Goal: Task Accomplishment & Management: Manage account settings

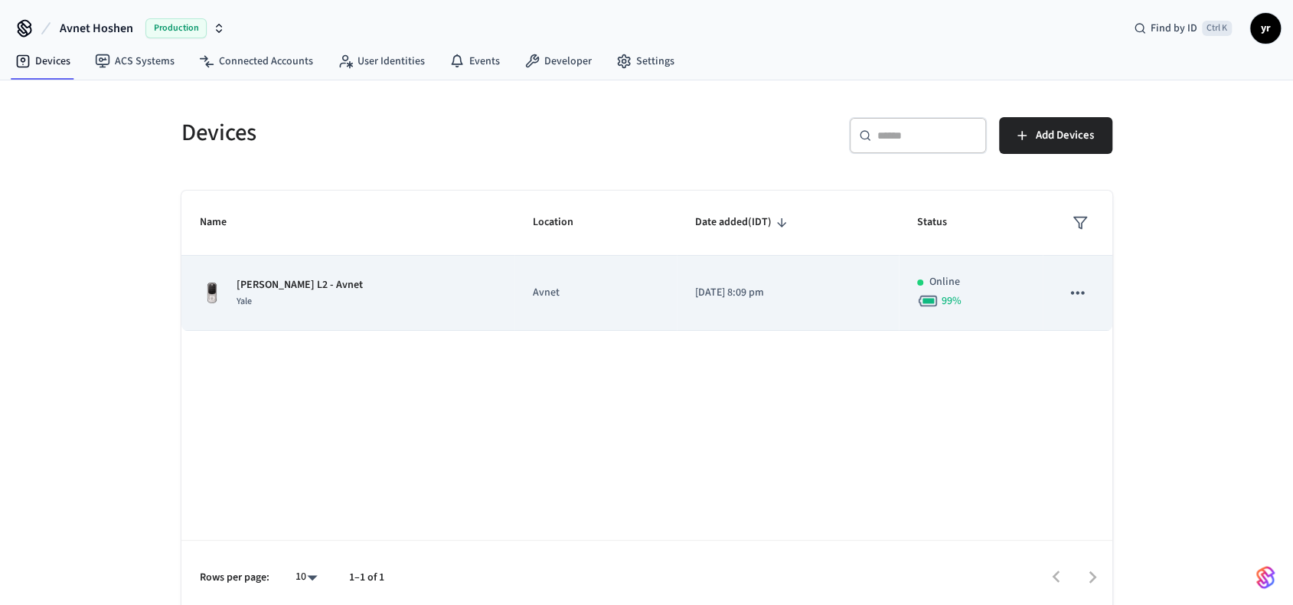
click at [866, 264] on td "[DATE] 8:09 pm" at bounding box center [788, 293] width 222 height 75
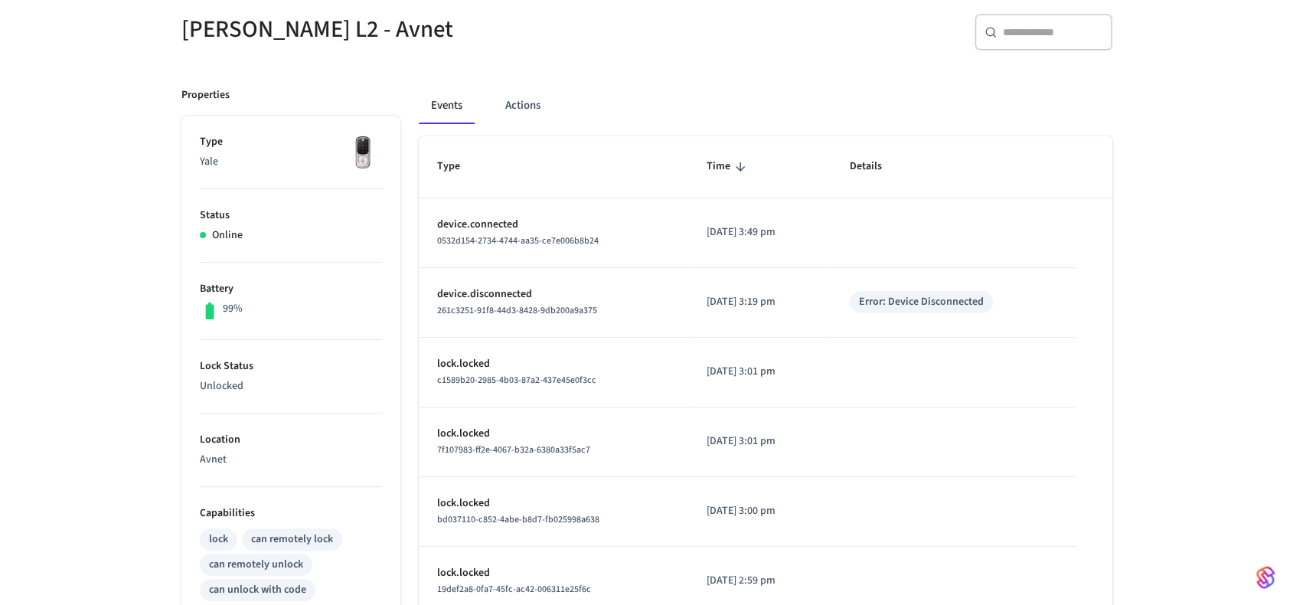
scroll to position [114, 0]
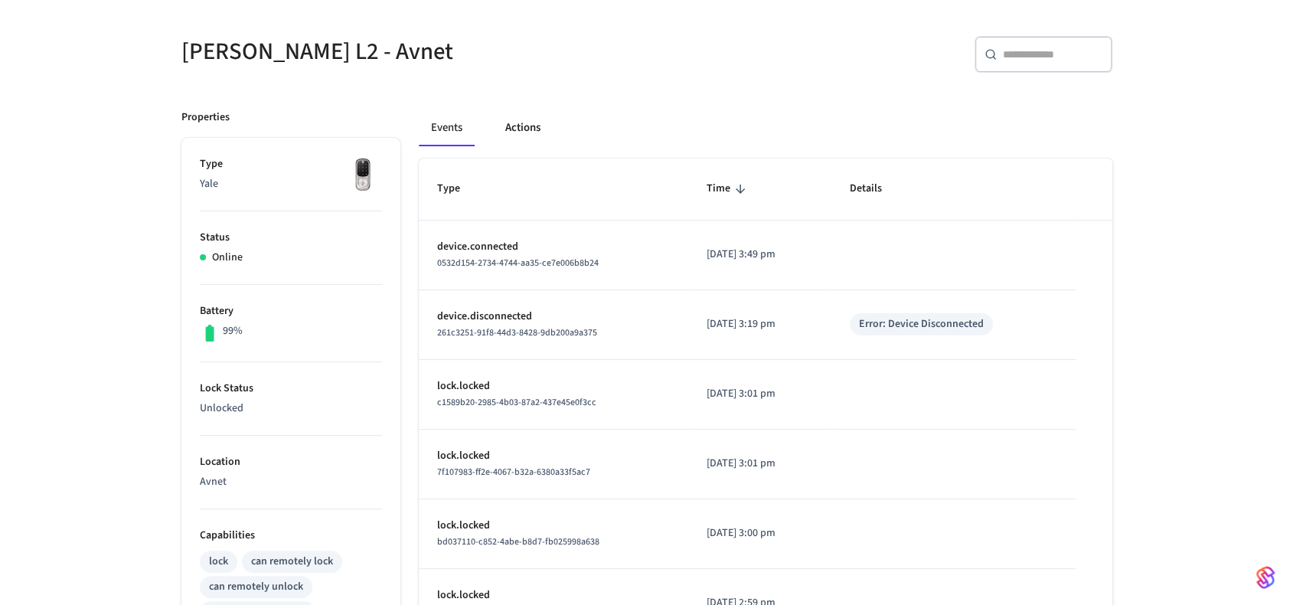
click at [525, 125] on button "Actions" at bounding box center [523, 127] width 60 height 37
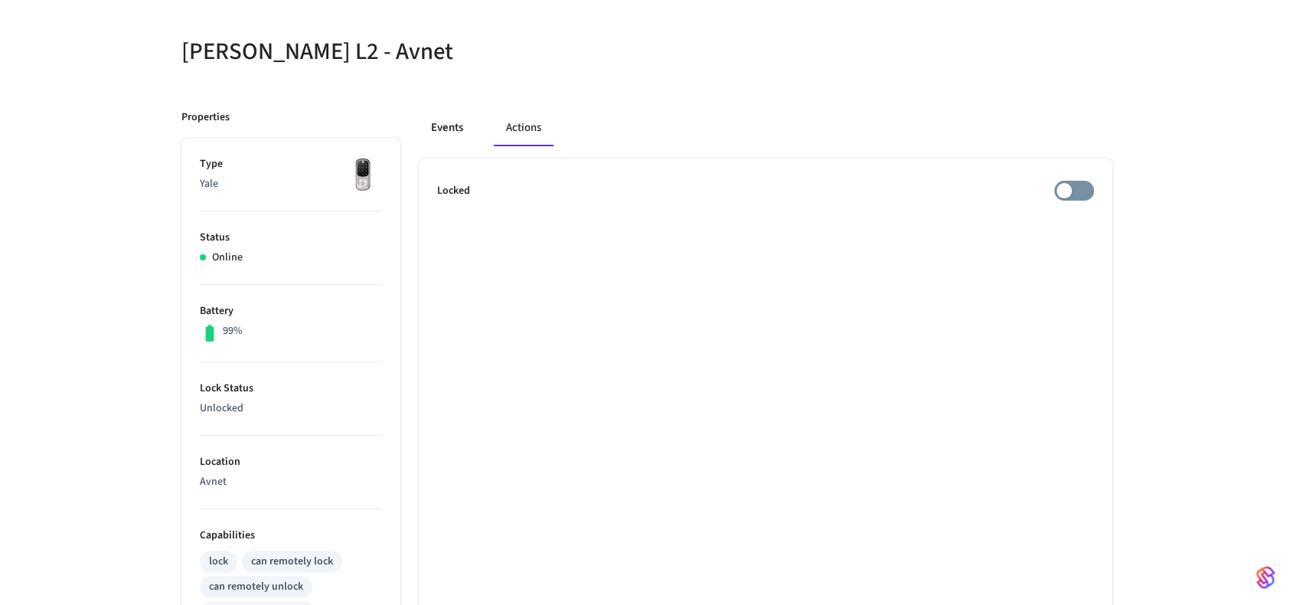
click at [460, 132] on button "Events" at bounding box center [447, 127] width 57 height 37
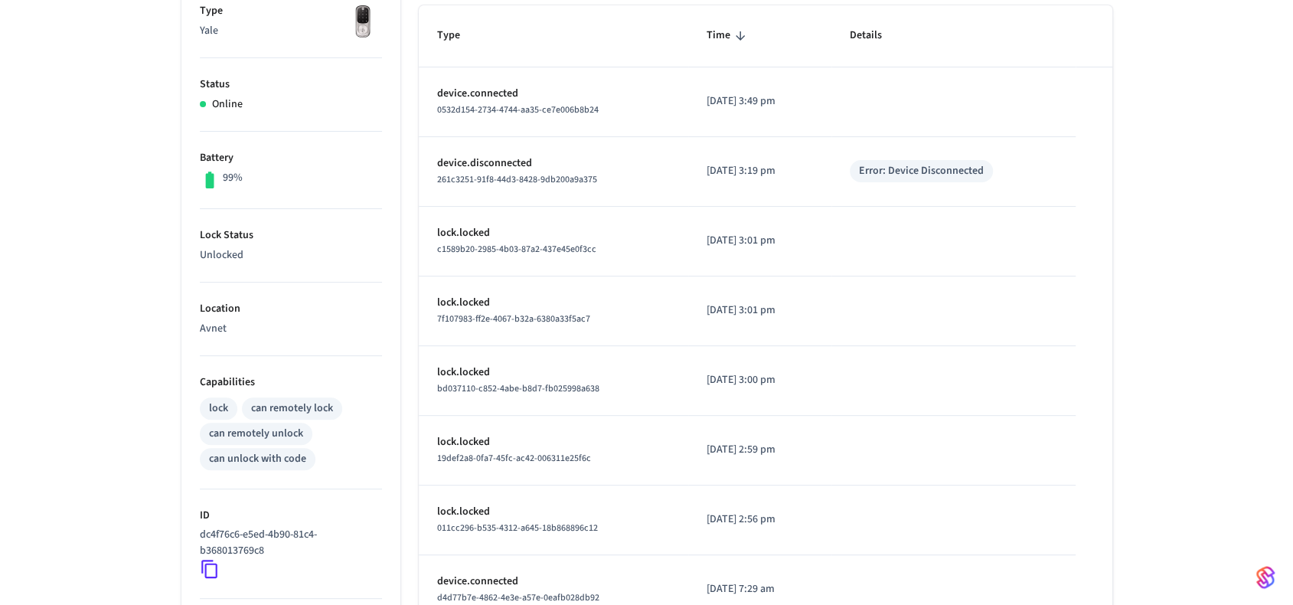
scroll to position [0, 0]
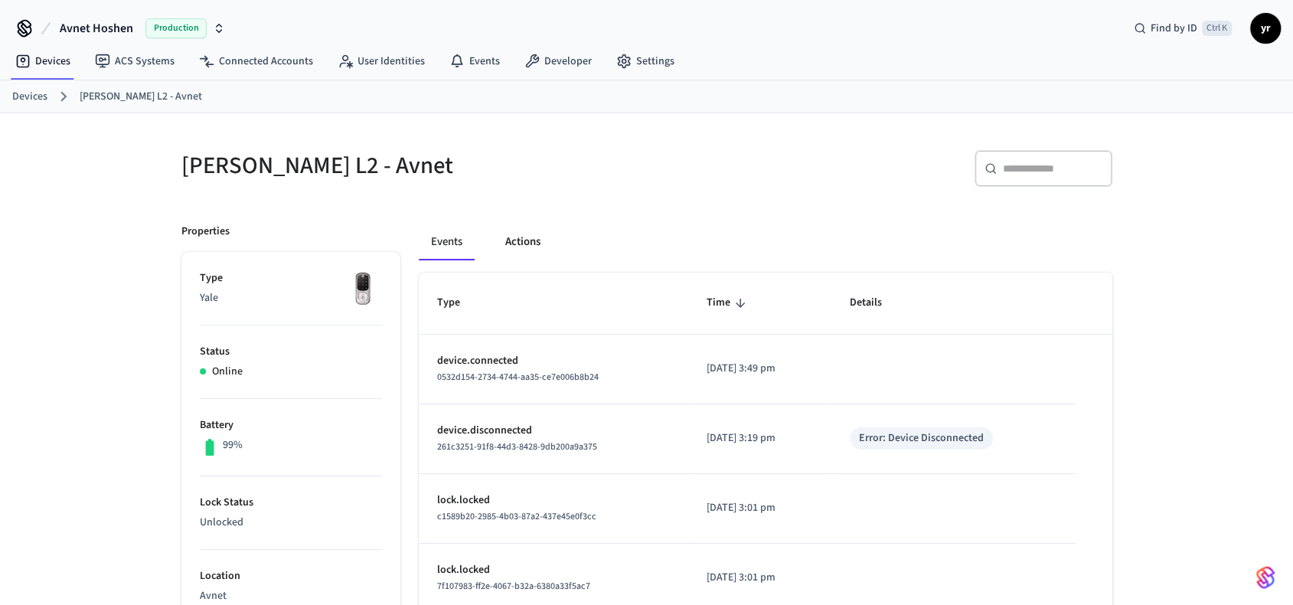
click at [514, 243] on button "Actions" at bounding box center [523, 242] width 60 height 37
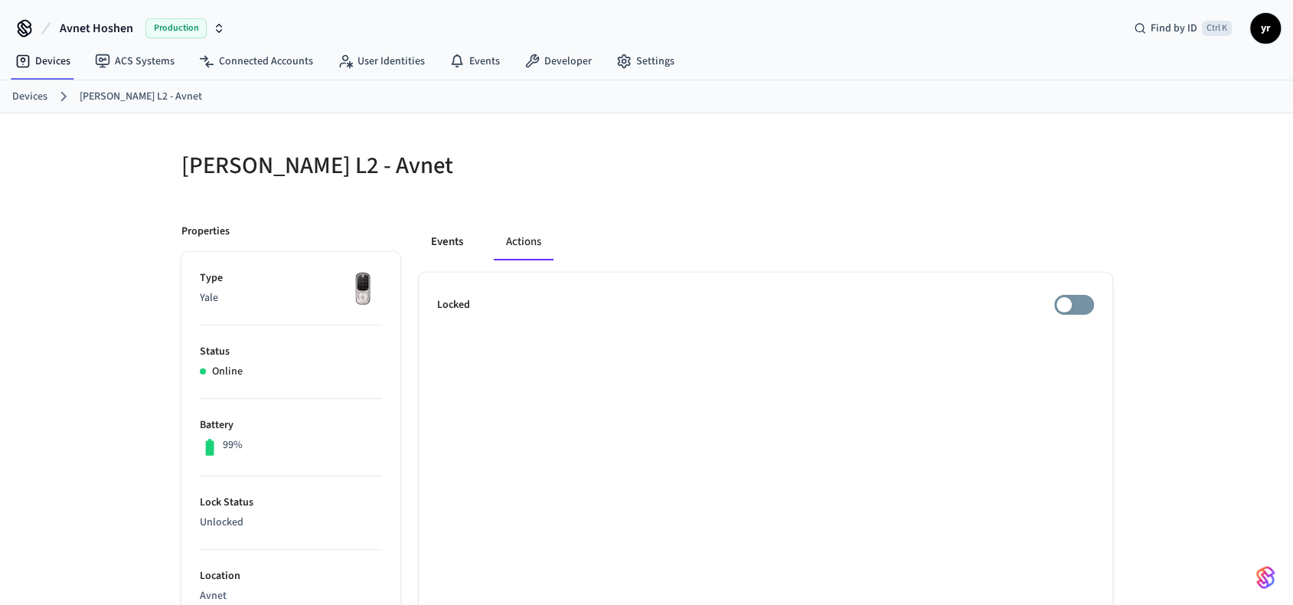
click at [443, 250] on button "Events" at bounding box center [447, 242] width 57 height 37
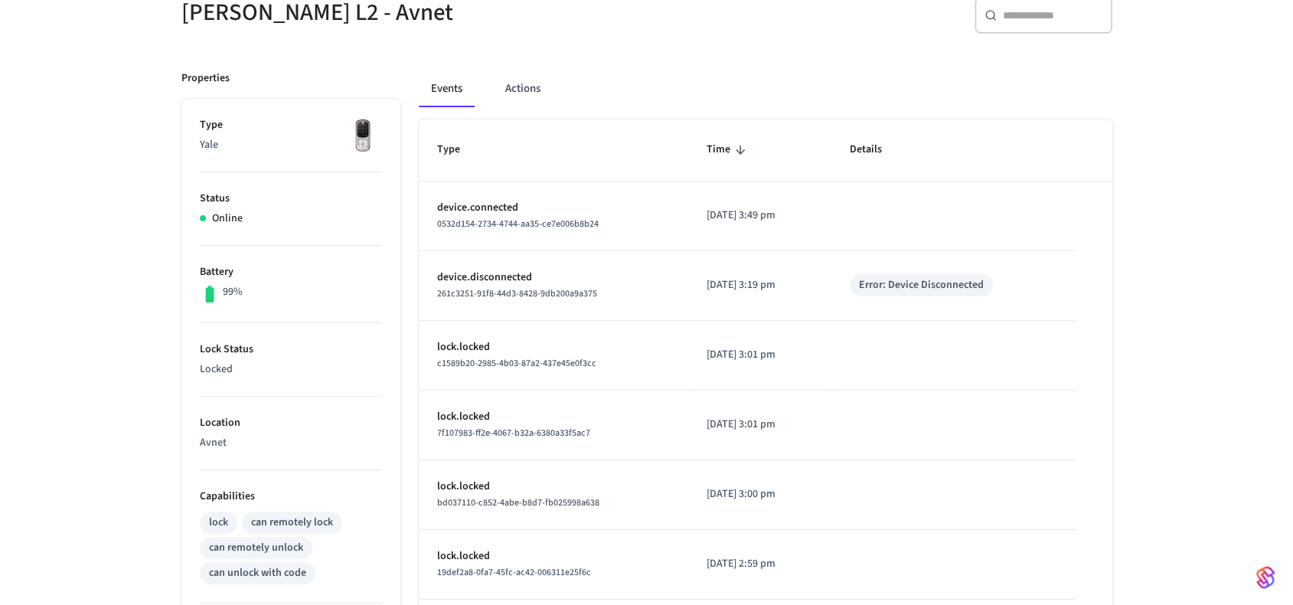
scroll to position [77, 0]
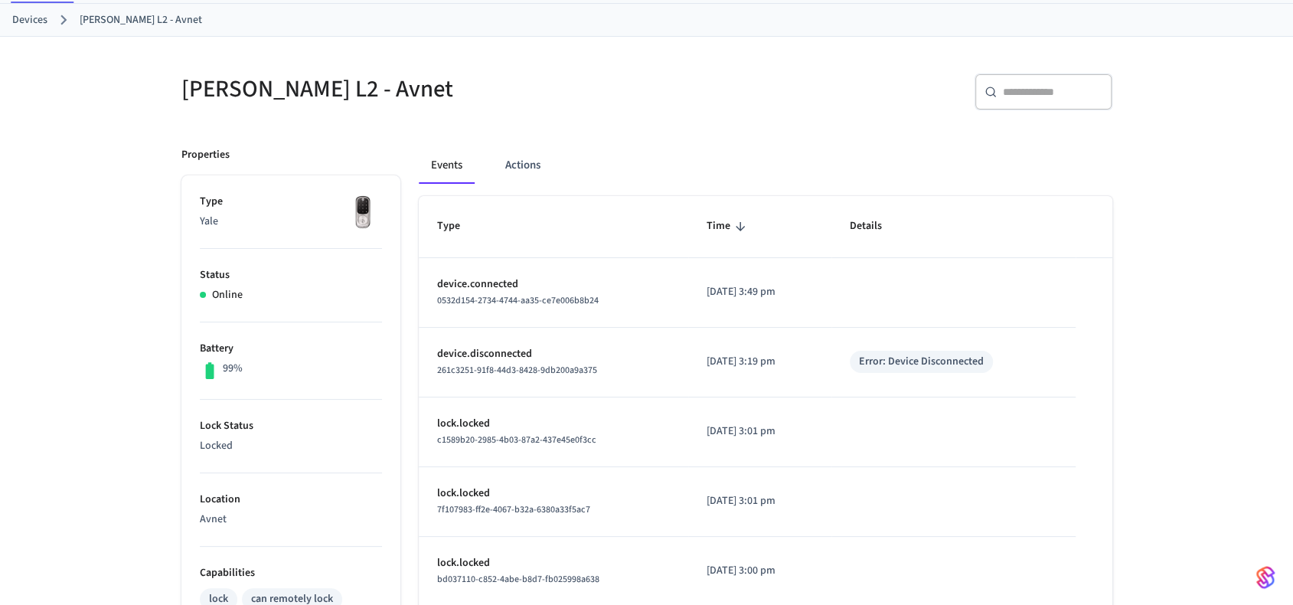
click at [39, 13] on link "Devices" at bounding box center [29, 20] width 35 height 16
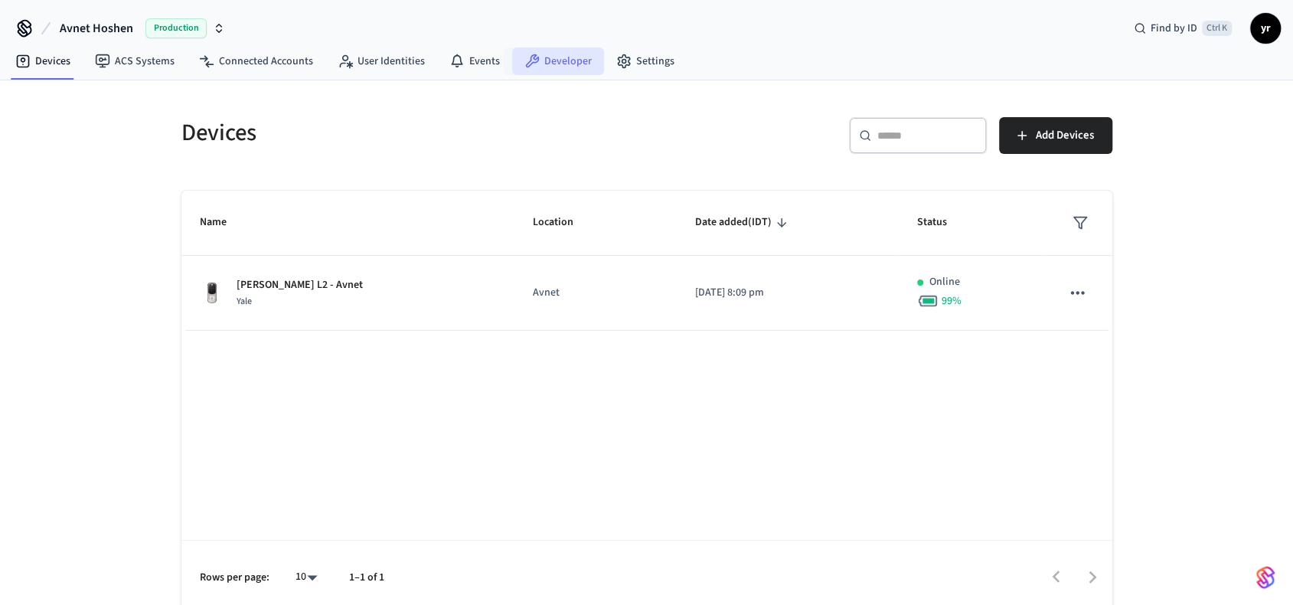
click at [514, 53] on link "Developer" at bounding box center [558, 61] width 92 height 28
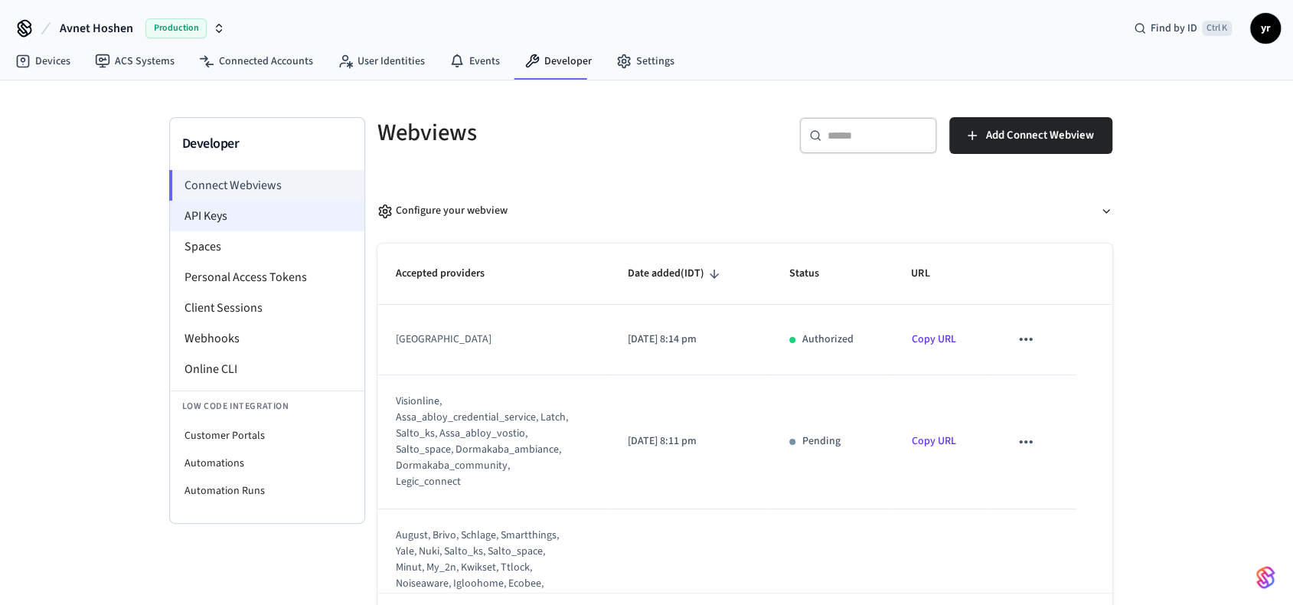
click at [257, 220] on li "API Keys" at bounding box center [267, 216] width 194 height 31
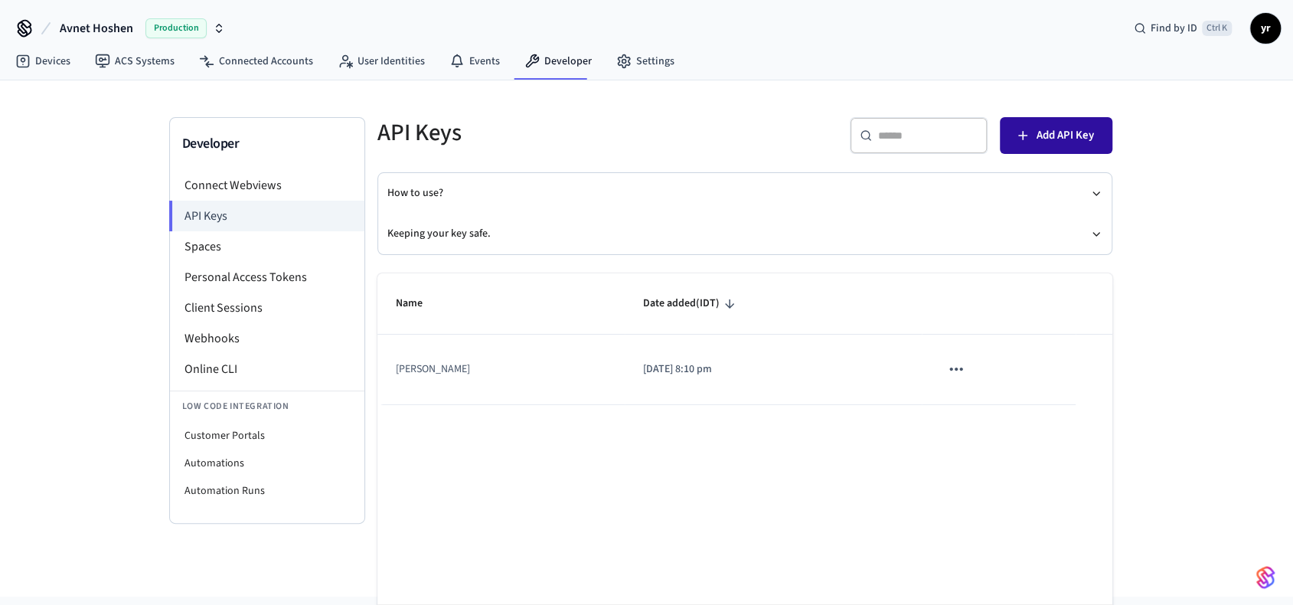
click at [1095, 119] on button "Add API Key" at bounding box center [1056, 135] width 113 height 37
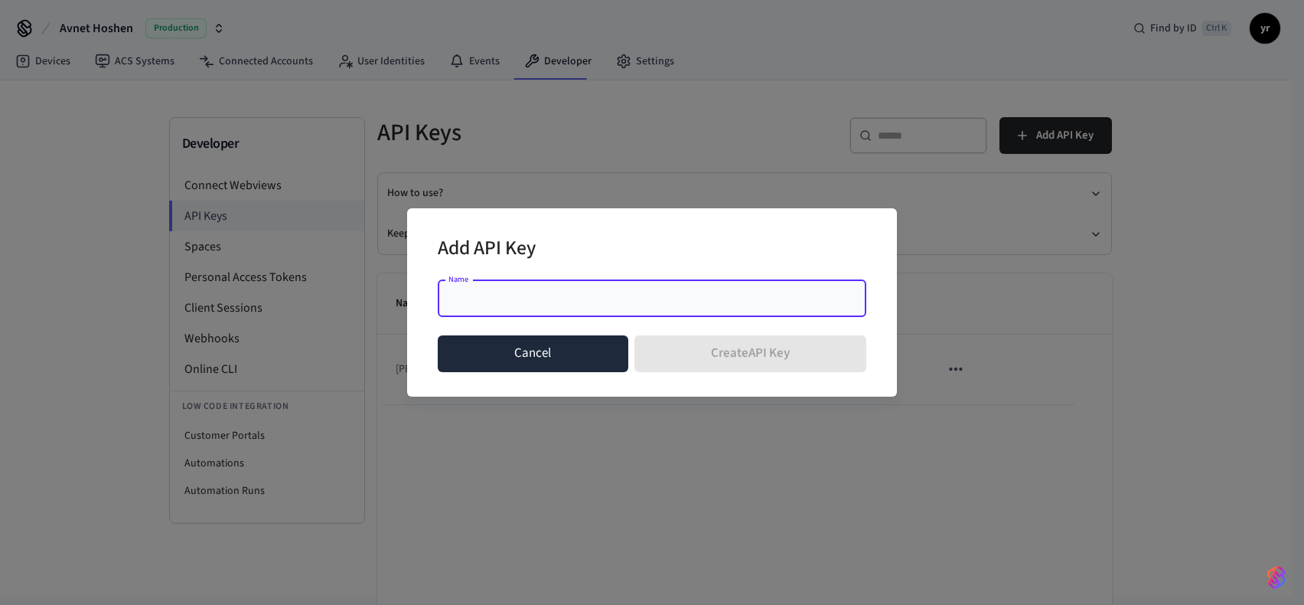
drag, startPoint x: 557, startPoint y: 340, endPoint x: 777, endPoint y: 354, distance: 220.2
click at [557, 341] on button "Cancel" at bounding box center [533, 353] width 191 height 37
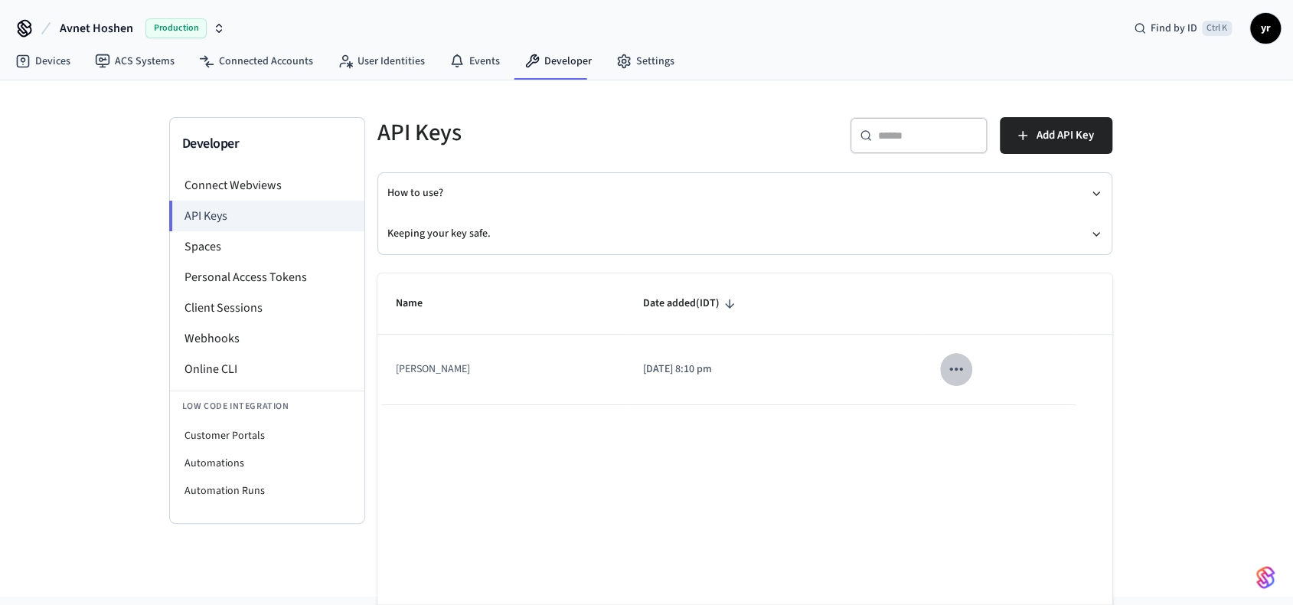
click at [948, 363] on icon "sticky table" at bounding box center [956, 369] width 20 height 20
click at [1068, 138] on div at bounding box center [652, 302] width 1304 height 605
click at [1066, 135] on span "Add API Key" at bounding box center [1064, 136] width 57 height 20
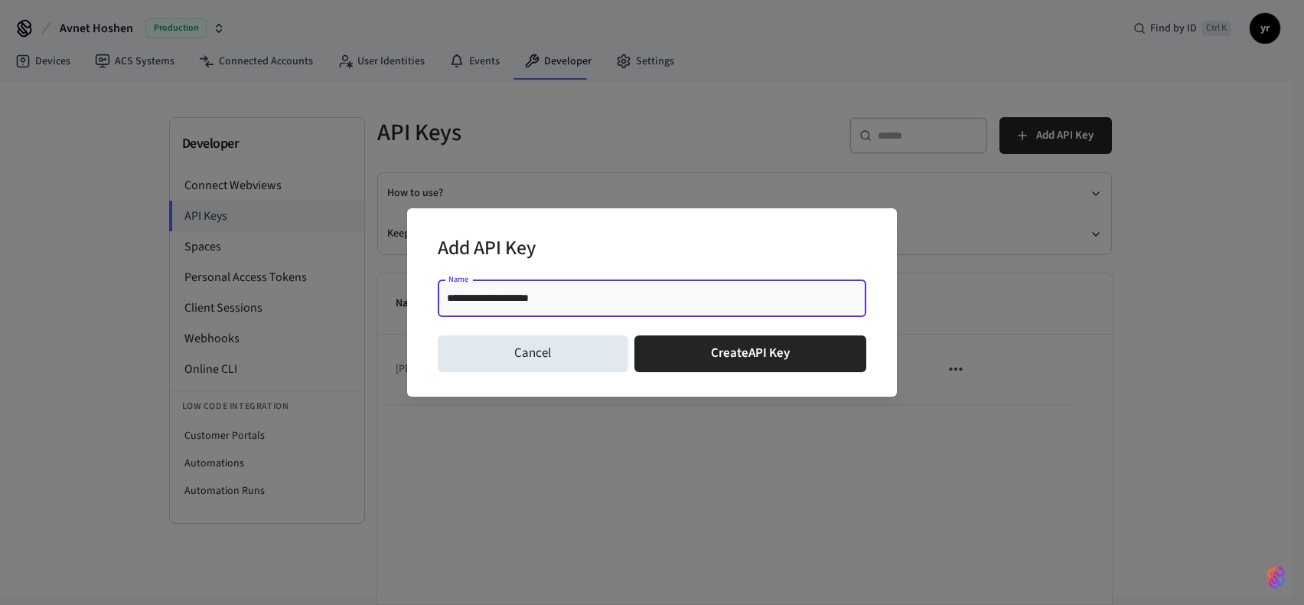
type input "**********"
click button "Create API Key" at bounding box center [751, 353] width 233 height 37
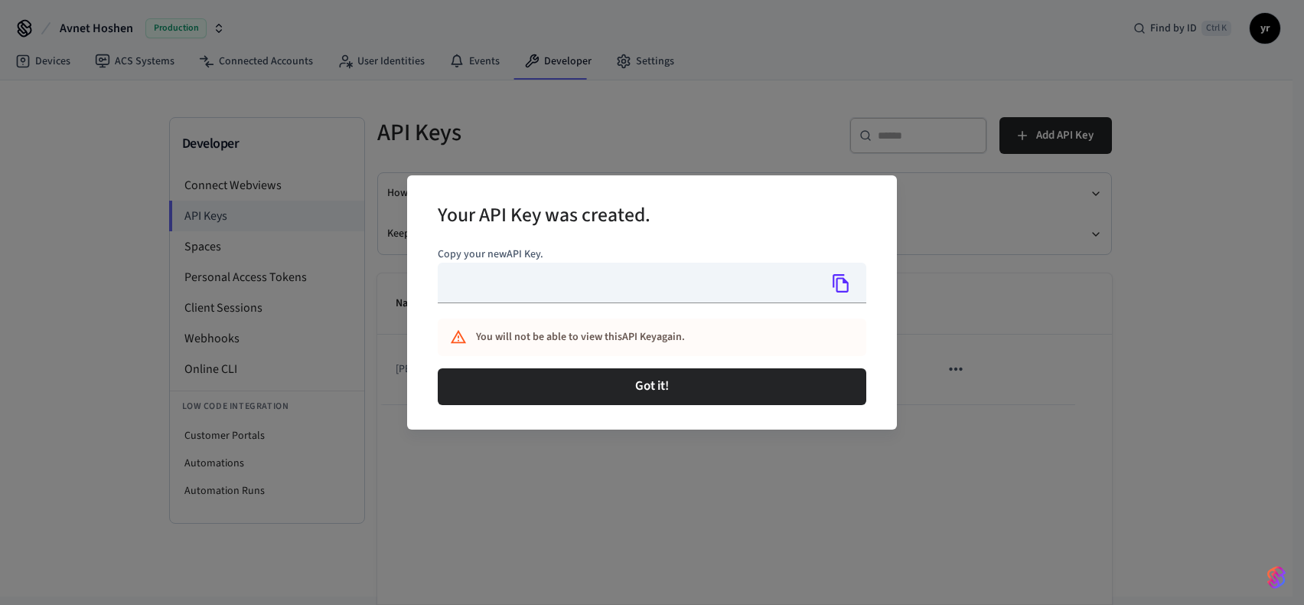
type input "**********"
click at [849, 284] on icon "Copy" at bounding box center [841, 283] width 20 height 20
click at [840, 282] on icon "Copy" at bounding box center [841, 283] width 20 height 20
click at [850, 281] on icon "Copy" at bounding box center [841, 283] width 20 height 20
click at [829, 288] on button "Copy" at bounding box center [841, 283] width 32 height 32
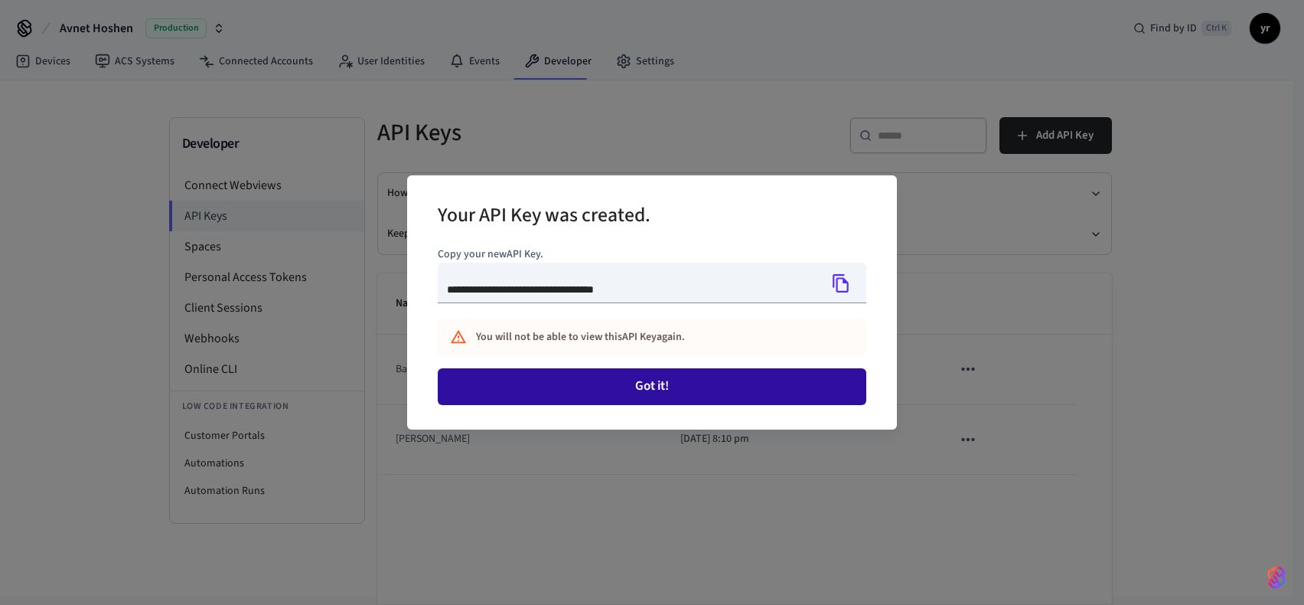
click at [685, 380] on button "Got it!" at bounding box center [652, 386] width 429 height 37
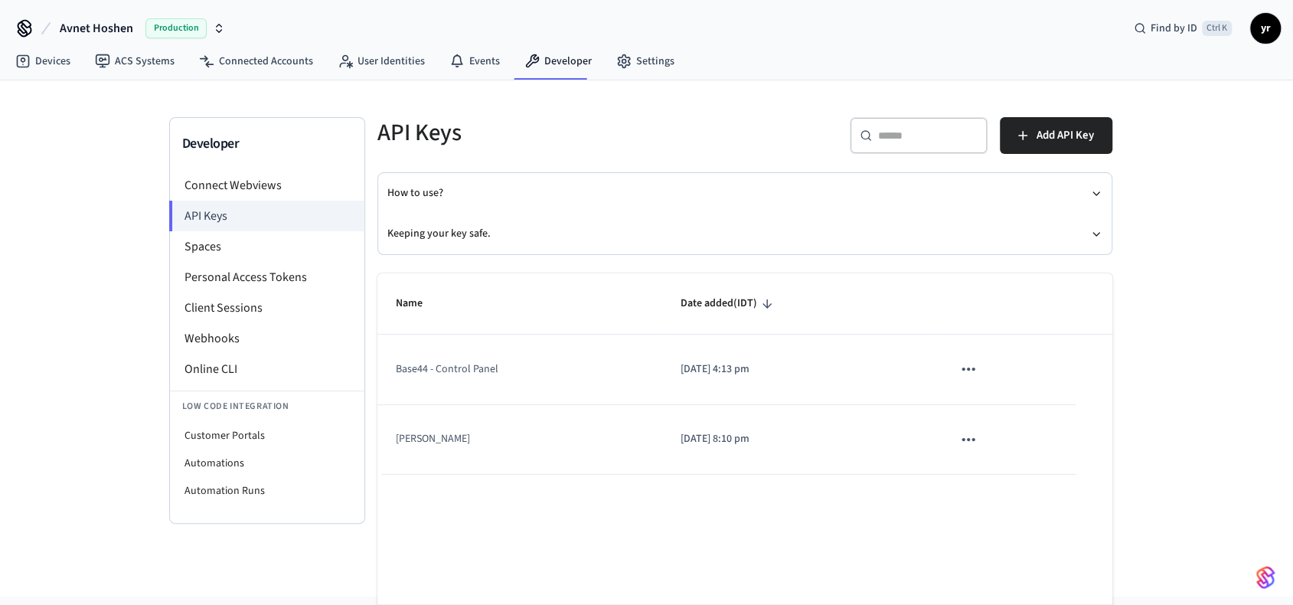
click at [971, 441] on icon "sticky table" at bounding box center [968, 439] width 20 height 20
click at [1013, 492] on ul "Edit Delete" at bounding box center [1001, 515] width 73 height 98
click at [869, 348] on div at bounding box center [652, 302] width 1304 height 605
click at [962, 435] on icon "sticky table" at bounding box center [968, 439] width 20 height 20
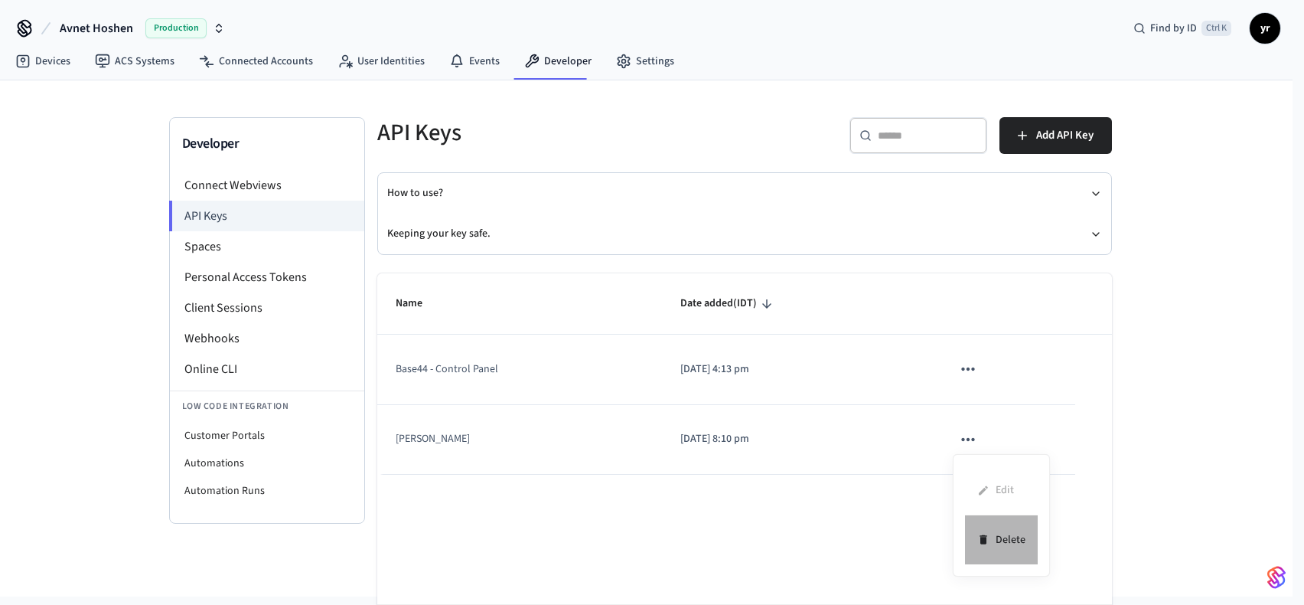
click at [1009, 538] on li "Delete" at bounding box center [1001, 539] width 73 height 48
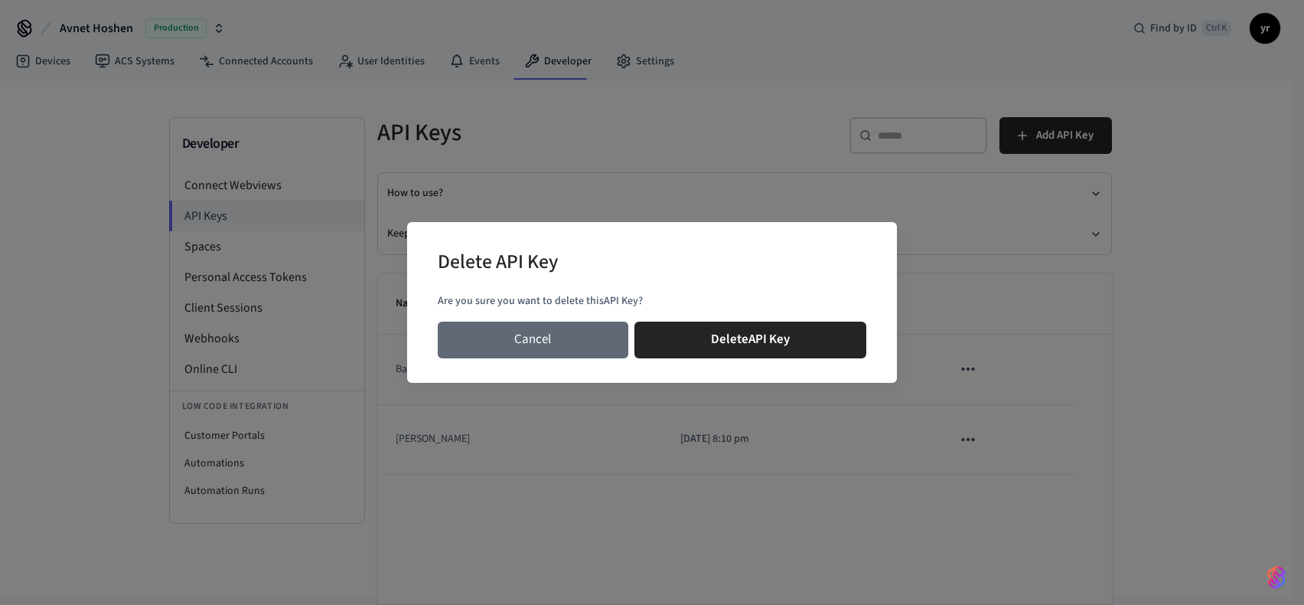
click at [583, 348] on button "Cancel" at bounding box center [533, 339] width 191 height 37
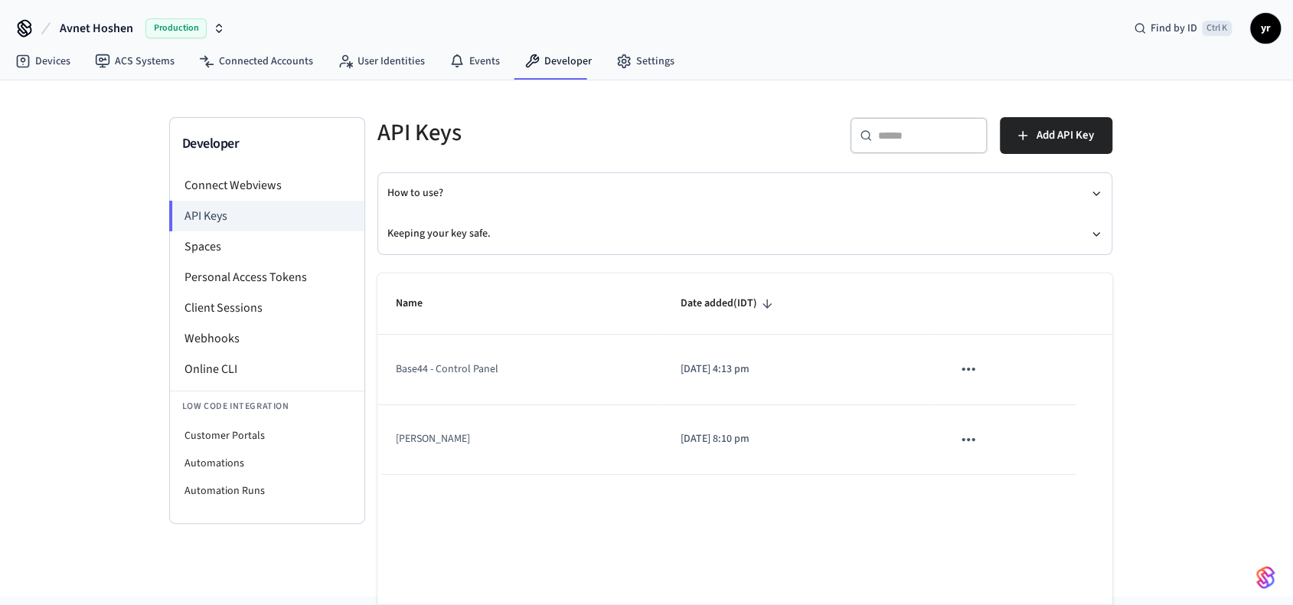
click at [974, 359] on icon "sticky table" at bounding box center [968, 369] width 20 height 20
click at [1082, 136] on div at bounding box center [652, 302] width 1304 height 605
click at [1072, 136] on span "Add API Key" at bounding box center [1064, 136] width 57 height 20
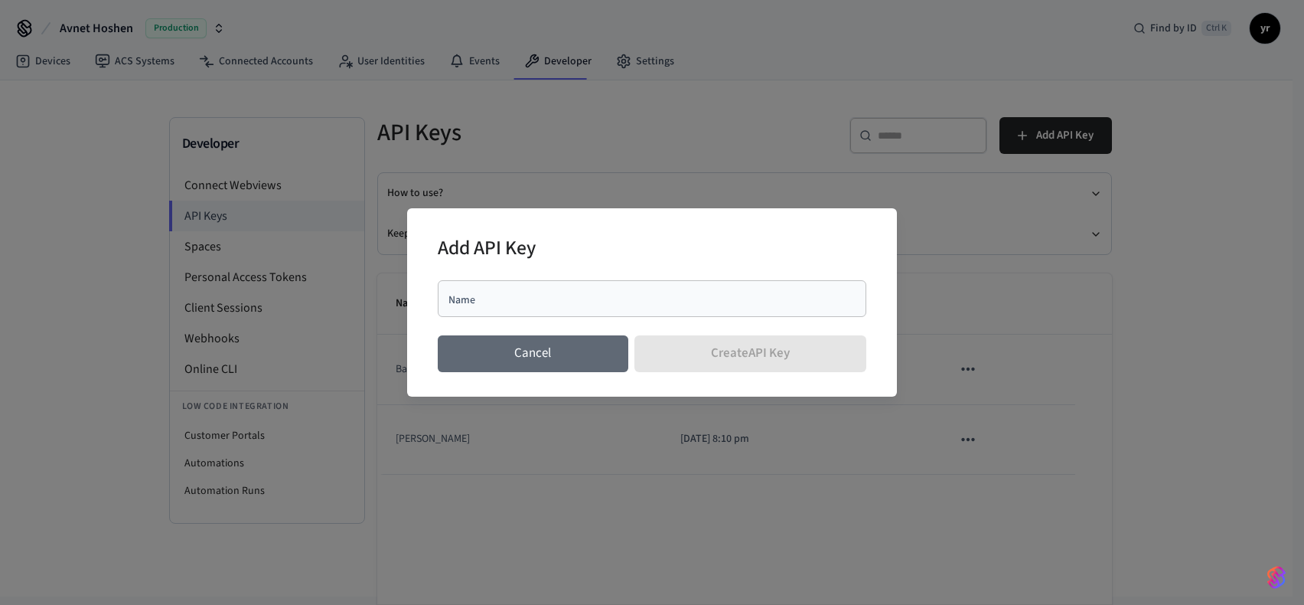
drag, startPoint x: 580, startPoint y: 354, endPoint x: 968, endPoint y: 47, distance: 494.2
click at [587, 350] on button "Cancel" at bounding box center [533, 353] width 191 height 37
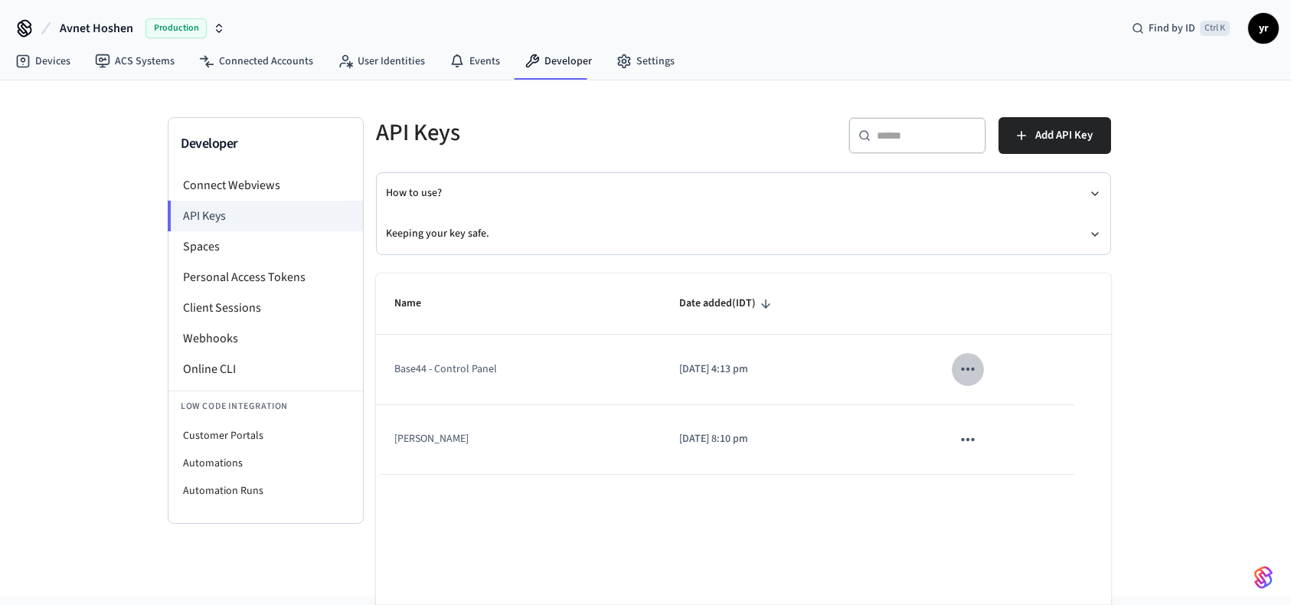
click at [971, 377] on icon "sticky table" at bounding box center [968, 369] width 20 height 20
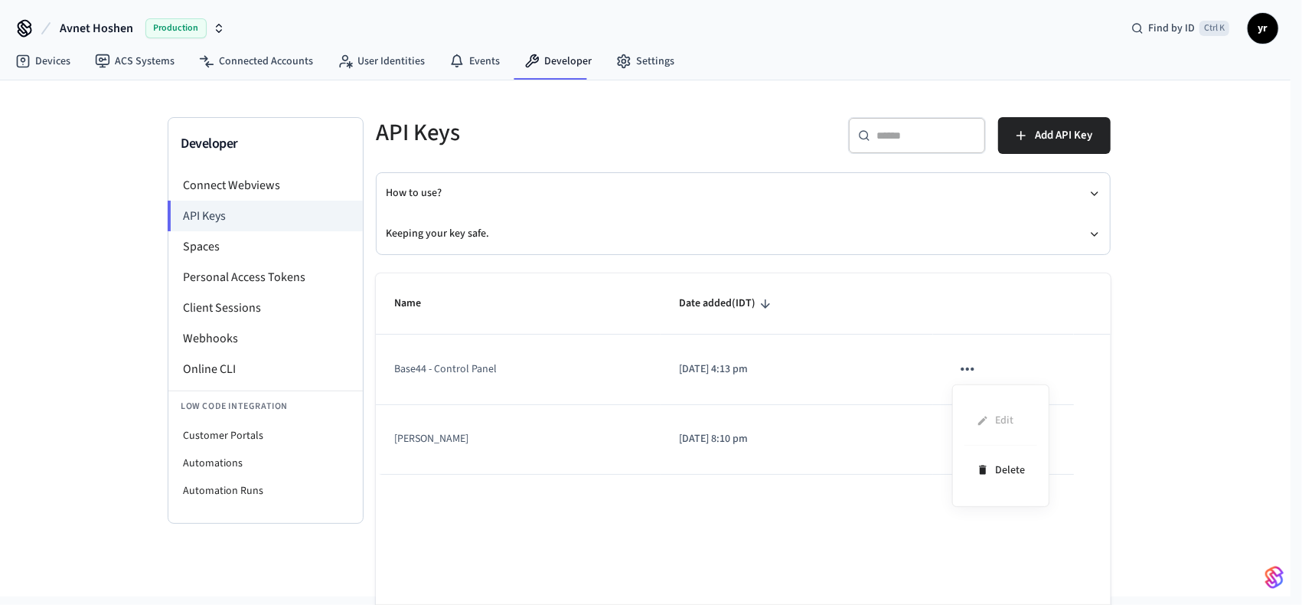
click at [829, 458] on div at bounding box center [651, 302] width 1302 height 605
click at [980, 426] on td "sticky table" at bounding box center [1003, 440] width 141 height 70
click at [975, 436] on icon "sticky table" at bounding box center [968, 439] width 20 height 20
click at [1000, 530] on li "Delete" at bounding box center [1000, 539] width 73 height 48
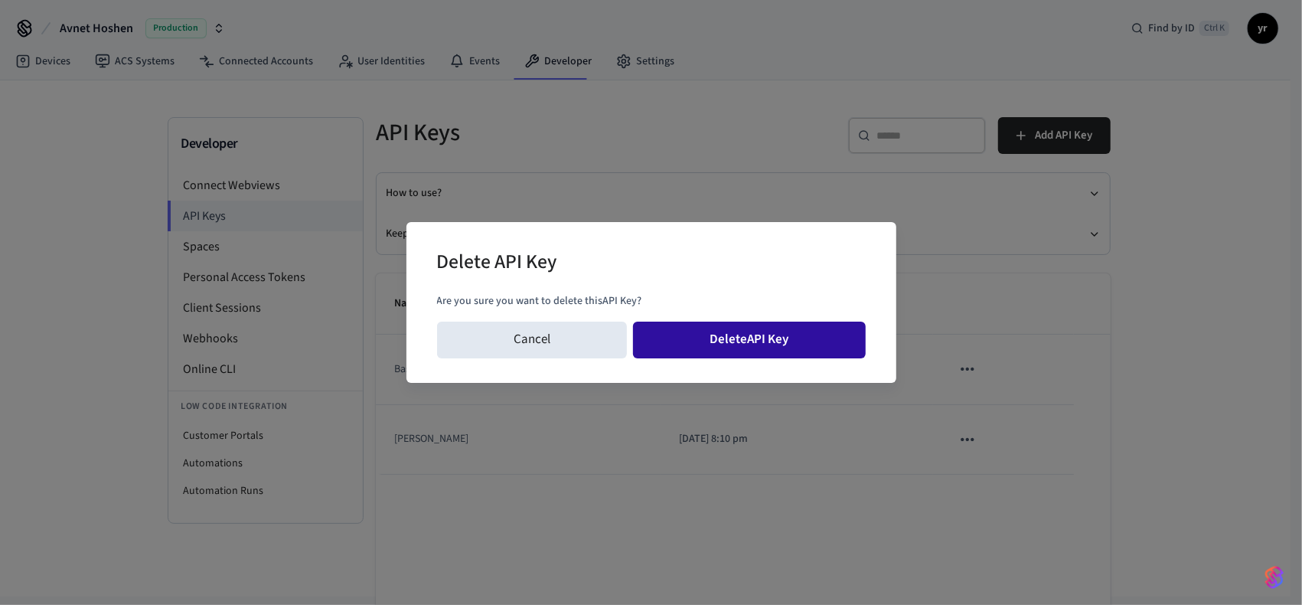
click at [778, 331] on button "Delete API Key" at bounding box center [749, 339] width 233 height 37
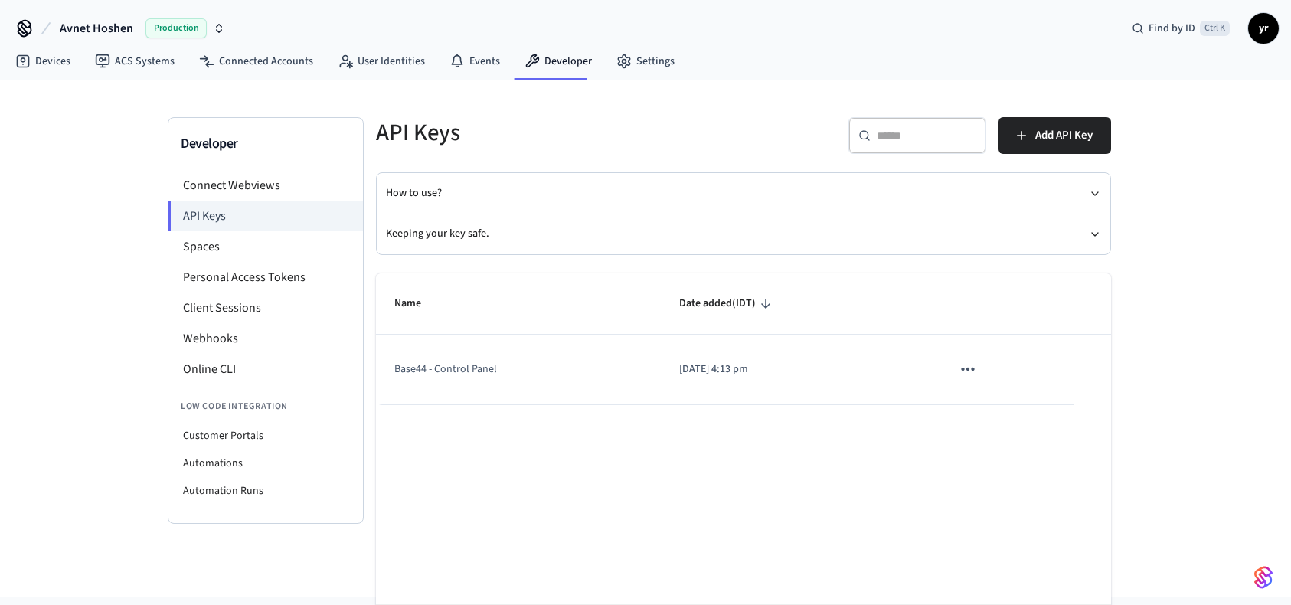
drag, startPoint x: 987, startPoint y: 367, endPoint x: 975, endPoint y: 367, distance: 11.5
click at [978, 367] on td "sticky table" at bounding box center [1003, 370] width 141 height 70
click at [971, 367] on icon "sticky table" at bounding box center [968, 369] width 20 height 20
click at [449, 387] on div at bounding box center [651, 302] width 1302 height 605
click at [449, 367] on td "Base44 - Control Panel" at bounding box center [518, 370] width 285 height 70
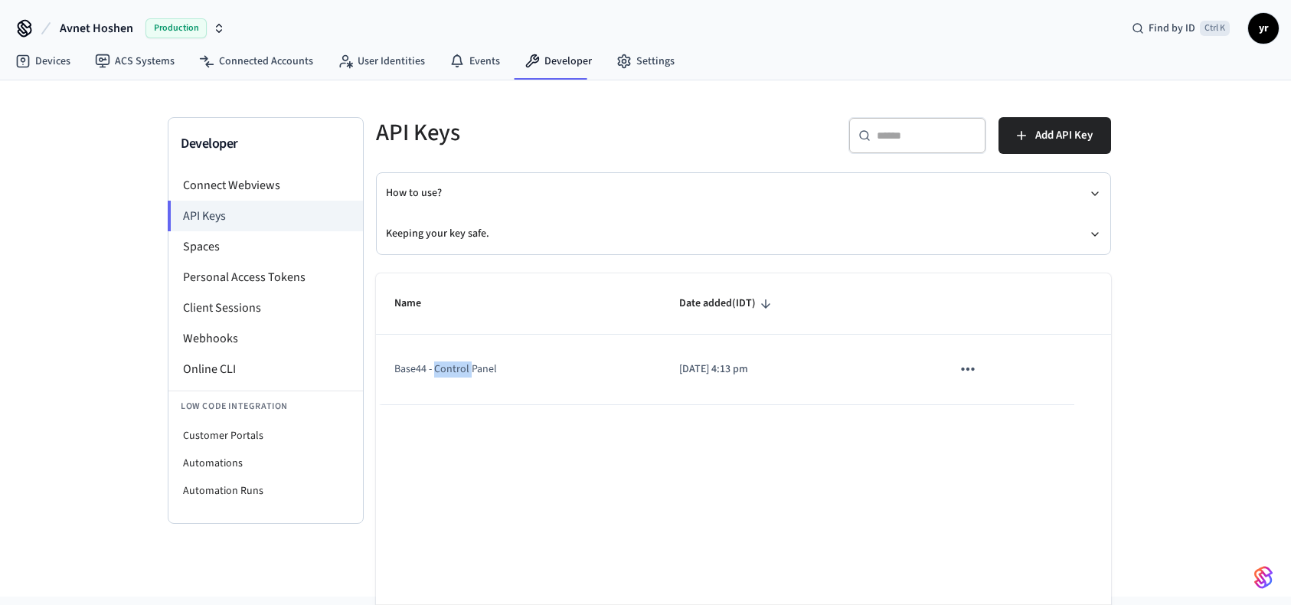
click at [449, 367] on td "Base44 - Control Panel" at bounding box center [518, 370] width 285 height 70
copy td "Base44 - Control Panel"
click at [963, 368] on icon "sticky table" at bounding box center [967, 368] width 13 height 3
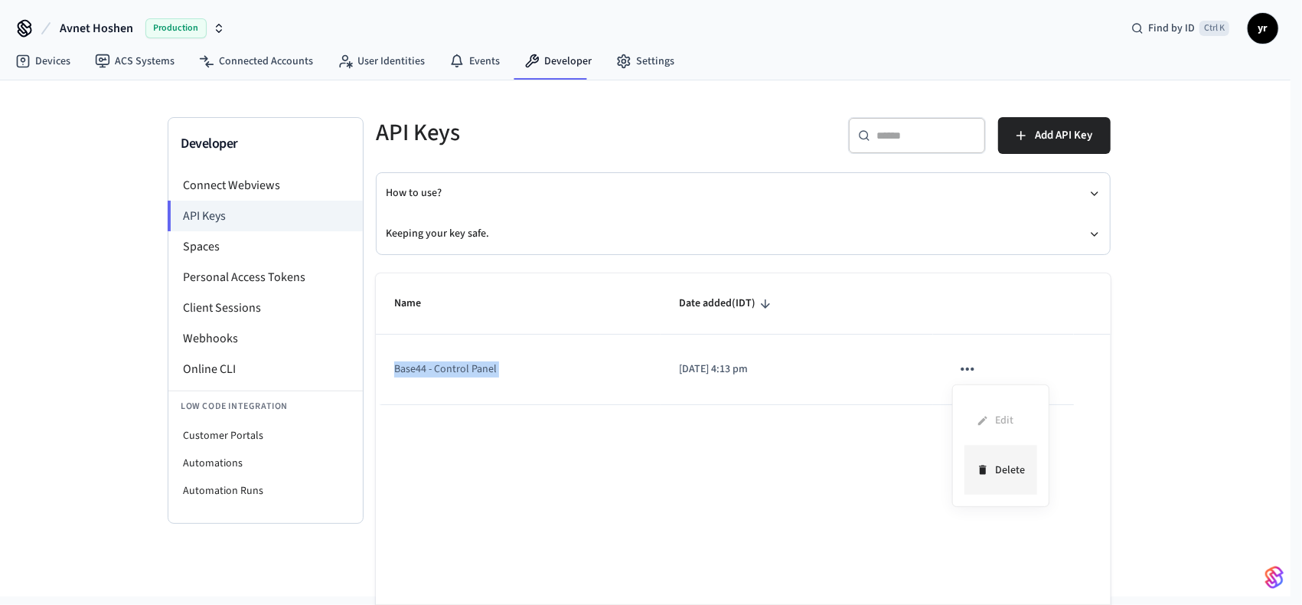
click at [978, 466] on icon at bounding box center [983, 470] width 12 height 24
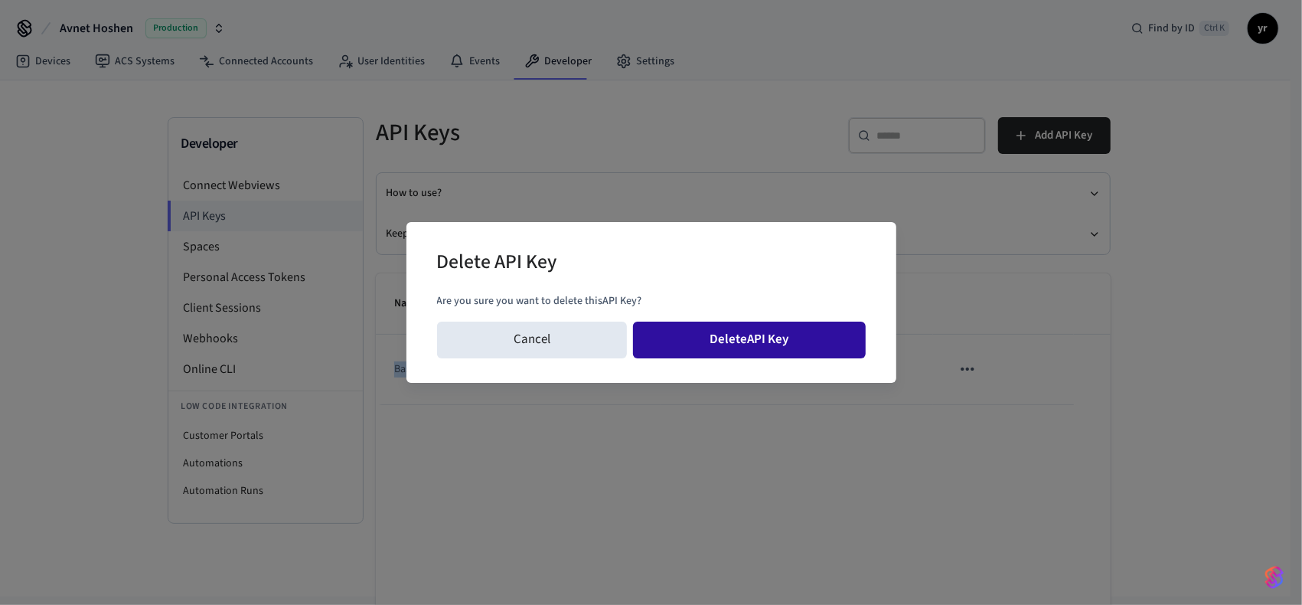
click at [838, 344] on button "Delete API Key" at bounding box center [749, 339] width 233 height 37
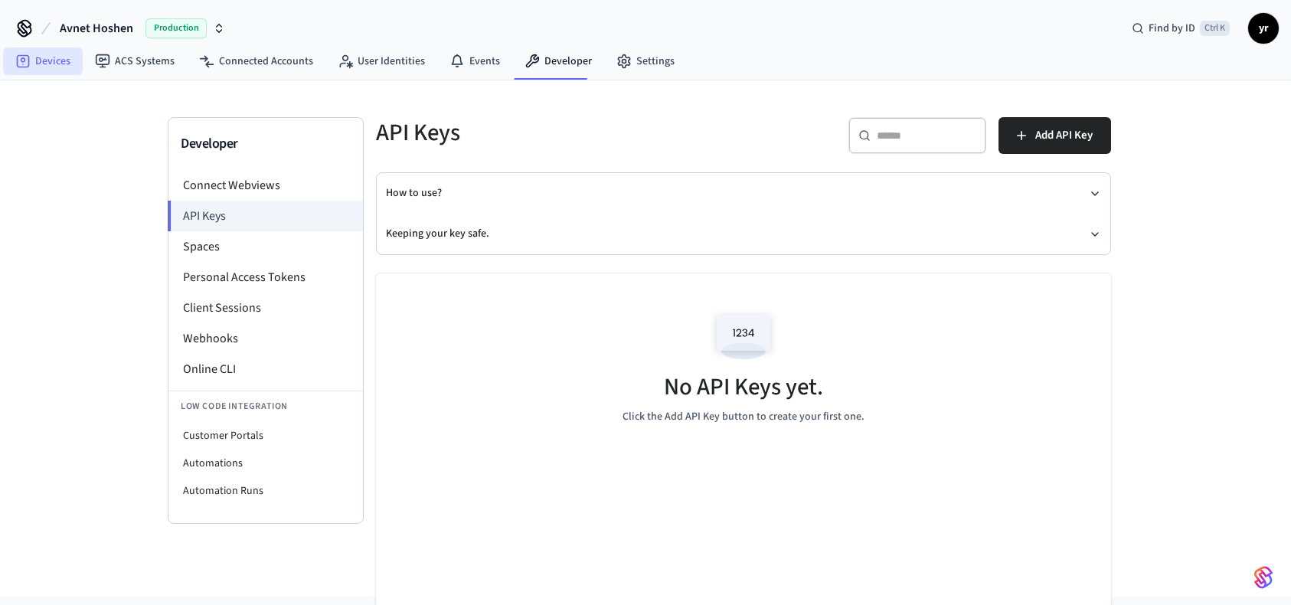
click at [57, 67] on link "Devices" at bounding box center [43, 61] width 80 height 28
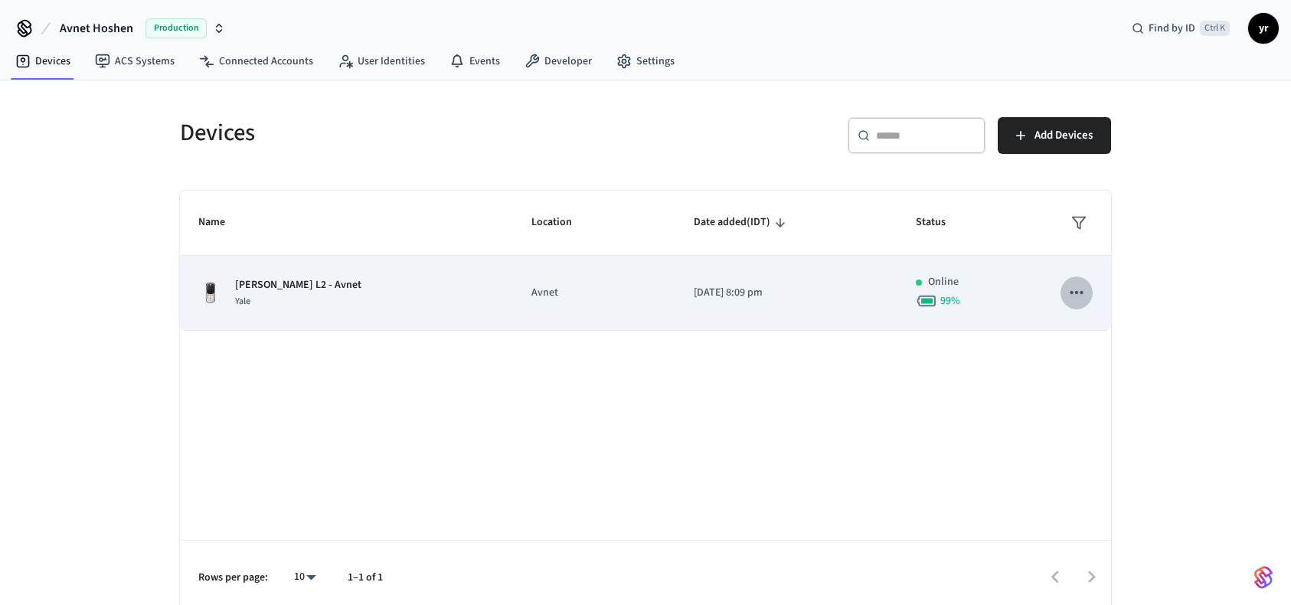
click at [1071, 291] on icon "sticky table" at bounding box center [1075, 292] width 13 height 3
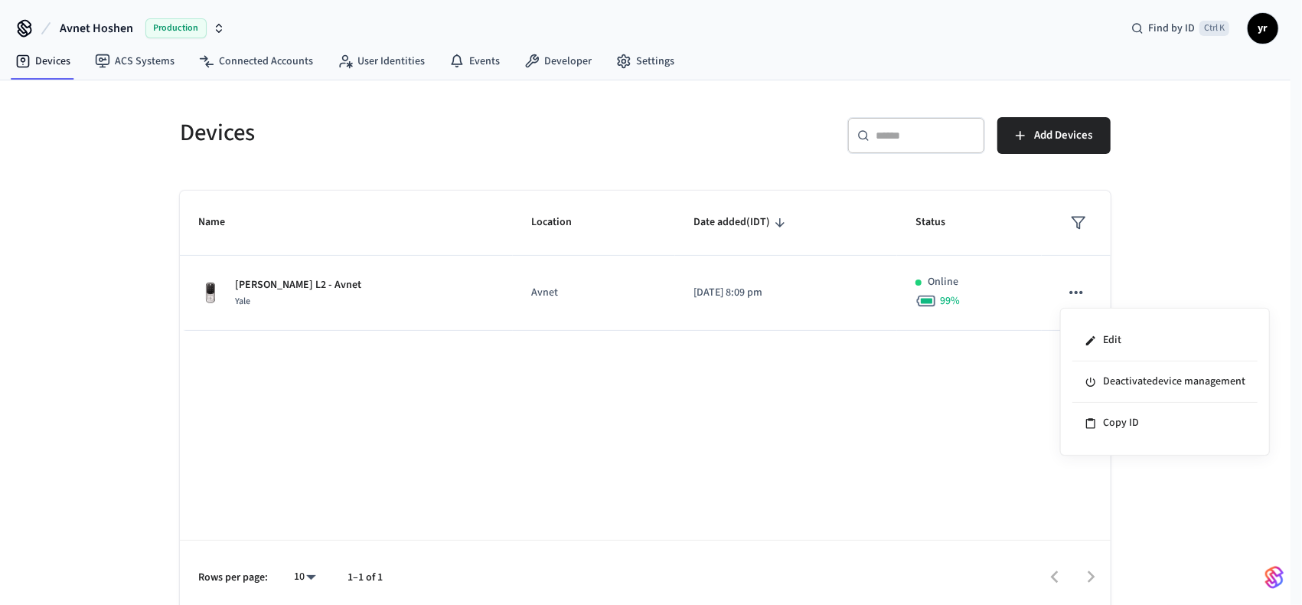
click at [132, 56] on div at bounding box center [651, 302] width 1302 height 605
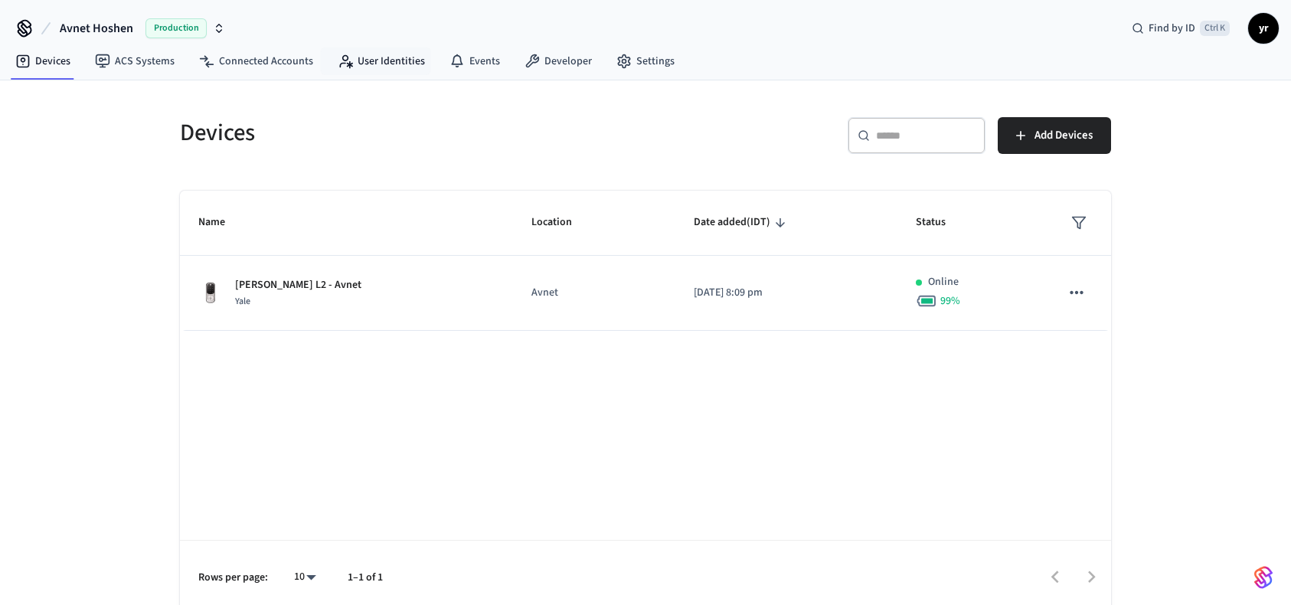
click at [383, 54] on link "User Identities" at bounding box center [381, 61] width 112 height 28
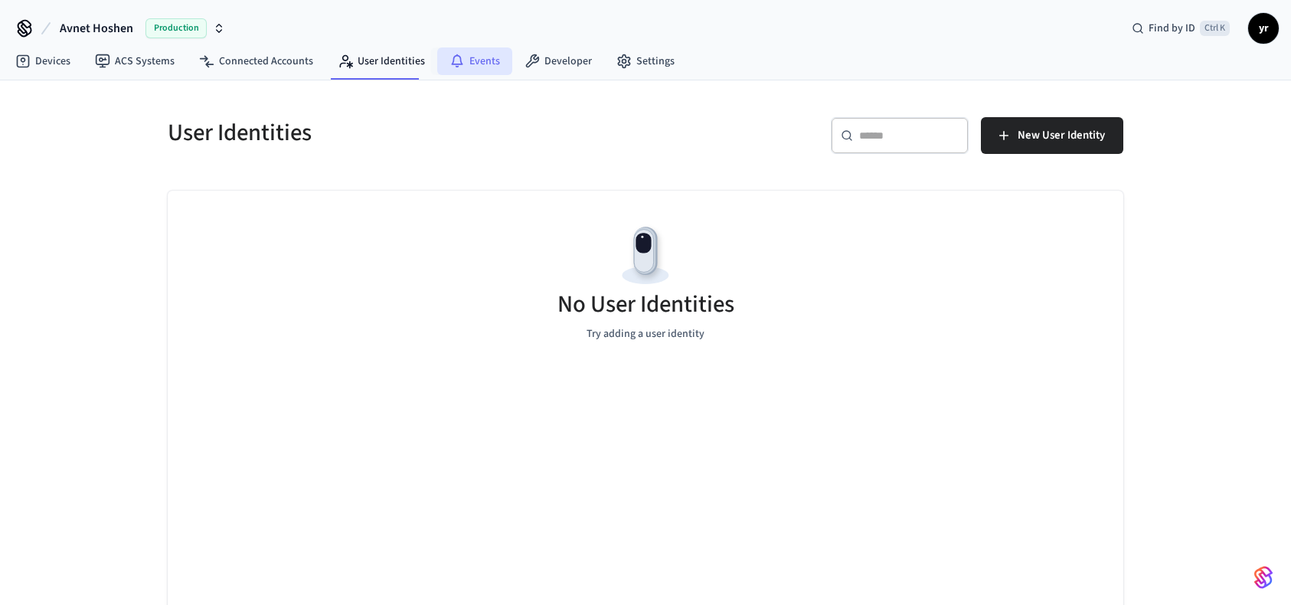
click at [462, 65] on link "Events" at bounding box center [474, 61] width 75 height 28
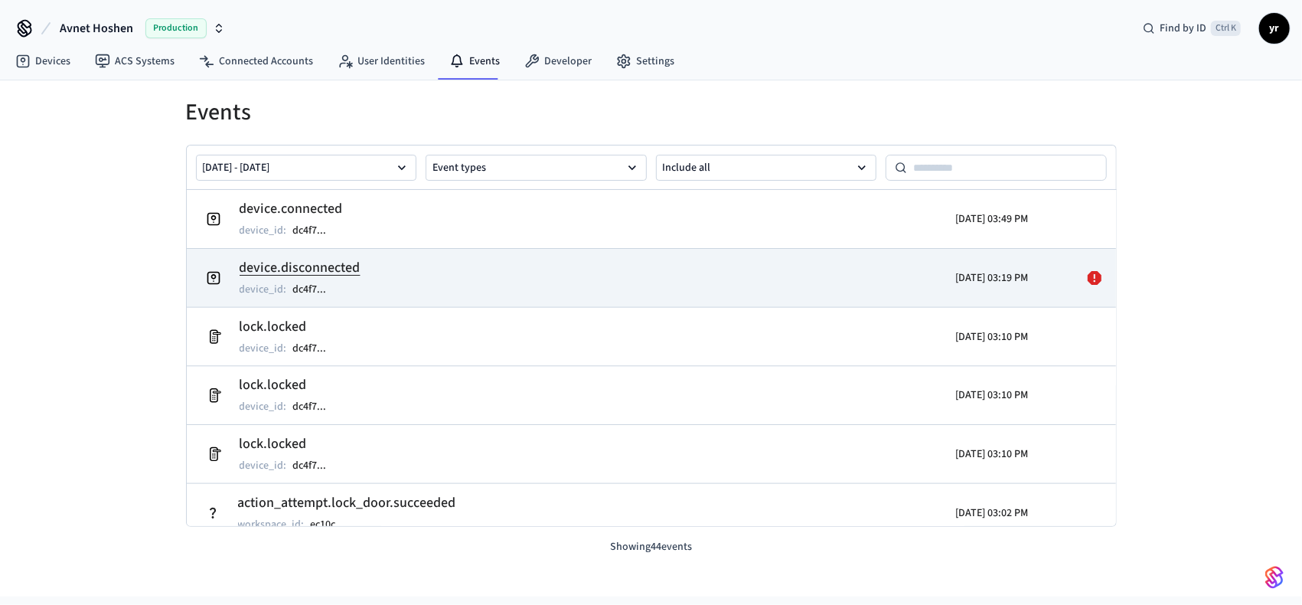
click at [1088, 275] on icon at bounding box center [1095, 278] width 14 height 14
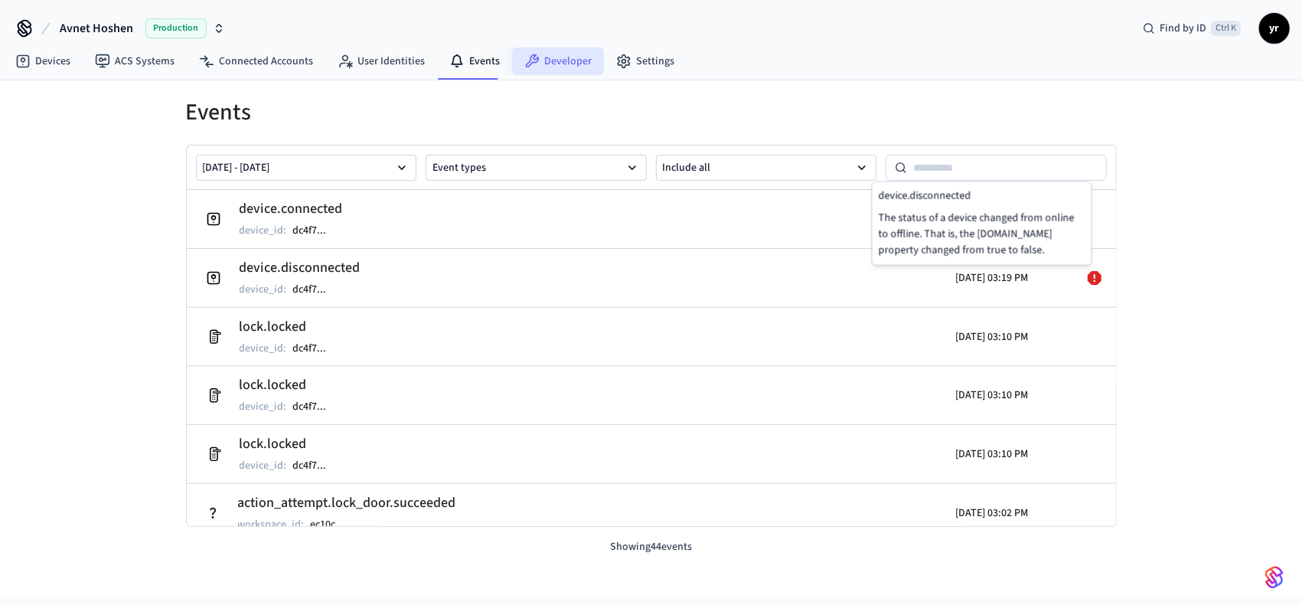
click at [566, 57] on link "Developer" at bounding box center [558, 61] width 92 height 28
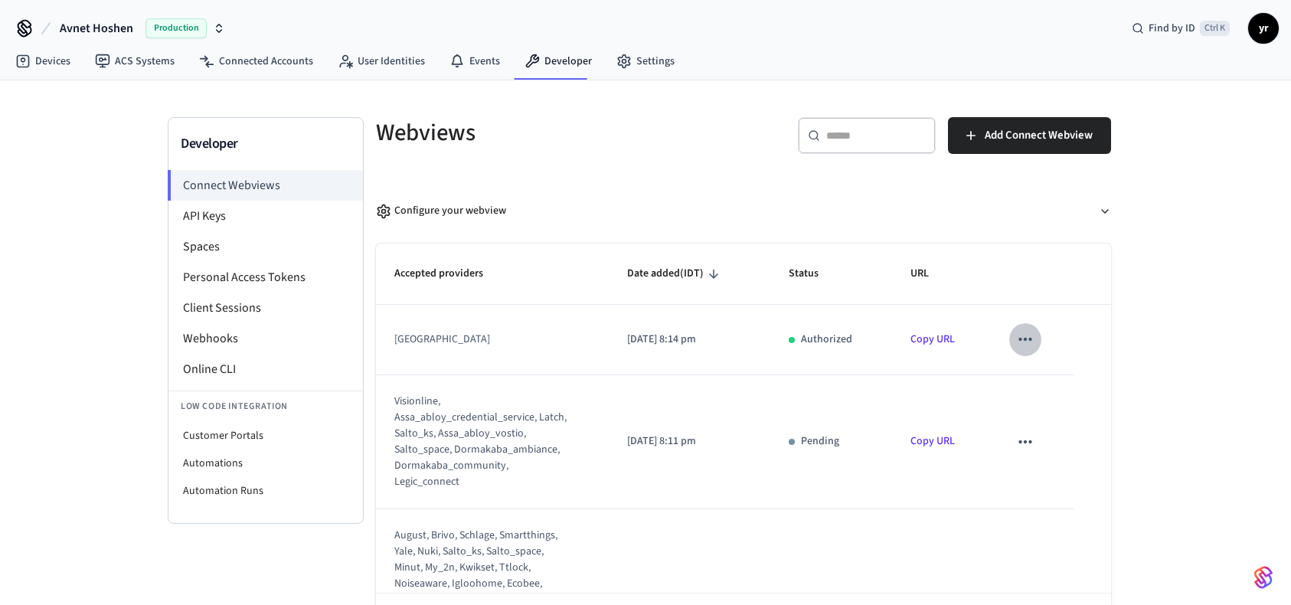
click at [1009, 335] on button "sticky table" at bounding box center [1025, 339] width 32 height 32
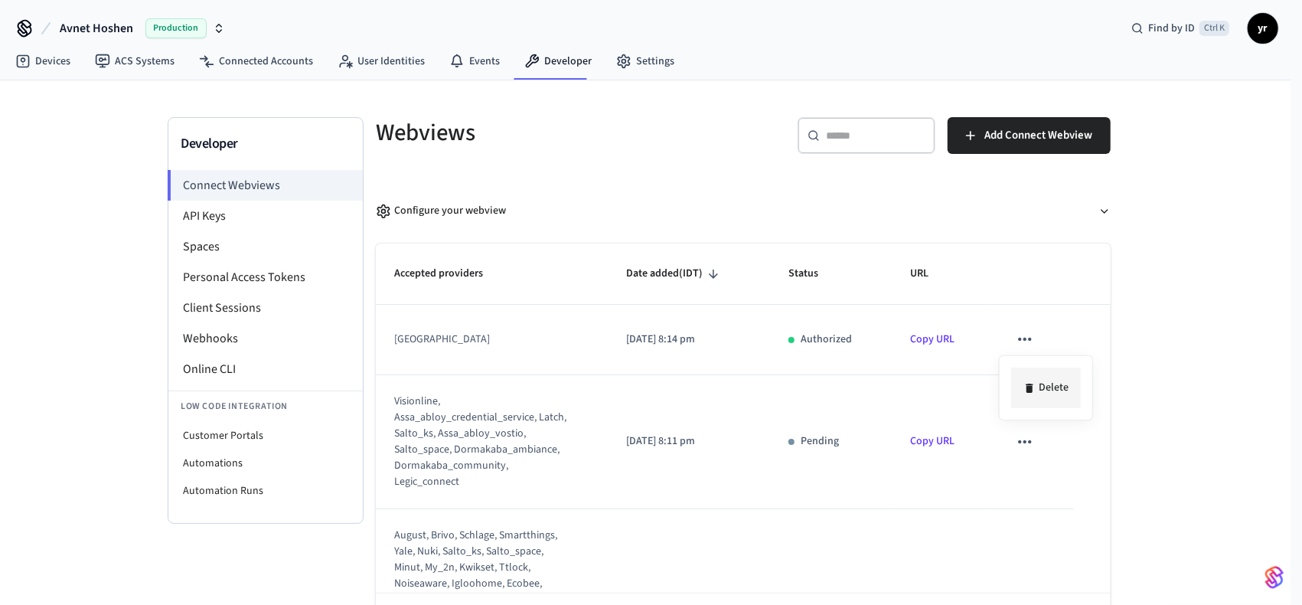
click at [1024, 383] on icon at bounding box center [1029, 388] width 12 height 12
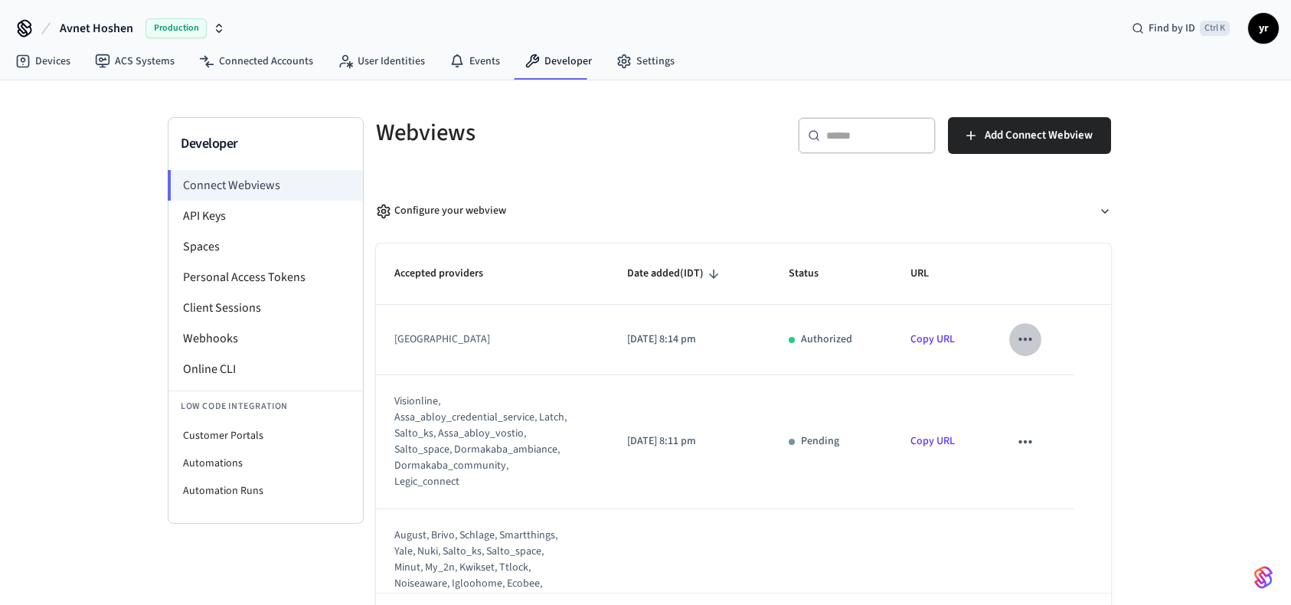
click at [1018, 338] on icon "sticky table" at bounding box center [1025, 339] width 20 height 20
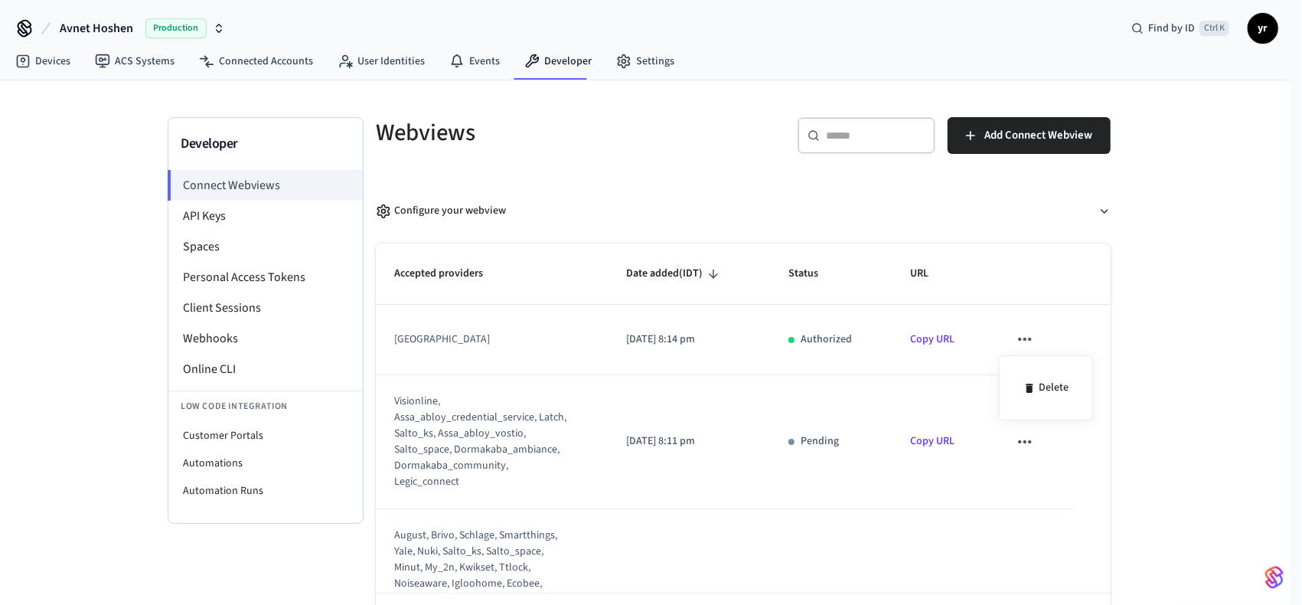
click at [1010, 440] on div at bounding box center [651, 302] width 1302 height 605
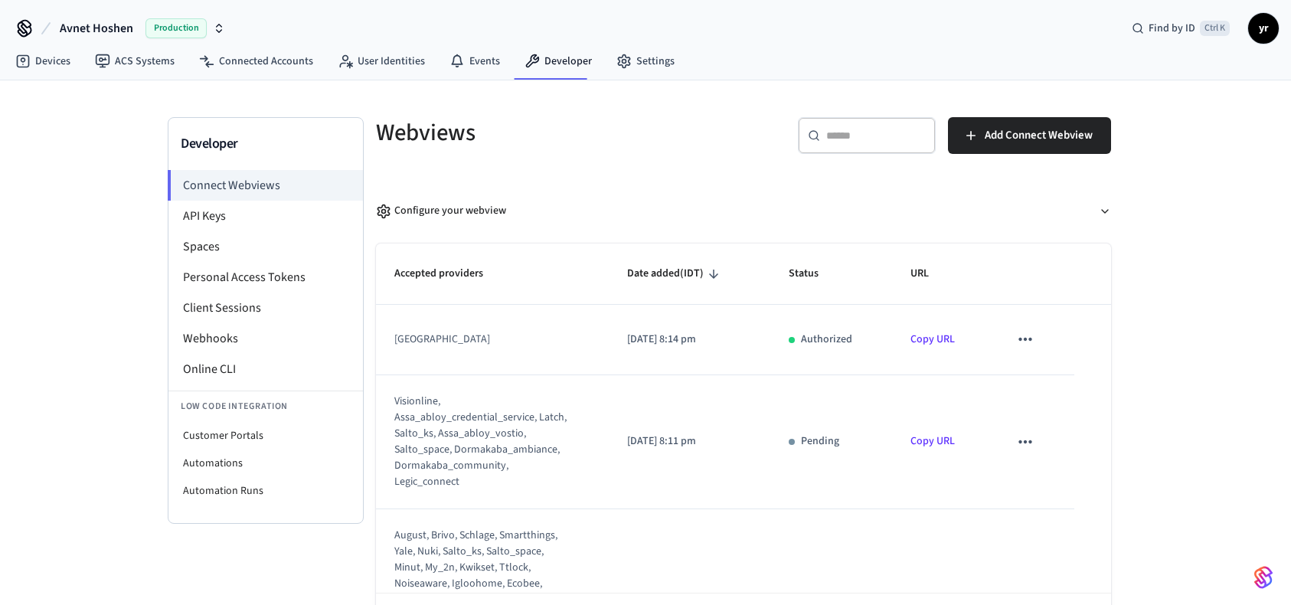
click at [1023, 439] on body "Avnet Hoshen Production Find by ID Ctrl K yr Devices ACS Systems Connected Acco…" at bounding box center [645, 333] width 1291 height 667
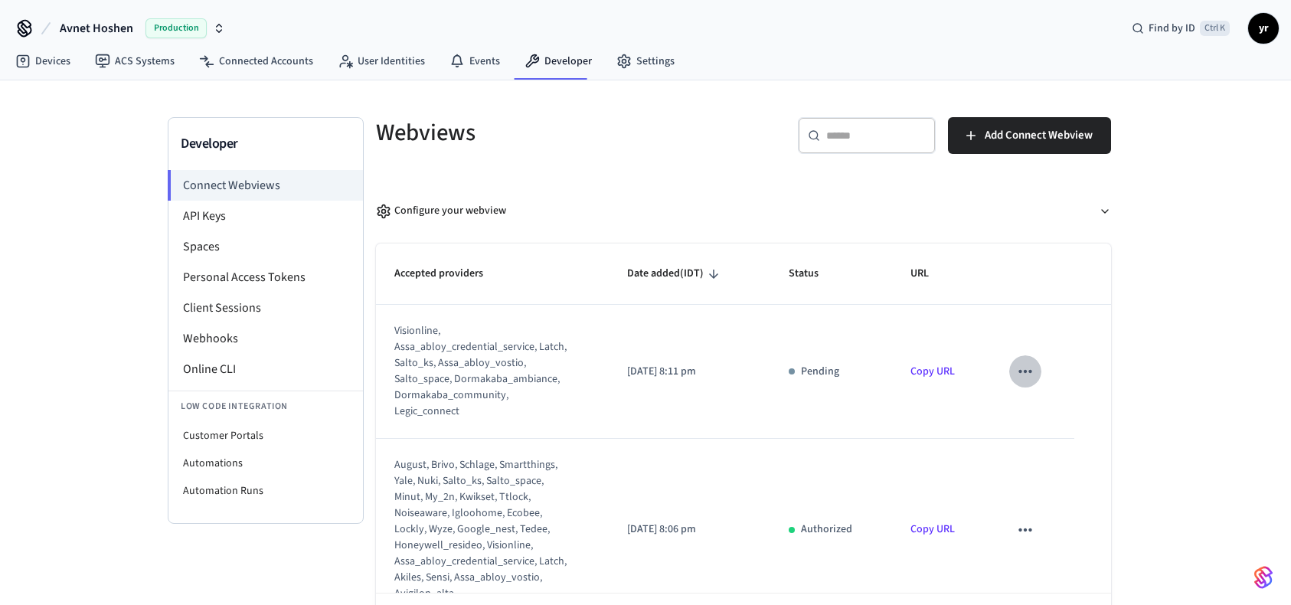
click at [1020, 356] on button "sticky table" at bounding box center [1025, 371] width 32 height 32
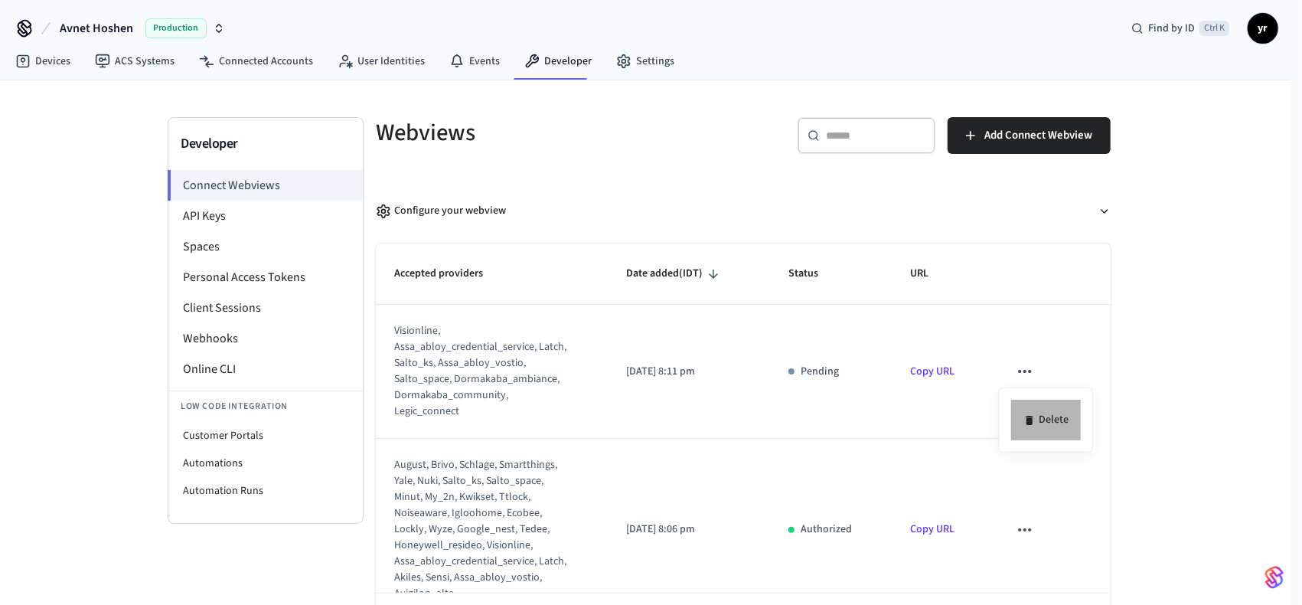
click at [1023, 430] on li "Delete" at bounding box center [1046, 420] width 70 height 41
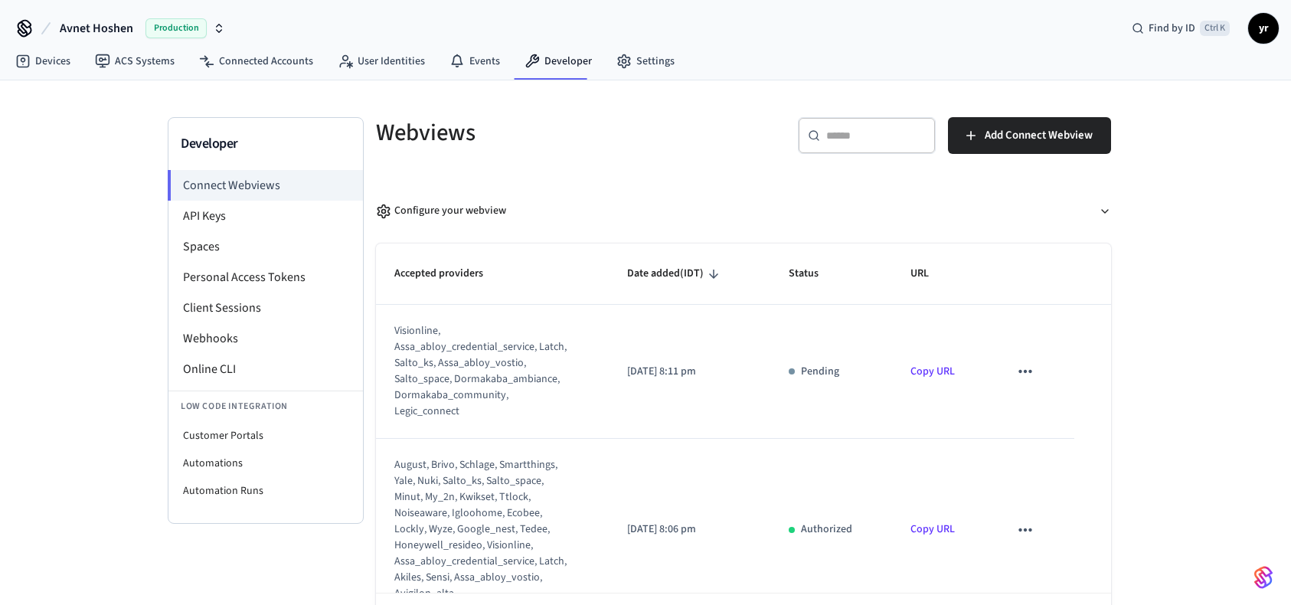
click at [1016, 527] on icon "sticky table" at bounding box center [1025, 530] width 20 height 20
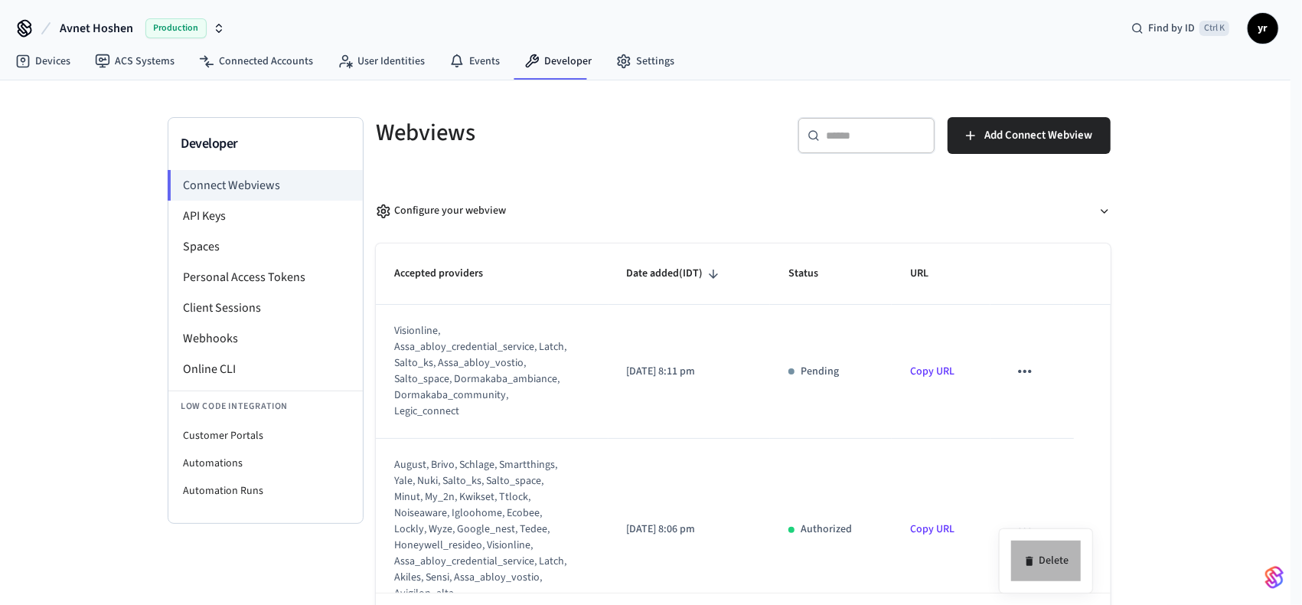
click at [1053, 564] on li "Delete" at bounding box center [1046, 560] width 70 height 41
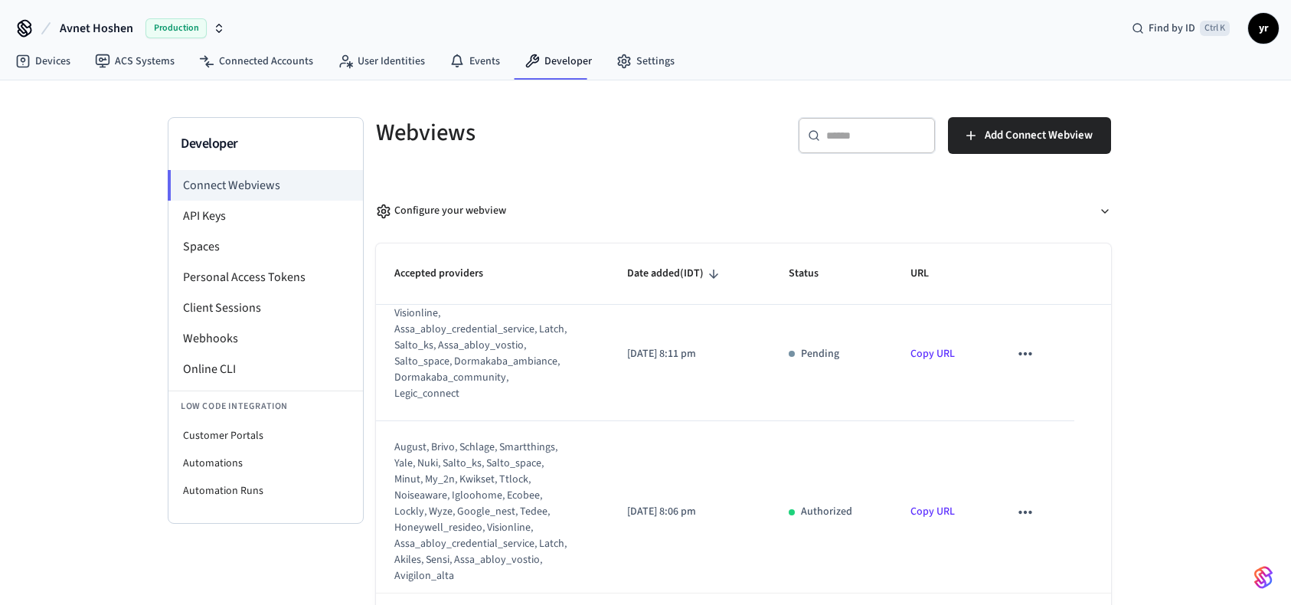
scroll to position [28, 0]
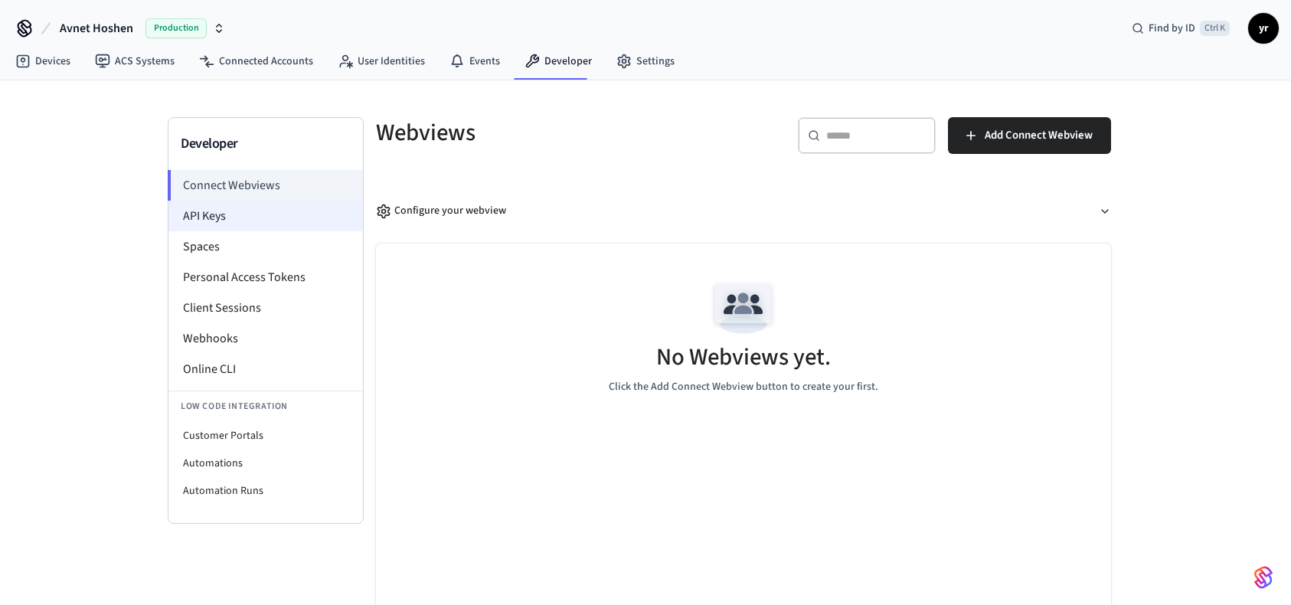
click at [242, 227] on li "API Keys" at bounding box center [265, 216] width 194 height 31
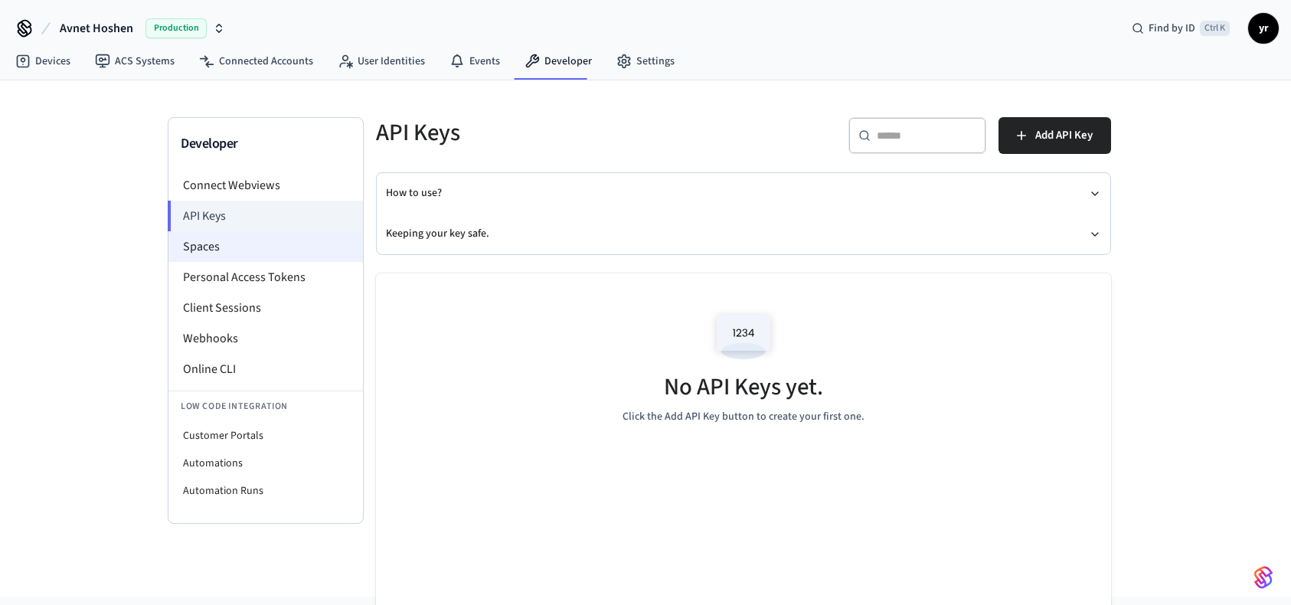
click at [239, 245] on li "Spaces" at bounding box center [265, 246] width 194 height 31
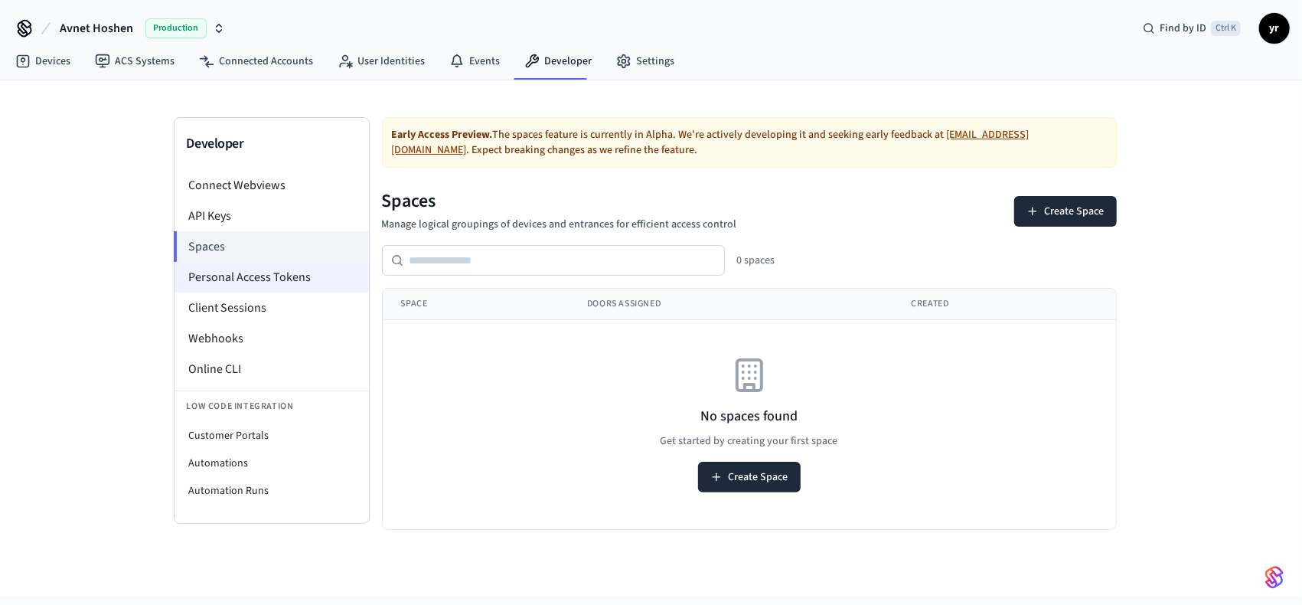
click at [259, 278] on li "Personal Access Tokens" at bounding box center [272, 277] width 194 height 31
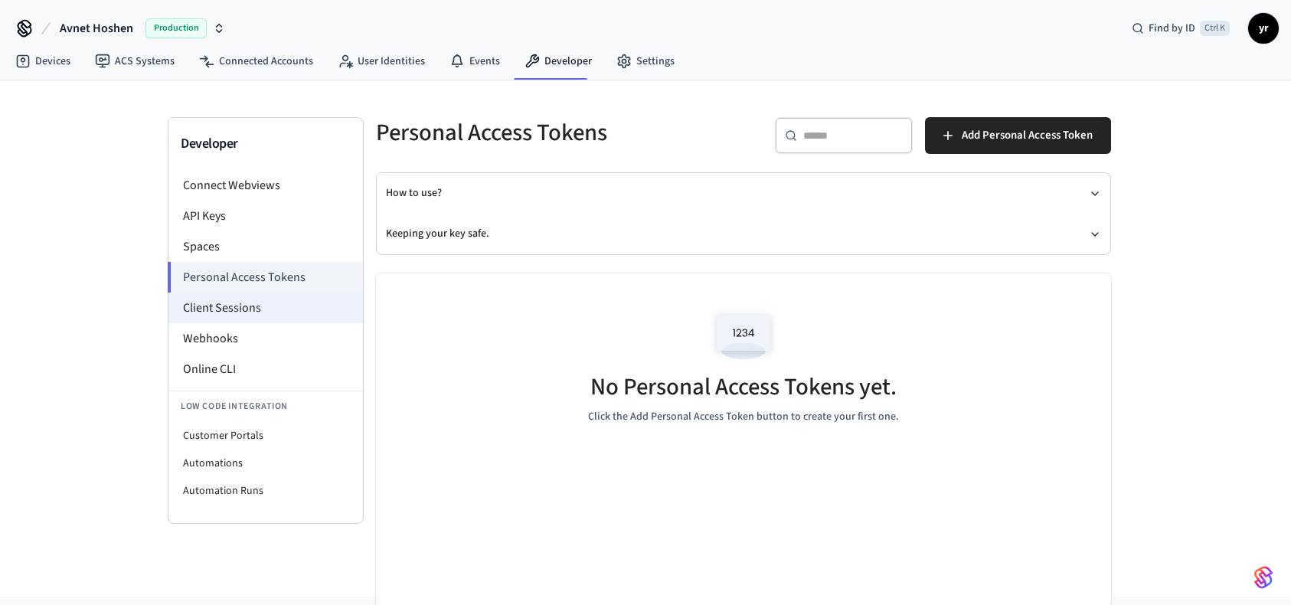
click at [281, 313] on li "Client Sessions" at bounding box center [265, 307] width 194 height 31
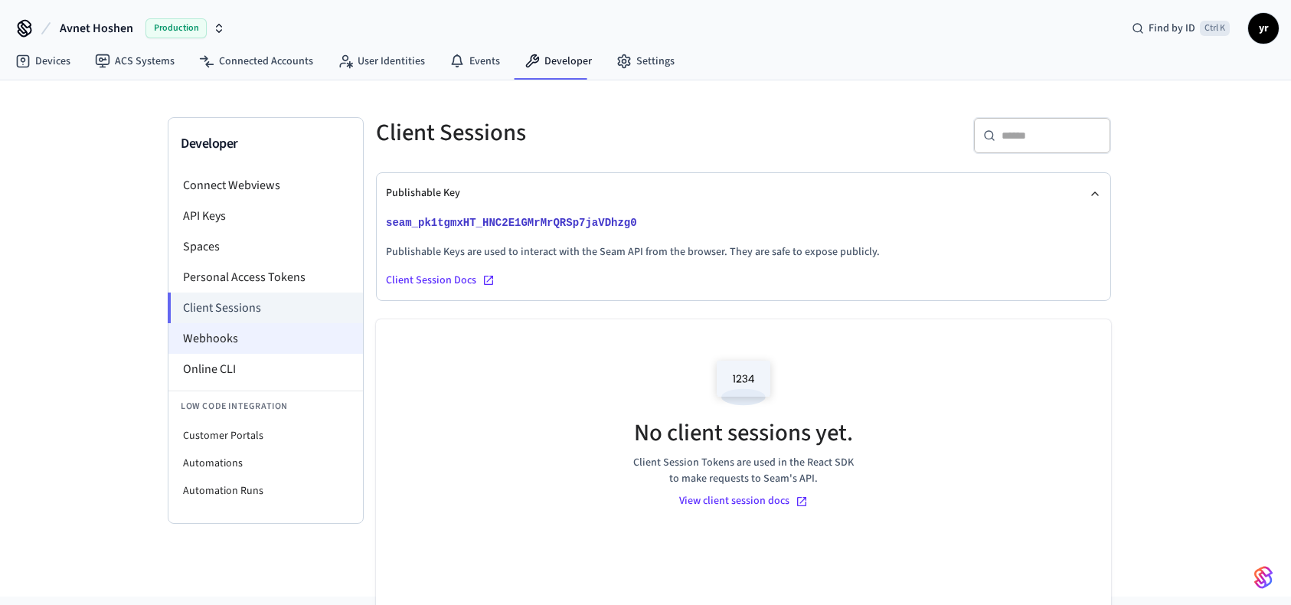
click at [302, 329] on li "Webhooks" at bounding box center [265, 338] width 194 height 31
click at [276, 344] on li "Webhooks" at bounding box center [265, 338] width 194 height 31
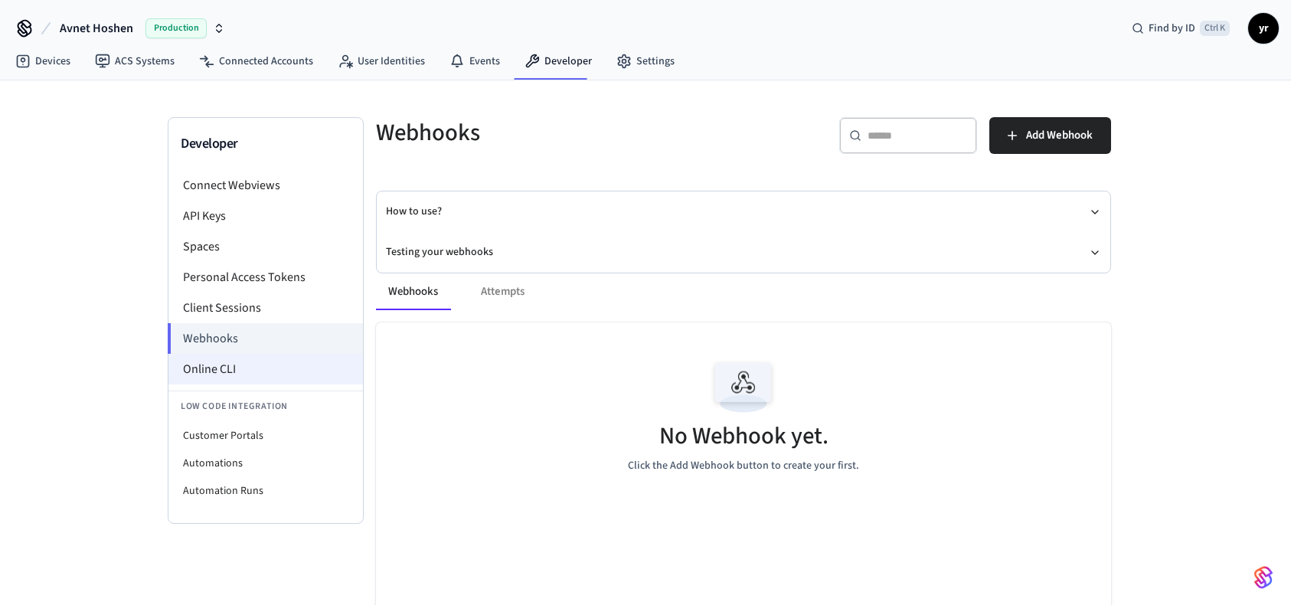
click at [202, 373] on li "Online CLI" at bounding box center [265, 369] width 194 height 31
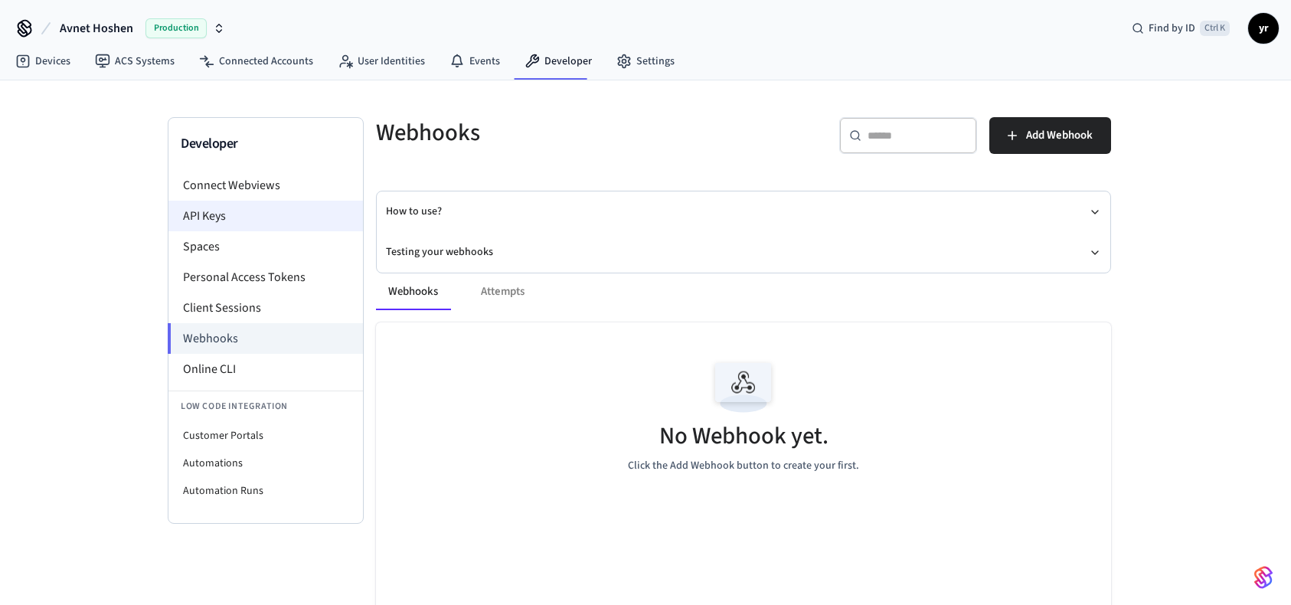
click at [308, 211] on li "API Keys" at bounding box center [265, 216] width 194 height 31
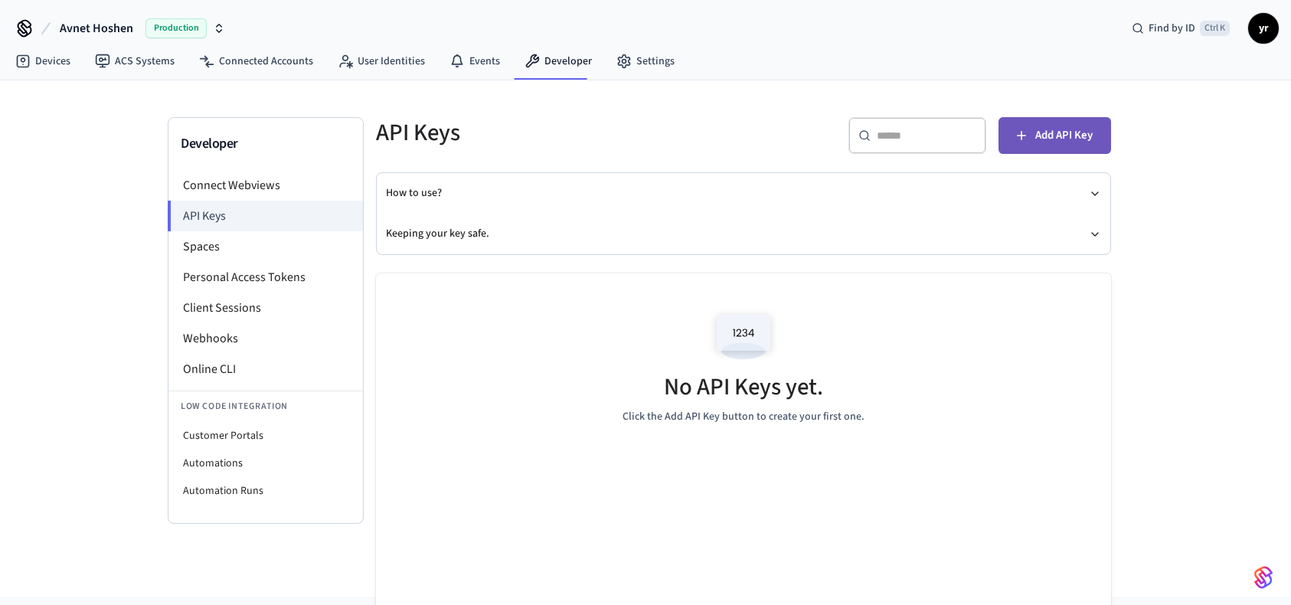
click at [1064, 147] on button "Add API Key" at bounding box center [1054, 135] width 113 height 37
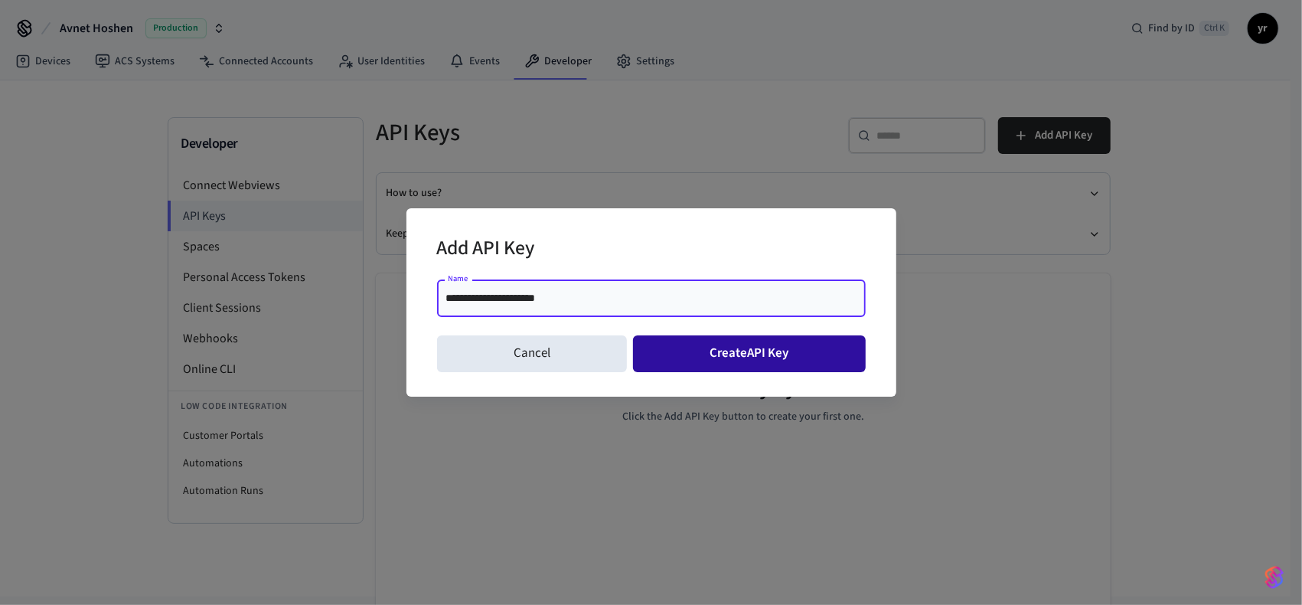
type input "**********"
click at [730, 351] on button "Create API Key" at bounding box center [749, 353] width 233 height 37
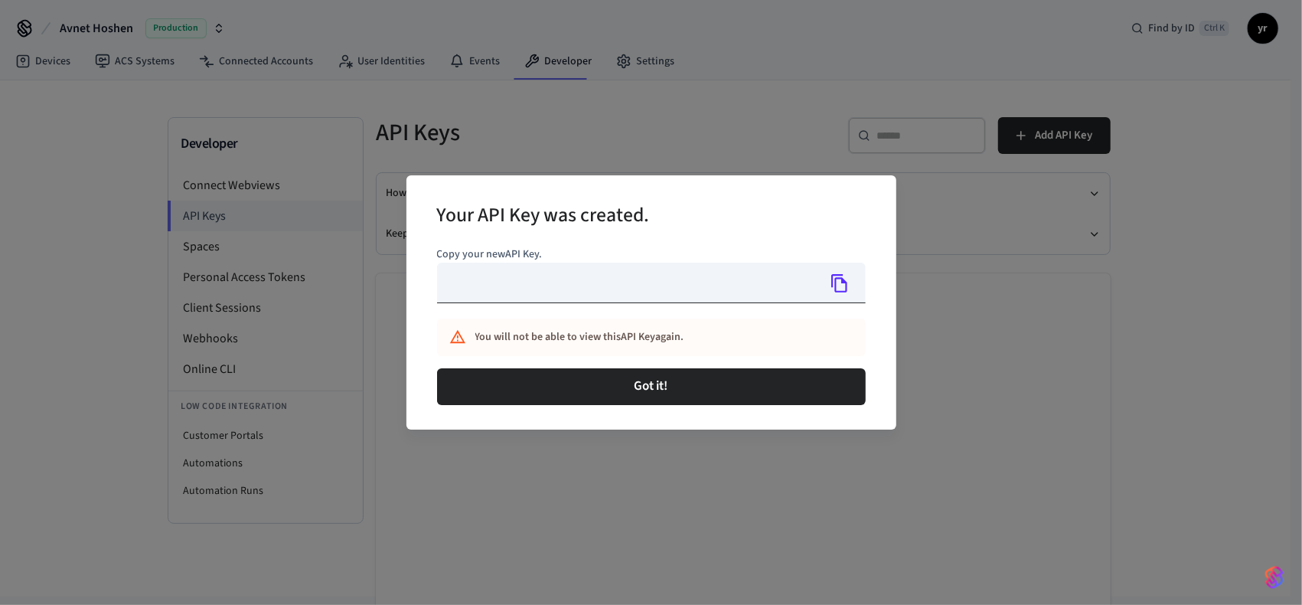
type input "**********"
click at [839, 279] on icon "Copy" at bounding box center [840, 283] width 20 height 20
click at [868, 147] on div "**********" at bounding box center [651, 302] width 1302 height 605
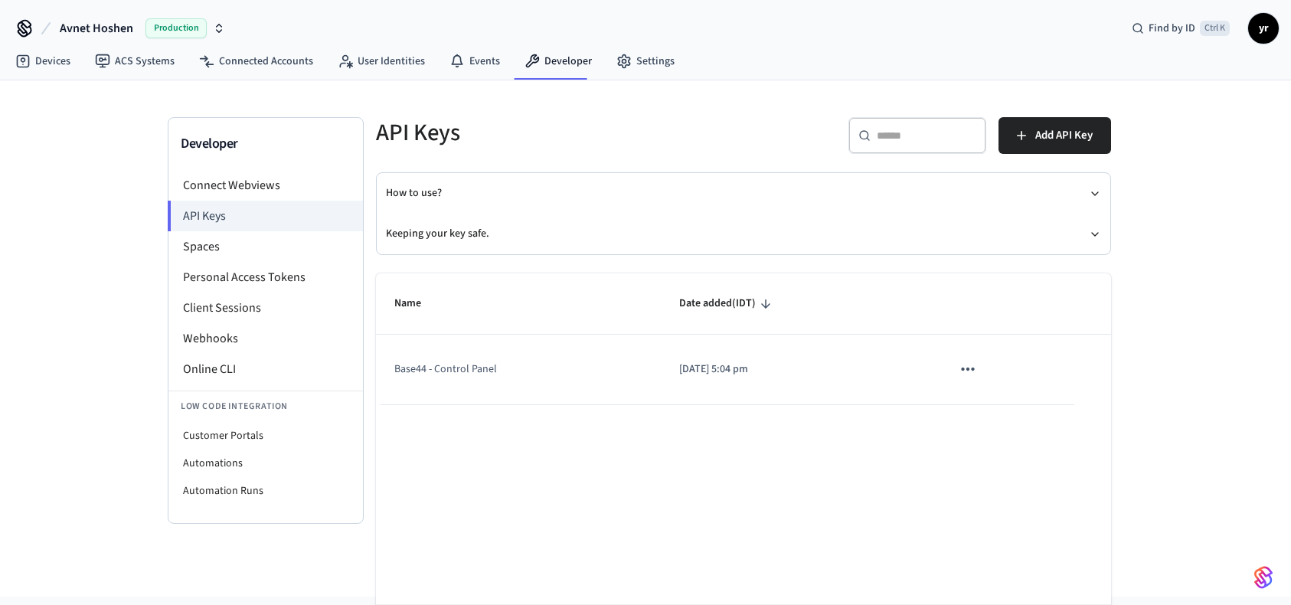
click at [974, 363] on icon "sticky table" at bounding box center [968, 369] width 20 height 20
click at [246, 186] on div at bounding box center [651, 302] width 1302 height 605
click at [274, 64] on link "Connected Accounts" at bounding box center [256, 61] width 139 height 28
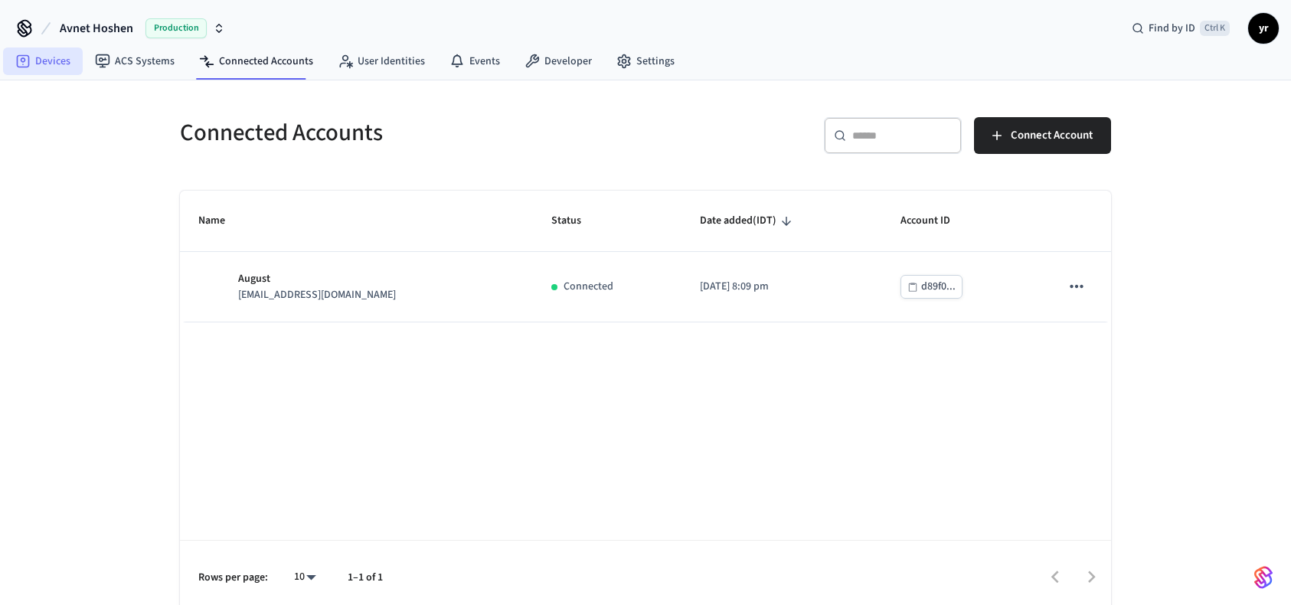
click at [57, 63] on link "Devices" at bounding box center [43, 61] width 80 height 28
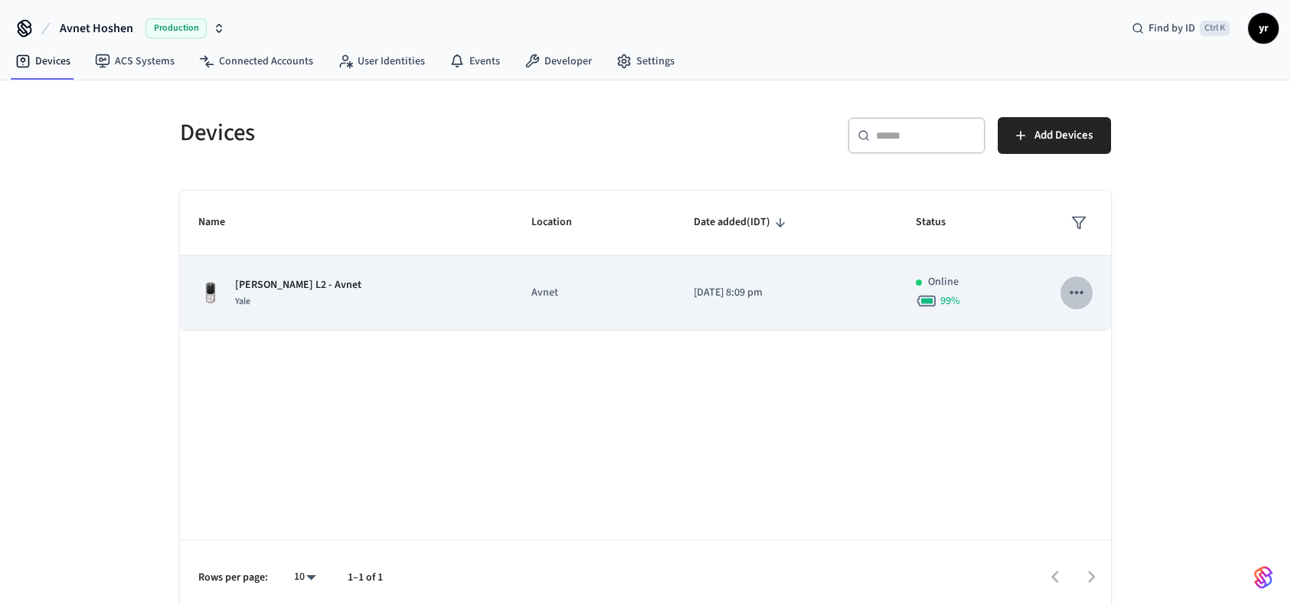
click at [1076, 286] on icon "sticky table" at bounding box center [1076, 292] width 20 height 20
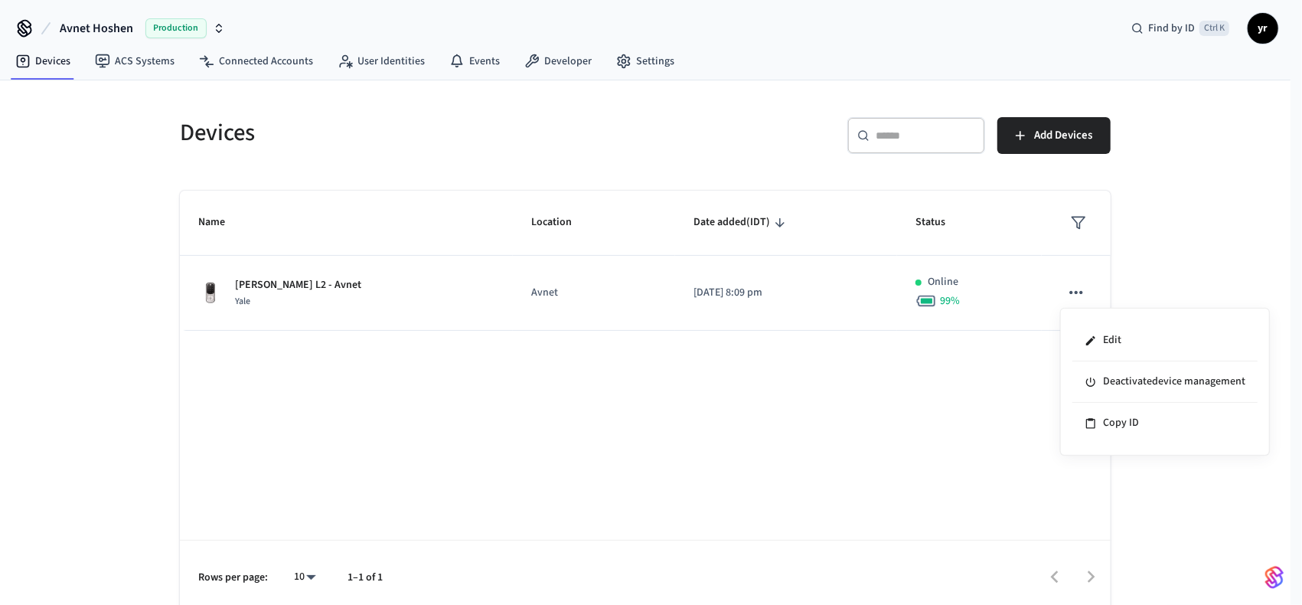
click at [132, 61] on div at bounding box center [651, 302] width 1302 height 605
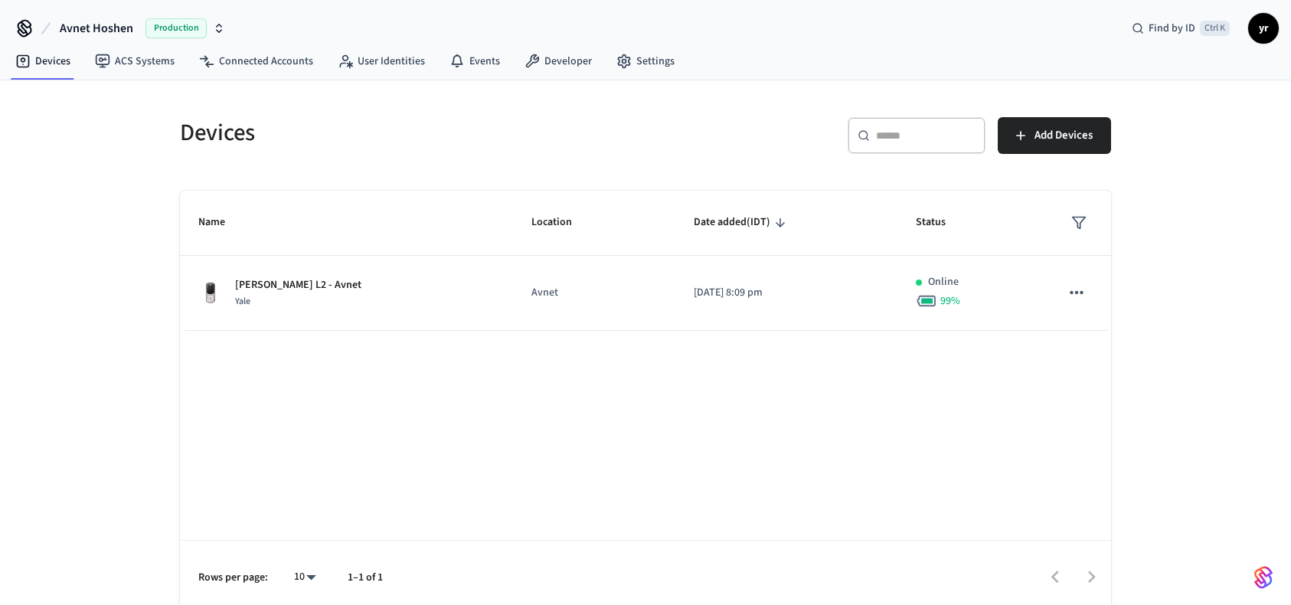
click at [132, 60] on div "Edit Deactivate device management Copy ID" at bounding box center [645, 302] width 1291 height 605
click at [144, 58] on link "ACS Systems" at bounding box center [135, 61] width 104 height 28
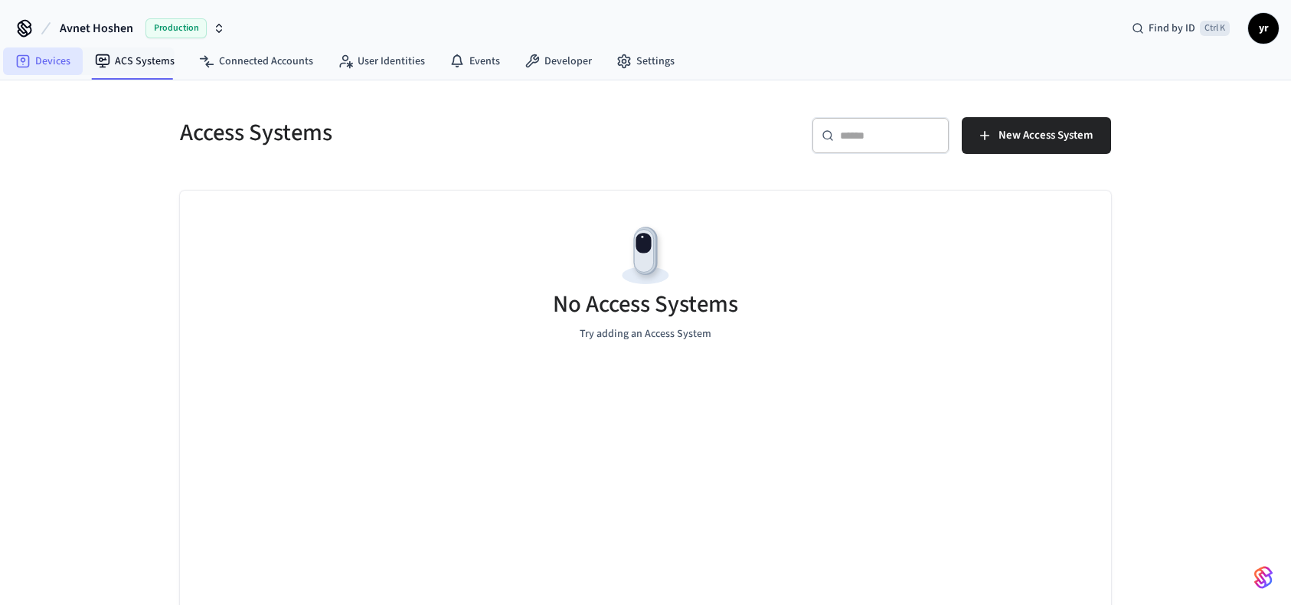
click at [9, 52] on link "Devices" at bounding box center [43, 61] width 80 height 28
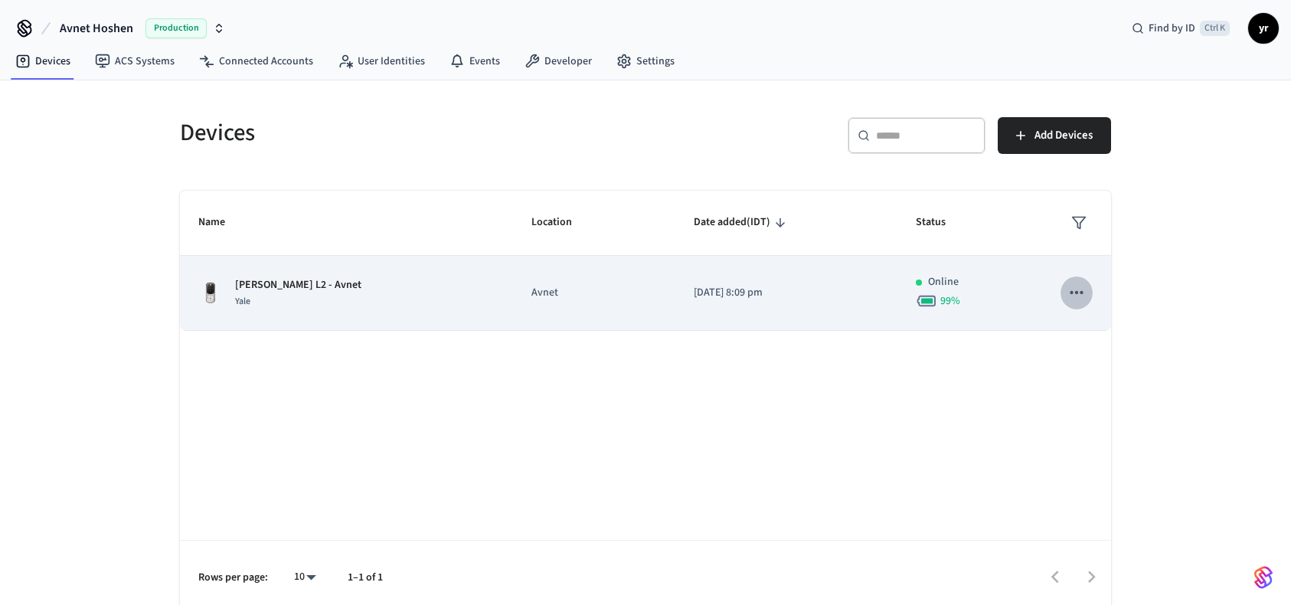
click at [1078, 292] on icon "sticky table" at bounding box center [1076, 292] width 20 height 20
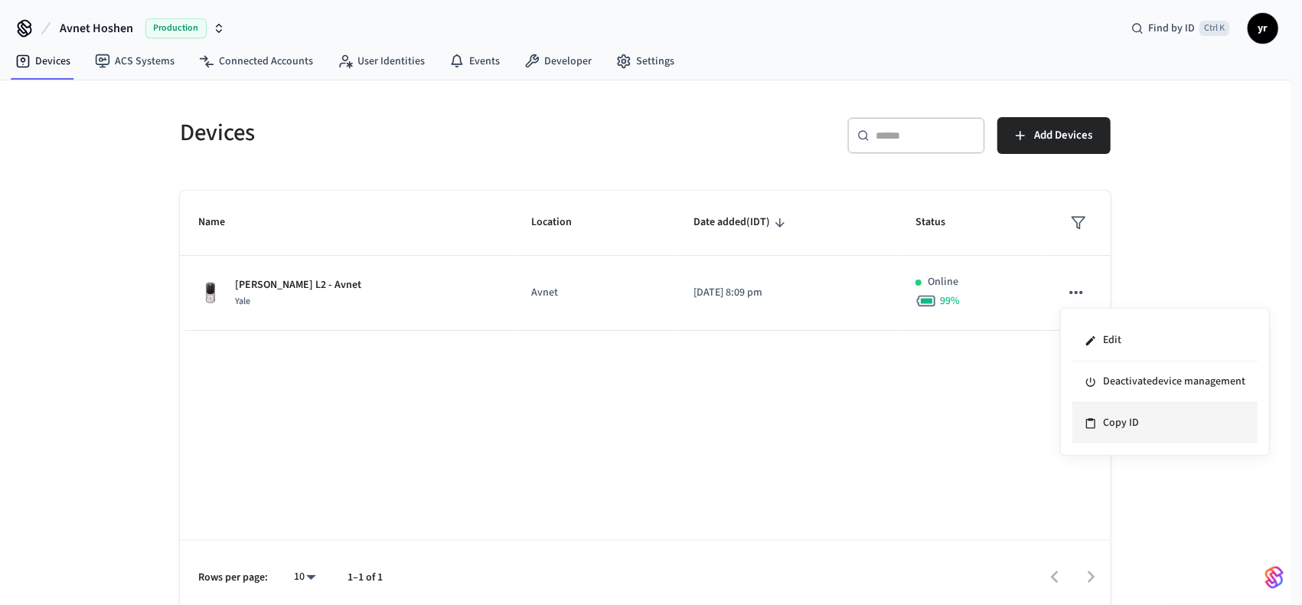
click at [1177, 415] on li "Copy ID" at bounding box center [1164, 423] width 185 height 41
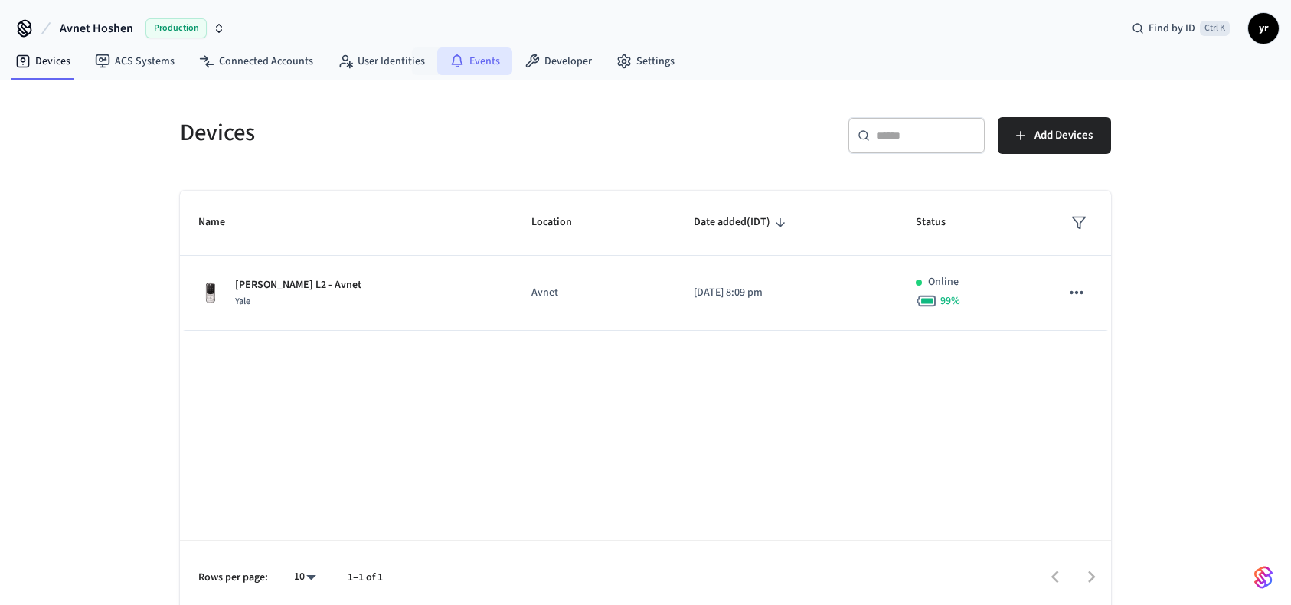
click at [455, 62] on icon at bounding box center [456, 59] width 11 height 11
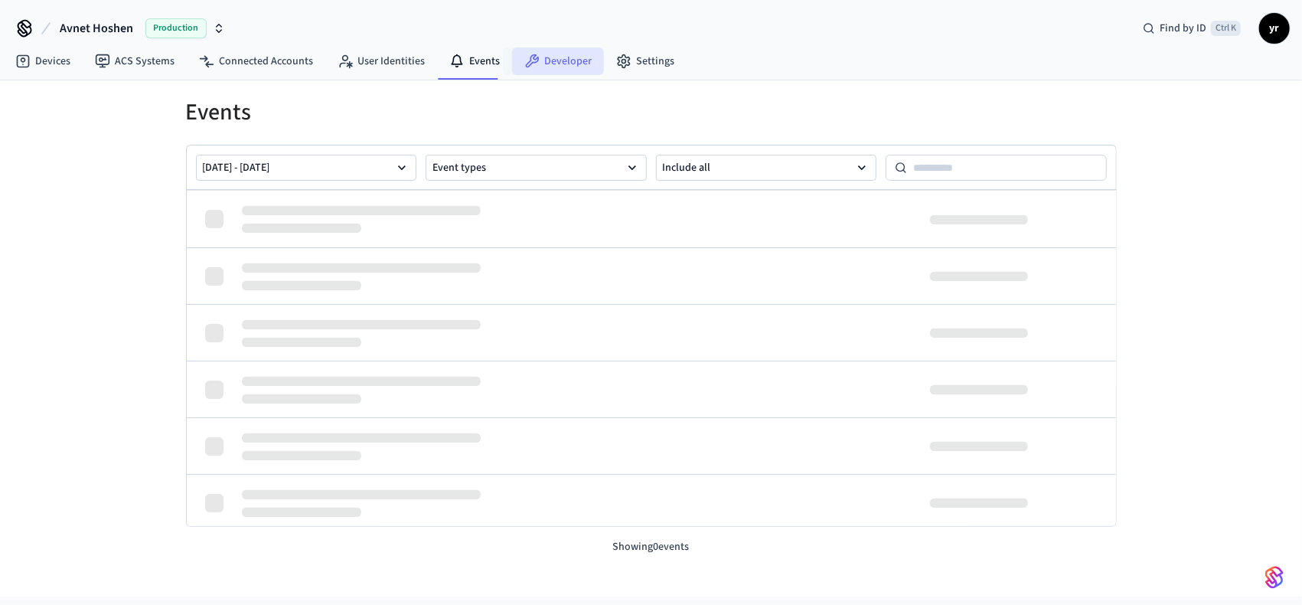
click at [540, 54] on link "Developer" at bounding box center [558, 61] width 92 height 28
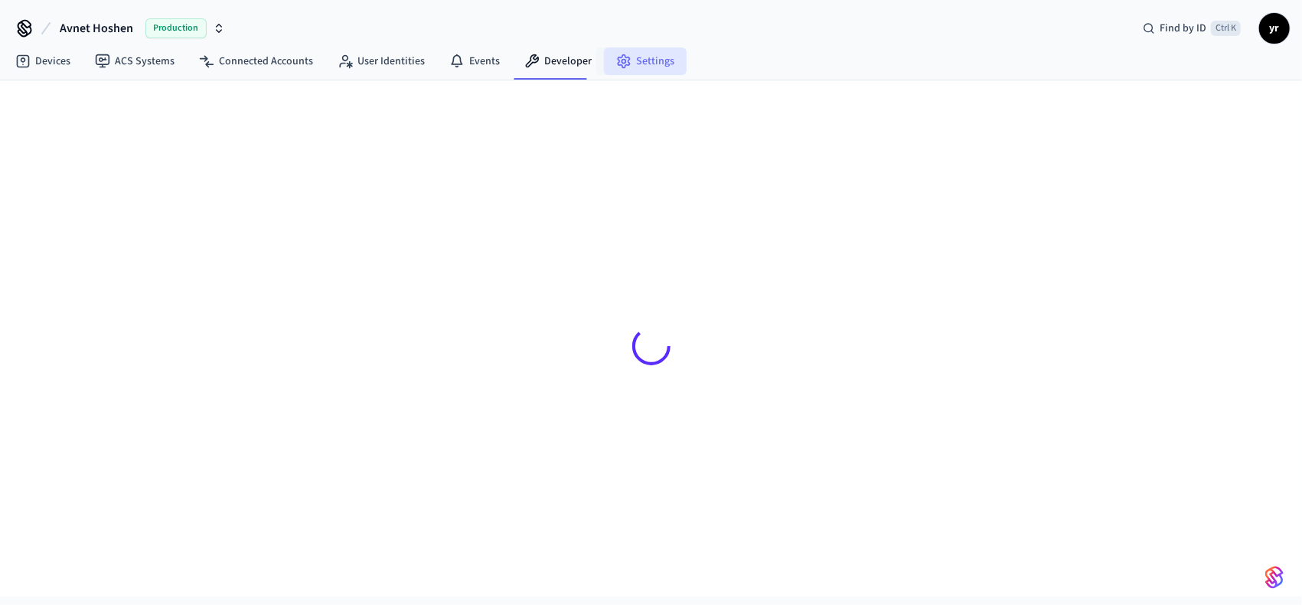
click at [642, 61] on link "Settings" at bounding box center [645, 61] width 83 height 28
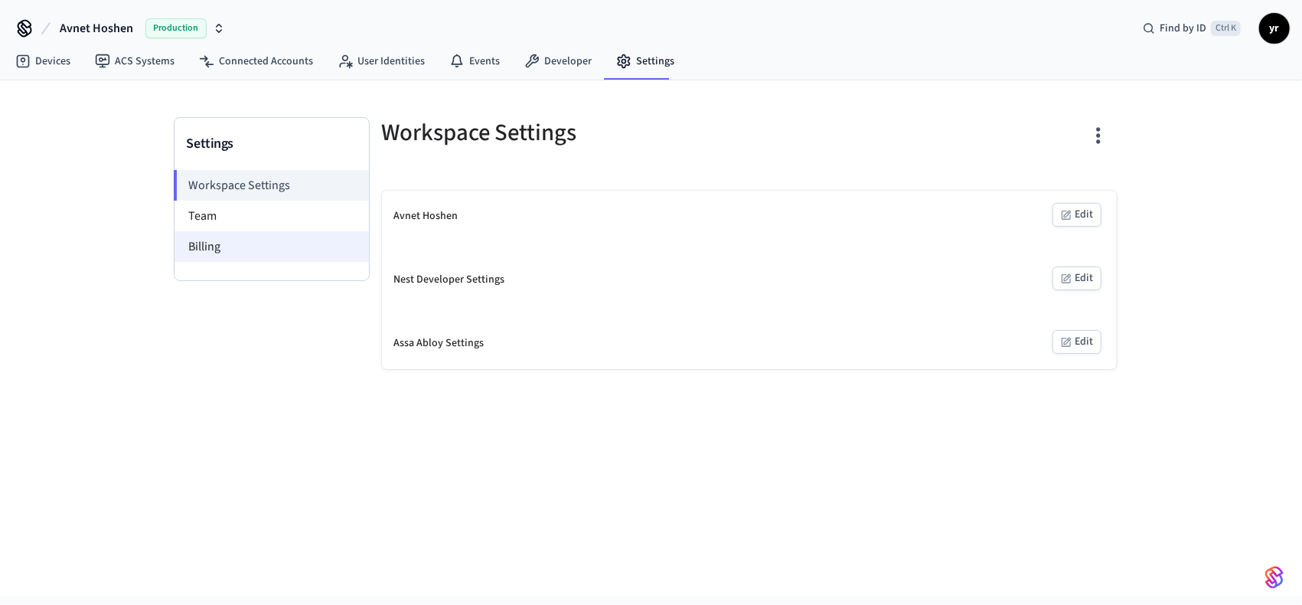
click at [242, 242] on li "Billing" at bounding box center [272, 246] width 194 height 31
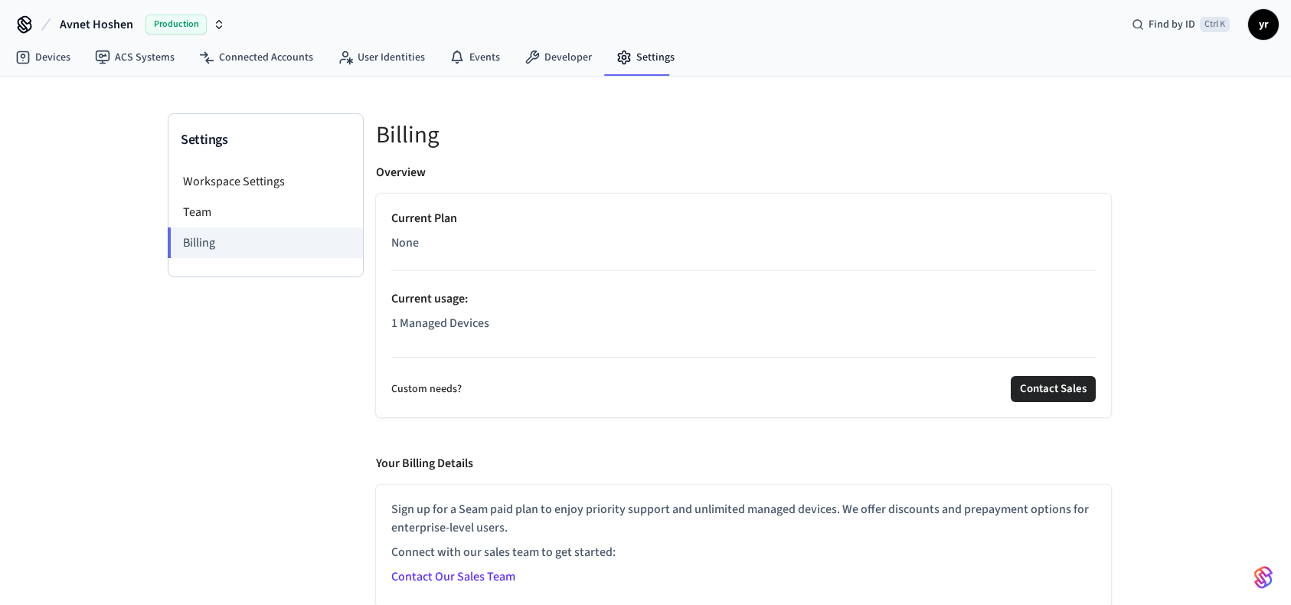
scroll to position [5, 0]
click at [136, 29] on button "Avnet Hoshen Production" at bounding box center [142, 24] width 175 height 32
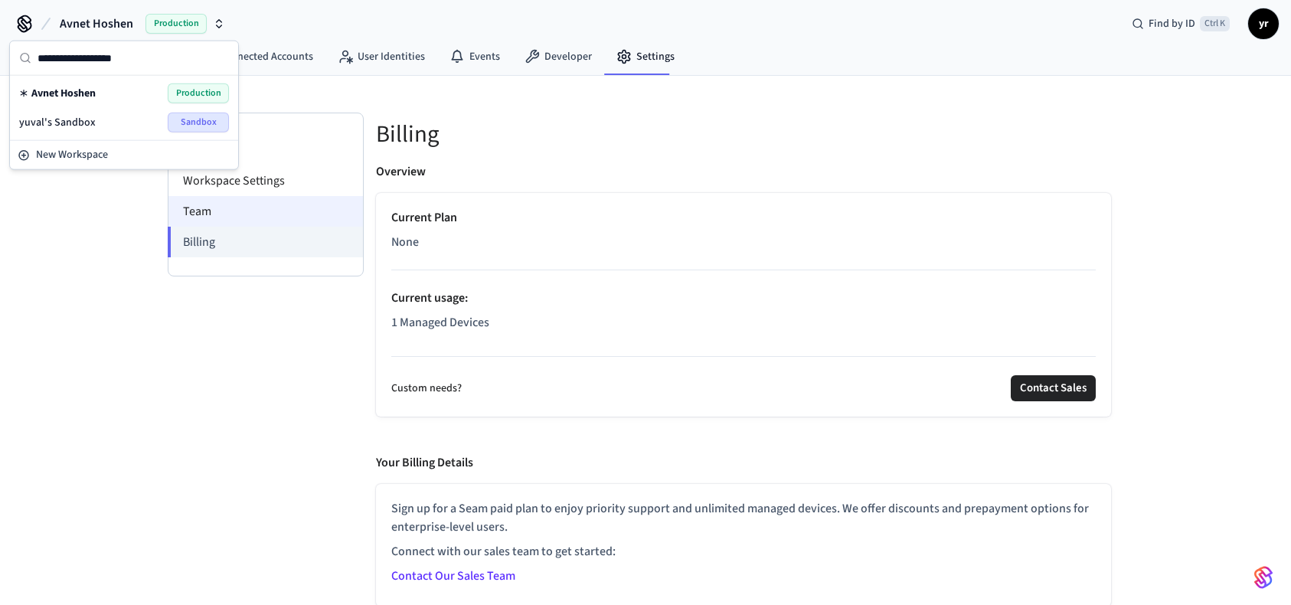
click at [236, 199] on li "Team" at bounding box center [265, 211] width 194 height 31
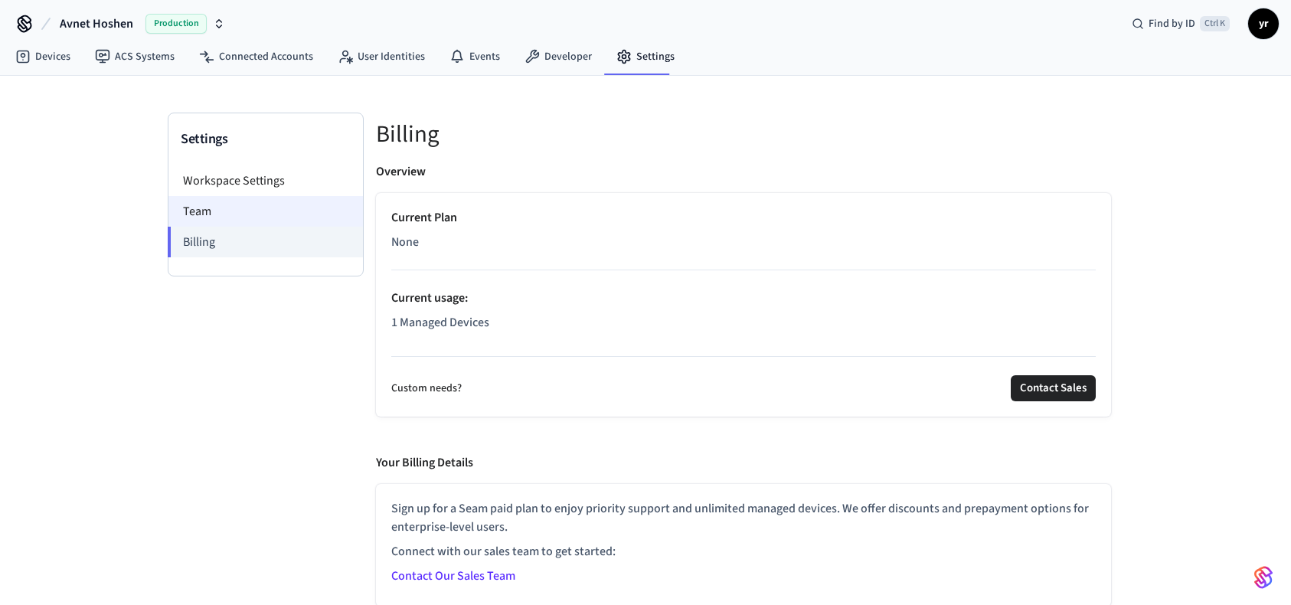
click at [253, 212] on li "Team" at bounding box center [265, 211] width 194 height 31
click at [271, 175] on li "Workspace Settings" at bounding box center [265, 180] width 194 height 31
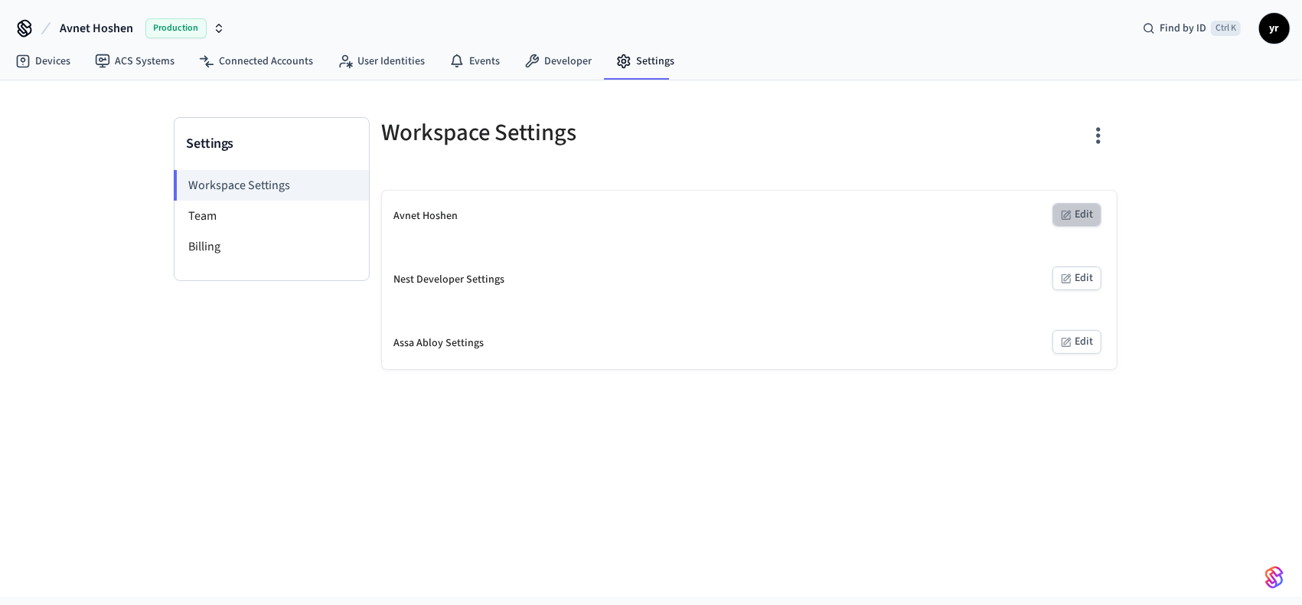
click at [1082, 217] on button "Edit" at bounding box center [1077, 215] width 49 height 24
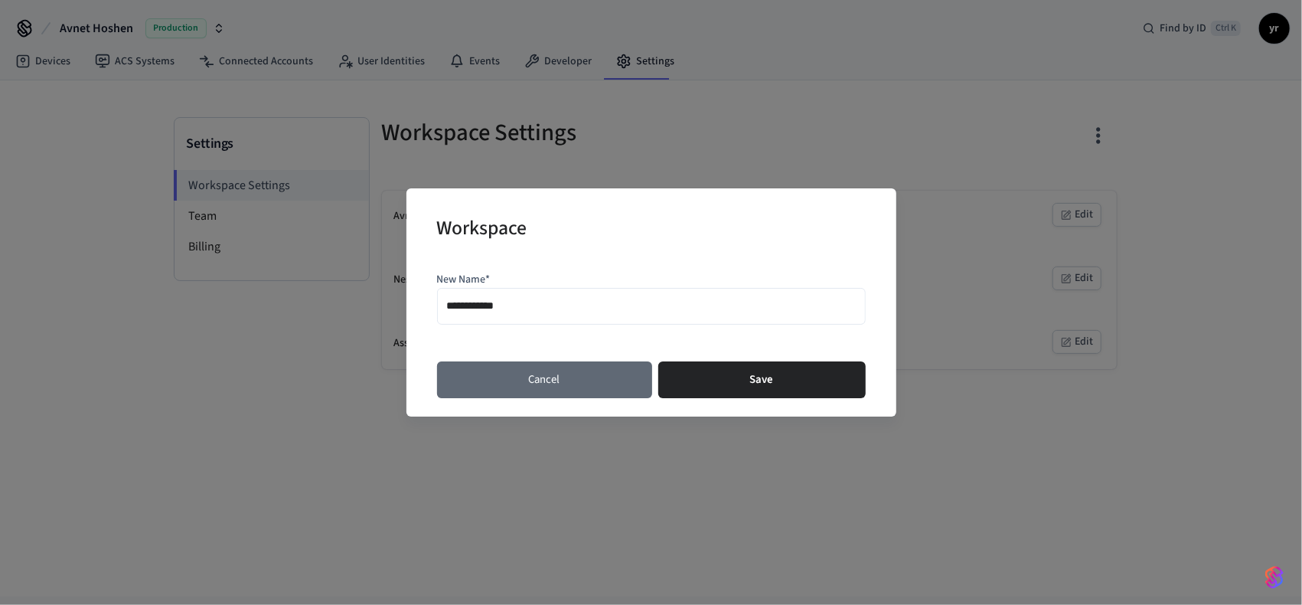
click at [466, 368] on button "Cancel" at bounding box center [544, 379] width 215 height 37
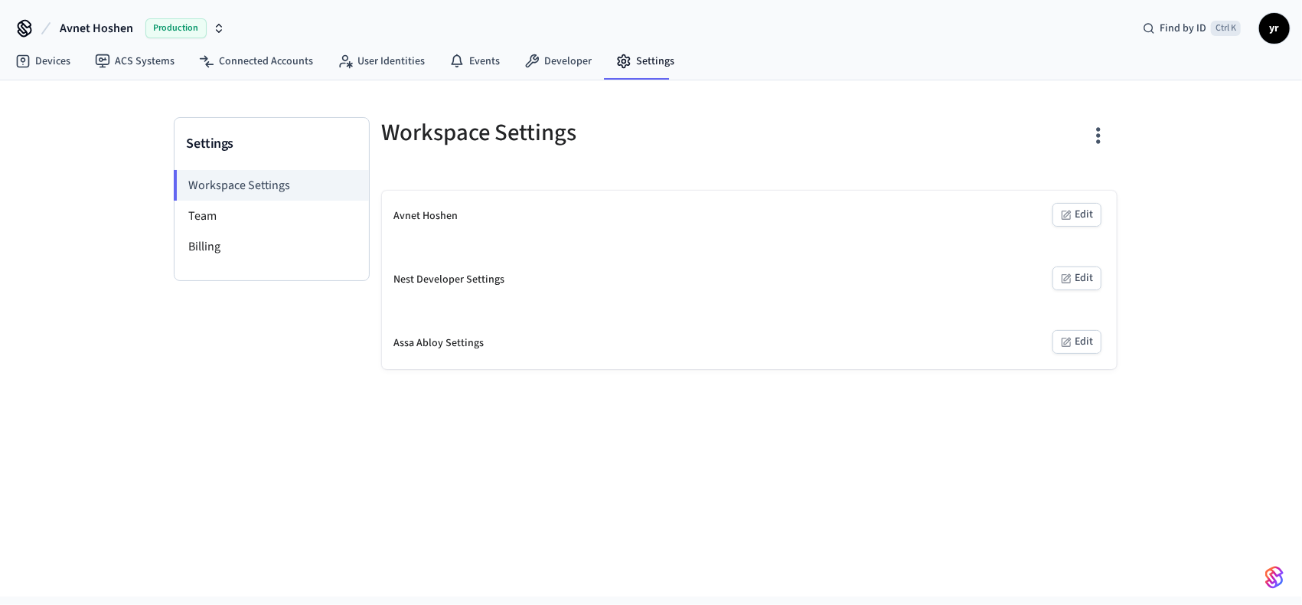
click at [1071, 281] on icon "button" at bounding box center [1066, 279] width 12 height 12
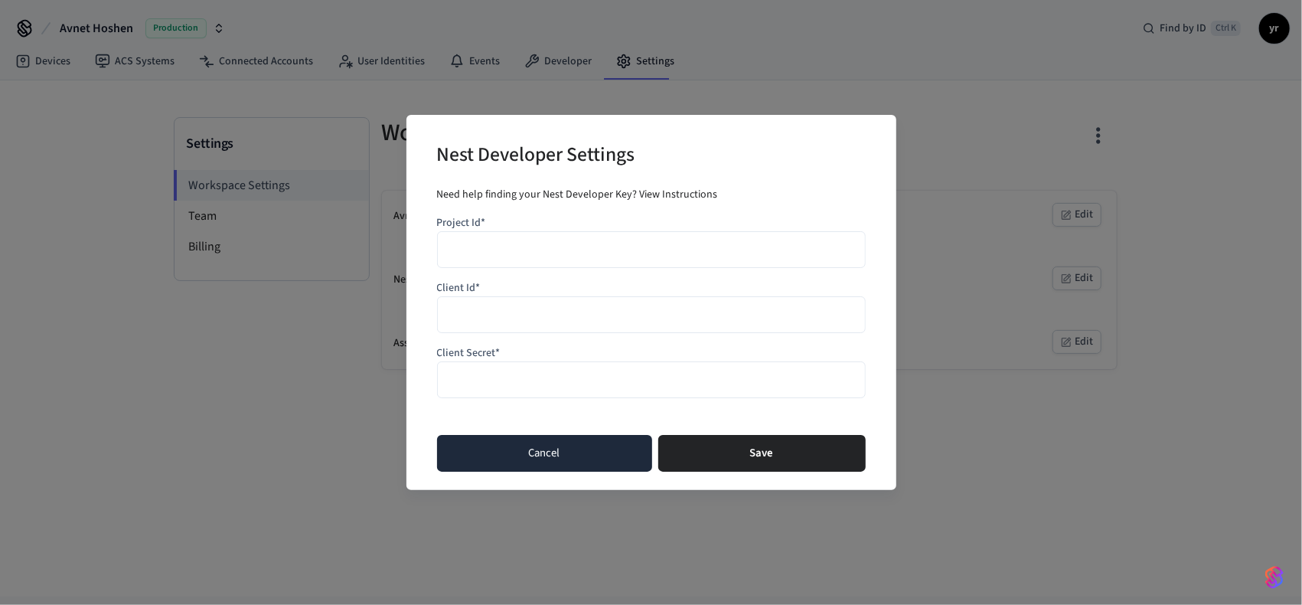
click at [545, 452] on button "Cancel" at bounding box center [544, 453] width 215 height 37
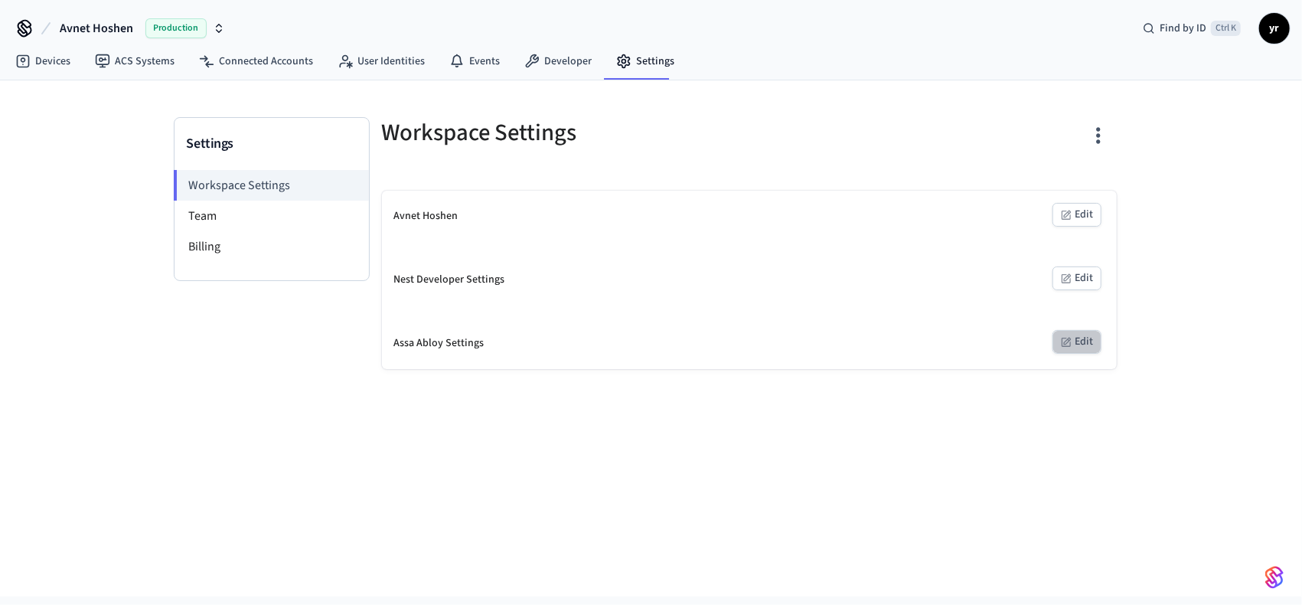
click at [1091, 345] on button "Edit" at bounding box center [1077, 342] width 49 height 24
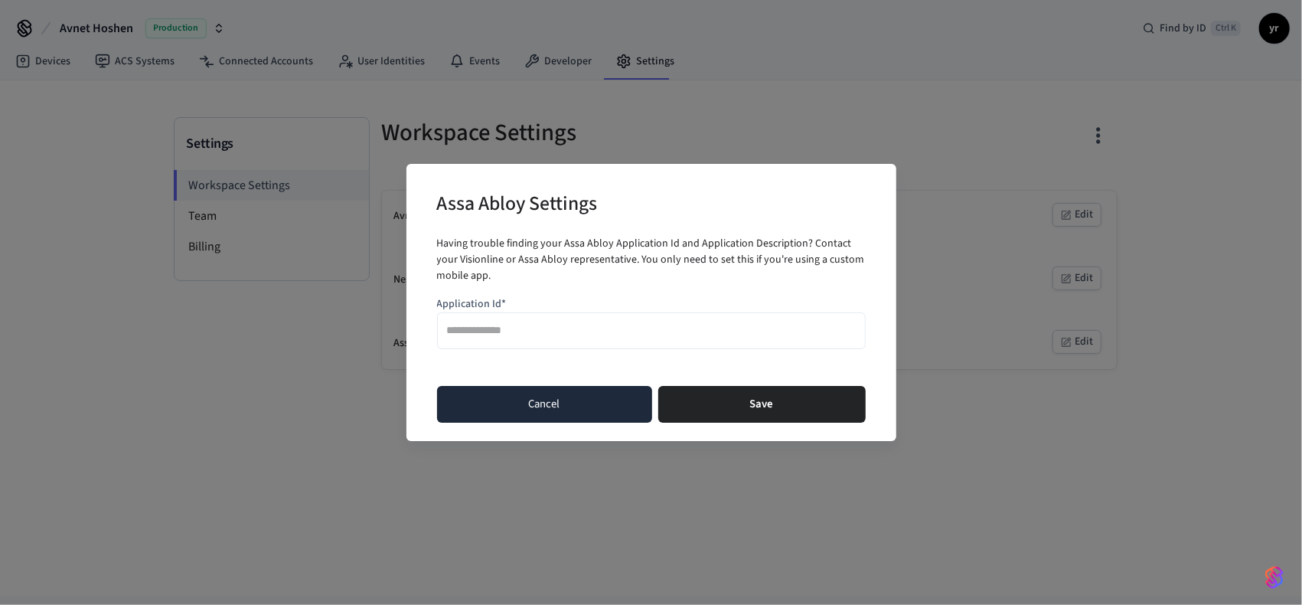
click at [582, 410] on button "Cancel" at bounding box center [544, 404] width 215 height 37
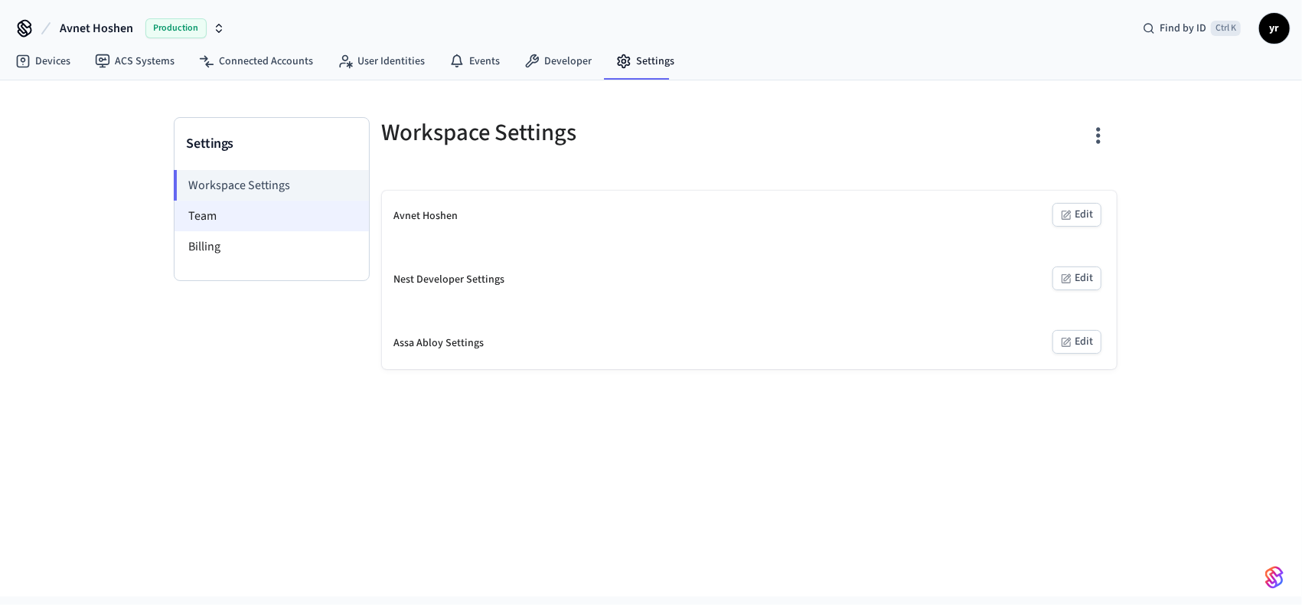
click at [266, 212] on li "Team" at bounding box center [272, 216] width 194 height 31
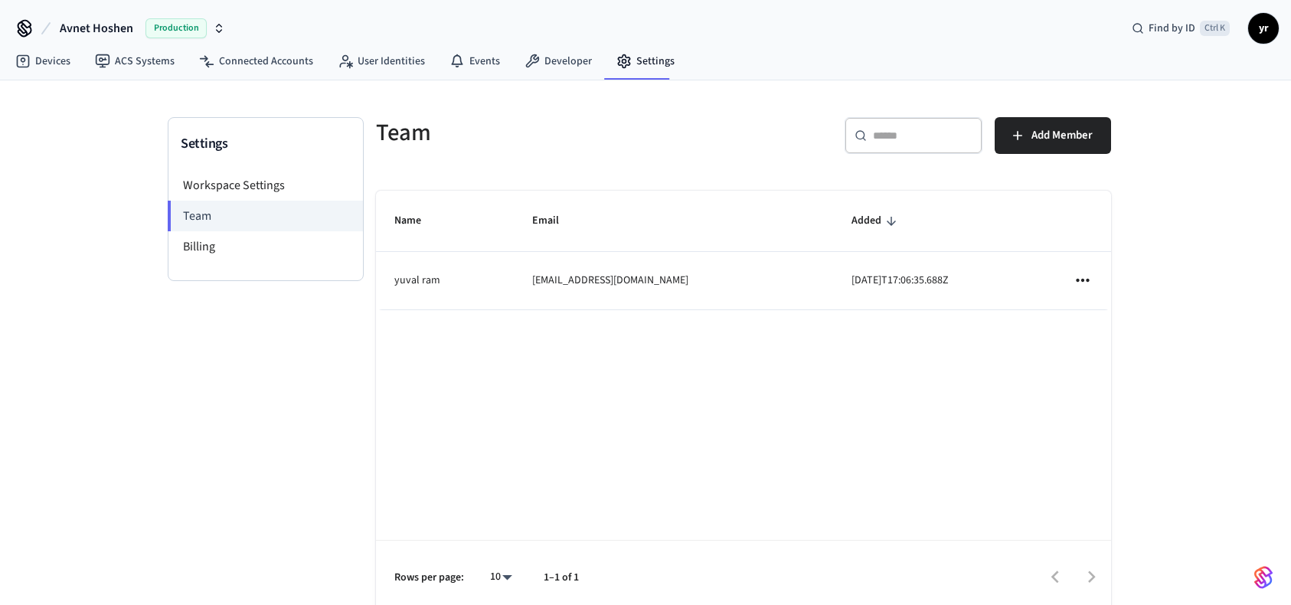
click at [1082, 270] on icon "sticky table" at bounding box center [1082, 280] width 20 height 20
click at [207, 243] on div at bounding box center [651, 302] width 1302 height 605
click at [217, 244] on li "Billing" at bounding box center [265, 246] width 194 height 31
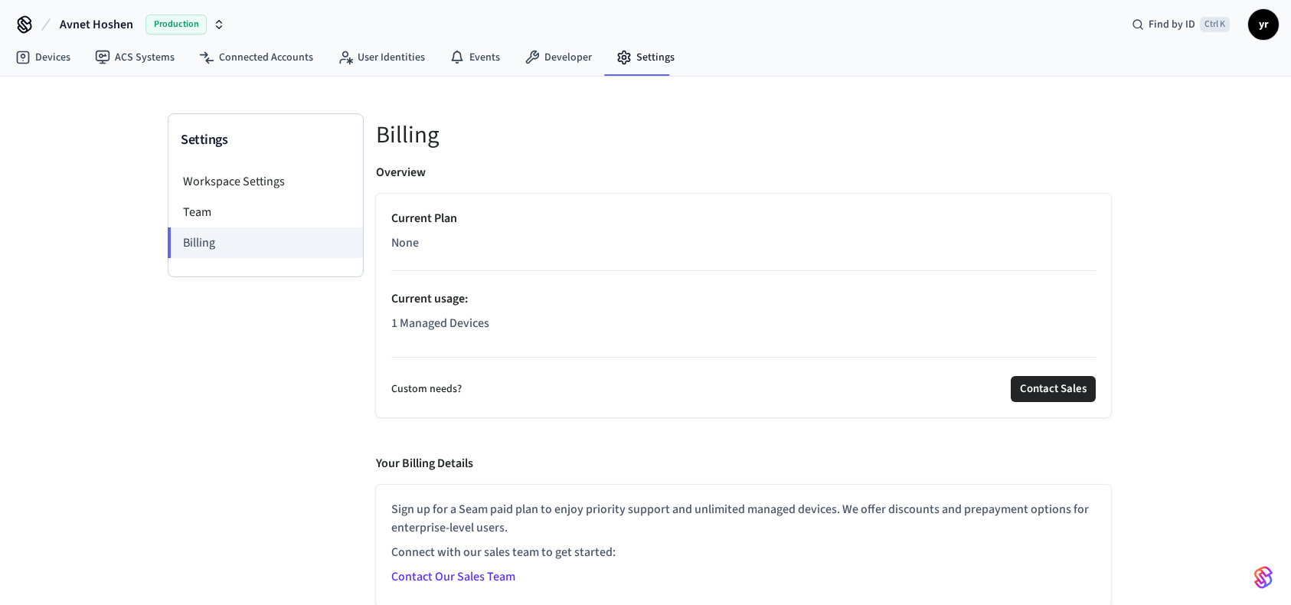
scroll to position [5, 0]
click at [1075, 393] on button "Contact Sales" at bounding box center [1052, 388] width 85 height 26
click at [95, 28] on span "Avnet Hoshen" at bounding box center [96, 24] width 73 height 18
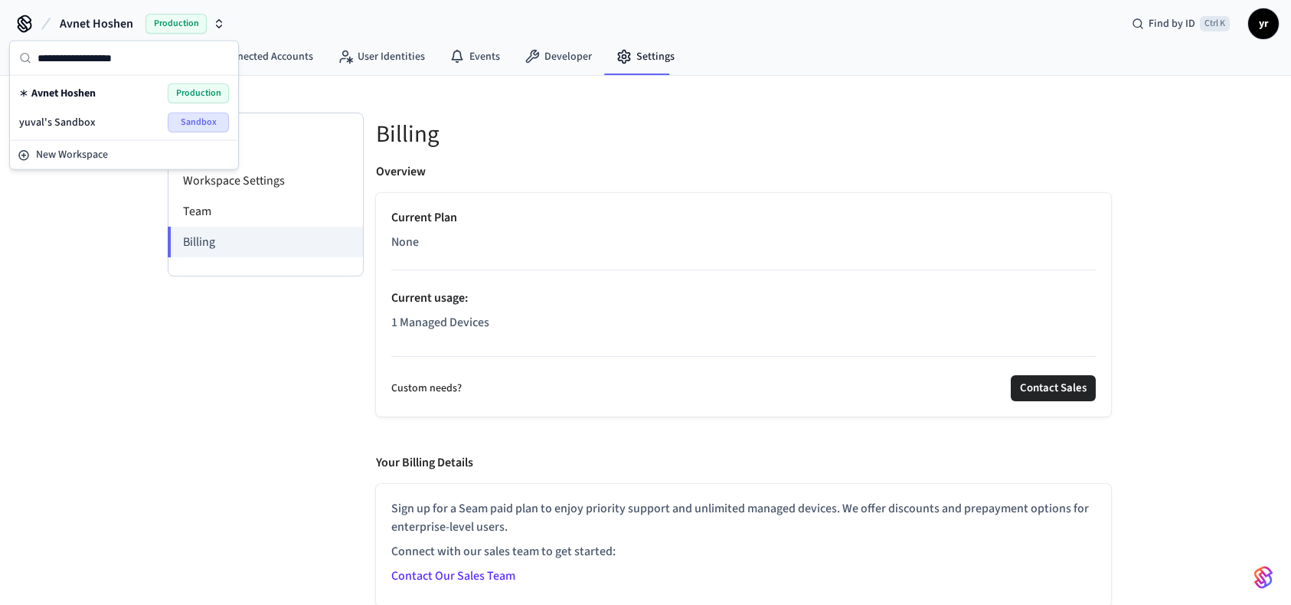
click at [134, 121] on div "yuval's Sandbox Sandbox" at bounding box center [124, 123] width 210 height 20
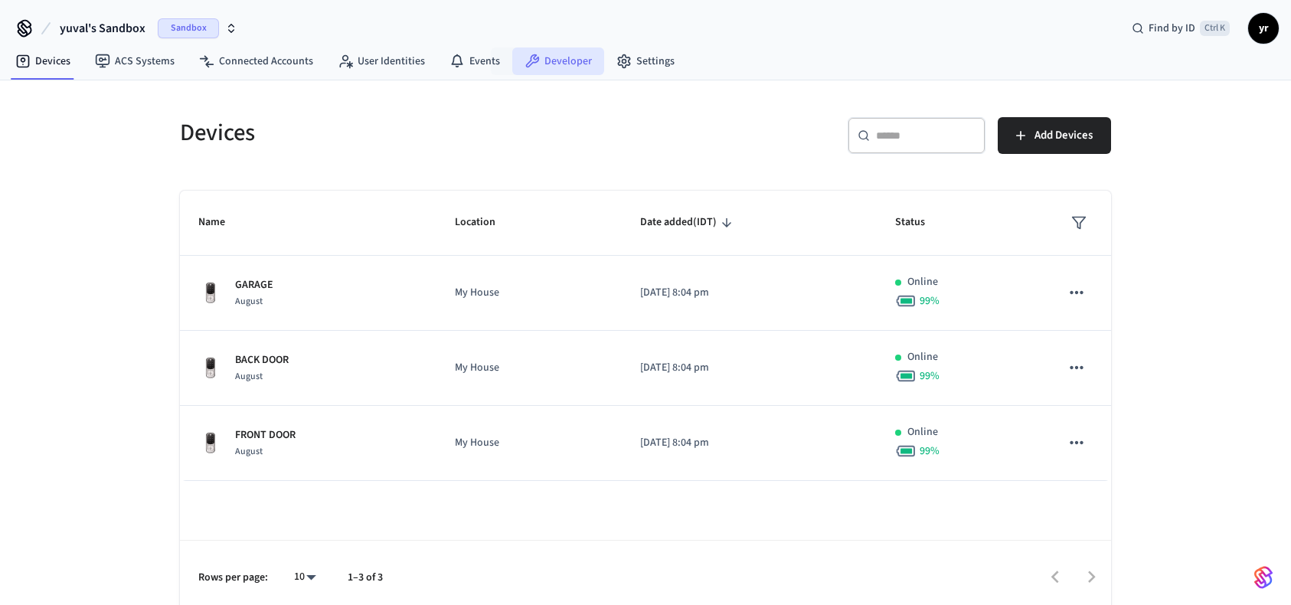
click at [540, 57] on link "Developer" at bounding box center [558, 61] width 92 height 28
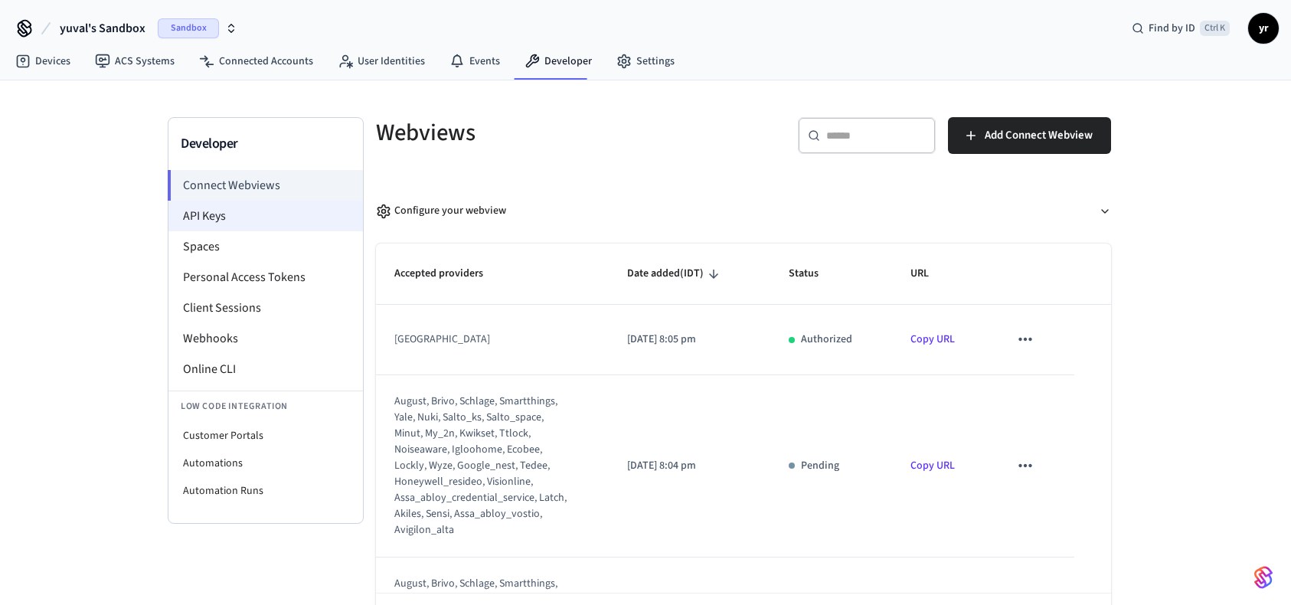
click at [256, 218] on li "API Keys" at bounding box center [265, 216] width 194 height 31
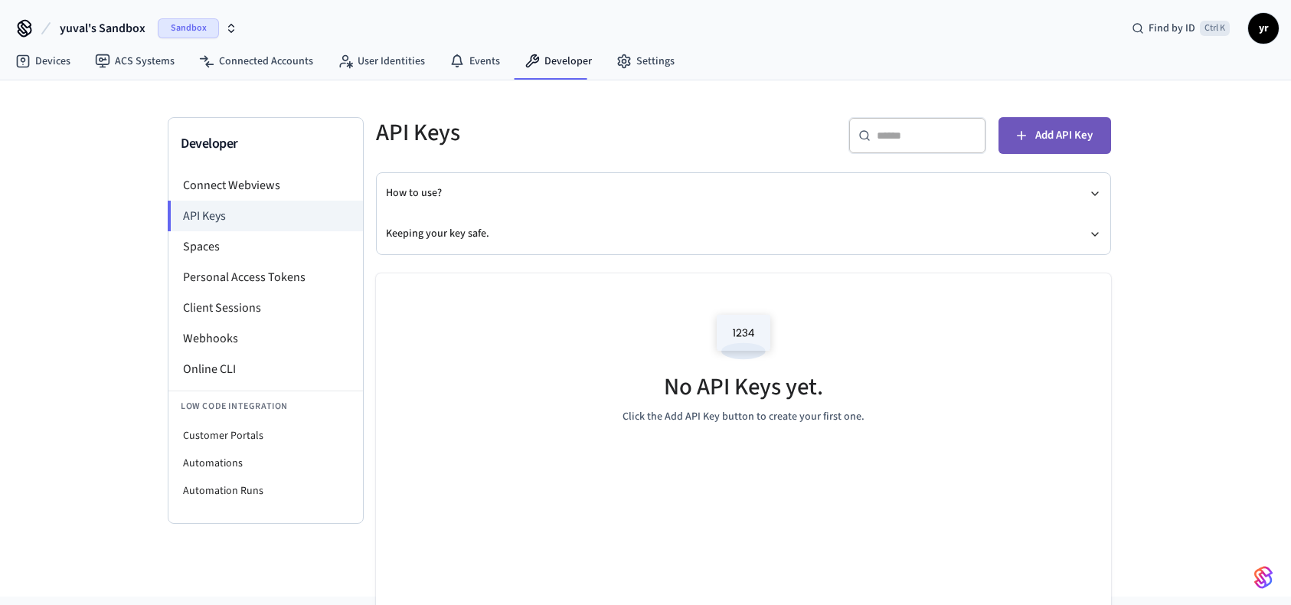
click at [1024, 135] on icon "button" at bounding box center [1020, 135] width 15 height 15
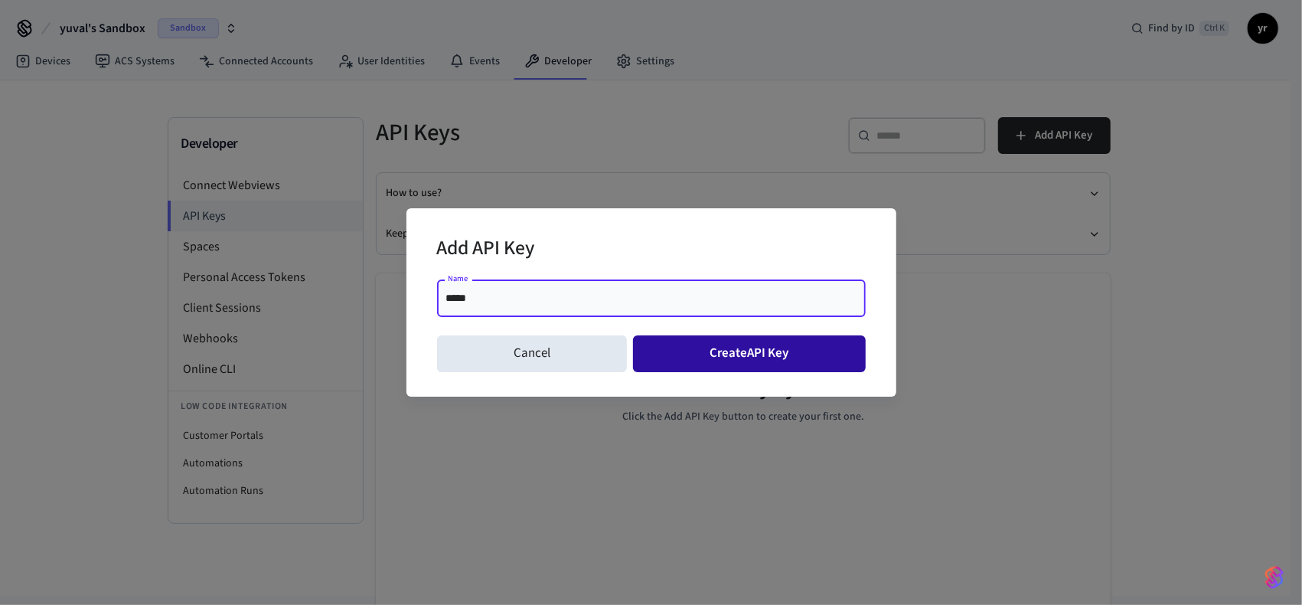
type input "*****"
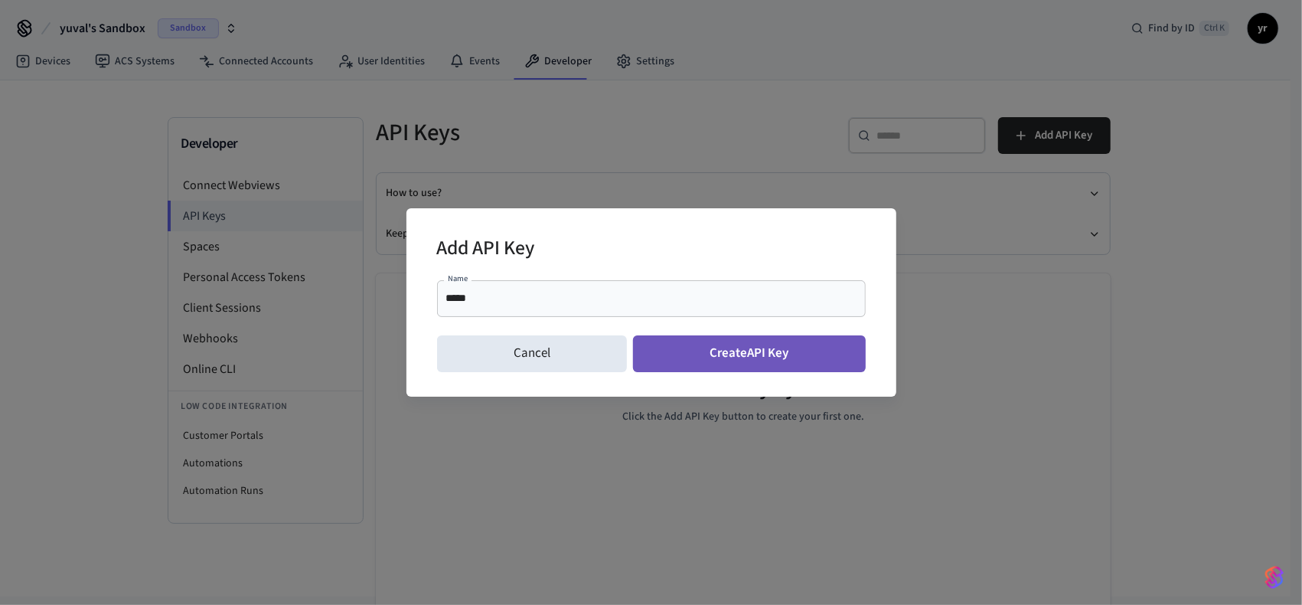
click at [742, 354] on button "Create API Key" at bounding box center [749, 353] width 233 height 37
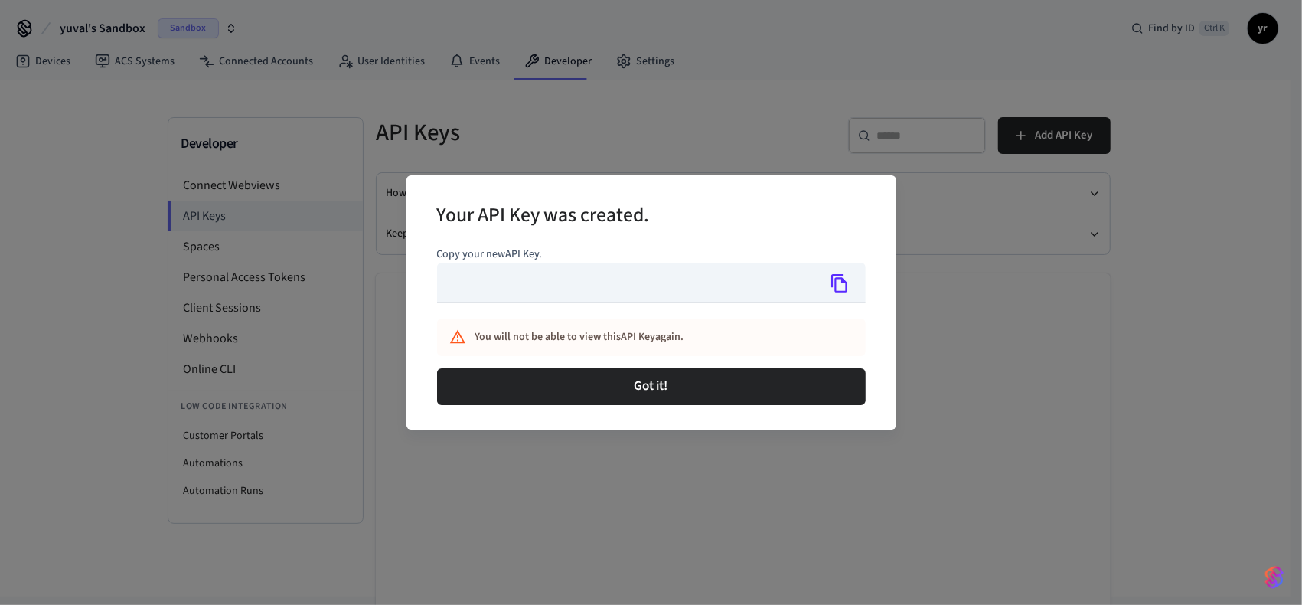
type input "**********"
click at [835, 286] on icon "Copy" at bounding box center [840, 283] width 16 height 18
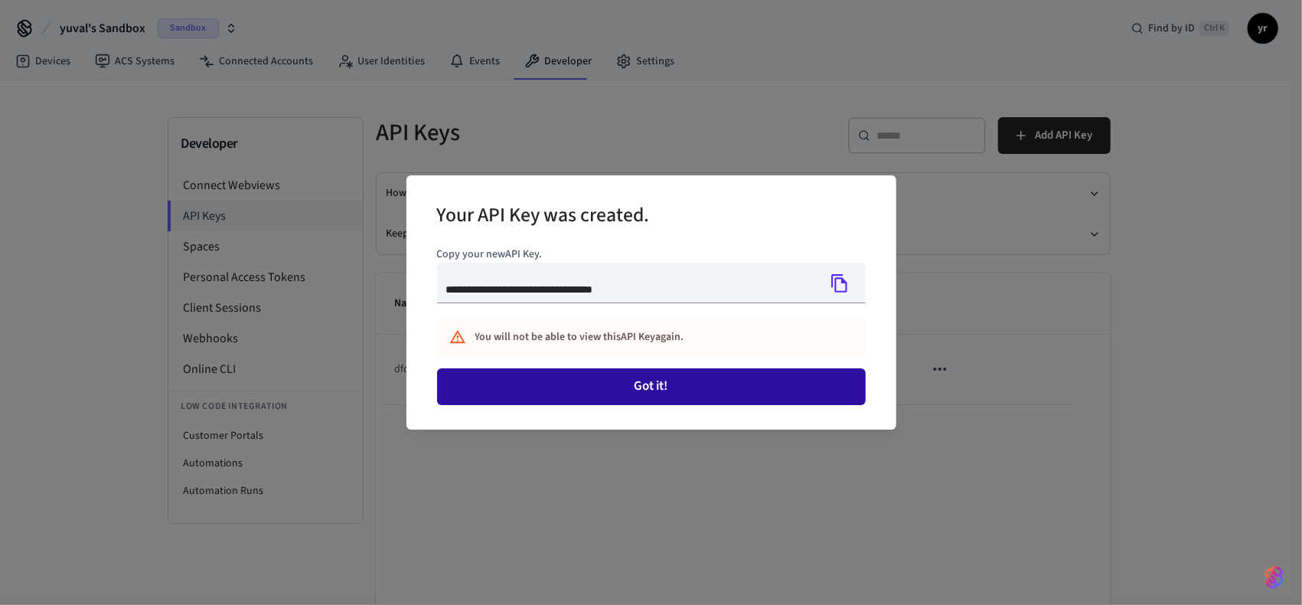
click at [720, 392] on button "Got it!" at bounding box center [651, 386] width 429 height 37
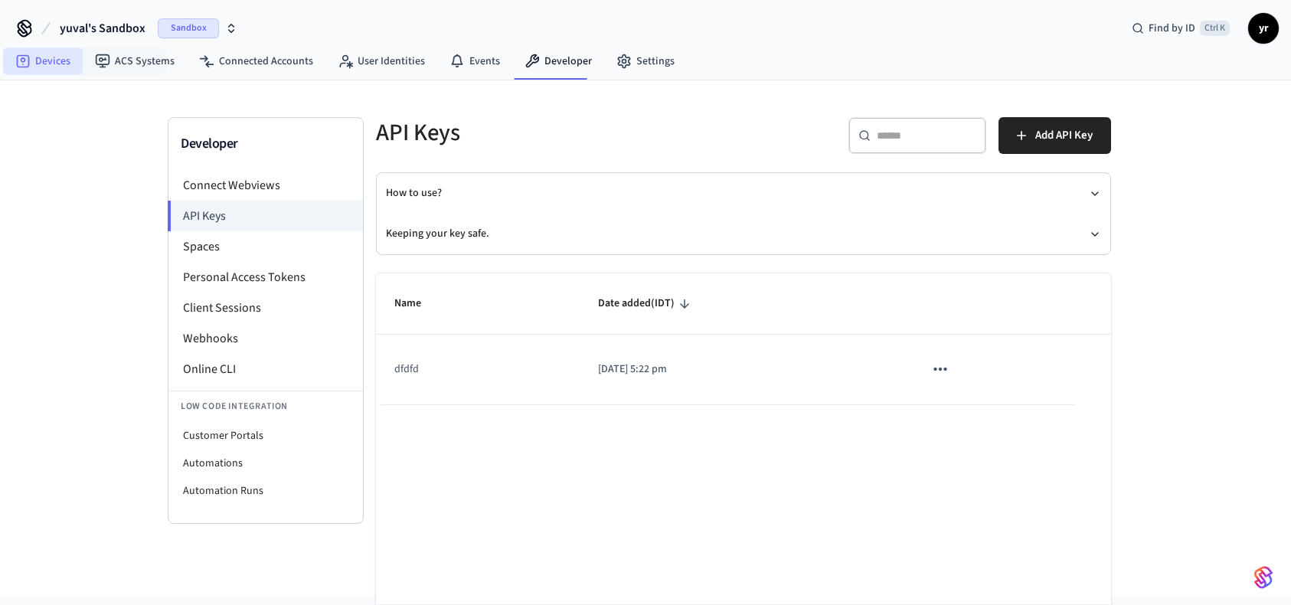
click at [76, 70] on link "Devices" at bounding box center [43, 61] width 80 height 28
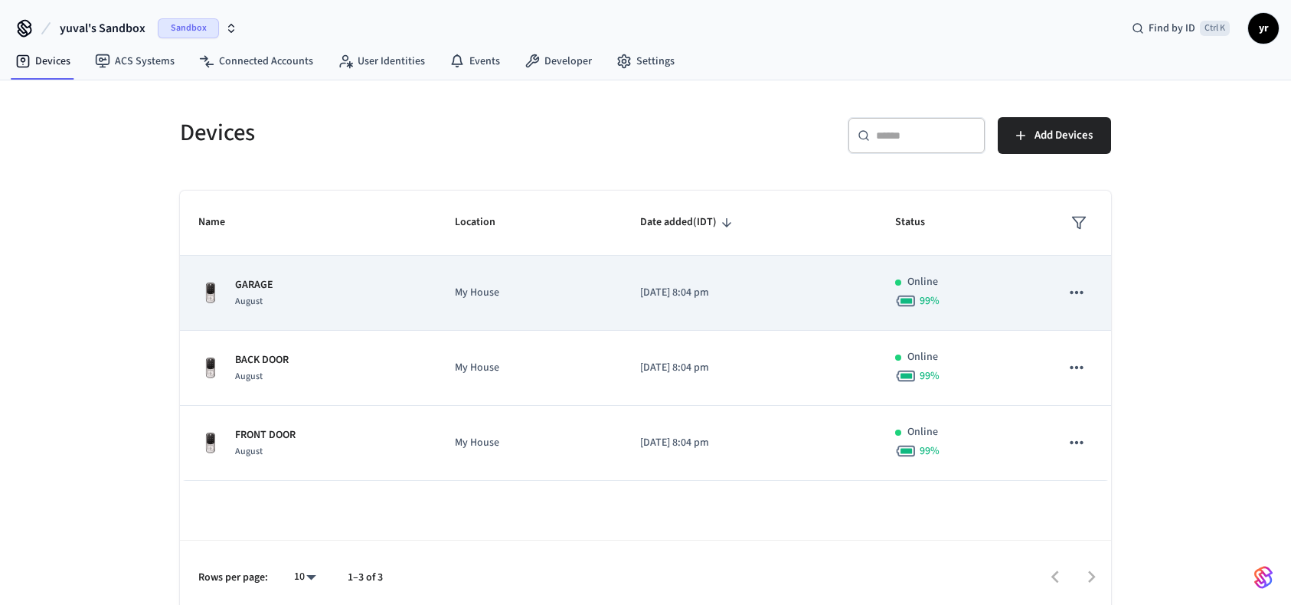
click at [738, 298] on p "2025/08/14 at 8:04 pm" at bounding box center [749, 293] width 218 height 16
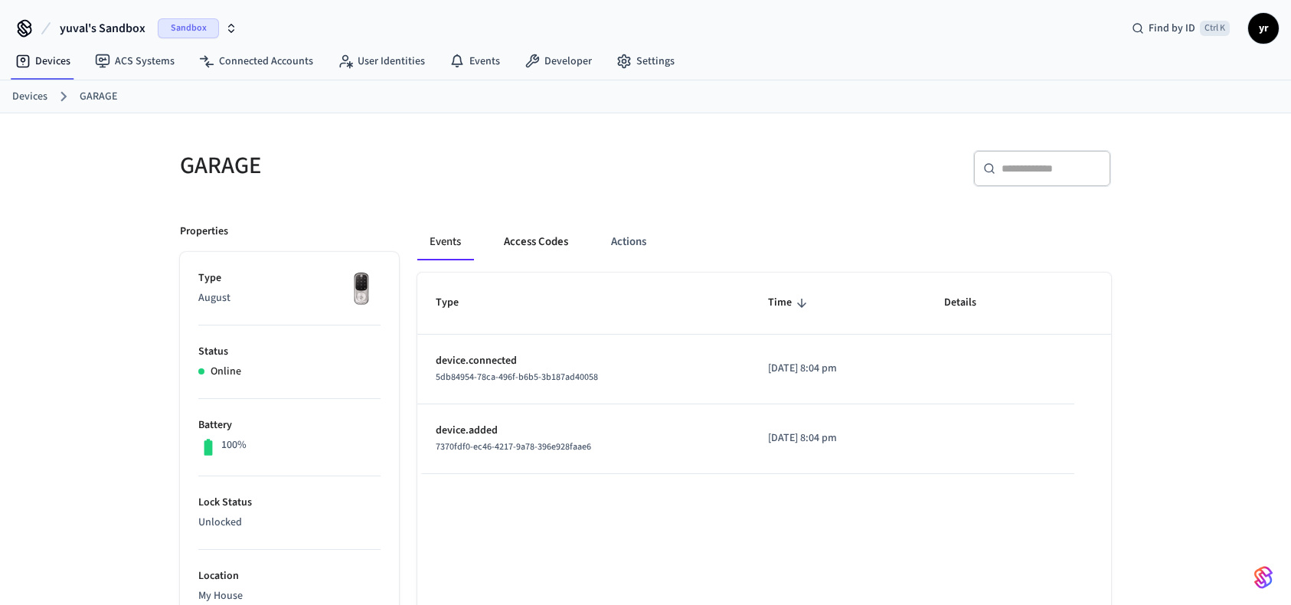
click at [559, 235] on button "Access Codes" at bounding box center [535, 242] width 89 height 37
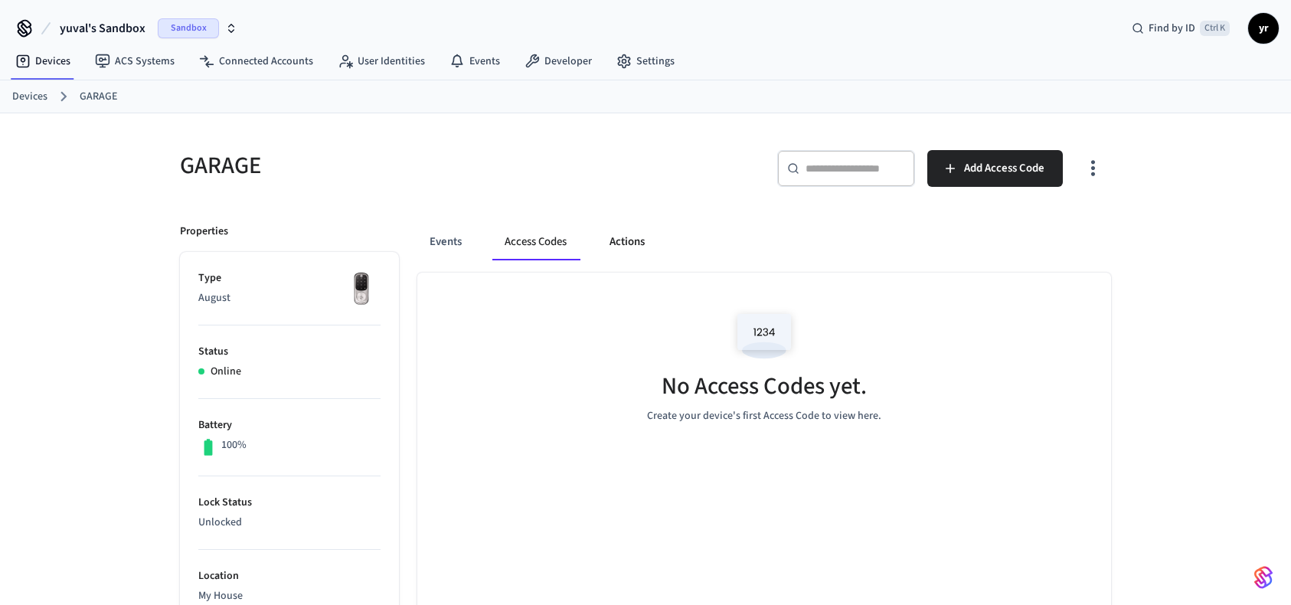
click at [635, 238] on button "Actions" at bounding box center [627, 242] width 60 height 37
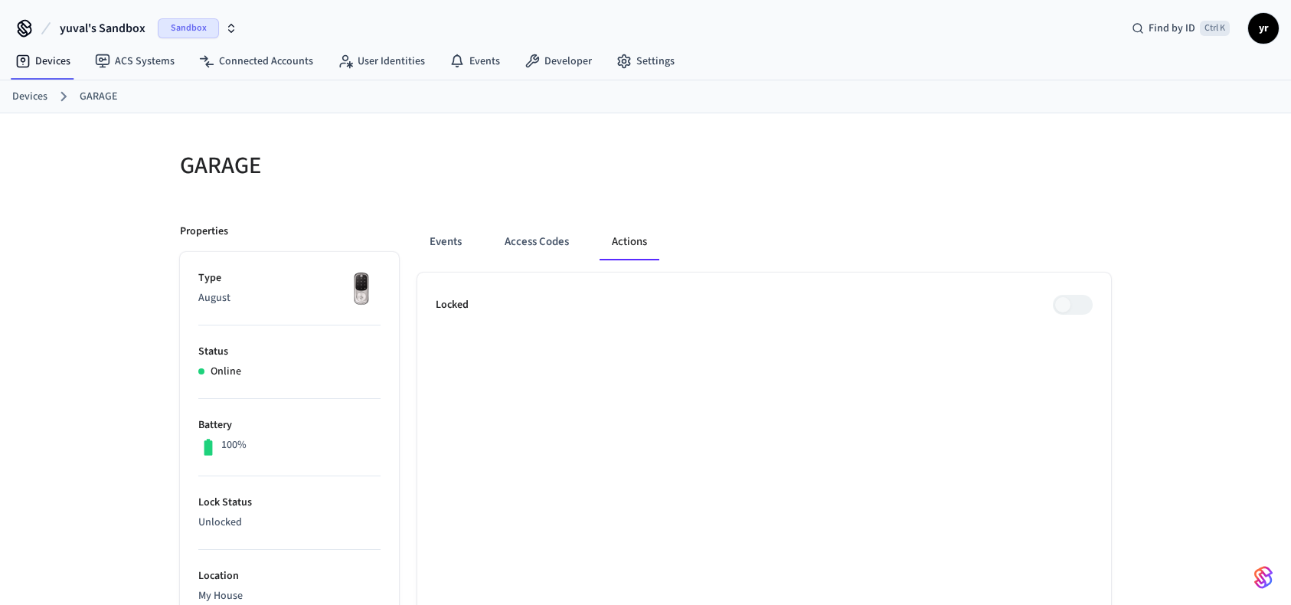
drag, startPoint x: 1075, startPoint y: 297, endPoint x: 1054, endPoint y: 303, distance: 22.3
click at [1058, 303] on span at bounding box center [1073, 305] width 40 height 20
click at [522, 246] on button "Access Codes" at bounding box center [536, 242] width 89 height 37
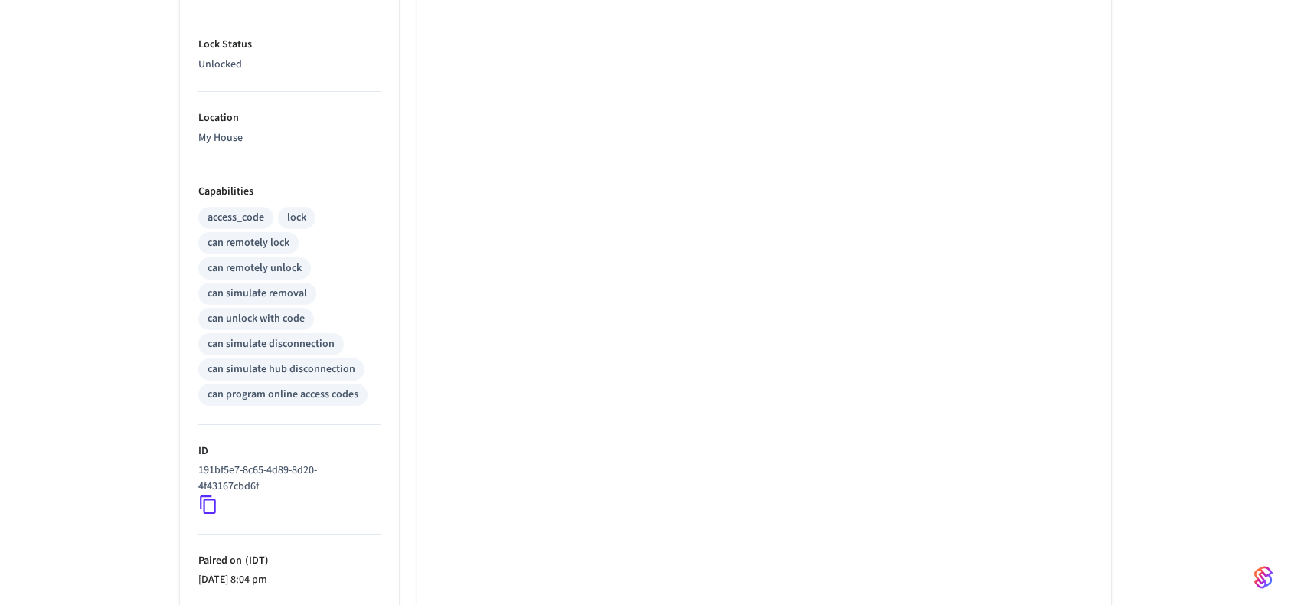
scroll to position [459, 0]
click at [295, 357] on div "can simulate hub disconnection" at bounding box center [281, 368] width 166 height 22
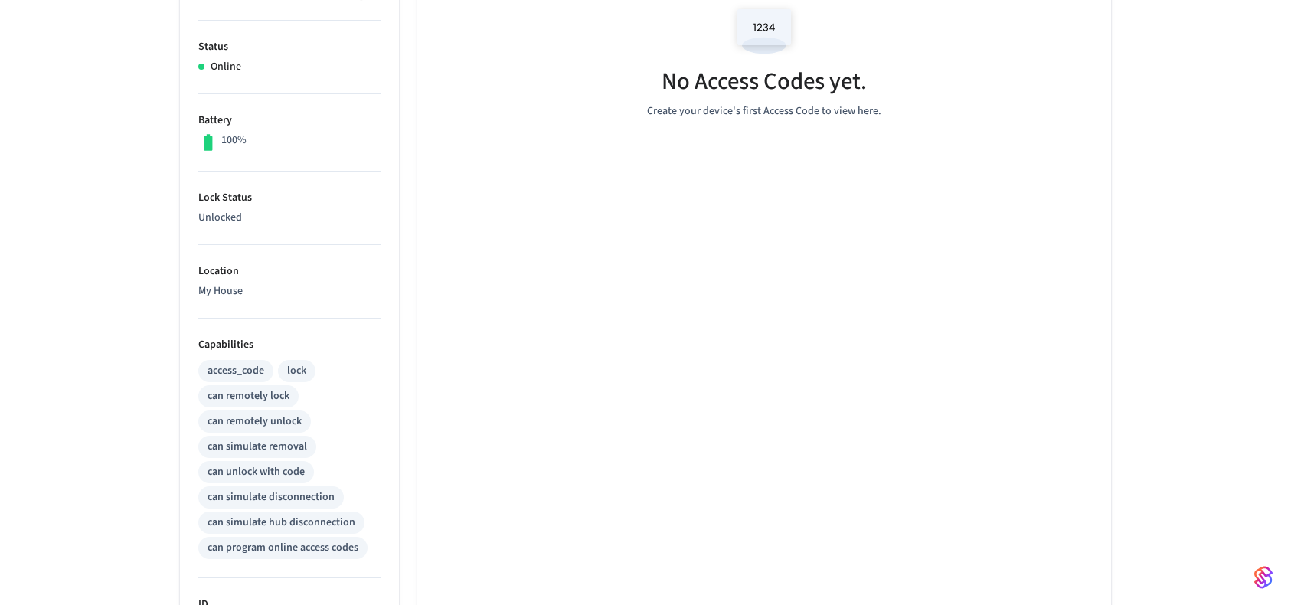
scroll to position [0, 0]
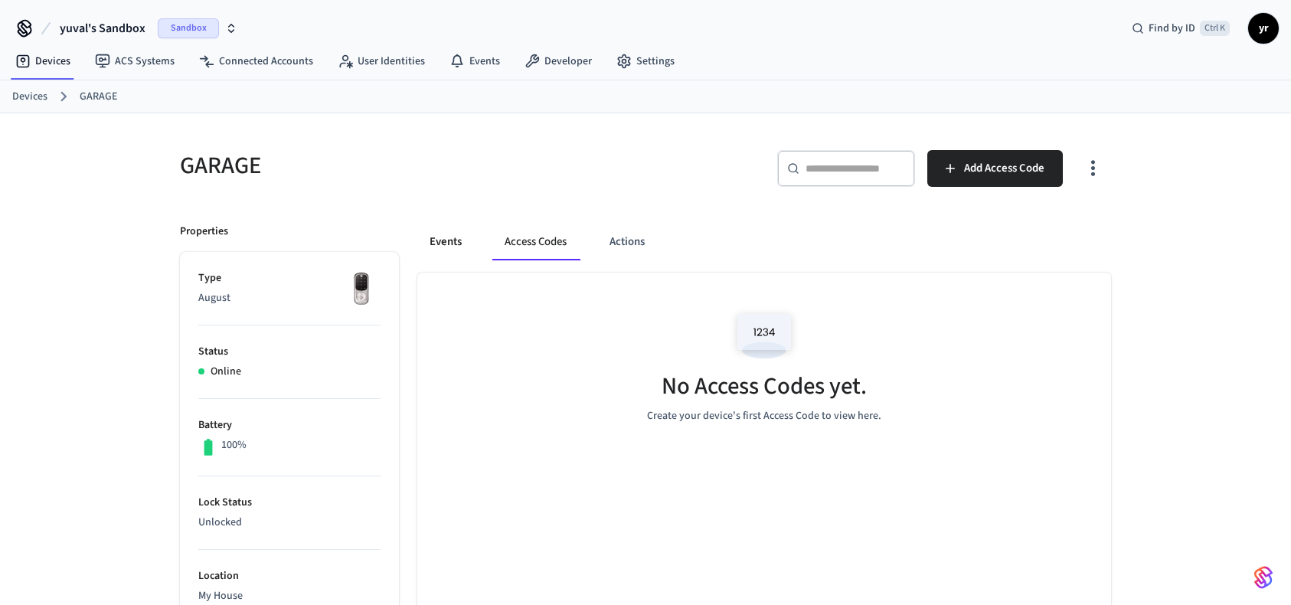
click at [459, 247] on button "Events" at bounding box center [445, 242] width 57 height 37
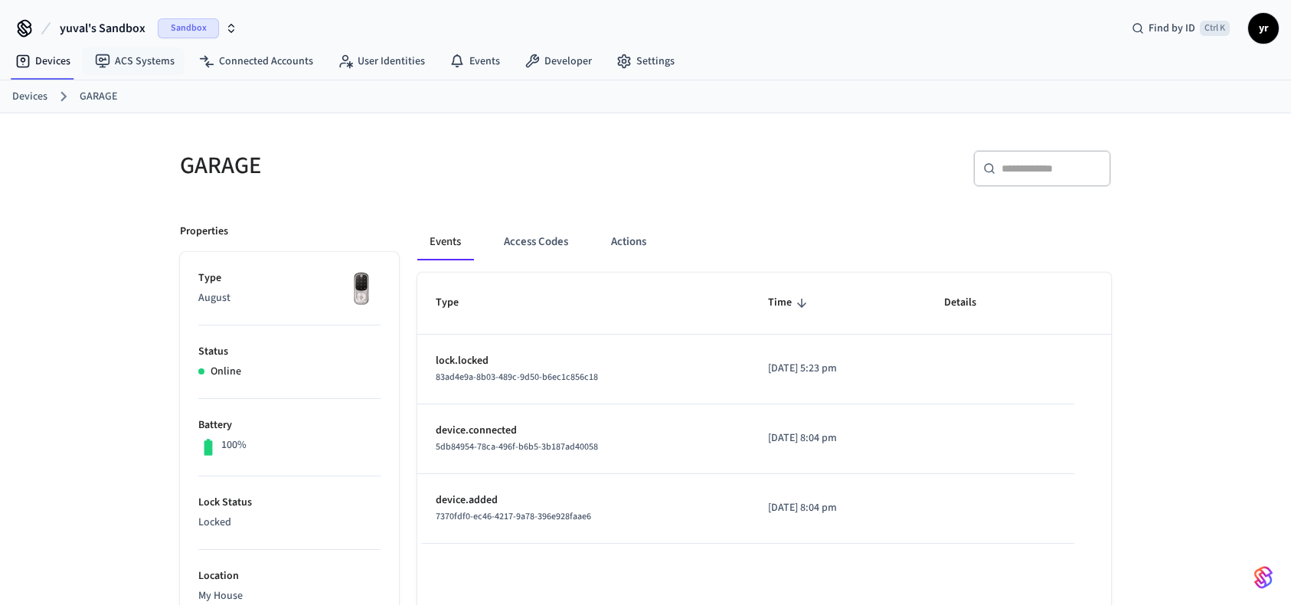
click at [127, 28] on span "yuval's Sandbox" at bounding box center [103, 28] width 86 height 18
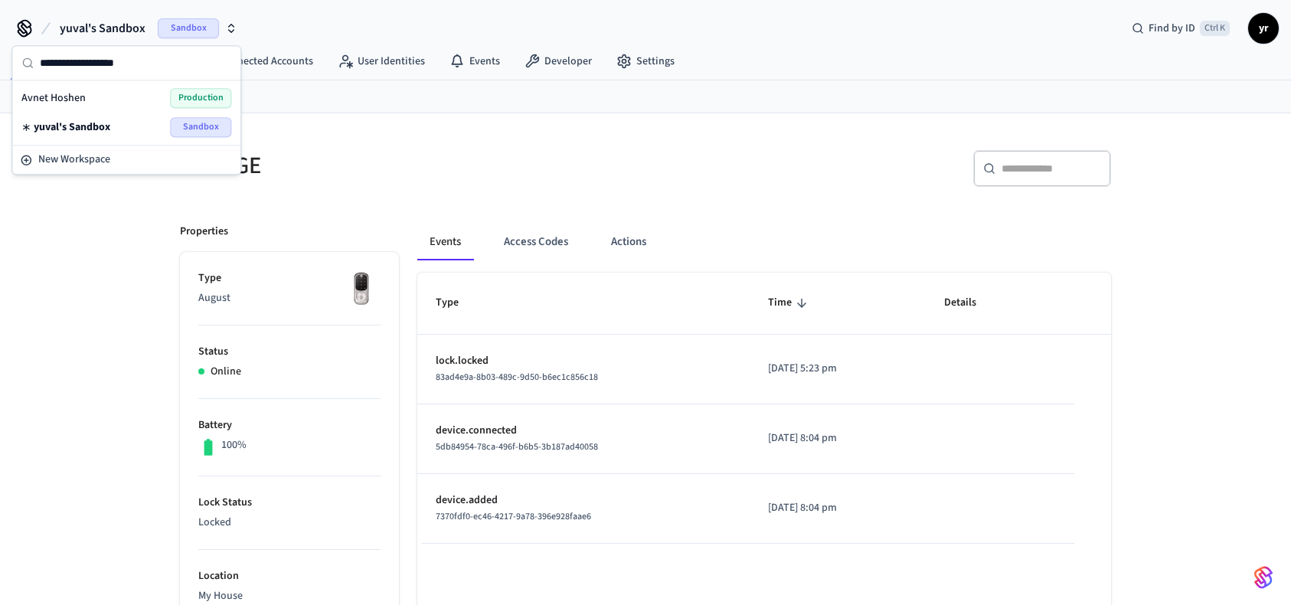
click at [382, 106] on div "Devices GARAGE" at bounding box center [645, 96] width 1291 height 33
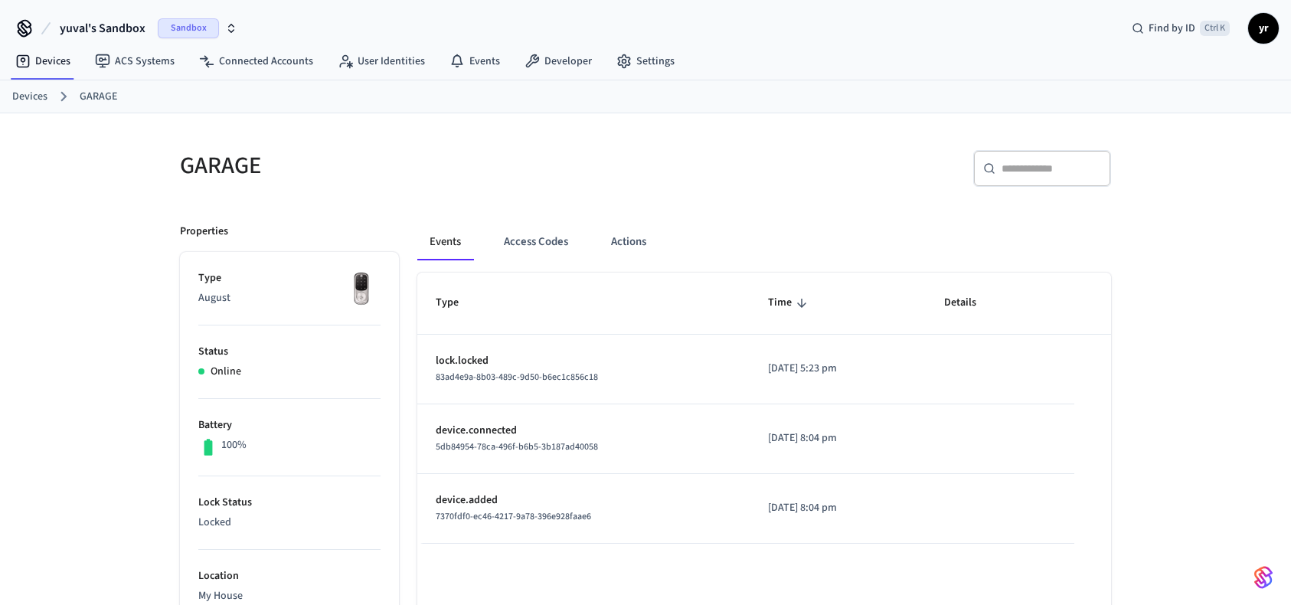
click at [1278, 28] on div "yuval's Sandbox Sandbox Find by ID Ctrl K yr" at bounding box center [645, 22] width 1291 height 44
click at [1271, 25] on span "yr" at bounding box center [1263, 29] width 28 height 28
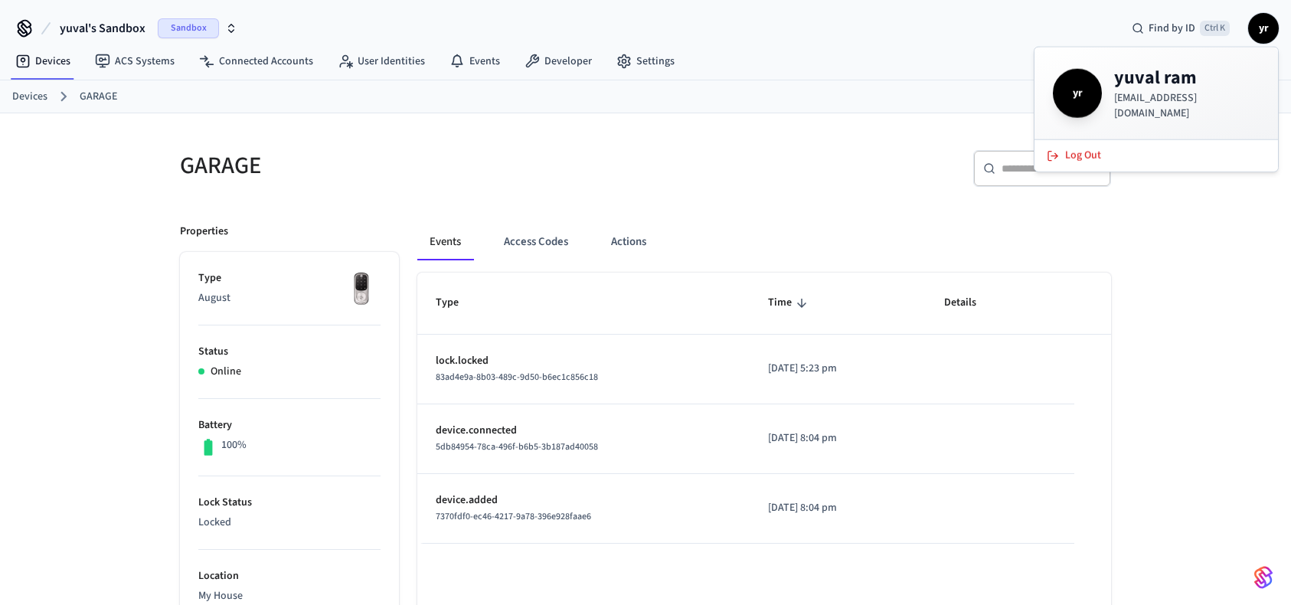
click at [1173, 80] on h4 "yuval ram" at bounding box center [1186, 78] width 145 height 24
click at [26, 27] on icon at bounding box center [24, 27] width 12 height 12
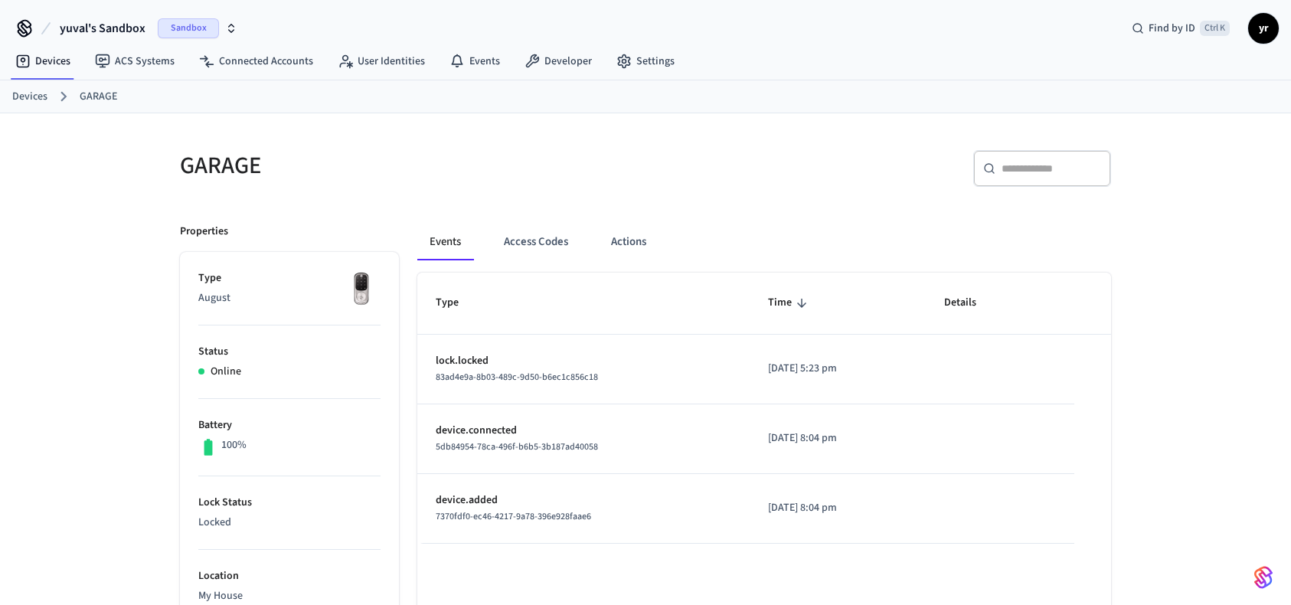
click at [225, 23] on icon "button" at bounding box center [231, 28] width 12 height 12
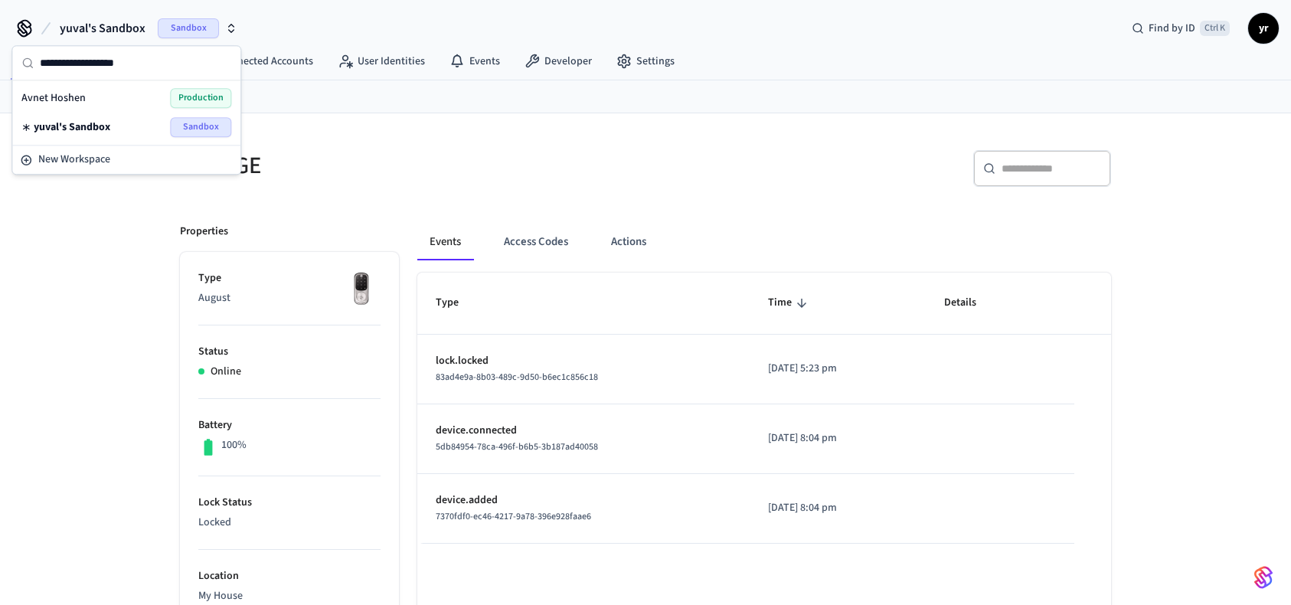
click at [79, 99] on span "Avnet Hoshen" at bounding box center [53, 97] width 64 height 15
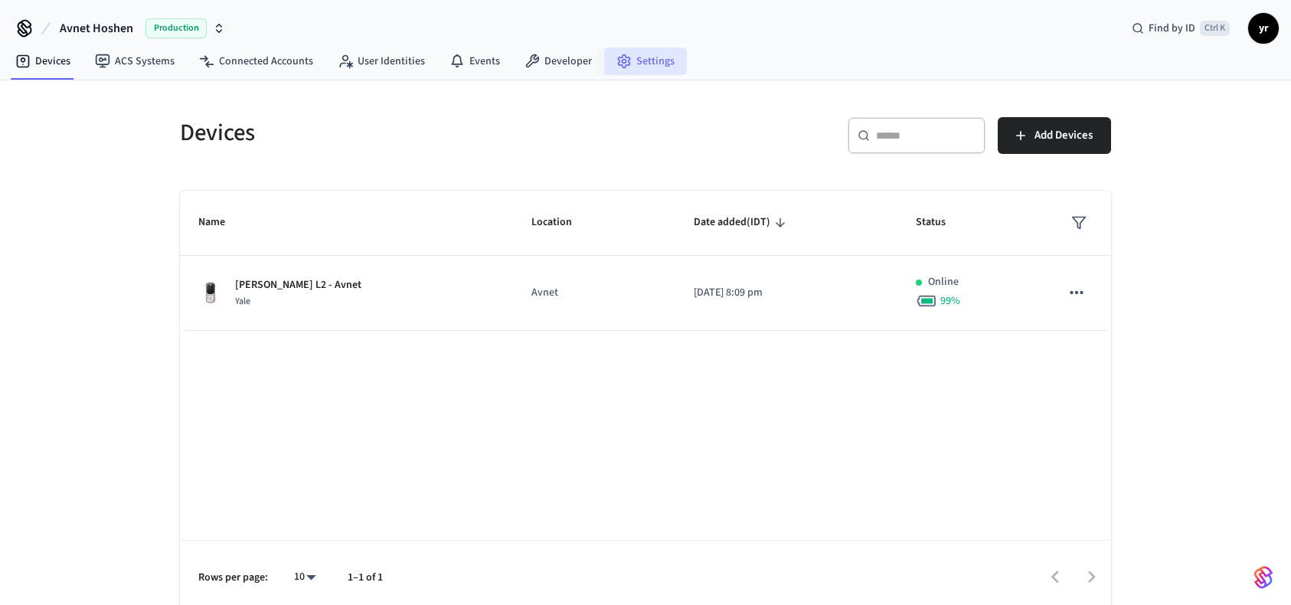
click at [657, 55] on link "Settings" at bounding box center [645, 61] width 83 height 28
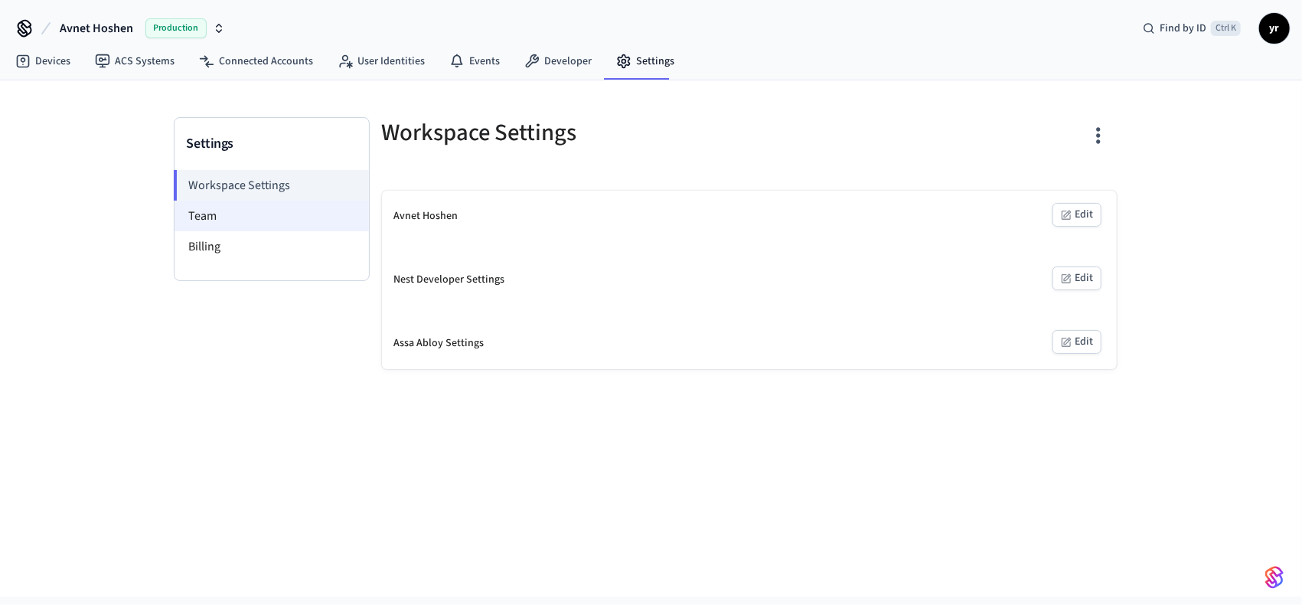
click at [239, 218] on li "Team" at bounding box center [272, 216] width 194 height 31
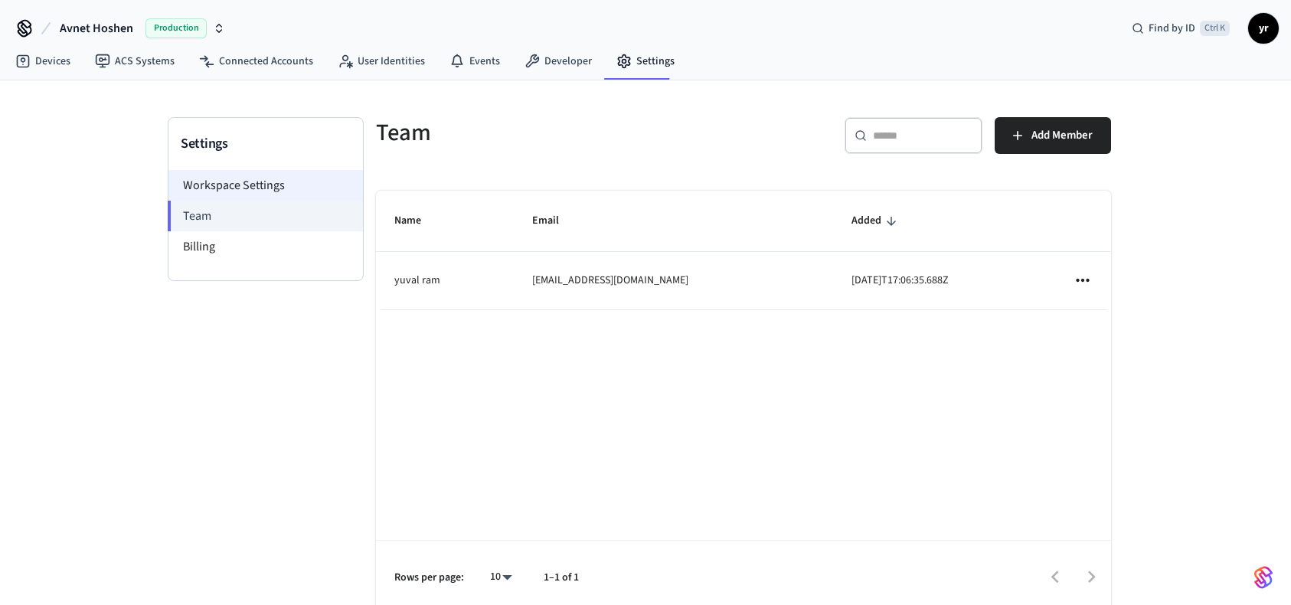
click at [211, 177] on li "Workspace Settings" at bounding box center [265, 185] width 194 height 31
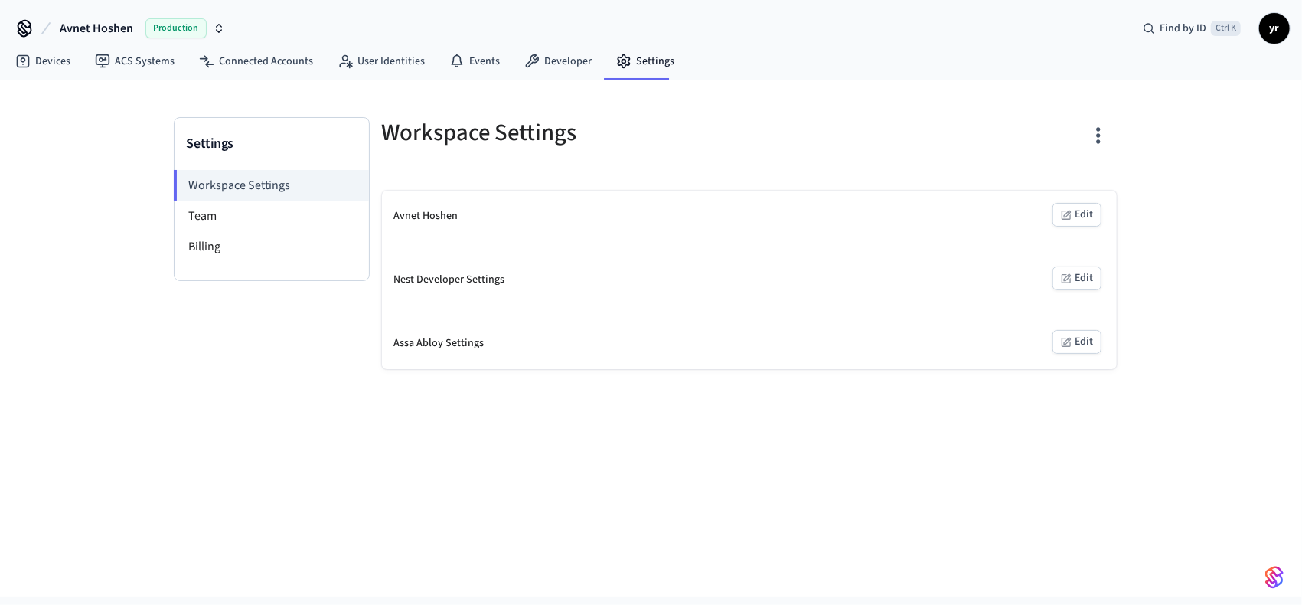
click at [1107, 131] on icon "button" at bounding box center [1098, 135] width 24 height 24
click at [75, 30] on div at bounding box center [651, 302] width 1302 height 605
click at [90, 29] on body "Avnet Hoshen Production Find by ID Ctrl K yr Devices ACS Systems Connected Acco…" at bounding box center [651, 298] width 1302 height 596
click at [95, 24] on span "Avnet Hoshen" at bounding box center [96, 28] width 73 height 18
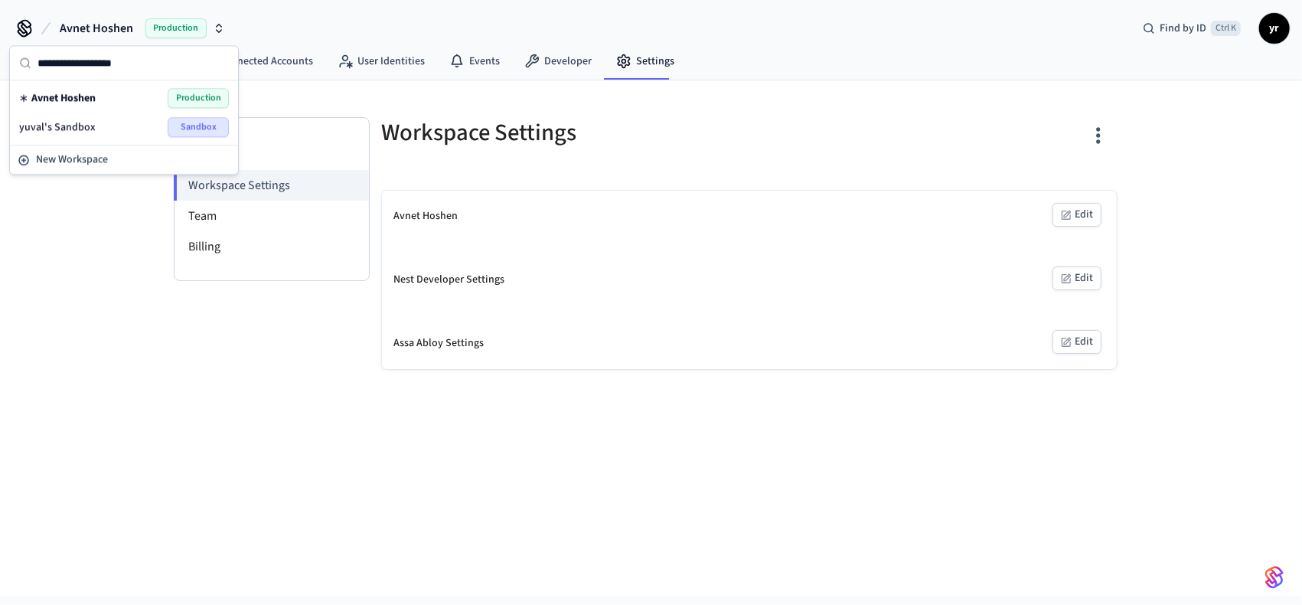
click at [107, 129] on div "yuval's Sandbox Sandbox" at bounding box center [124, 127] width 210 height 20
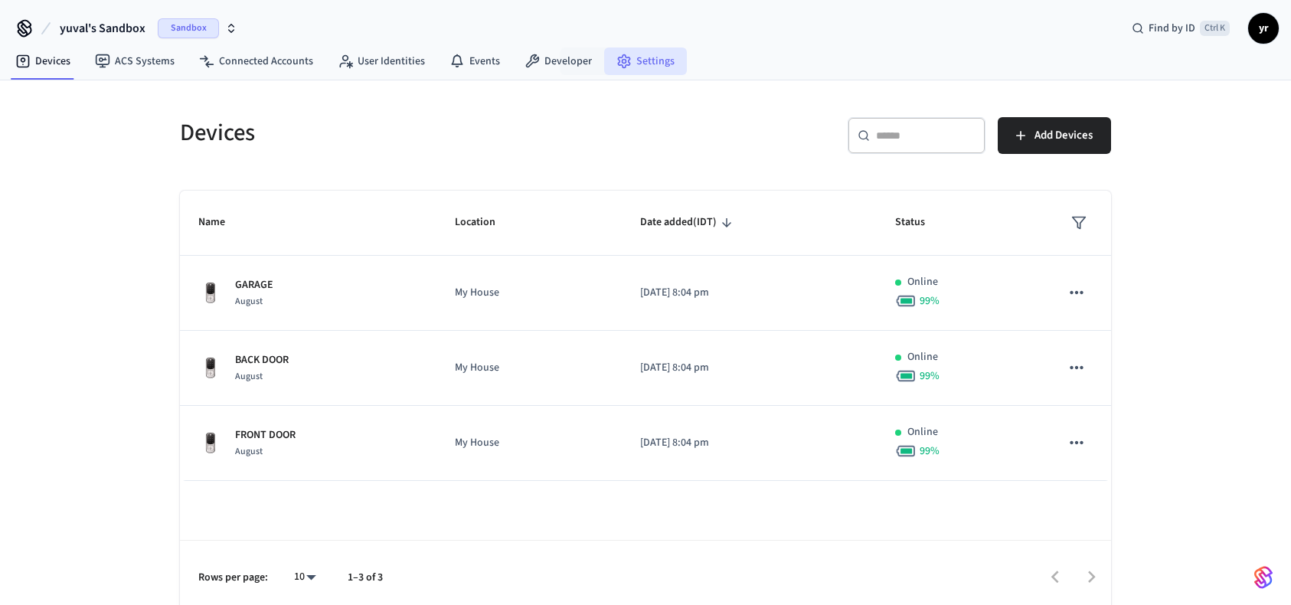
drag, startPoint x: 606, startPoint y: 60, endPoint x: 659, endPoint y: 59, distance: 52.8
click at [607, 60] on link "Settings" at bounding box center [645, 61] width 83 height 28
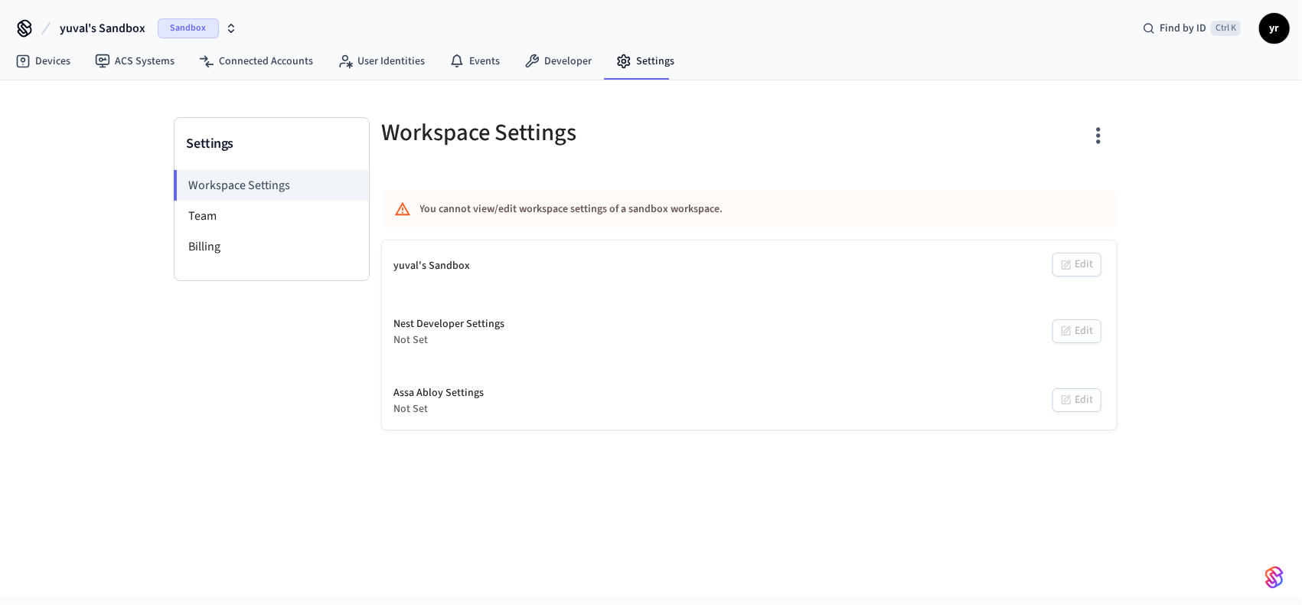
click at [1096, 124] on icon "button" at bounding box center [1098, 135] width 24 height 24
click at [132, 40] on div at bounding box center [651, 302] width 1302 height 605
click at [128, 33] on body "yuval's Sandbox Sandbox Find by ID Ctrl K yr Devices ACS Systems Connected Acco…" at bounding box center [651, 298] width 1302 height 596
click at [127, 30] on span "yuval's Sandbox" at bounding box center [103, 28] width 86 height 18
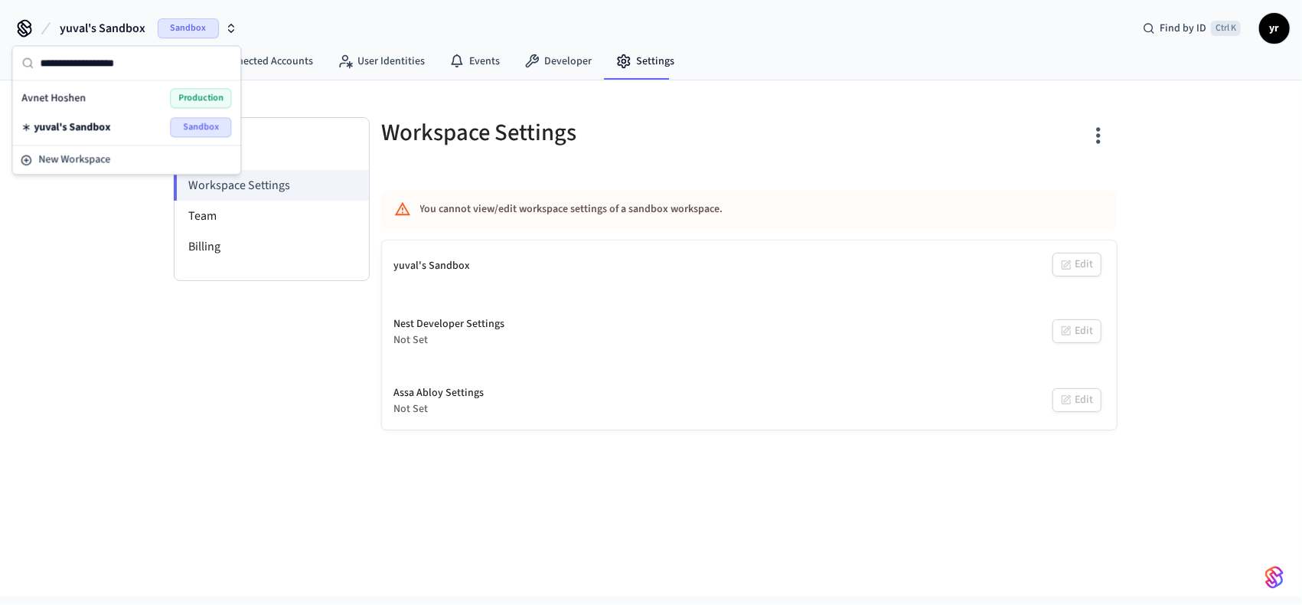
click at [99, 94] on div "Avnet Hoshen Production" at bounding box center [126, 98] width 210 height 20
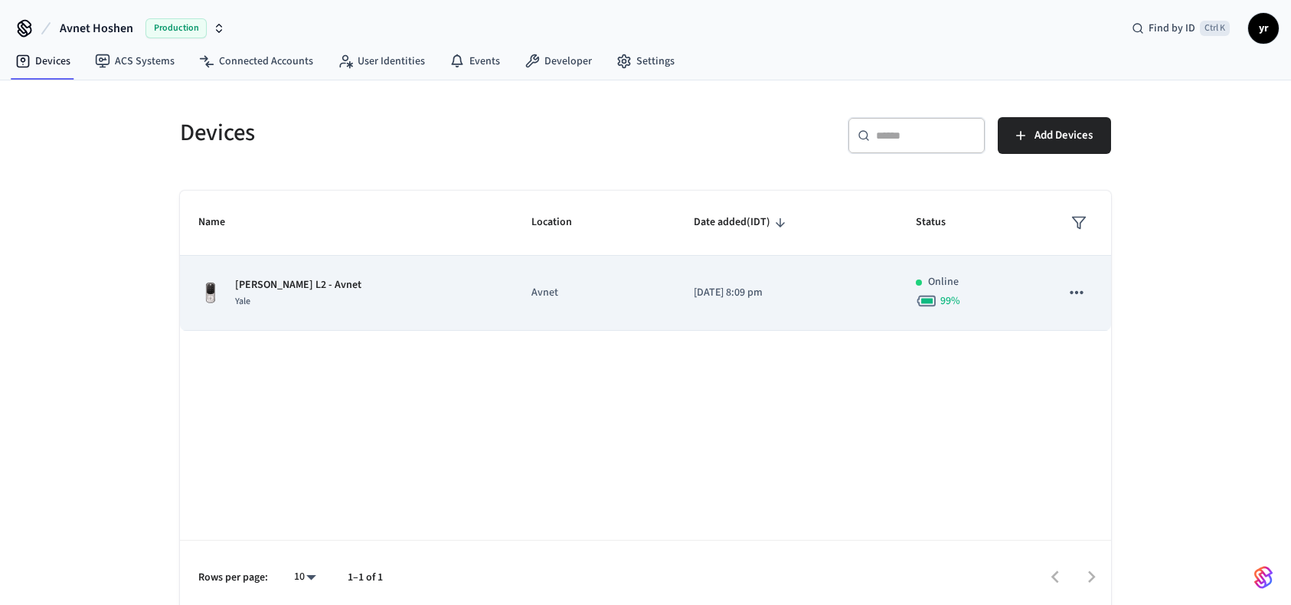
click at [1079, 282] on icon "sticky table" at bounding box center [1076, 292] width 20 height 20
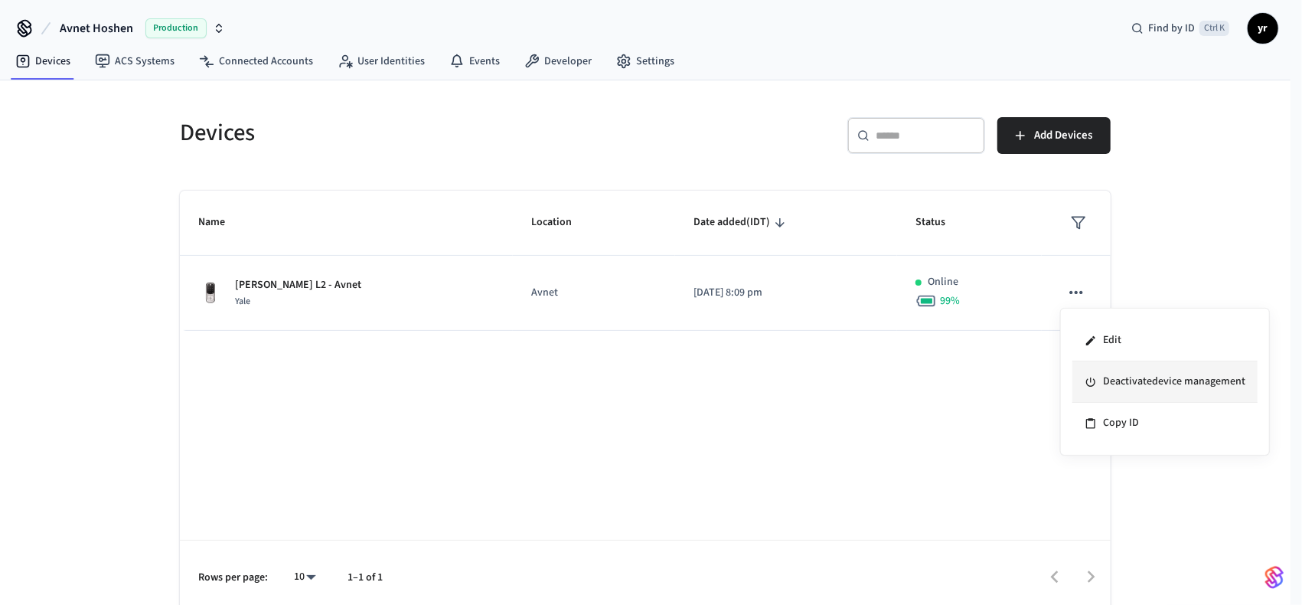
click at [1223, 394] on li "Deactivate device management" at bounding box center [1164, 381] width 185 height 41
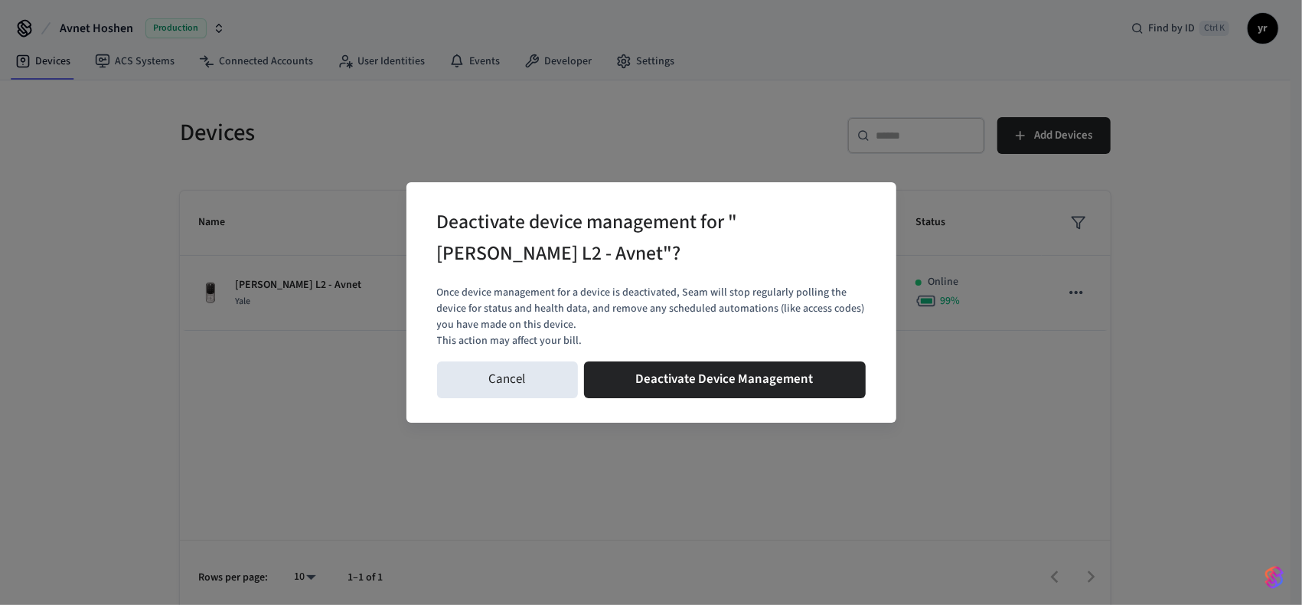
click at [632, 298] on p "Once device management for a device is deactivated, Seam will stop regularly po…" at bounding box center [651, 309] width 429 height 48
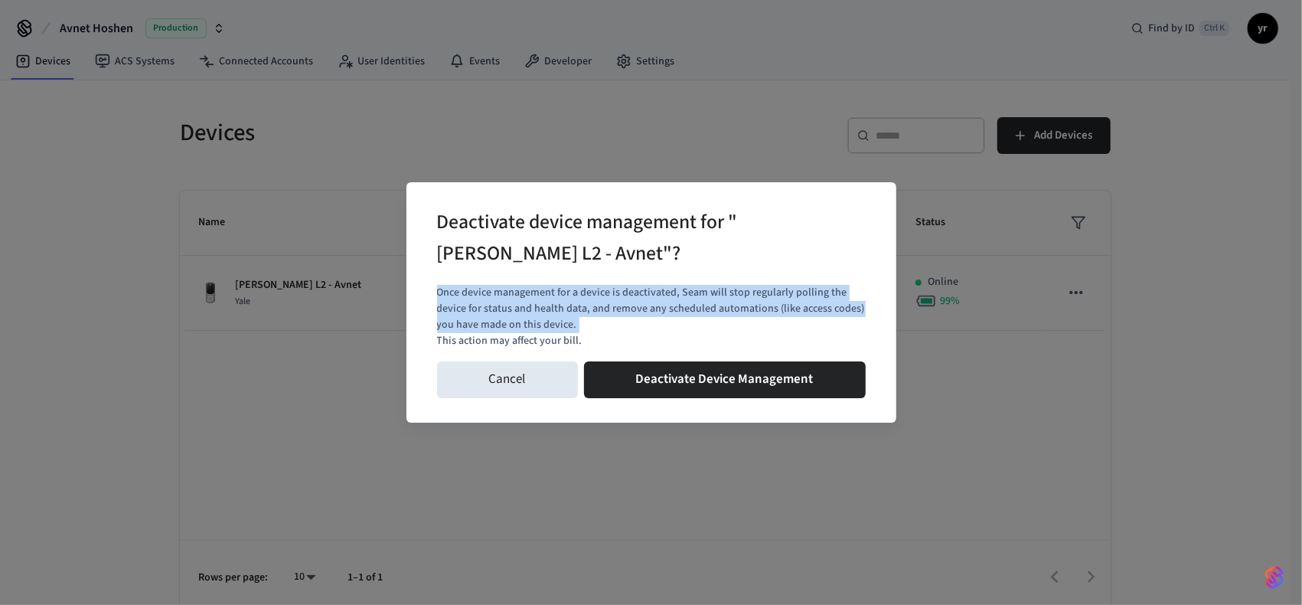
click at [632, 298] on p "Once device management for a device is deactivated, Seam will stop regularly po…" at bounding box center [651, 309] width 429 height 48
click at [519, 365] on button "Cancel" at bounding box center [507, 379] width 141 height 37
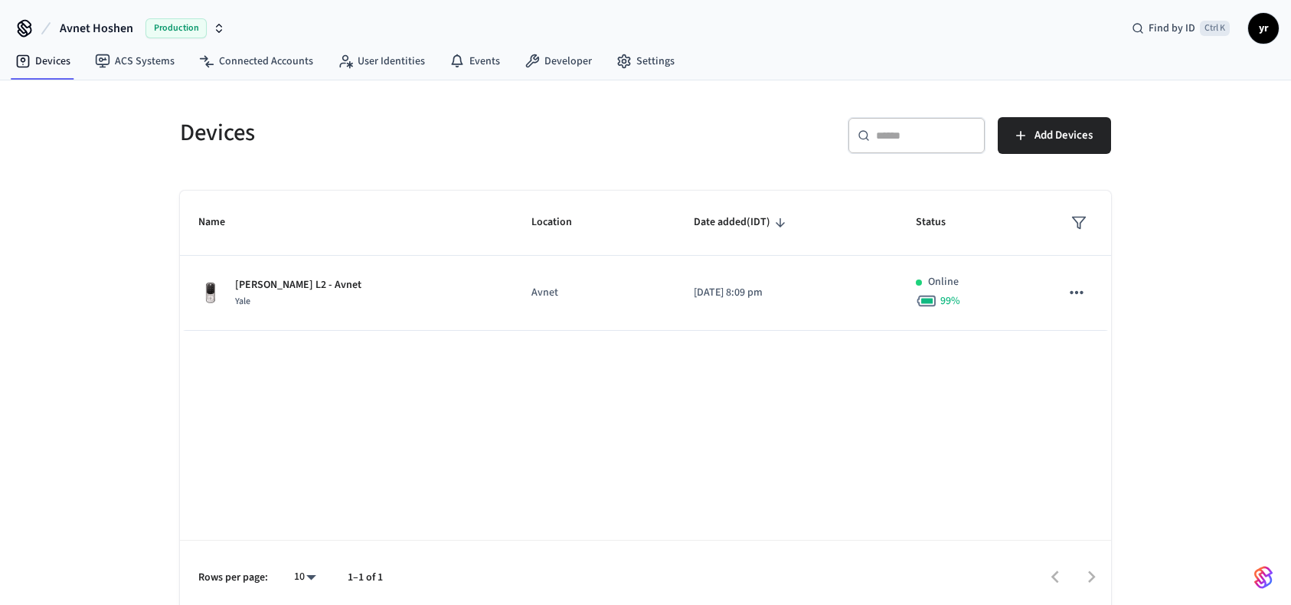
click at [130, 79] on div "Devices ACS Systems Connected Accounts User Identities Events Developer Settings" at bounding box center [645, 62] width 1291 height 36
click at [130, 57] on link "ACS Systems" at bounding box center [135, 61] width 104 height 28
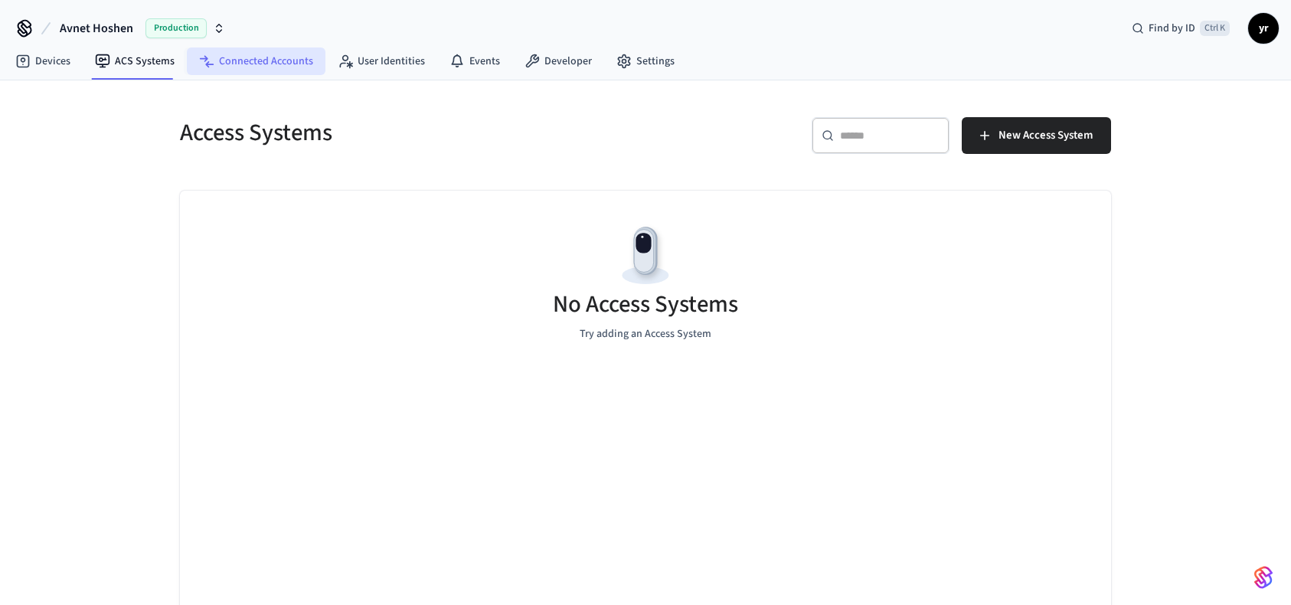
click at [211, 50] on link "Connected Accounts" at bounding box center [256, 61] width 139 height 28
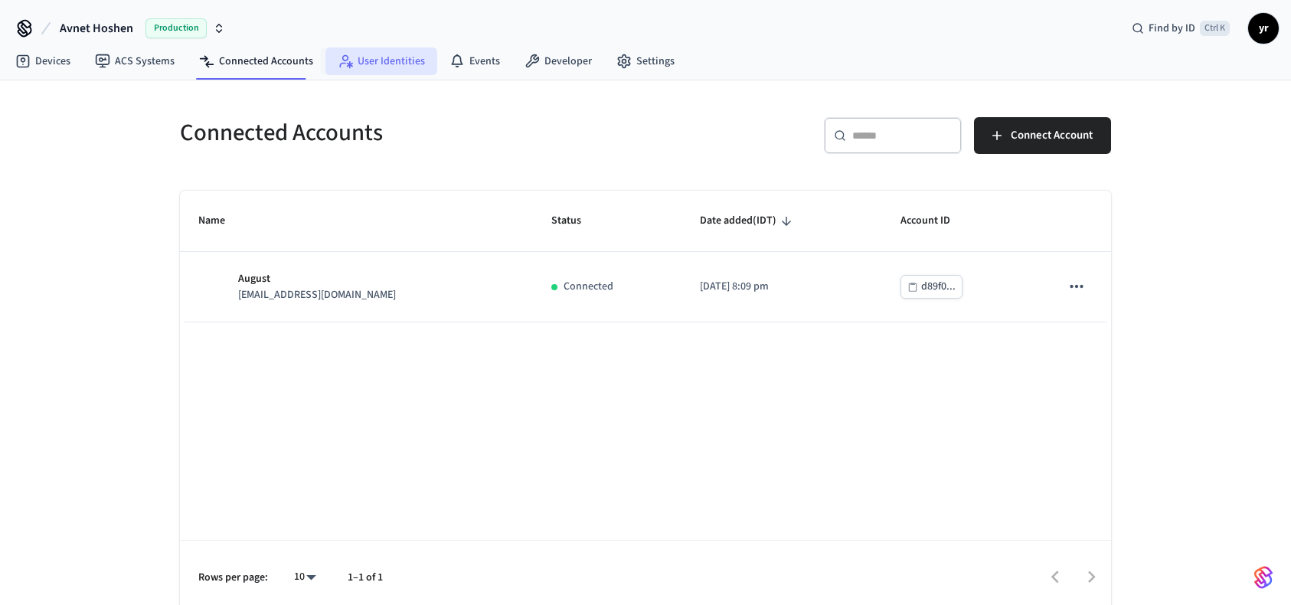
click at [361, 57] on link "User Identities" at bounding box center [381, 61] width 112 height 28
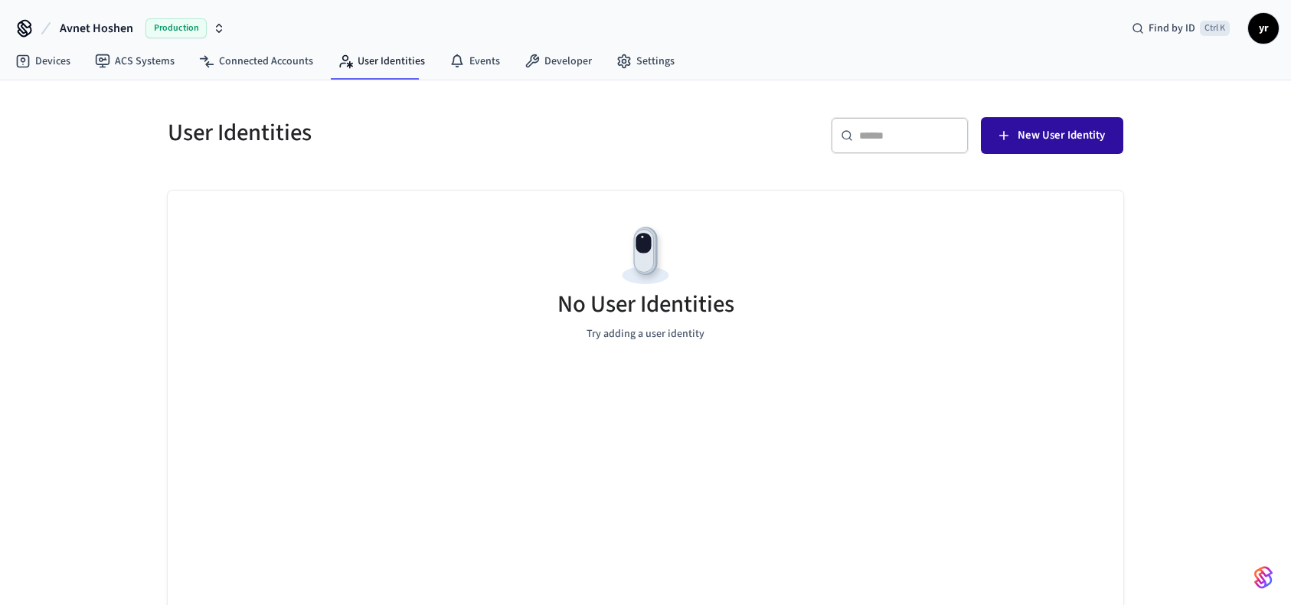
click at [1029, 133] on span "New User Identity" at bounding box center [1060, 136] width 87 height 20
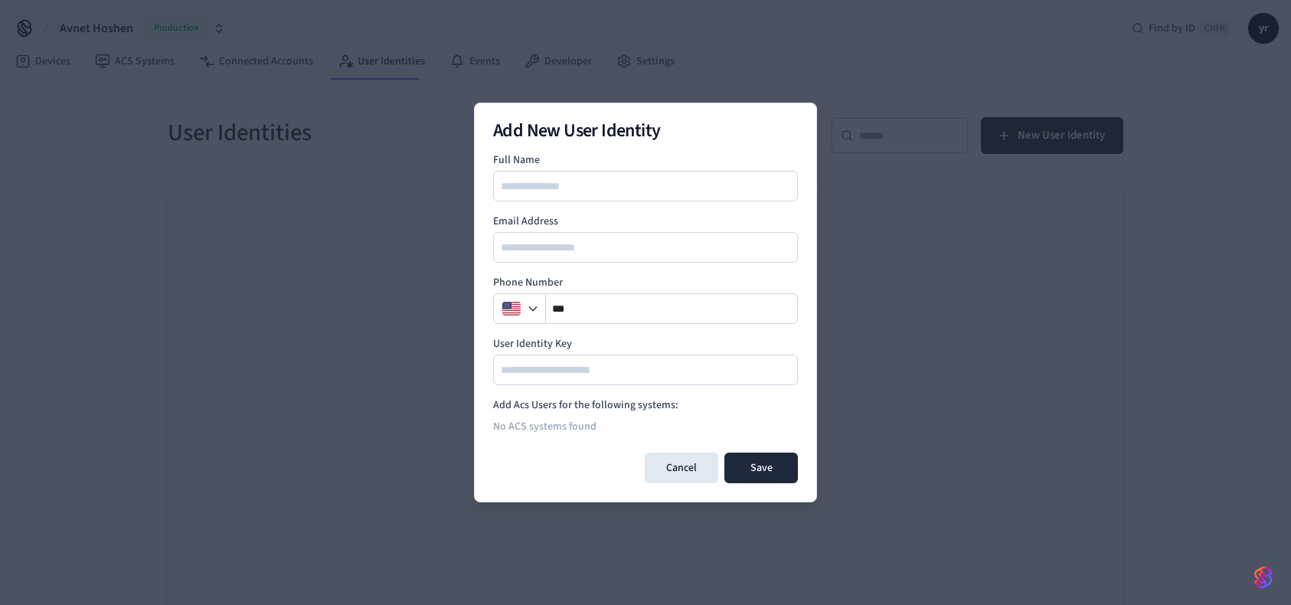
click at [595, 188] on input at bounding box center [645, 186] width 303 height 18
type input "****"
type input "**********"
click at [690, 483] on div "**********" at bounding box center [645, 303] width 343 height 400
click at [689, 475] on button "Cancel" at bounding box center [681, 467] width 73 height 31
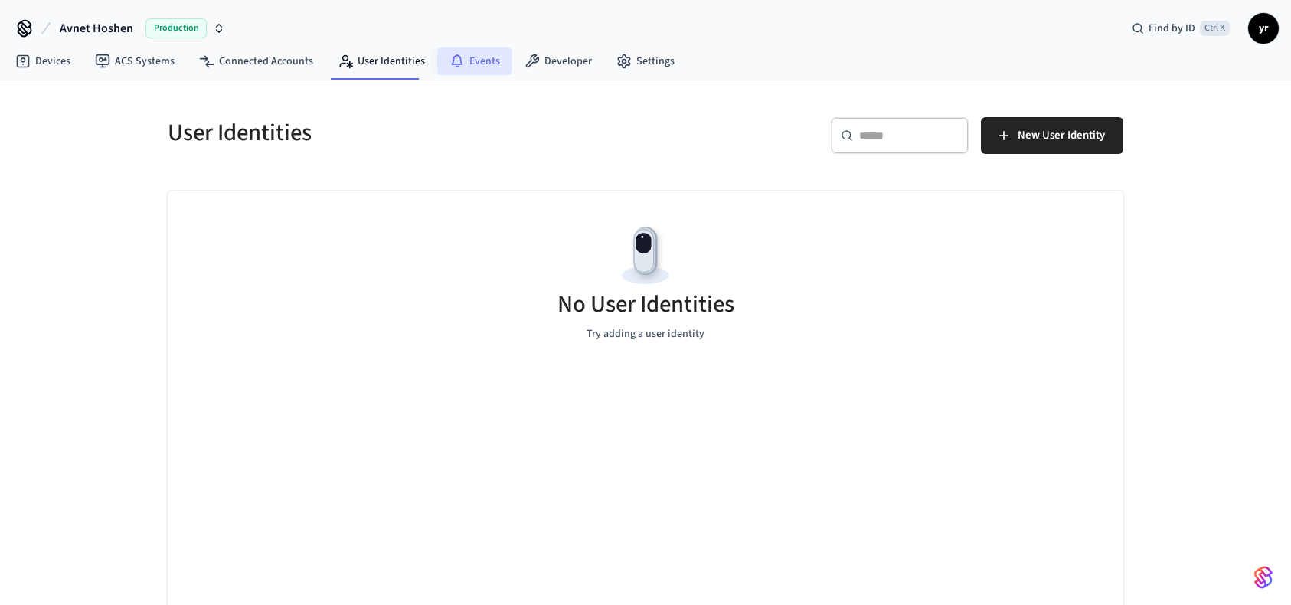
click at [459, 64] on link "Events" at bounding box center [474, 61] width 75 height 28
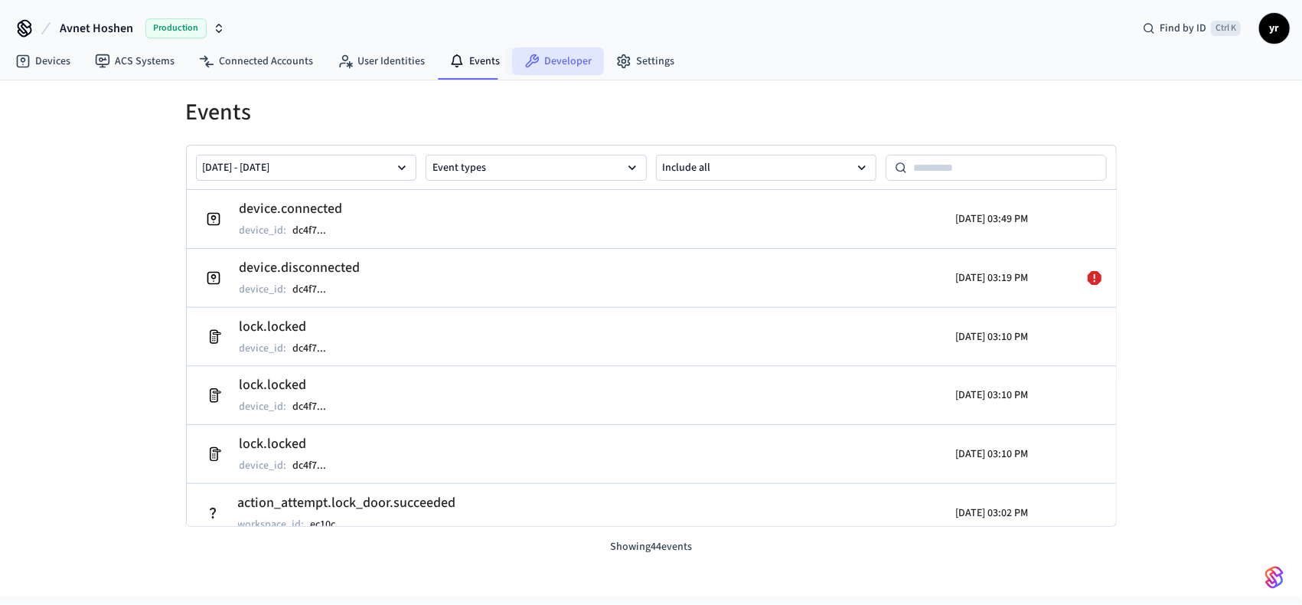
click at [550, 57] on link "Developer" at bounding box center [558, 61] width 92 height 28
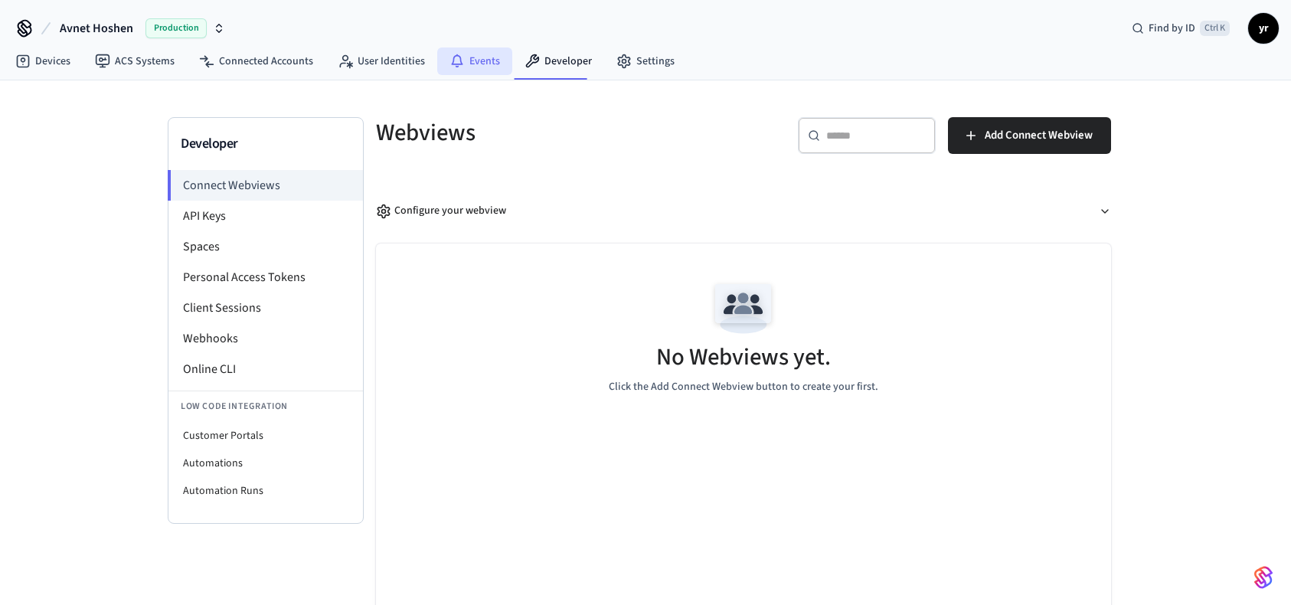
click at [498, 70] on link "Events" at bounding box center [474, 61] width 75 height 28
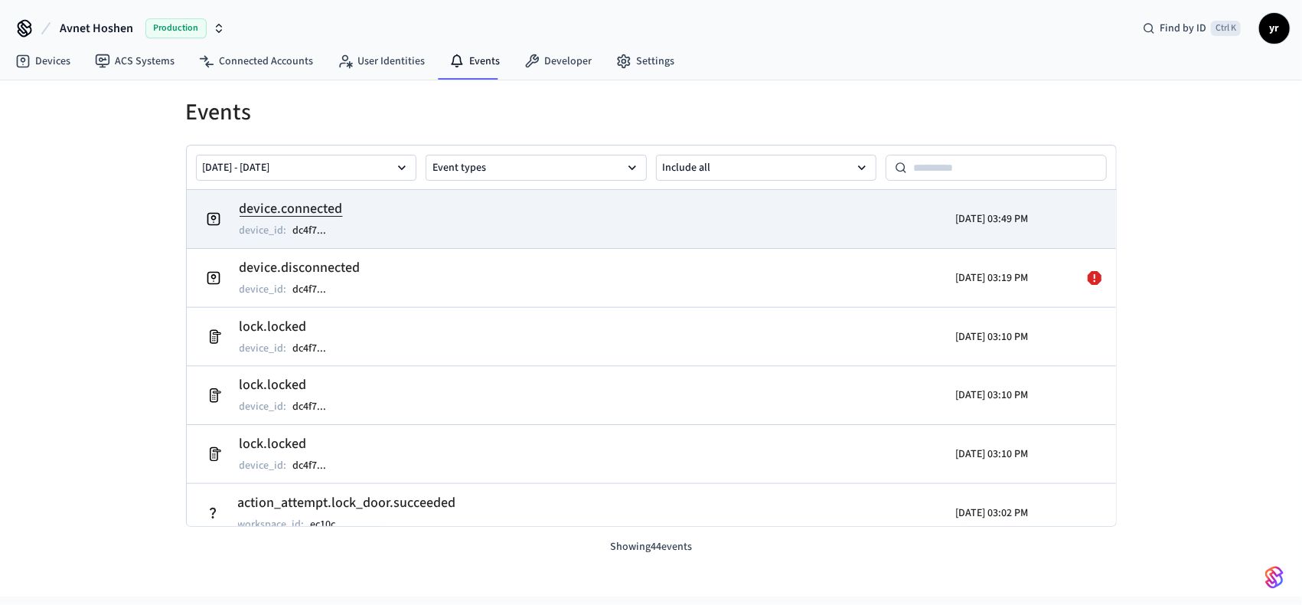
click at [328, 210] on h2 "device.connected" at bounding box center [291, 208] width 103 height 21
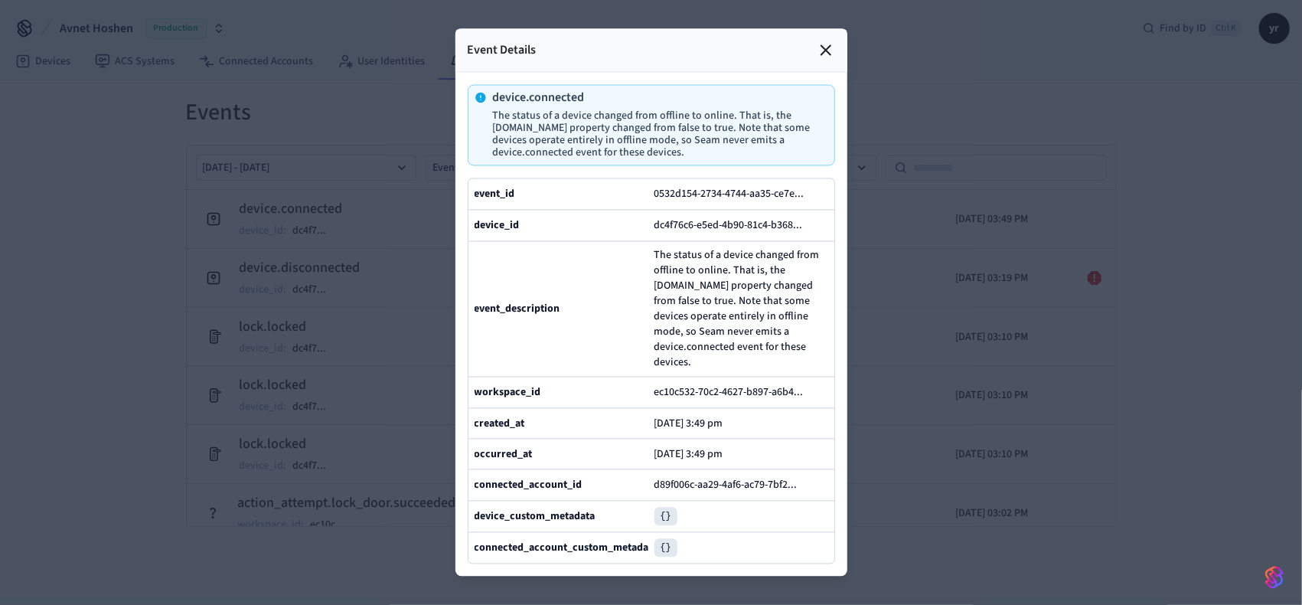
click at [351, 204] on div at bounding box center [651, 302] width 1302 height 605
click at [818, 41] on icon at bounding box center [826, 50] width 18 height 18
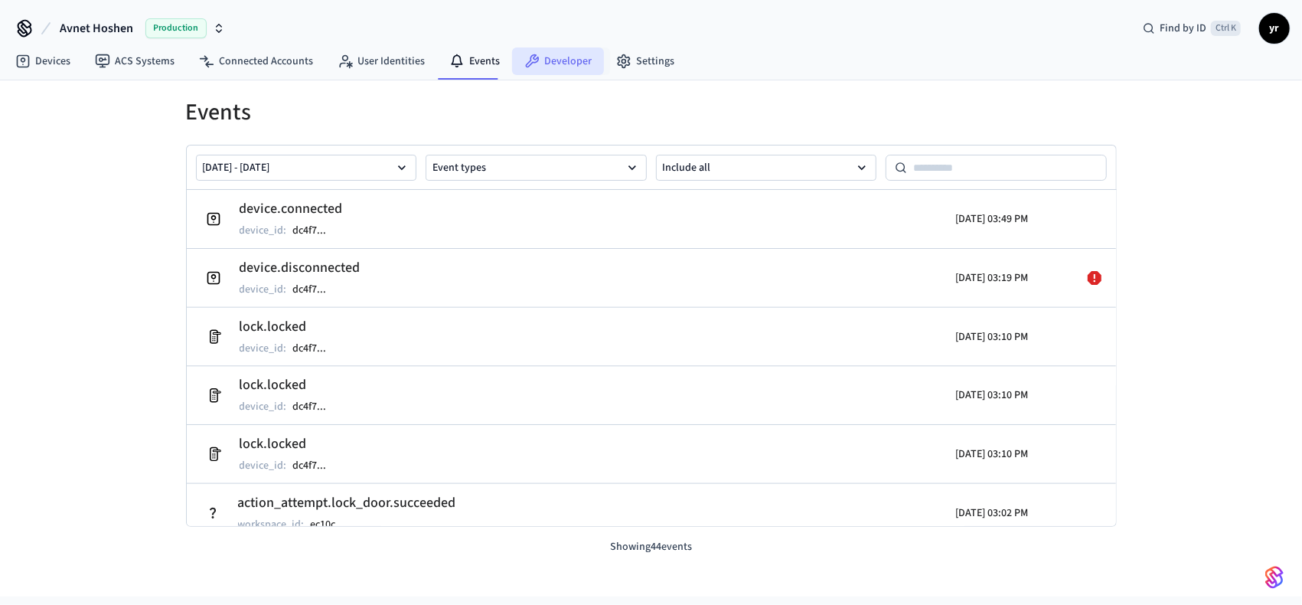
click at [563, 64] on link "Developer" at bounding box center [558, 61] width 92 height 28
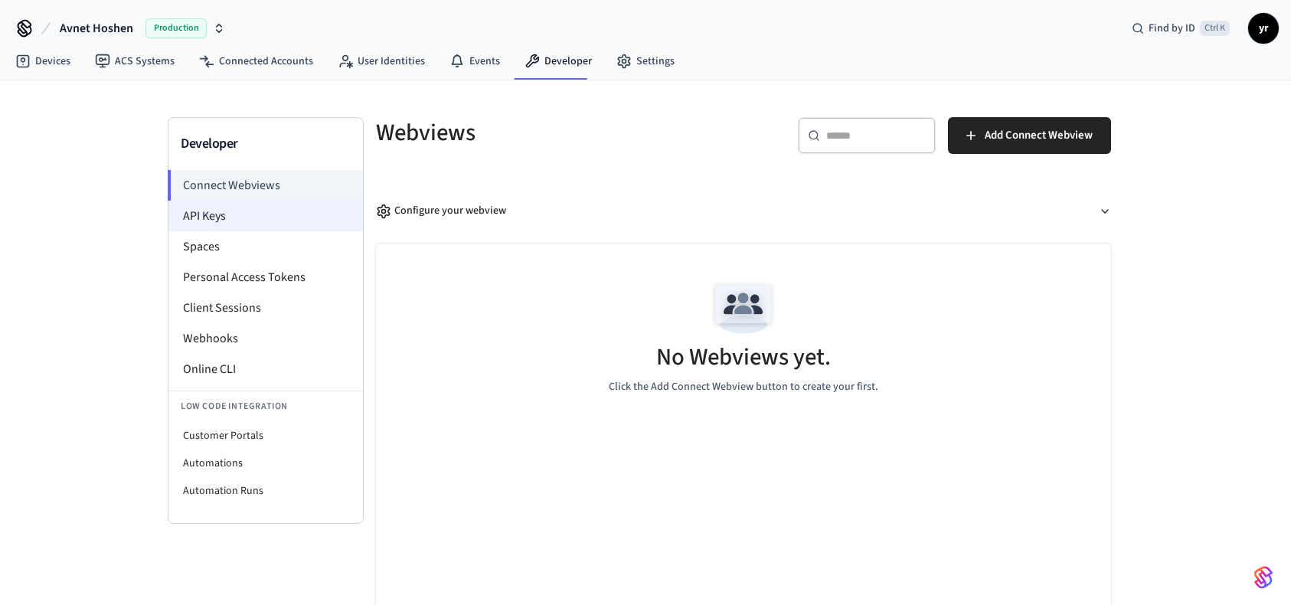
click at [197, 218] on li "API Keys" at bounding box center [265, 216] width 194 height 31
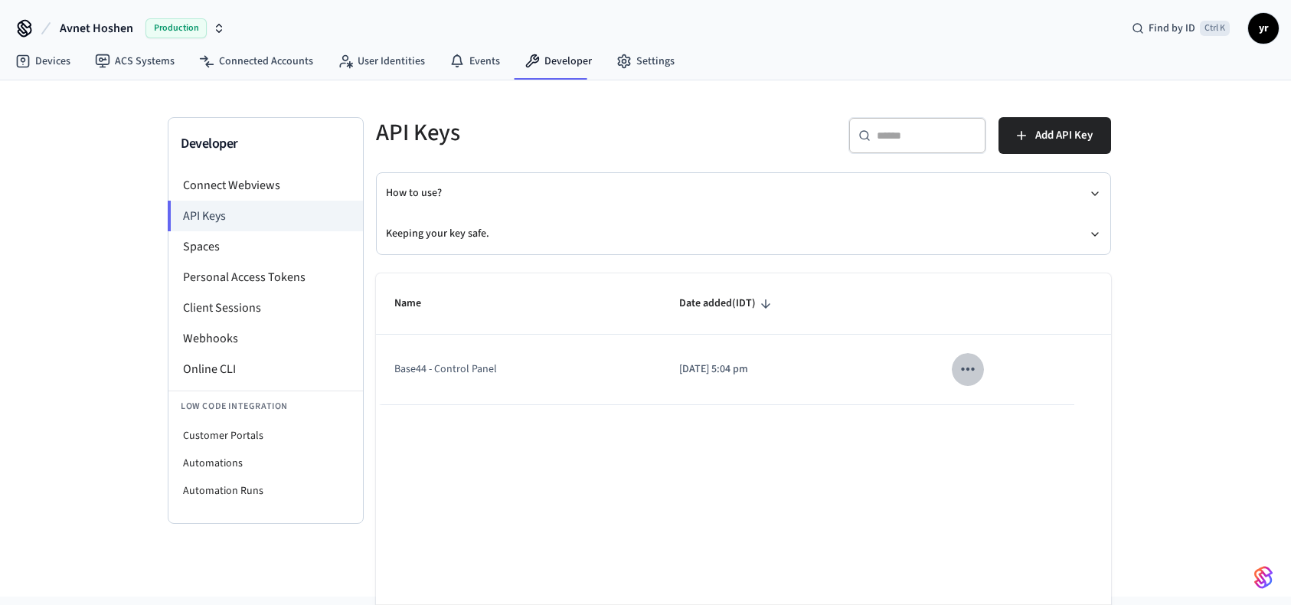
click at [981, 371] on button "sticky table" at bounding box center [967, 369] width 32 height 32
click at [1023, 481] on li "Delete" at bounding box center [1000, 469] width 73 height 48
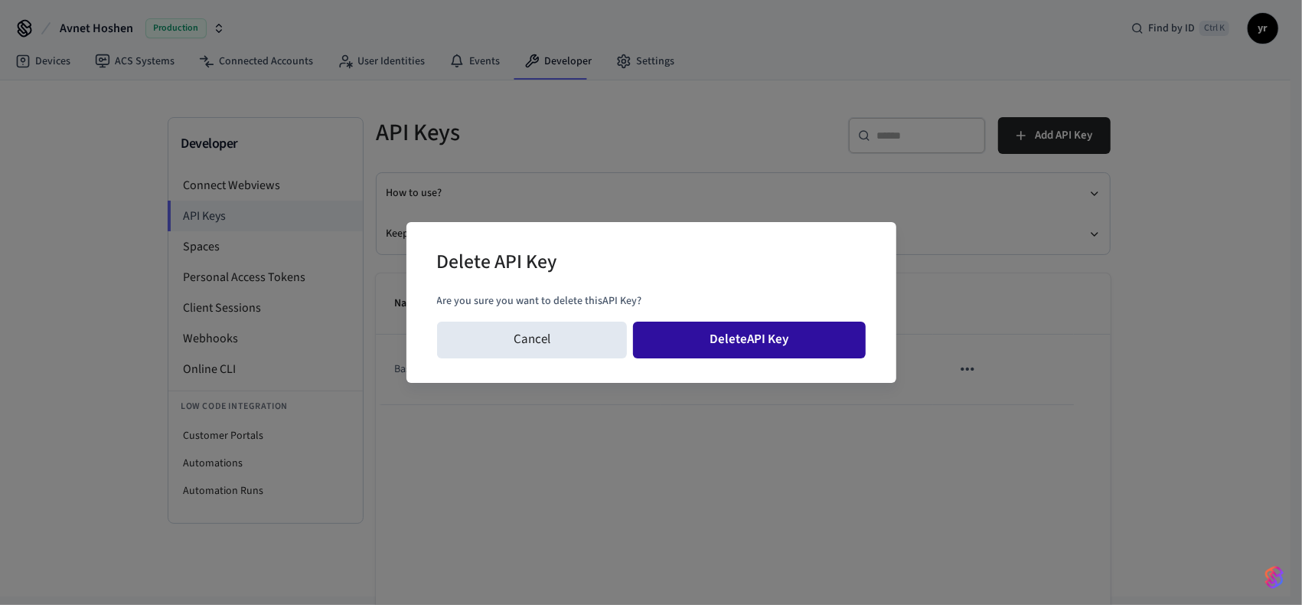
click at [824, 348] on button "Delete API Key" at bounding box center [749, 339] width 233 height 37
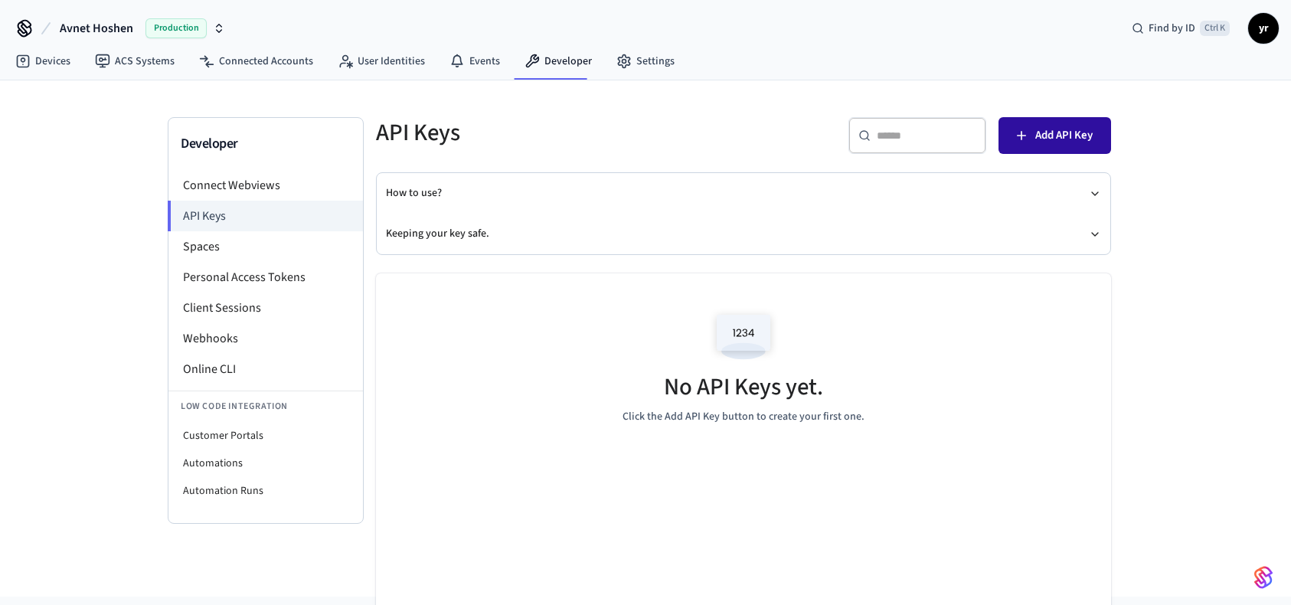
click at [1026, 142] on icon "button" at bounding box center [1020, 135] width 15 height 15
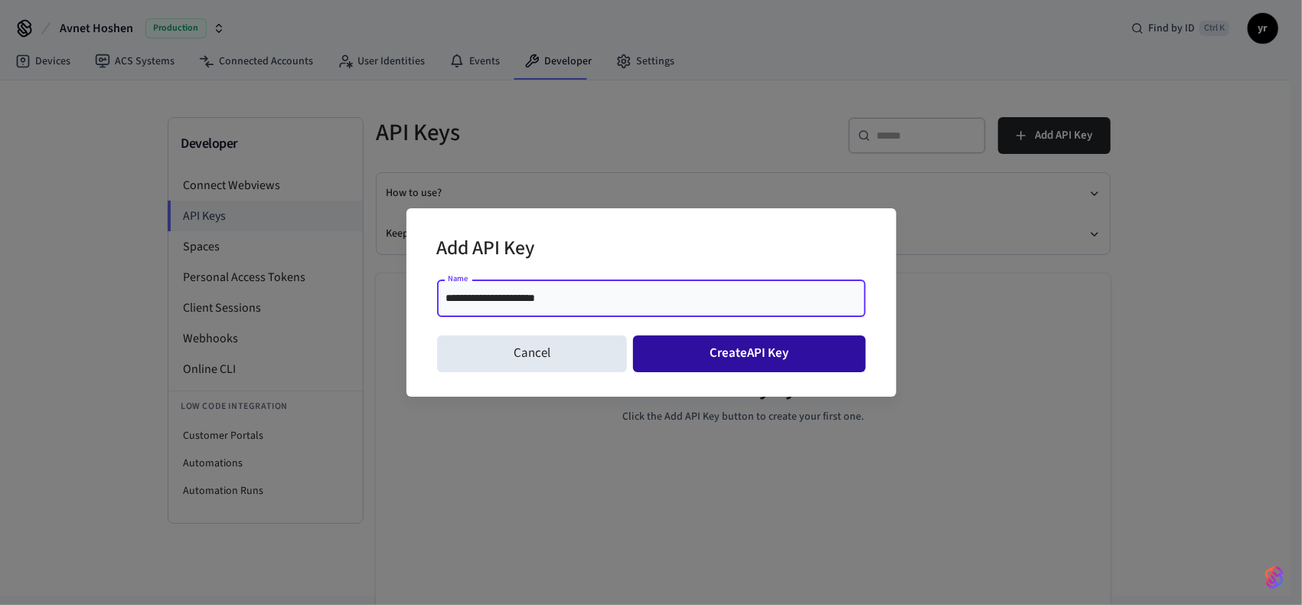
type input "**********"
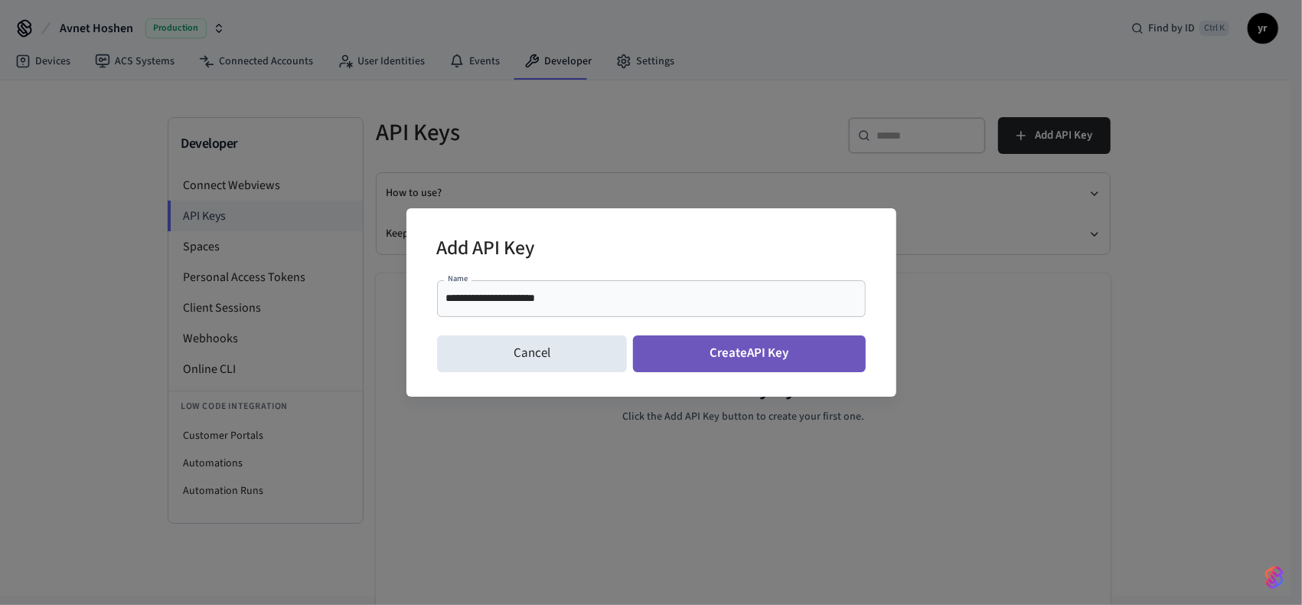
click at [755, 361] on button "Create API Key" at bounding box center [749, 353] width 233 height 37
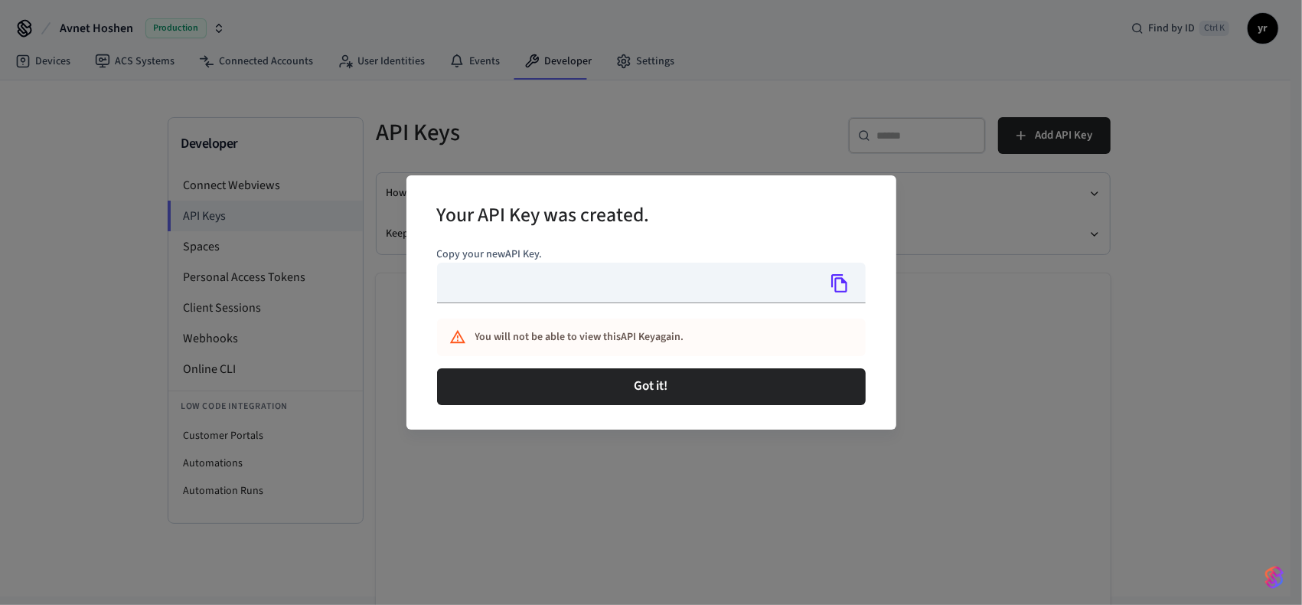
type input "**********"
click at [833, 288] on icon "Copy" at bounding box center [840, 283] width 20 height 20
click at [349, 250] on div "**********" at bounding box center [651, 302] width 1302 height 605
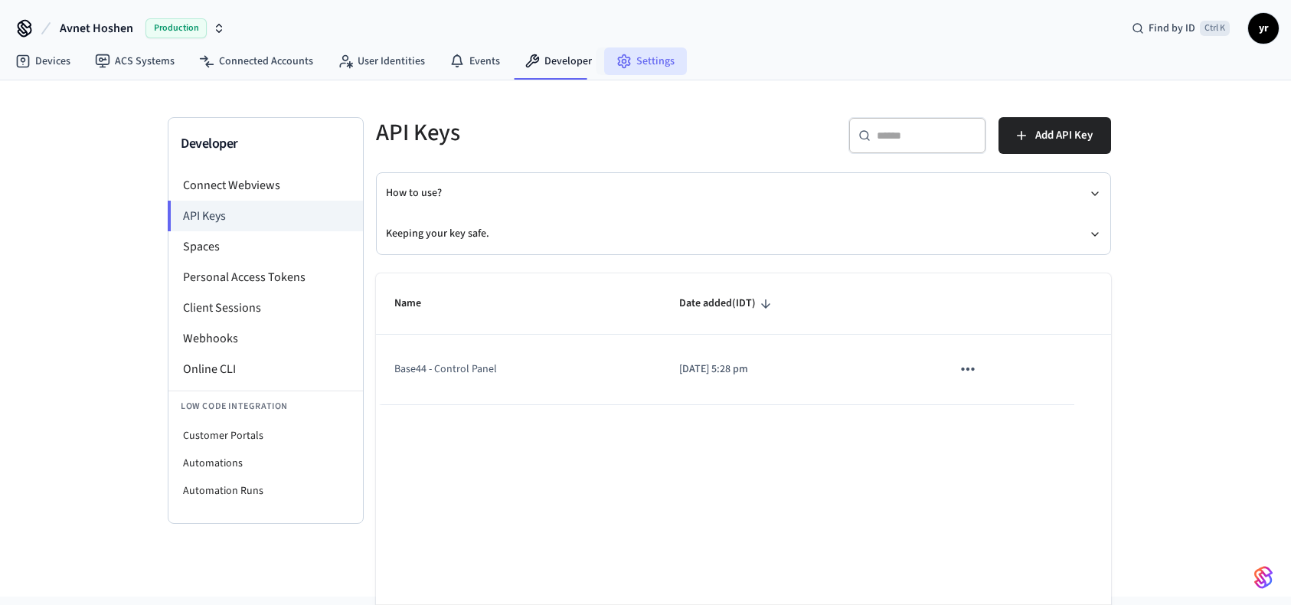
click at [631, 59] on link "Settings" at bounding box center [645, 61] width 83 height 28
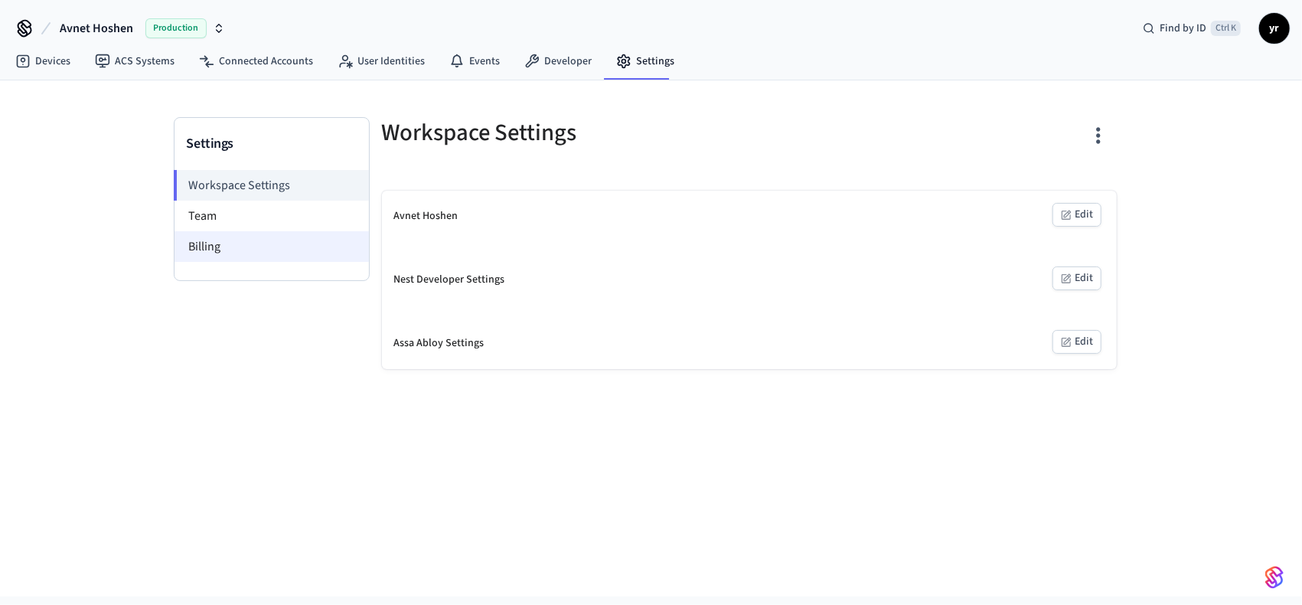
click at [268, 244] on li "Billing" at bounding box center [272, 246] width 194 height 31
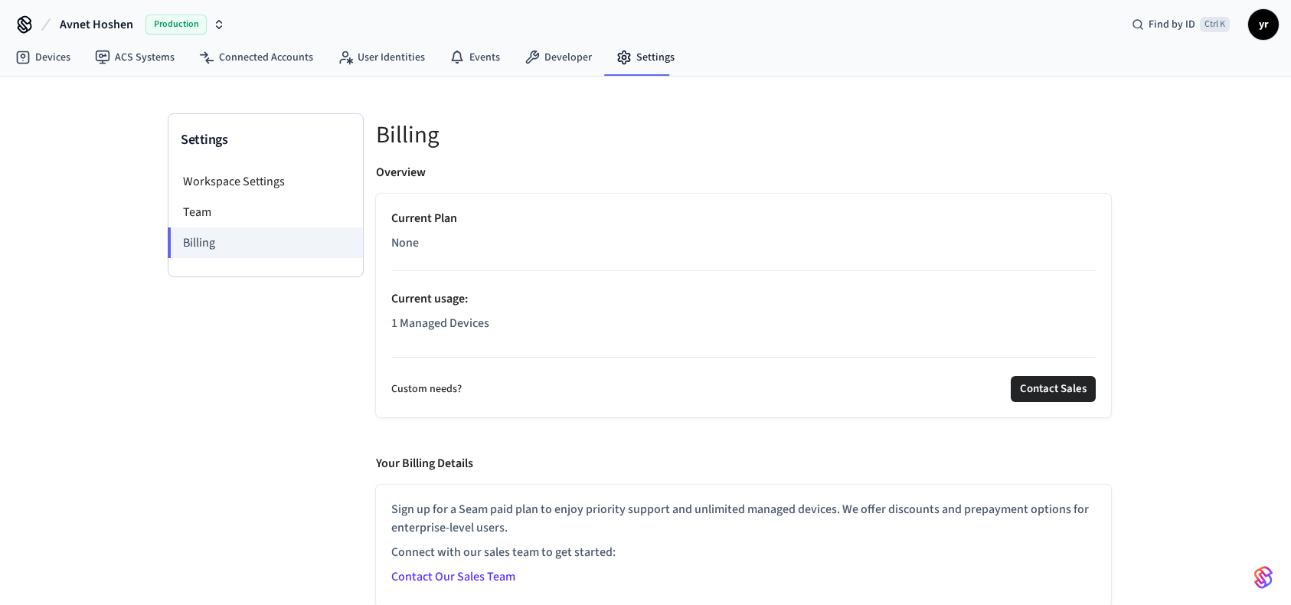
scroll to position [5, 0]
click at [514, 506] on p "Sign up for a Seam paid plan to enjoy priority support and unlimited managed de…" at bounding box center [743, 517] width 704 height 37
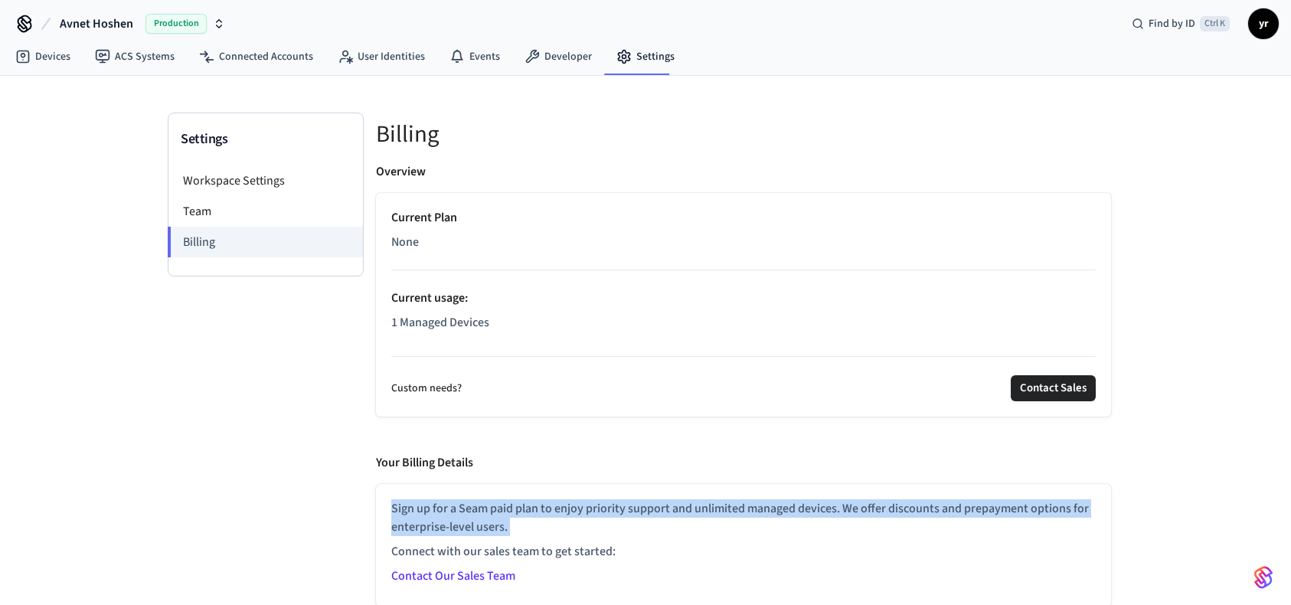
click at [514, 506] on p "Sign up for a Seam paid plan to enjoy priority support and unlimited managed de…" at bounding box center [743, 517] width 704 height 37
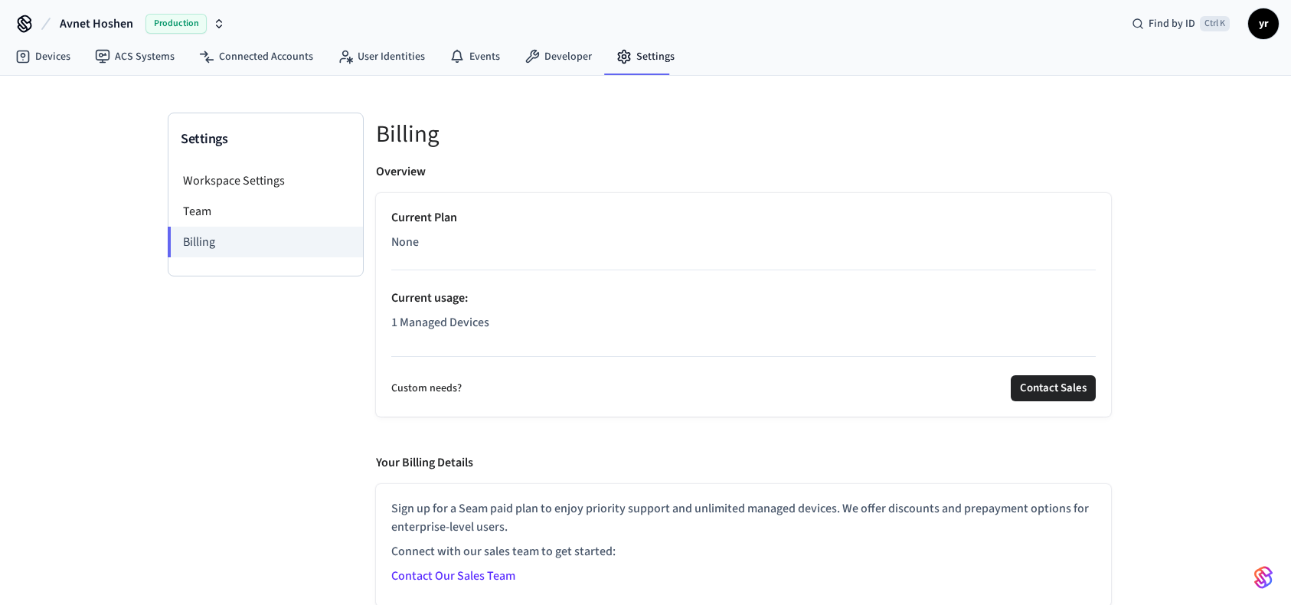
click at [785, 542] on p "Connect with our sales team to get started:" at bounding box center [743, 551] width 704 height 18
click at [554, 62] on link "Developer" at bounding box center [558, 57] width 92 height 28
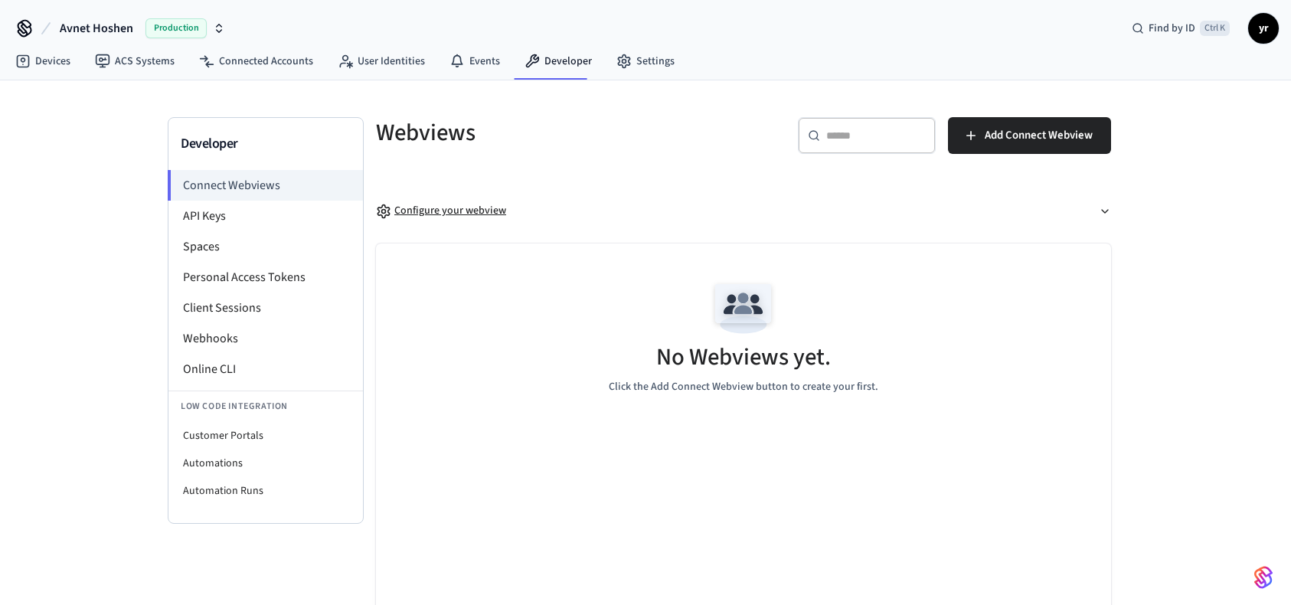
click at [467, 206] on div "Configure your webview" at bounding box center [441, 211] width 130 height 16
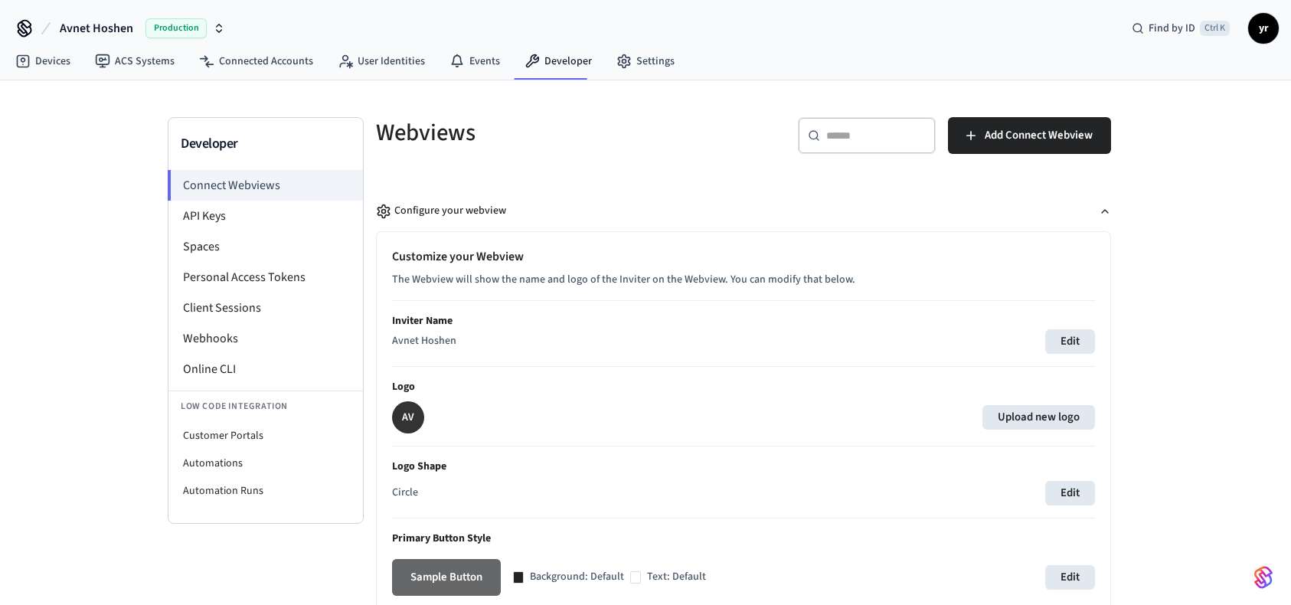
click at [461, 572] on button "Sample Button" at bounding box center [446, 577] width 109 height 37
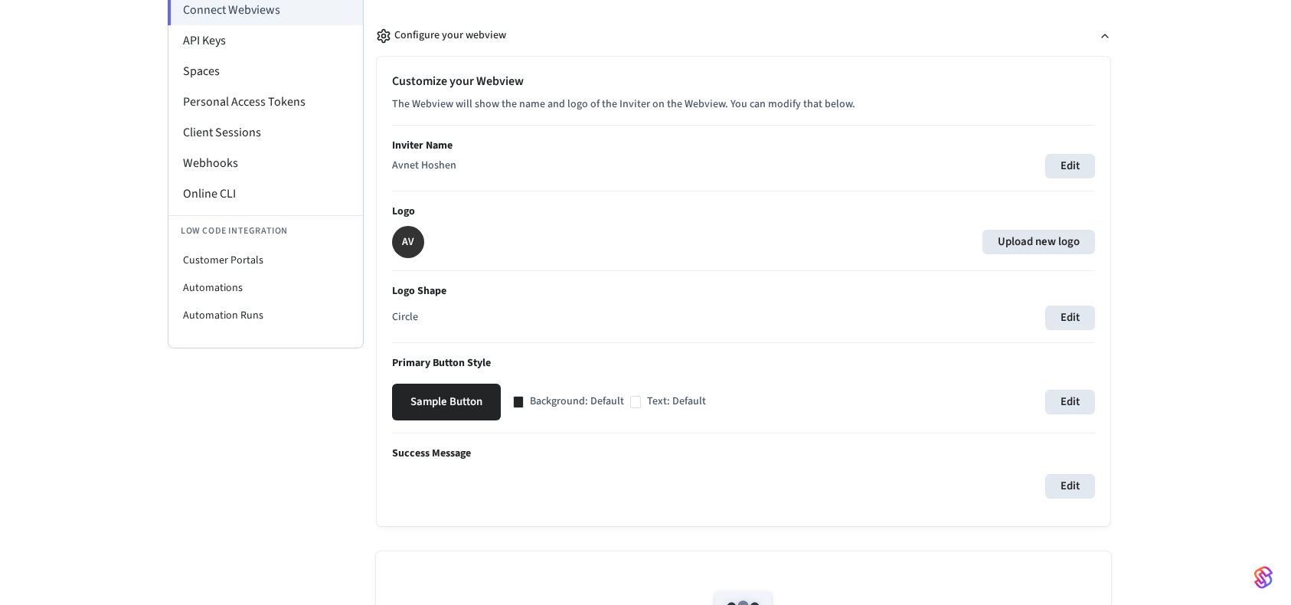
scroll to position [230, 0]
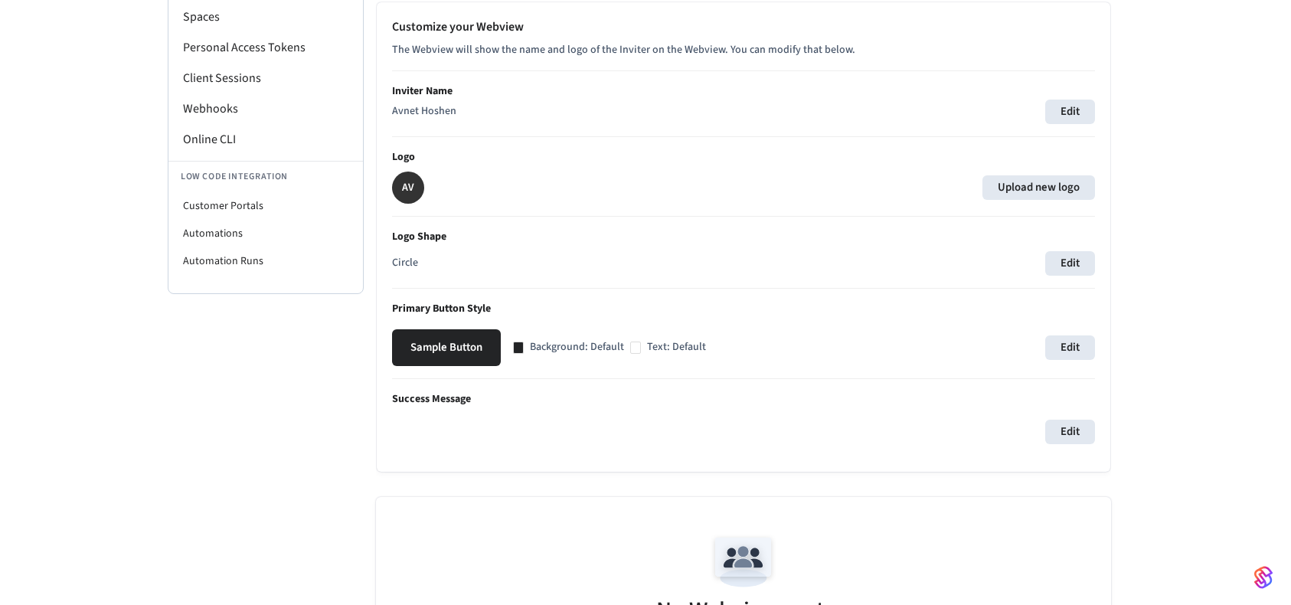
click at [557, 348] on p "Background: Default" at bounding box center [577, 347] width 94 height 16
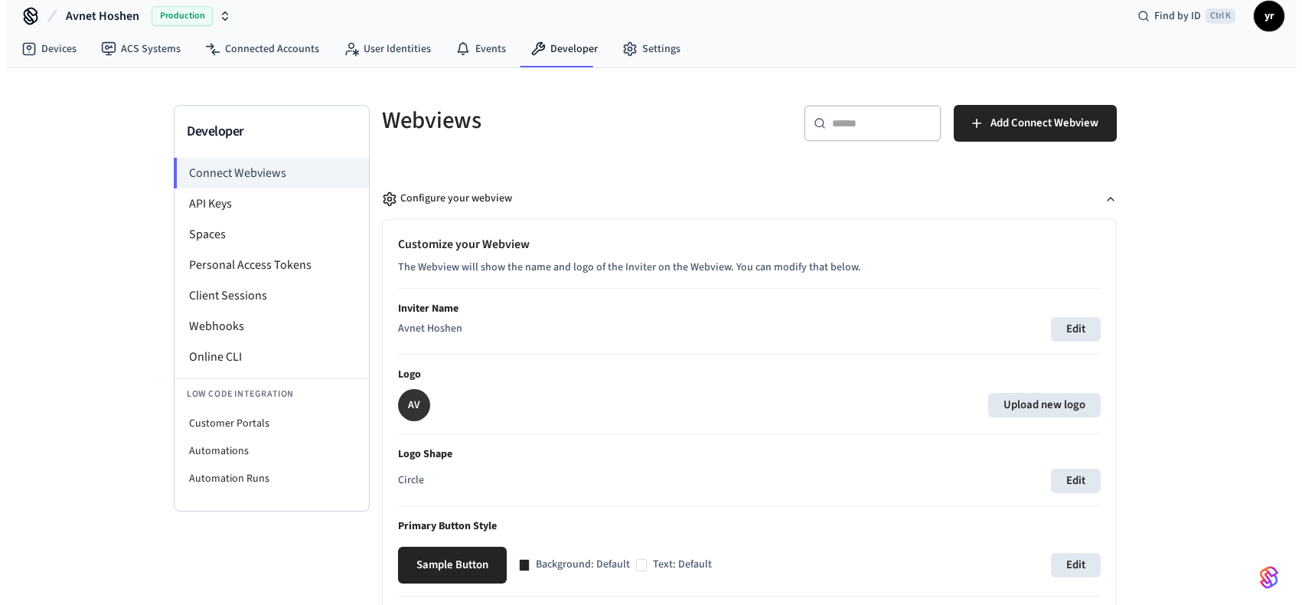
scroll to position [0, 0]
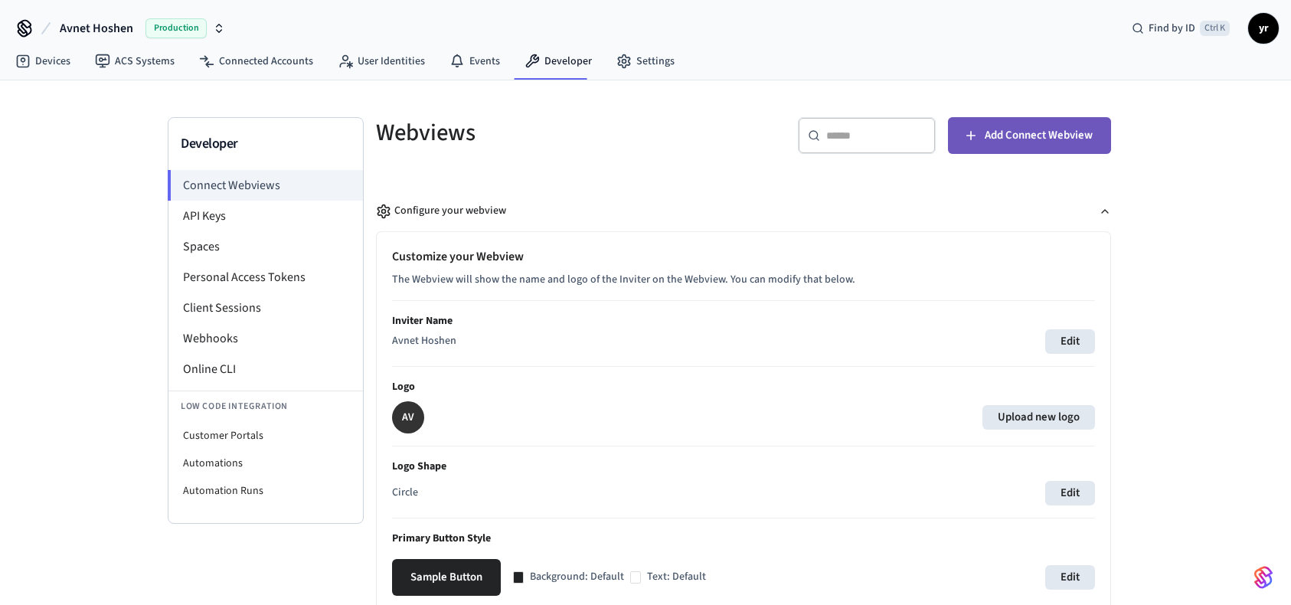
click at [1048, 143] on span "Add Connect Webview" at bounding box center [1038, 136] width 108 height 20
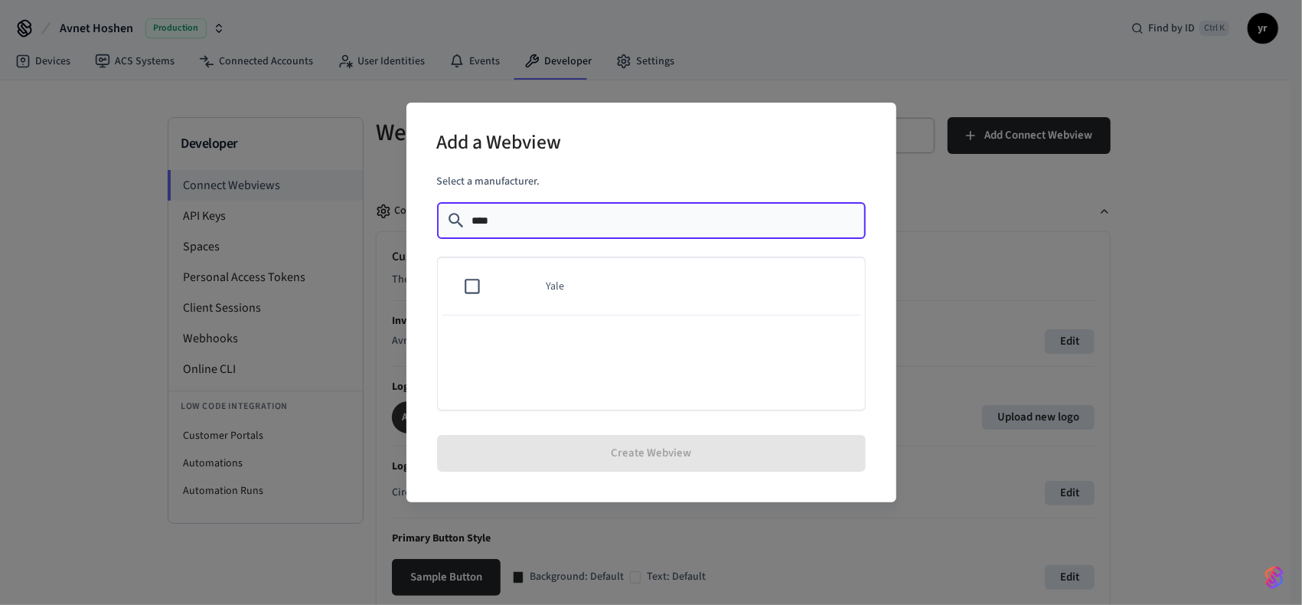
type input "****"
click at [295, 264] on div "Add a Webview Select a manufacturer. ​ **** ​ Yale Create Webview" at bounding box center [651, 302] width 1302 height 605
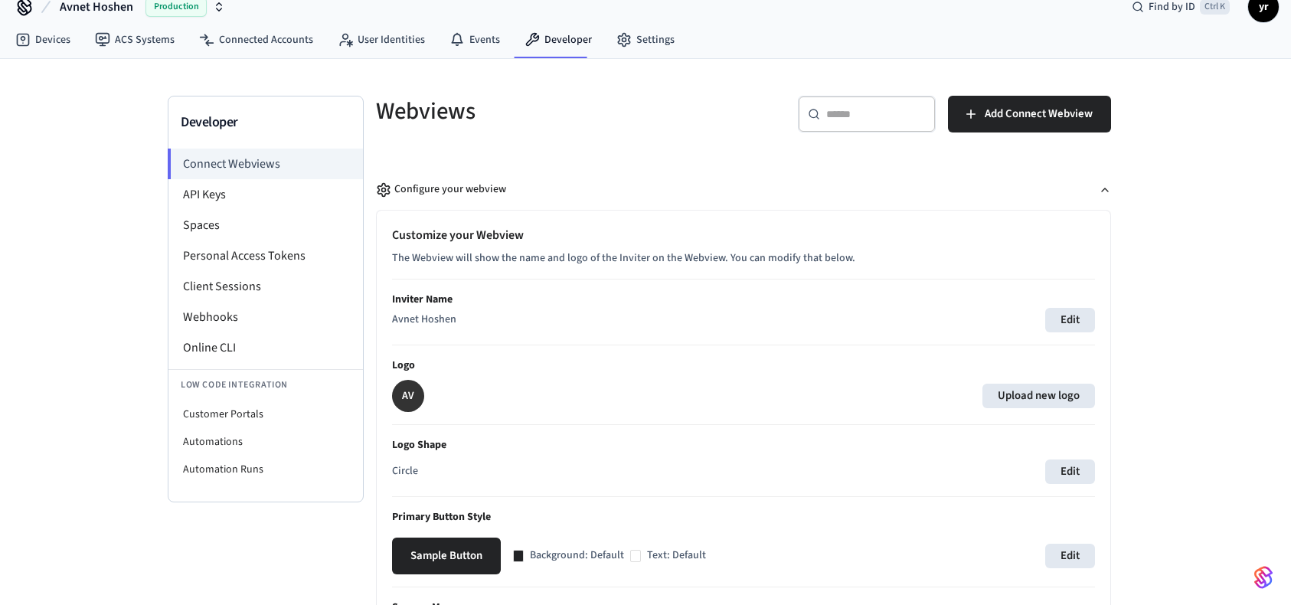
scroll to position [77, 0]
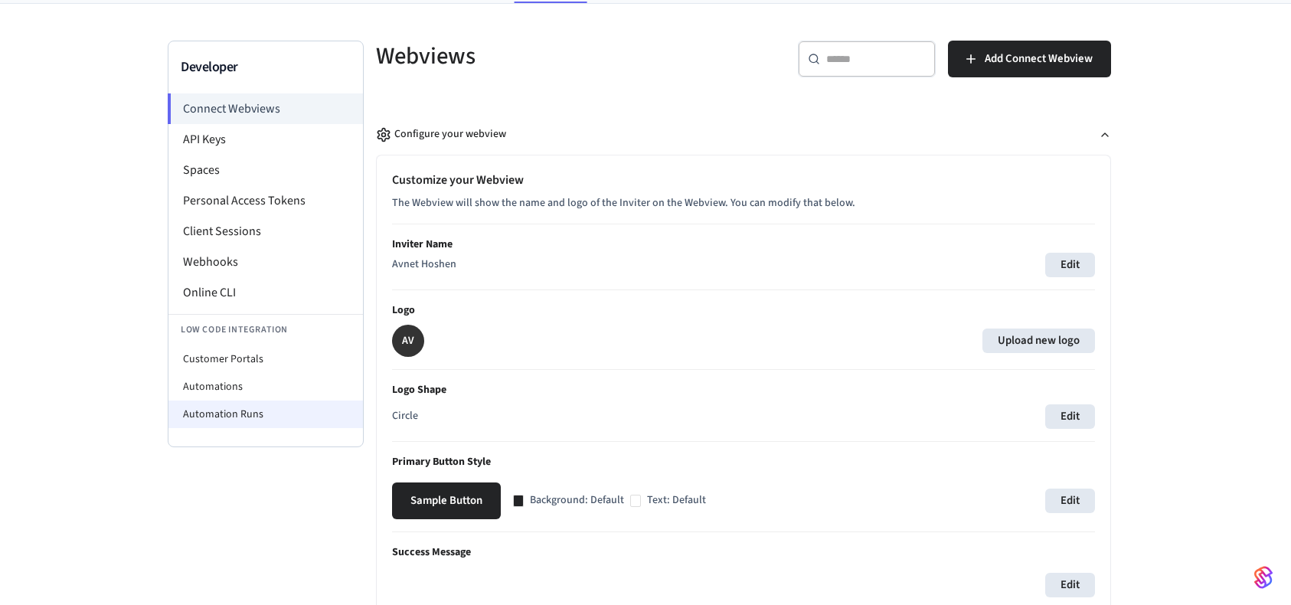
click at [263, 411] on li "Automation Runs" at bounding box center [265, 414] width 194 height 28
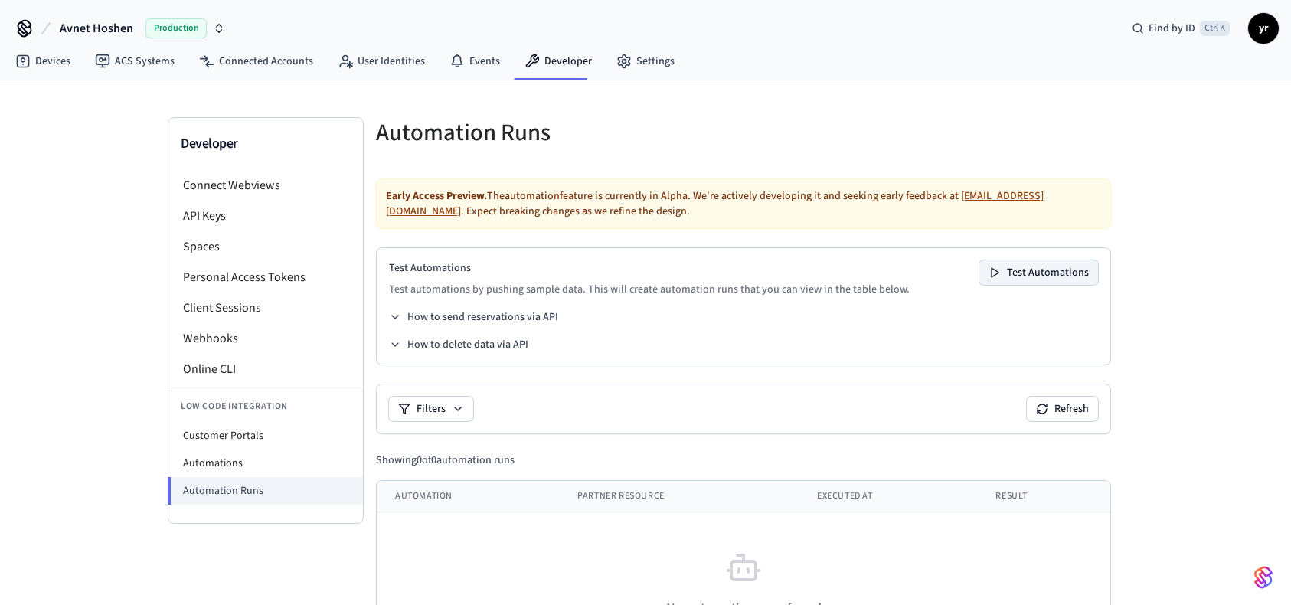
click at [1064, 281] on button "Test Automations" at bounding box center [1038, 272] width 119 height 24
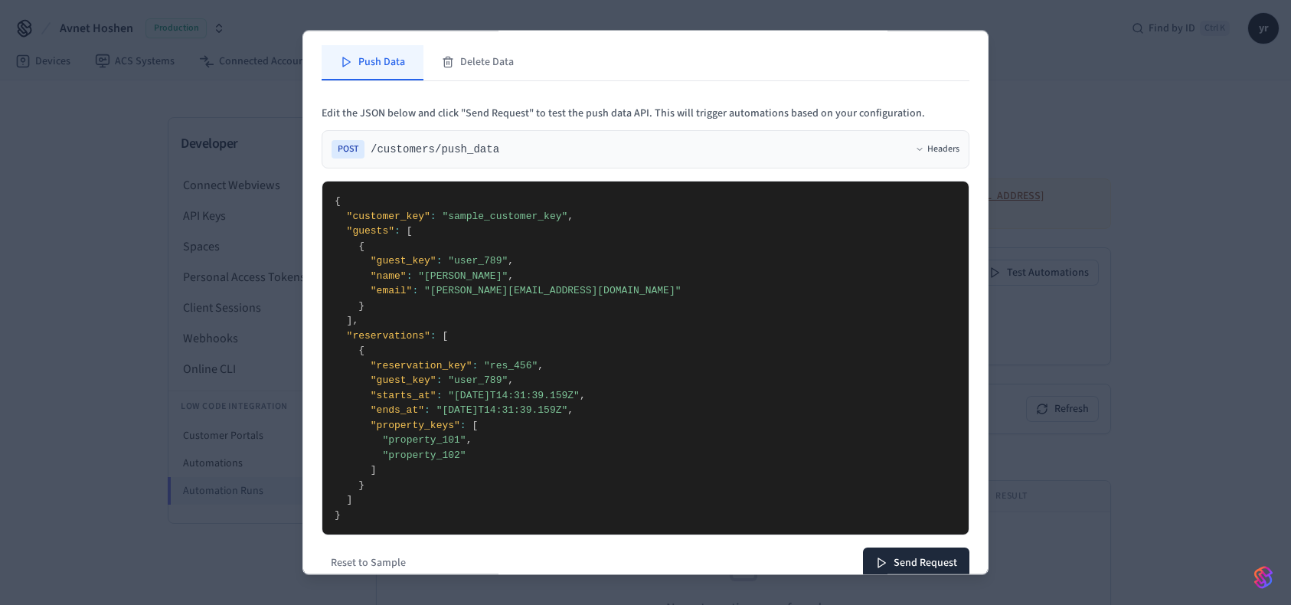
scroll to position [58, 0]
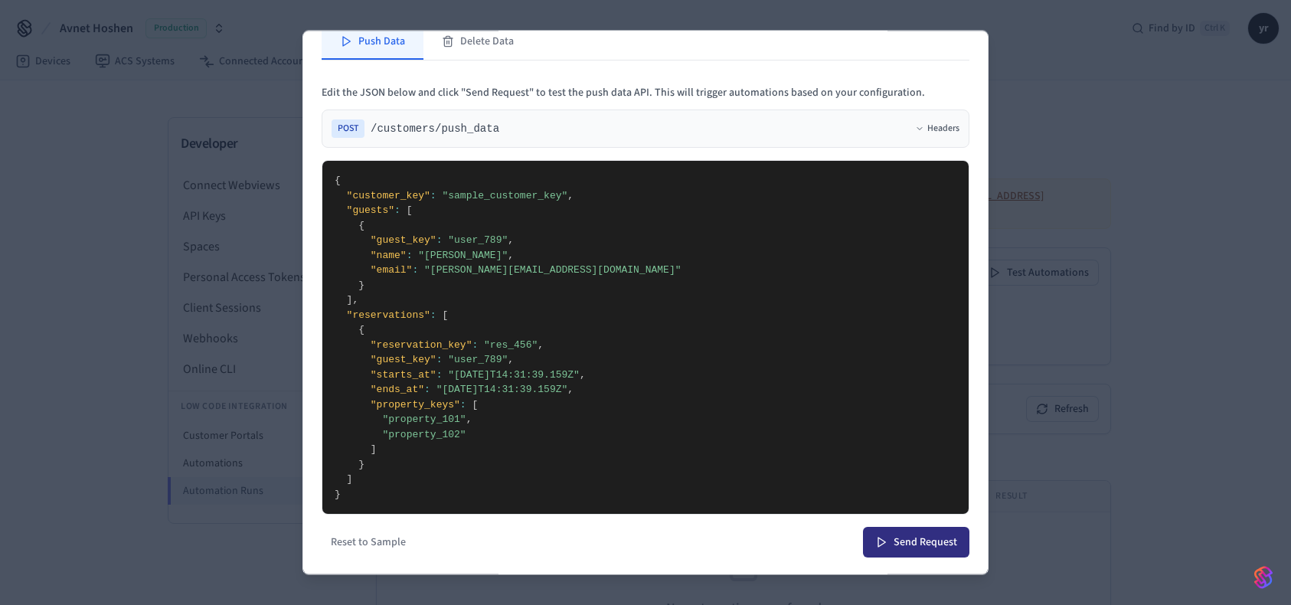
click at [935, 543] on button "Send Request" at bounding box center [916, 542] width 106 height 31
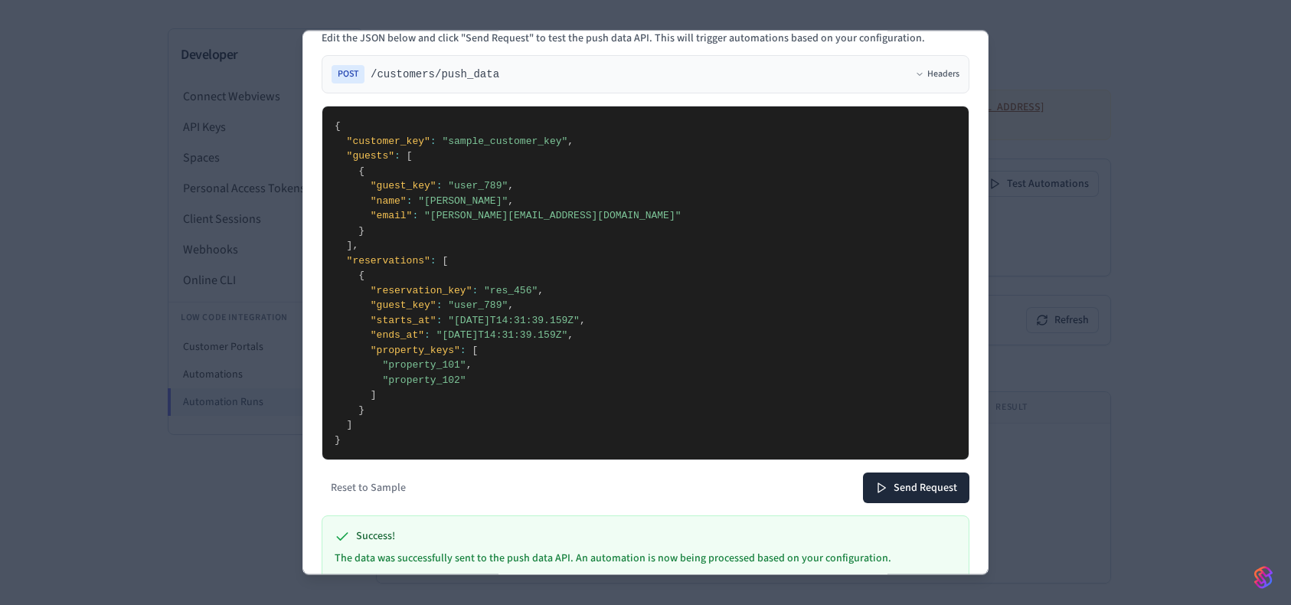
scroll to position [167, 0]
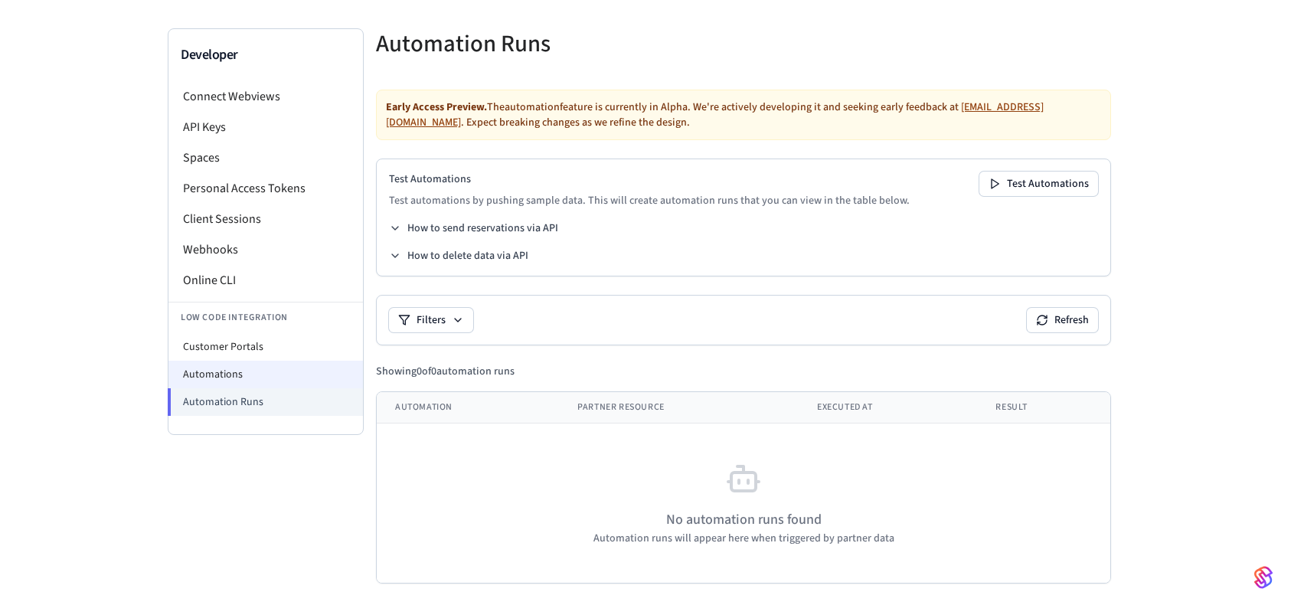
click at [275, 371] on li "Automations" at bounding box center [265, 375] width 194 height 28
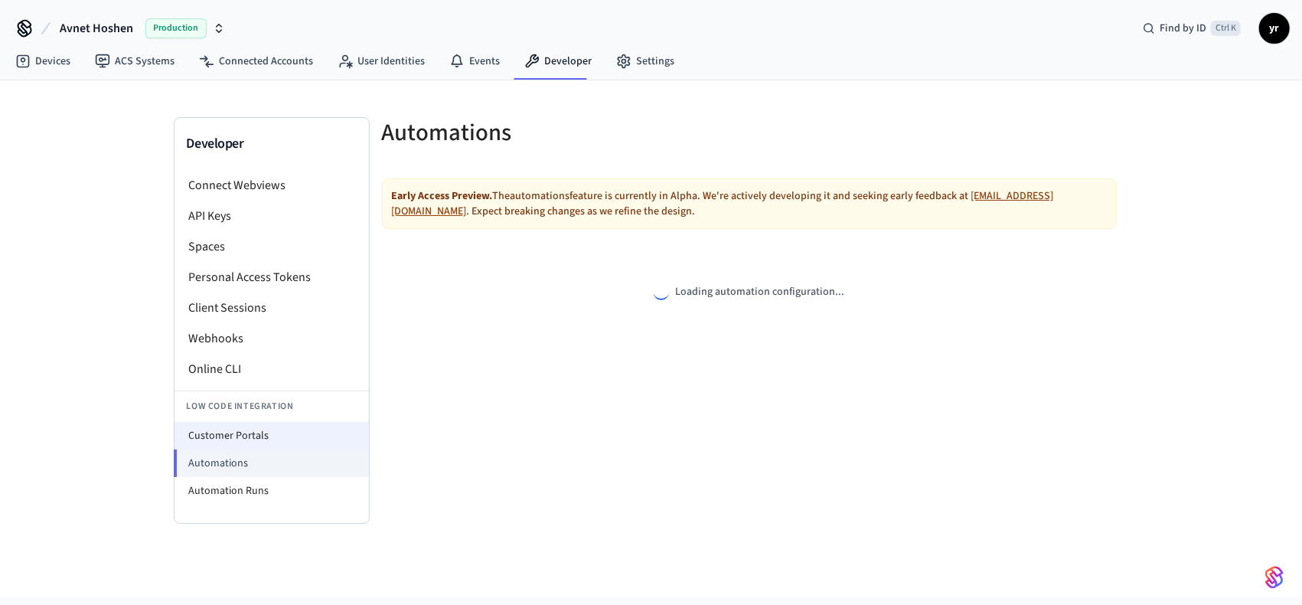
select select "**********"
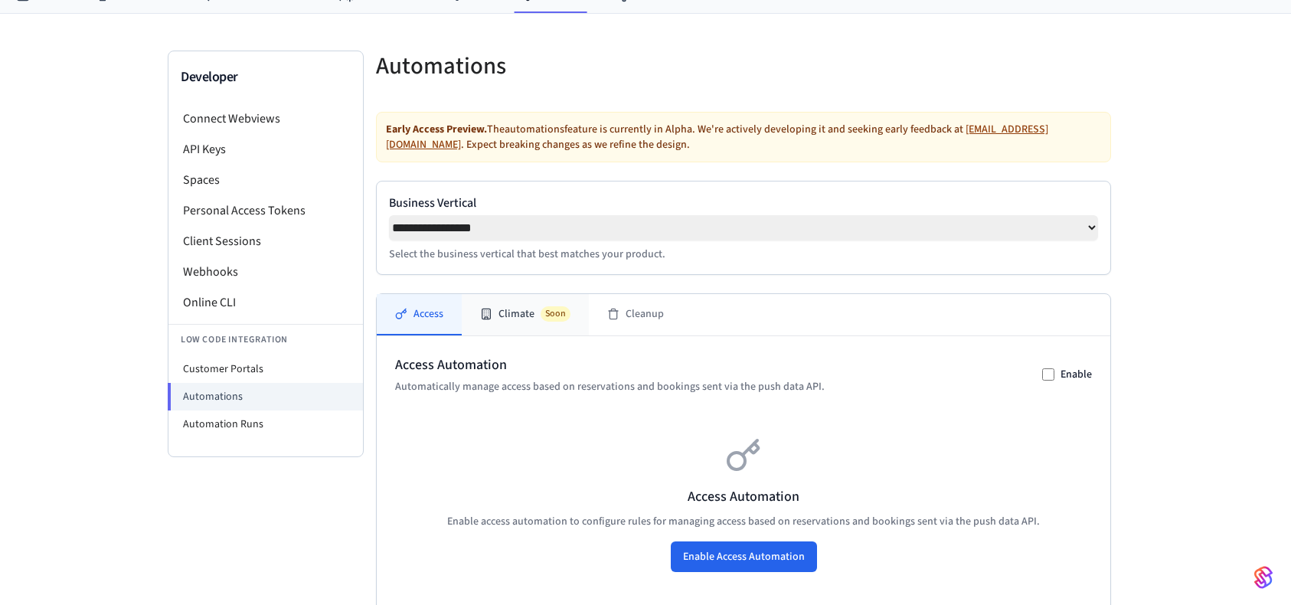
scroll to position [153, 0]
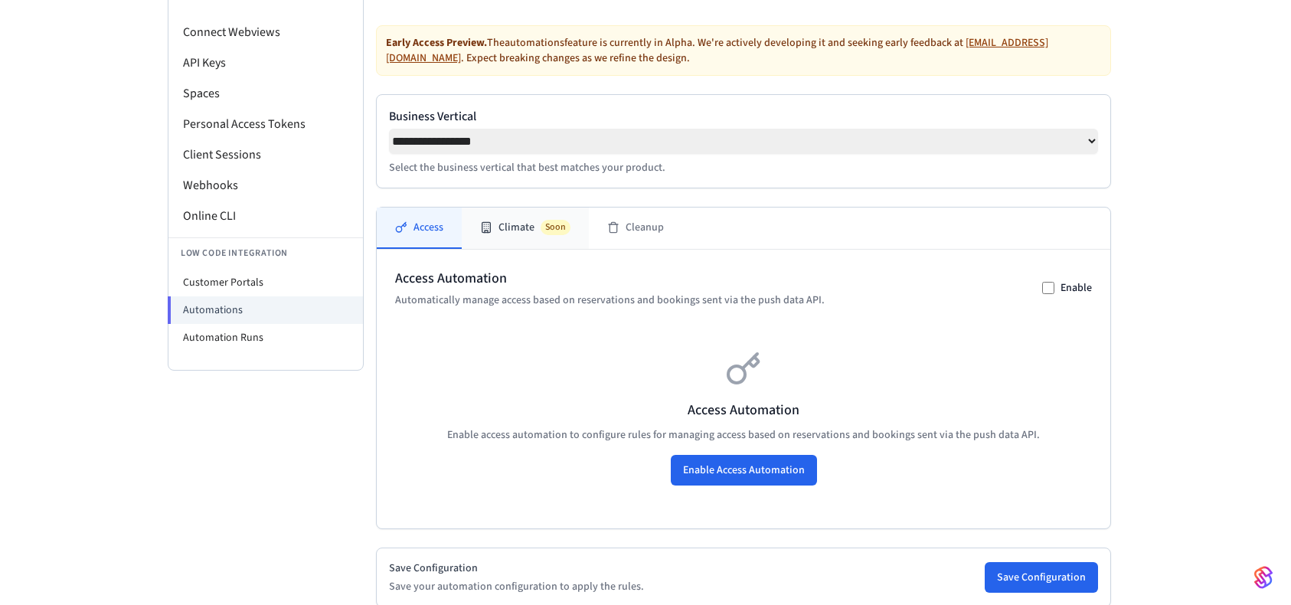
click at [512, 233] on button "Climate Soon" at bounding box center [525, 227] width 127 height 41
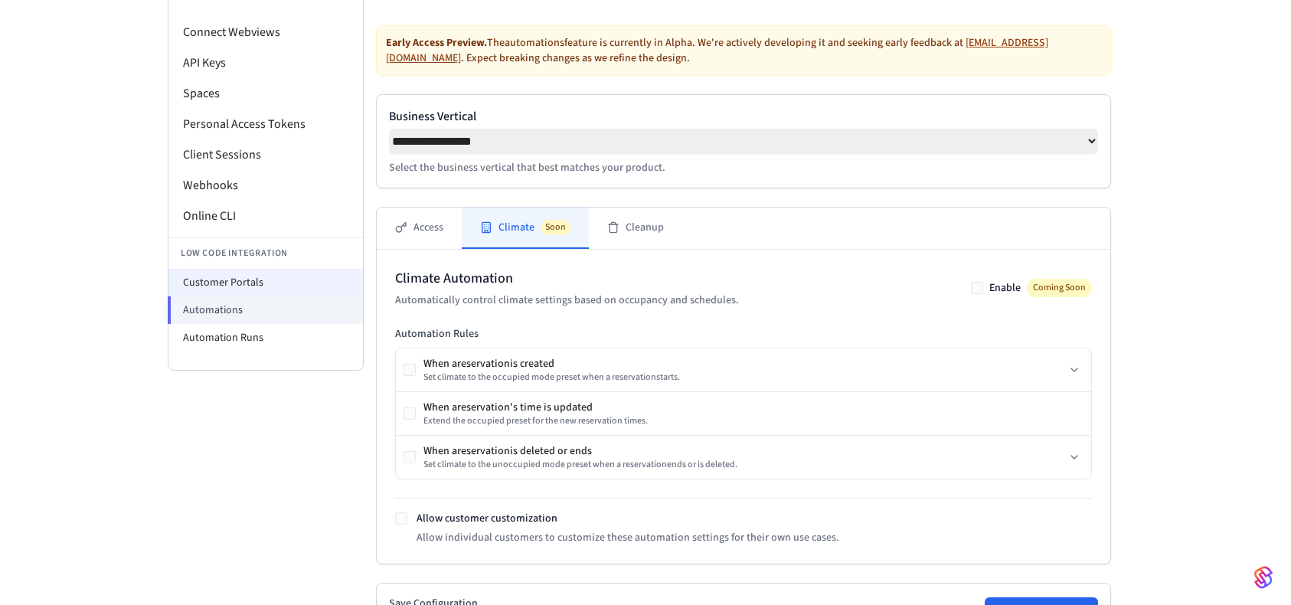
click at [265, 284] on li "Customer Portals" at bounding box center [265, 283] width 194 height 28
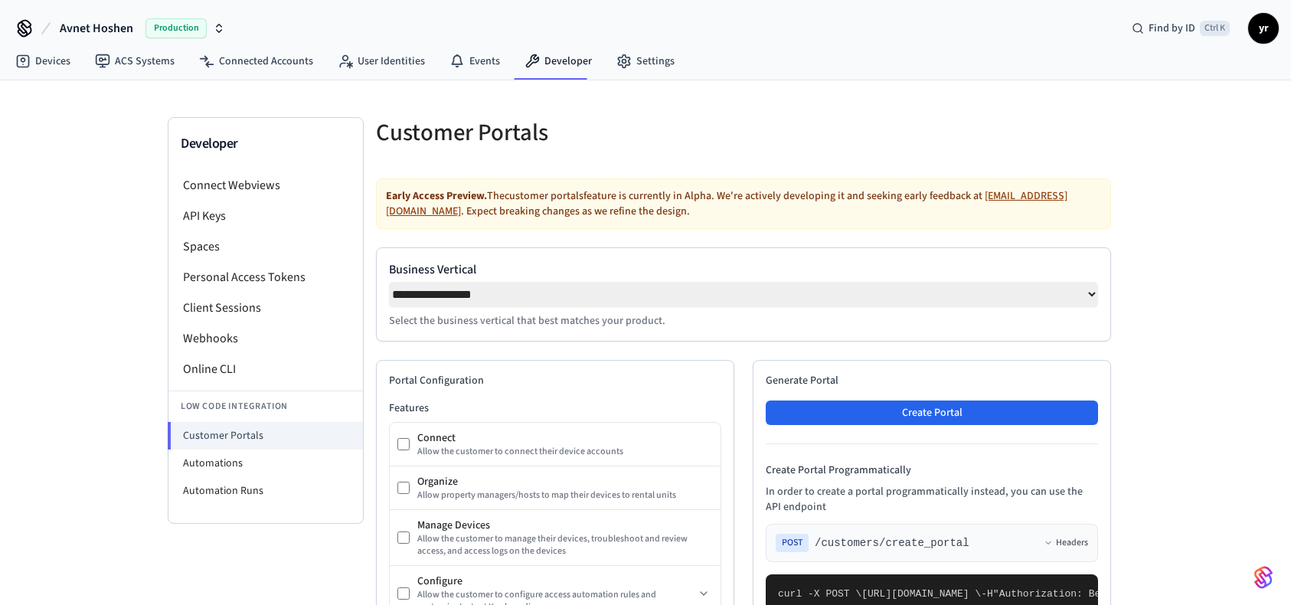
click at [496, 291] on select "**********" at bounding box center [743, 294] width 709 height 25
click at [389, 282] on select "**********" at bounding box center [743, 294] width 709 height 25
drag, startPoint x: 480, startPoint y: 296, endPoint x: 472, endPoint y: 307, distance: 13.6
click at [480, 296] on select "**********" at bounding box center [743, 294] width 709 height 25
select select "**********"
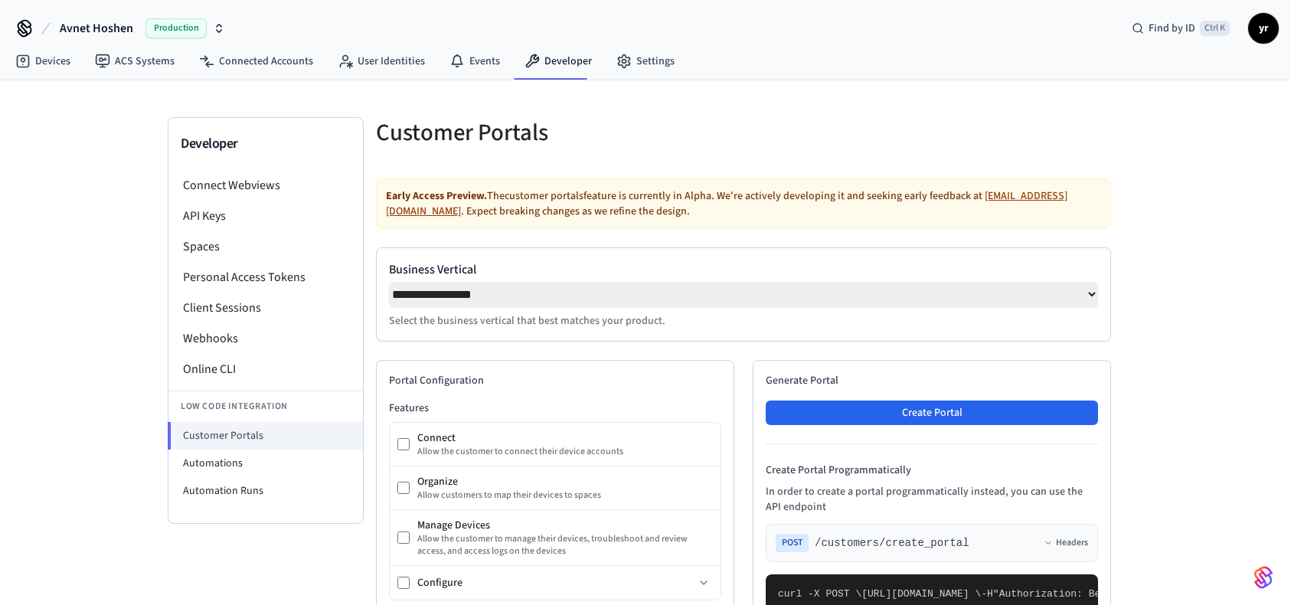
click at [389, 282] on select "**********" at bounding box center [743, 294] width 709 height 25
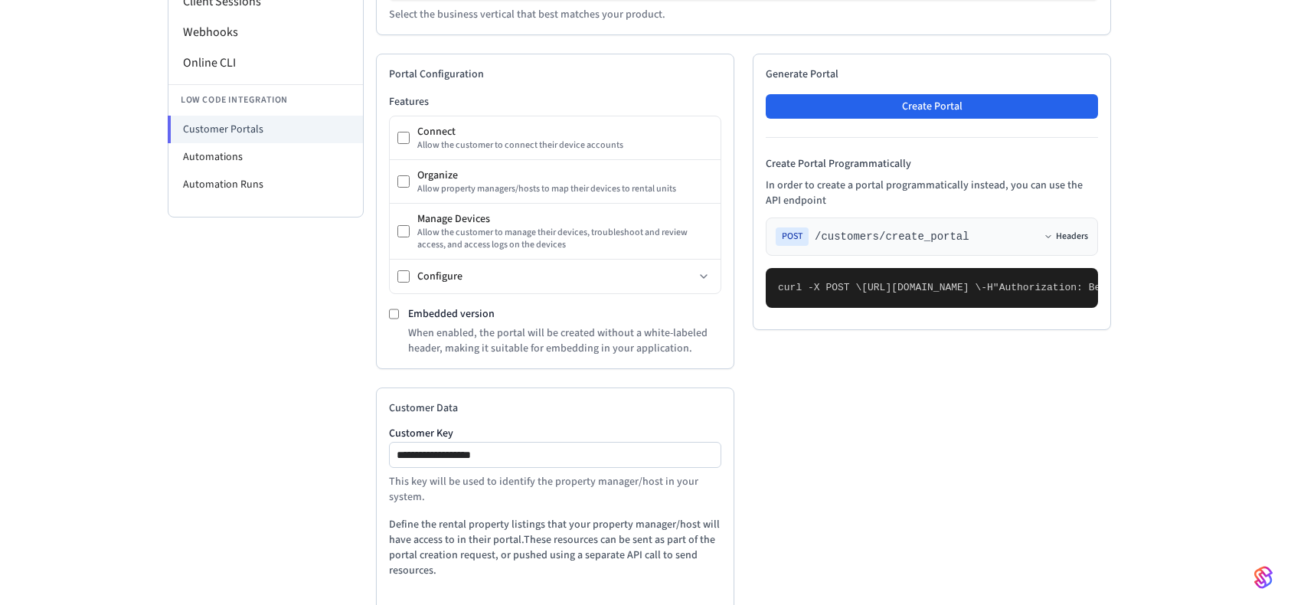
click at [1046, 240] on icon at bounding box center [1047, 236] width 9 height 9
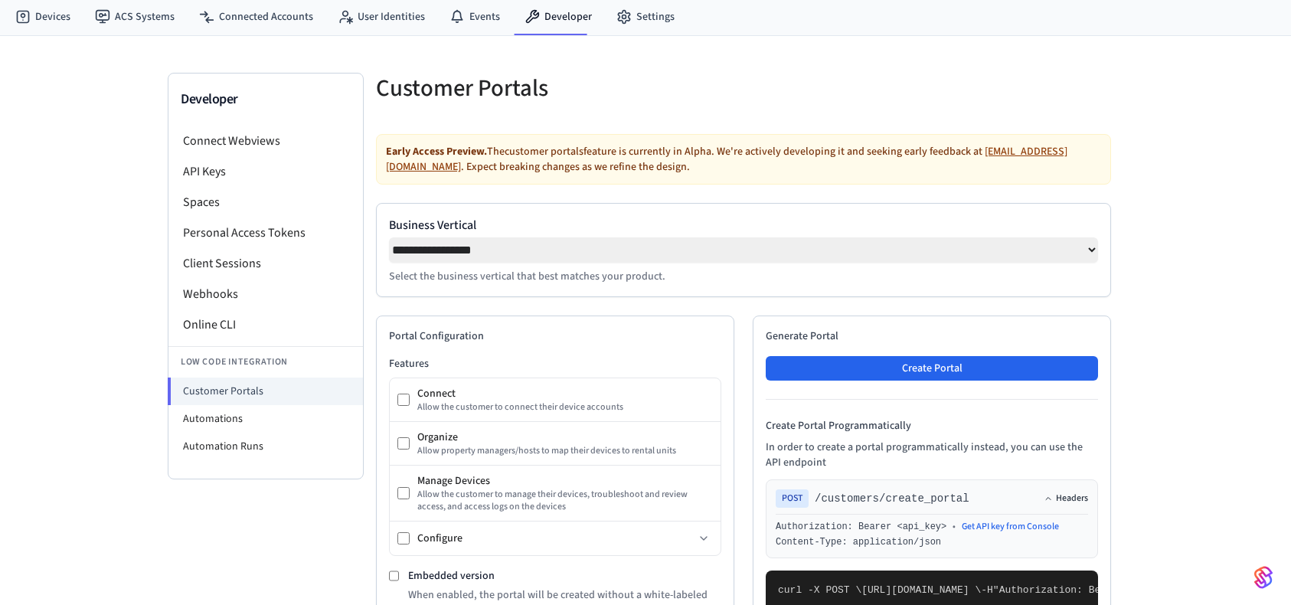
scroll to position [0, 0]
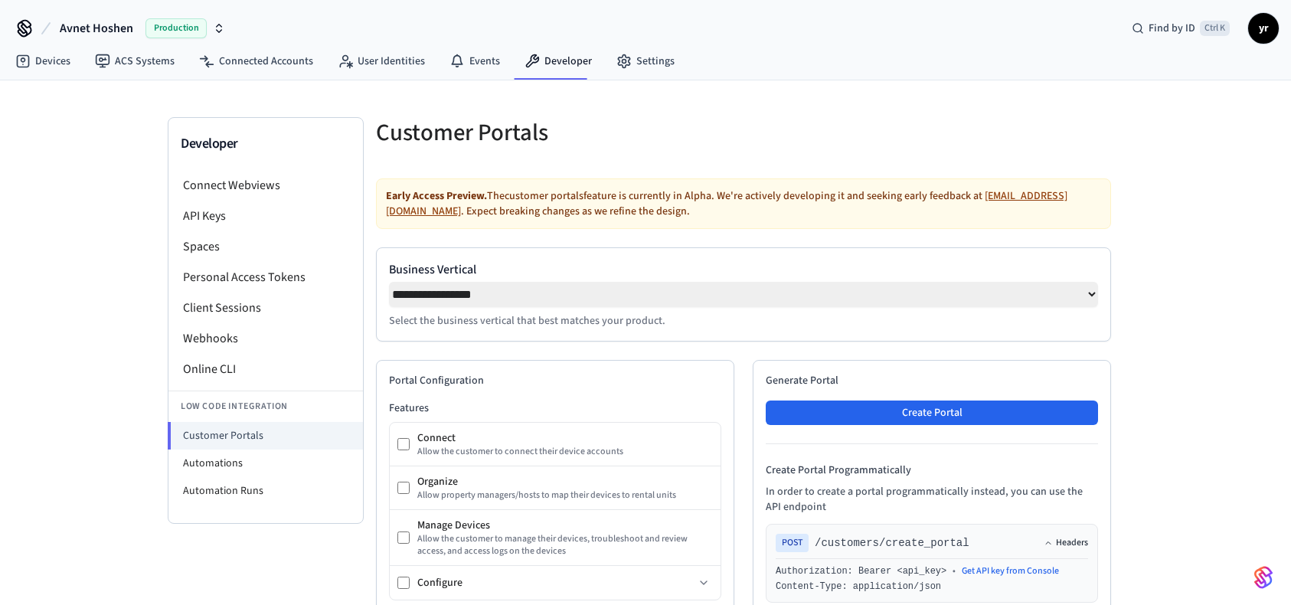
click at [1285, 30] on div "Avnet Hoshen Production Find by ID Ctrl K yr" at bounding box center [645, 22] width 1291 height 44
click at [1258, 27] on span "yr" at bounding box center [1263, 29] width 28 height 28
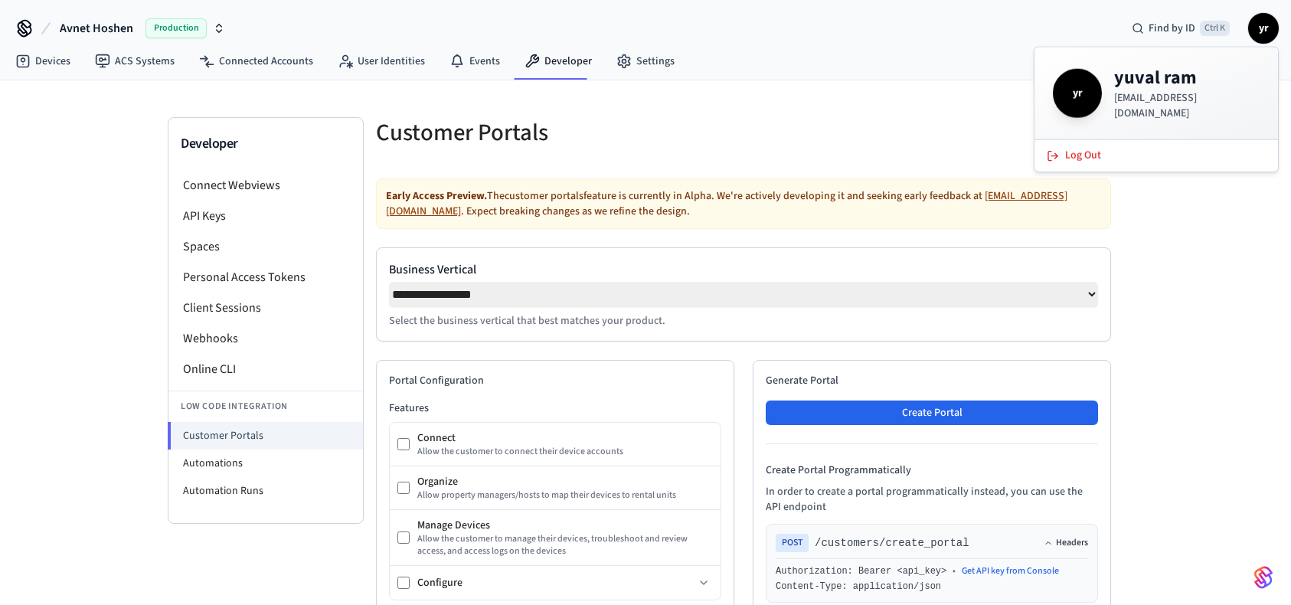
click at [1147, 90] on h4 "yuval ram" at bounding box center [1186, 78] width 145 height 24
click at [643, 67] on link "Settings" at bounding box center [645, 61] width 83 height 28
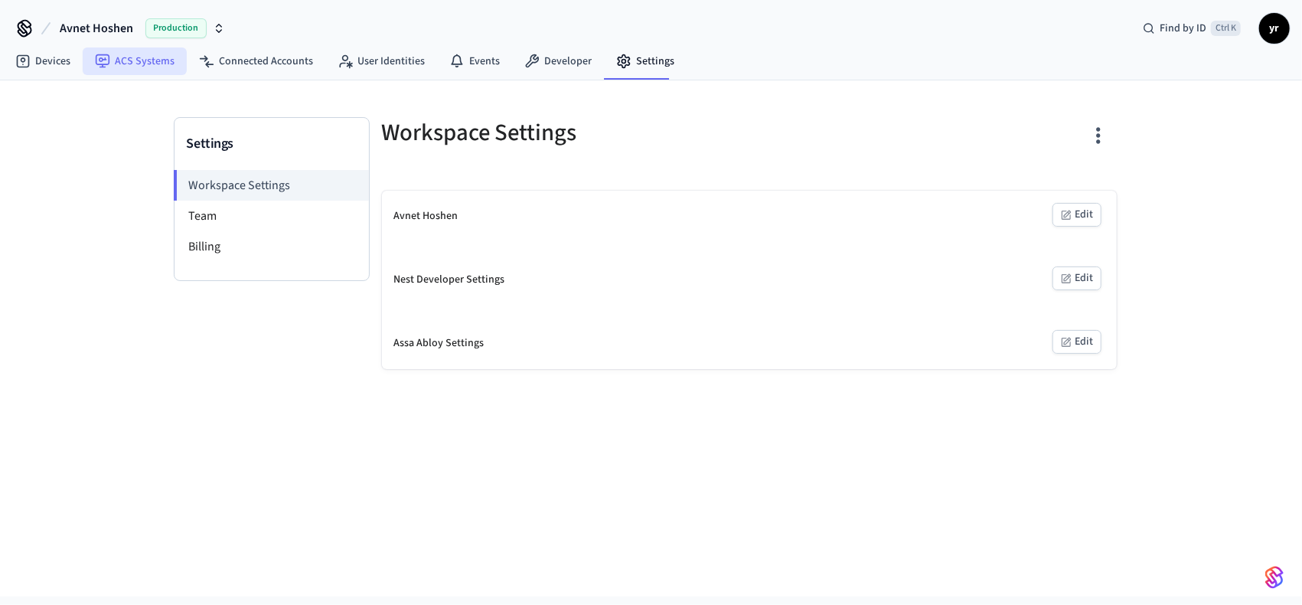
click at [165, 56] on link "ACS Systems" at bounding box center [135, 61] width 104 height 28
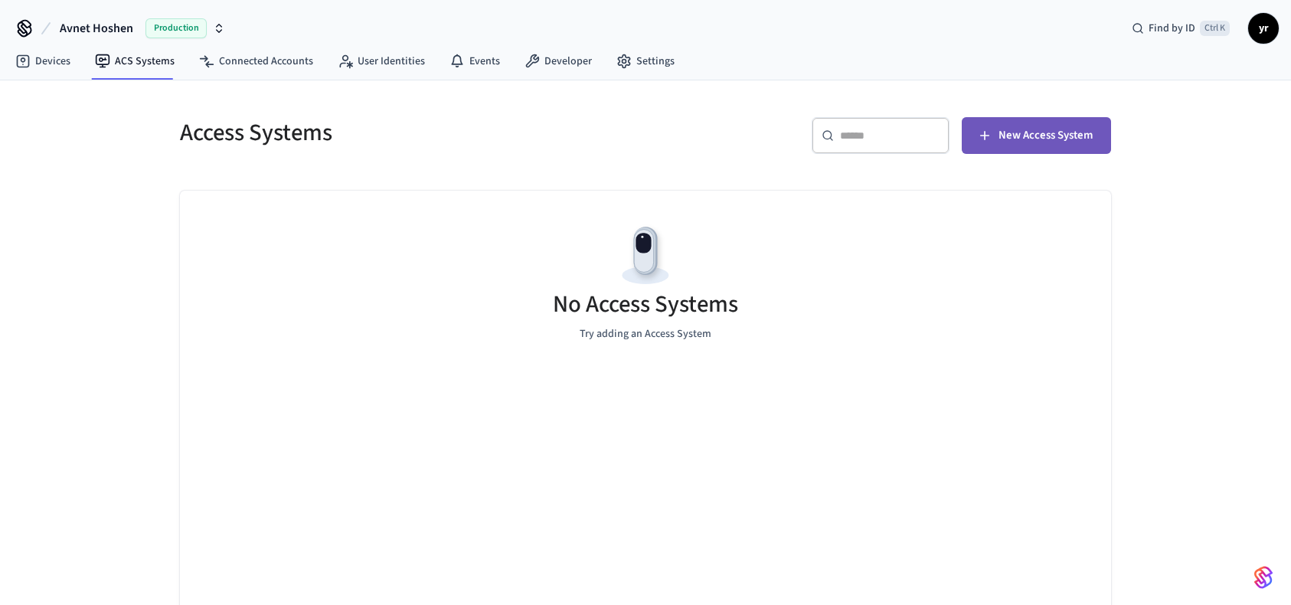
click at [1068, 137] on span "New Access System" at bounding box center [1045, 136] width 94 height 20
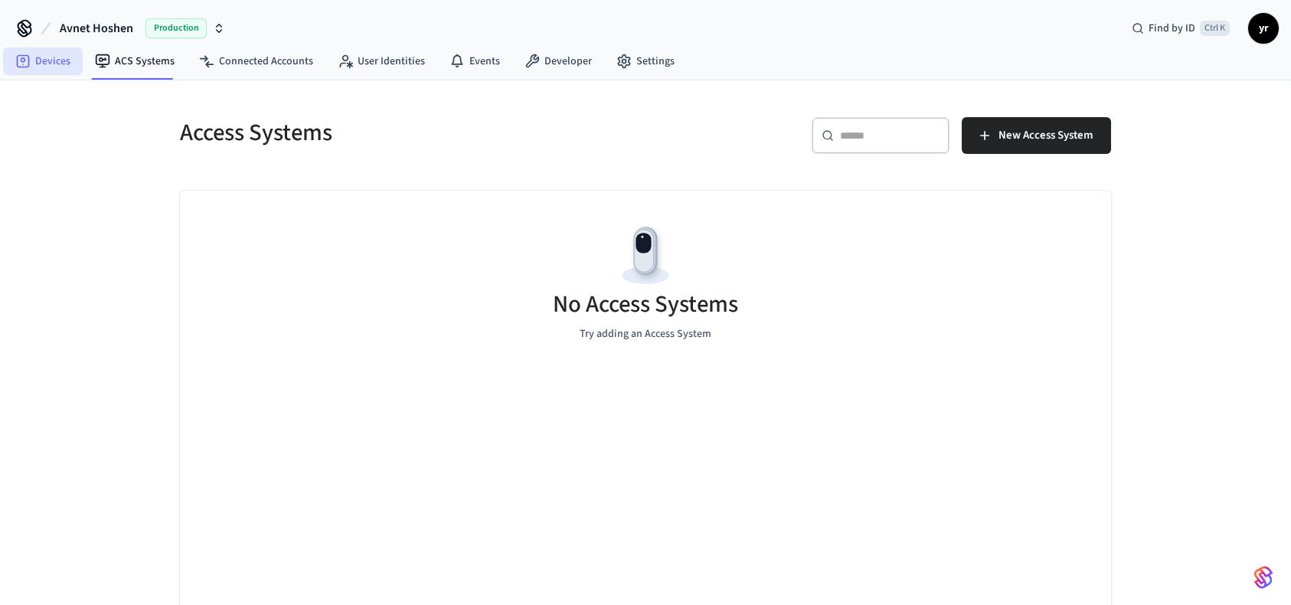
click at [44, 54] on link "Devices" at bounding box center [43, 61] width 80 height 28
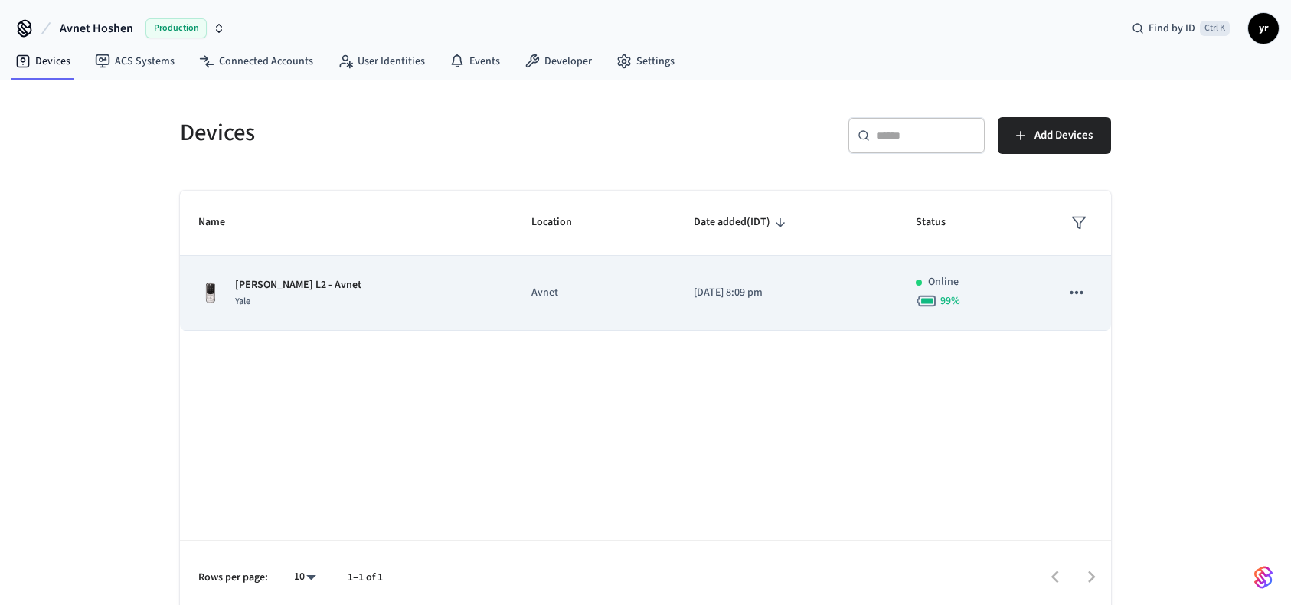
click at [1076, 291] on icon "sticky table" at bounding box center [1075, 292] width 13 height 3
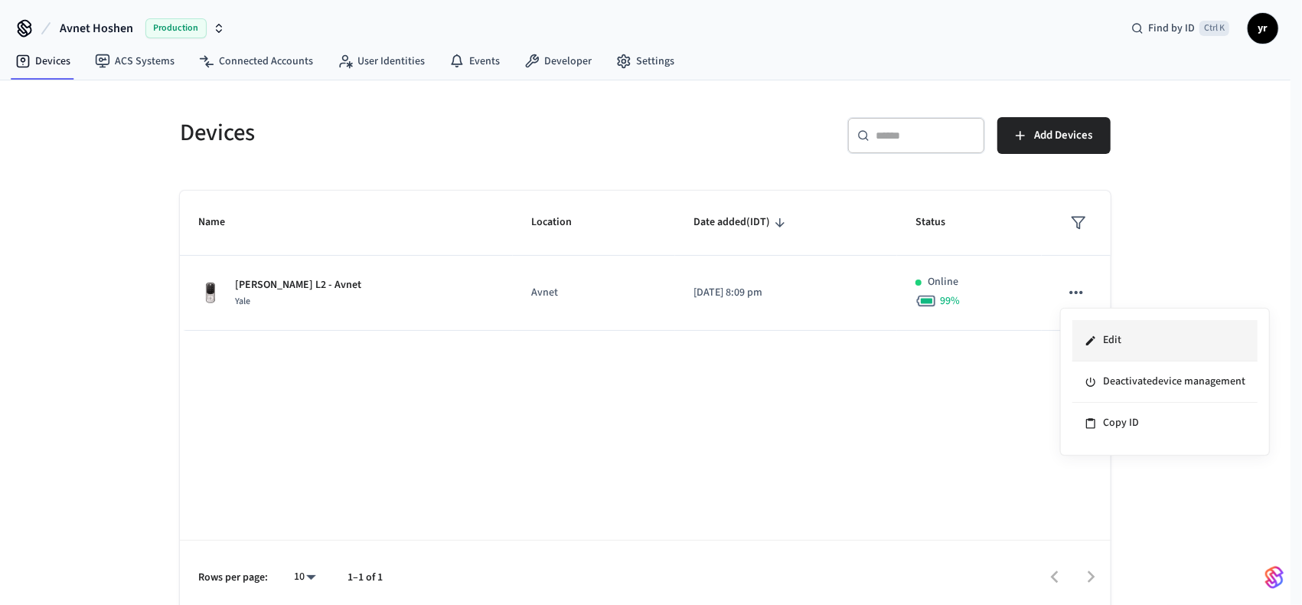
click at [1115, 351] on li "Edit" at bounding box center [1164, 340] width 185 height 41
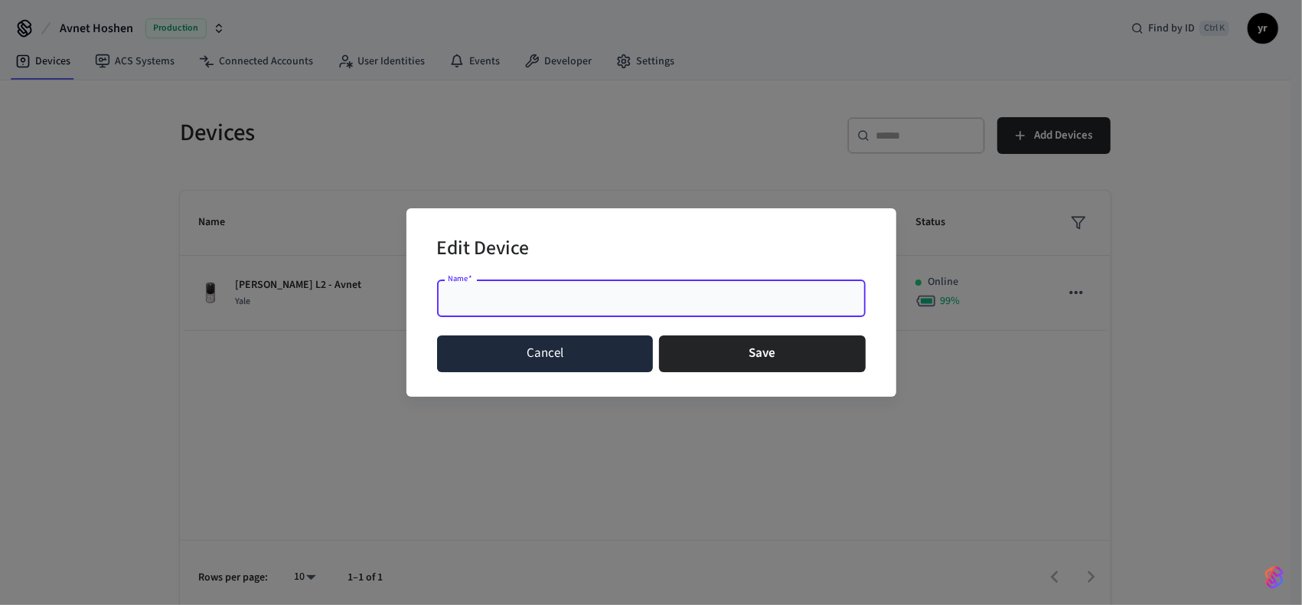
click at [561, 342] on button "Cancel" at bounding box center [545, 353] width 217 height 37
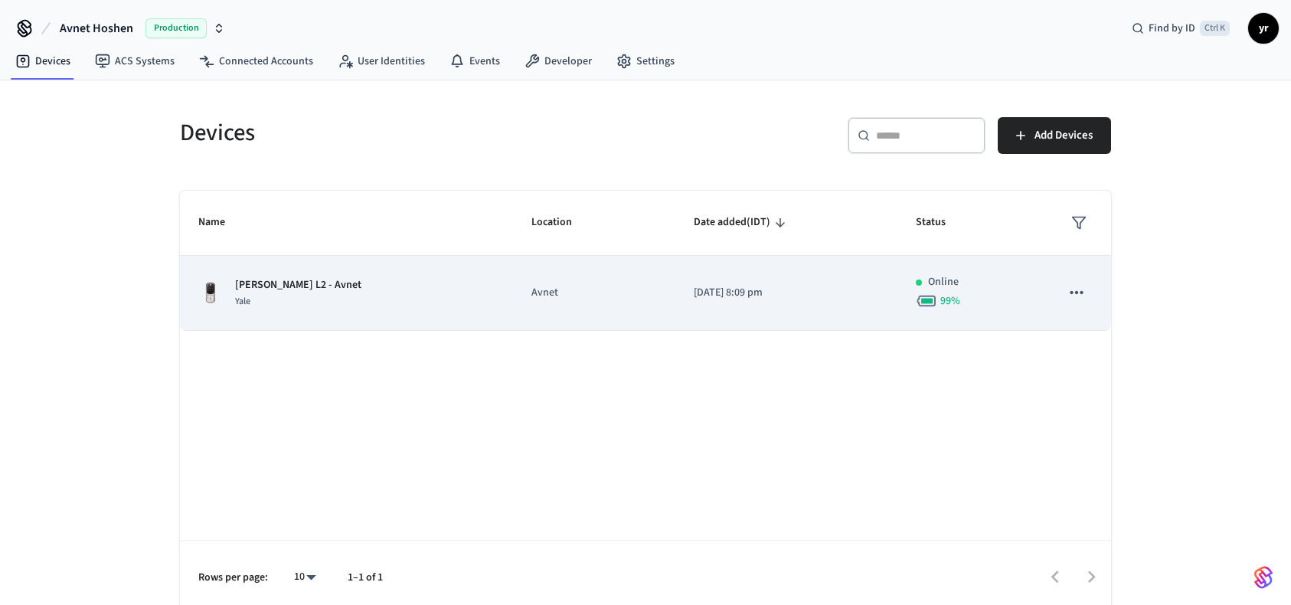
click at [524, 282] on td "Avnet" at bounding box center [594, 293] width 162 height 75
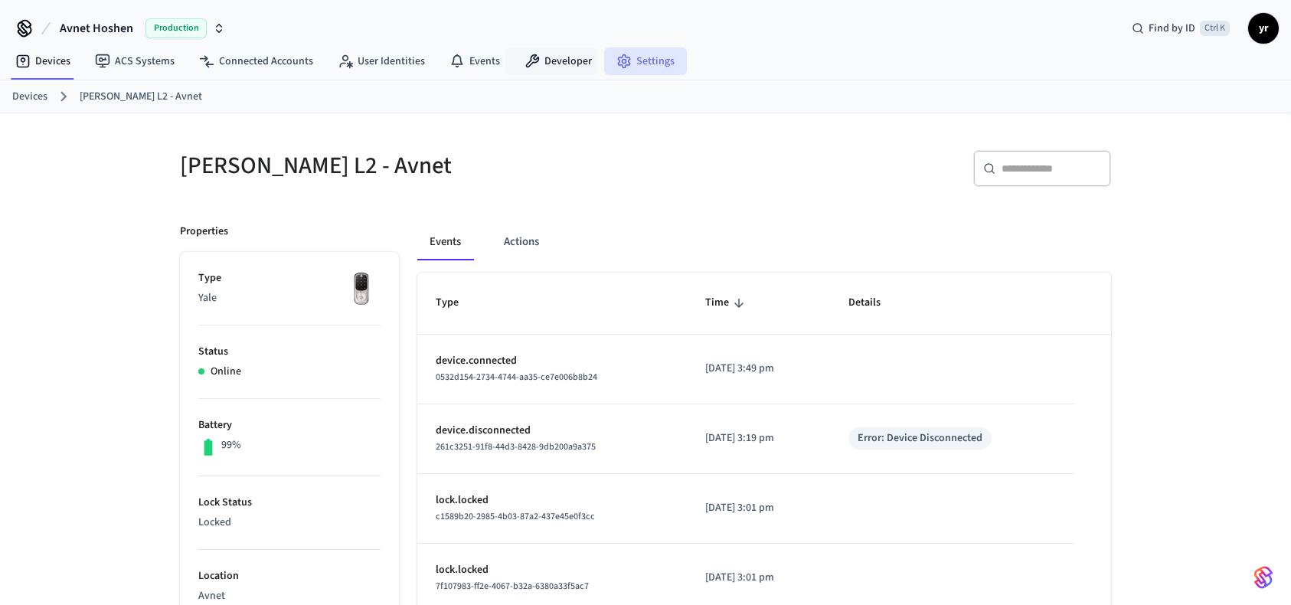
click at [654, 70] on link "Settings" at bounding box center [645, 61] width 83 height 28
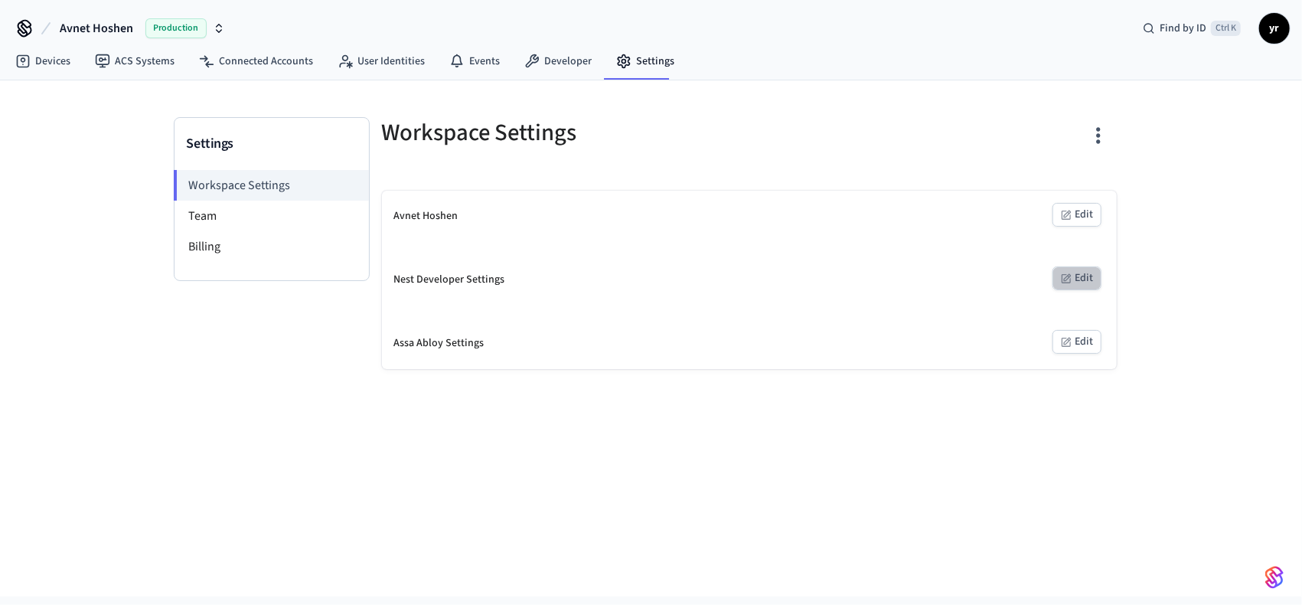
click at [1066, 276] on icon "button" at bounding box center [1067, 277] width 8 height 8
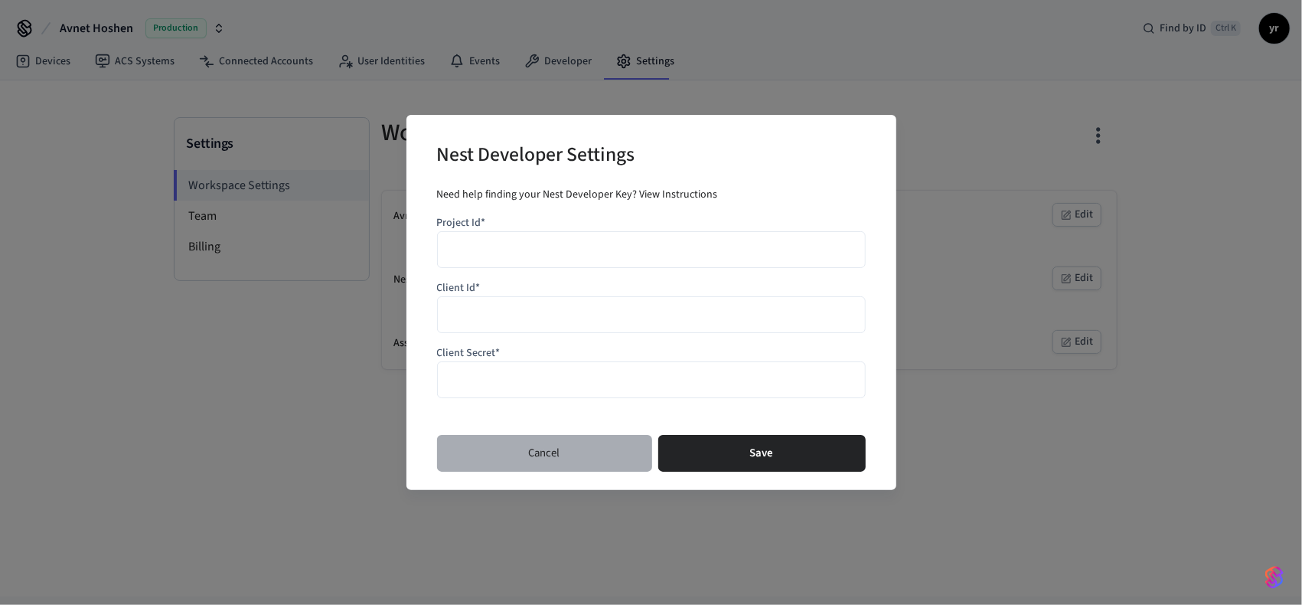
drag, startPoint x: 533, startPoint y: 455, endPoint x: 540, endPoint y: 443, distance: 14.4
click at [534, 455] on button "Cancel" at bounding box center [544, 453] width 215 height 37
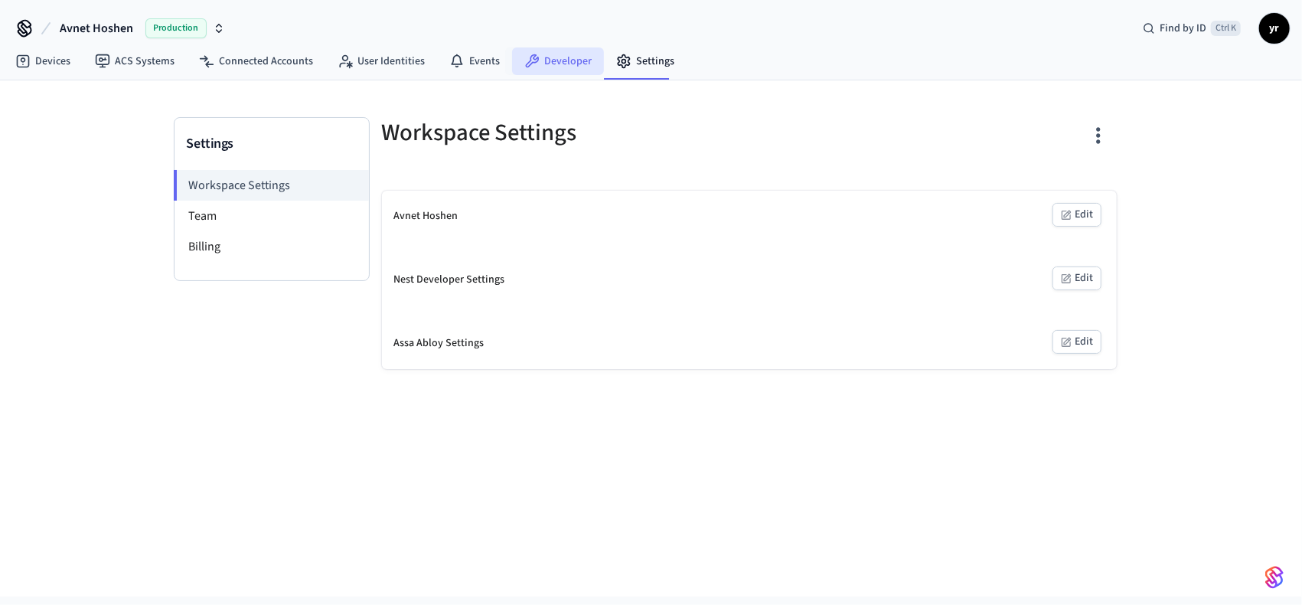
click at [537, 65] on link "Developer" at bounding box center [558, 61] width 92 height 28
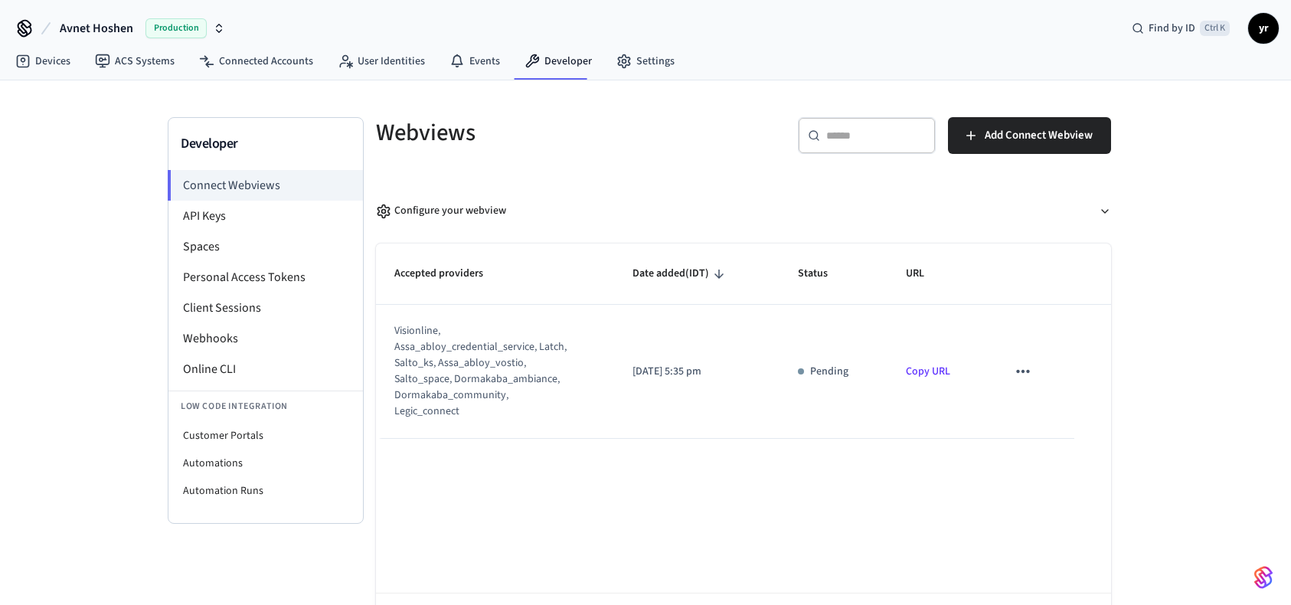
drag, startPoint x: 1006, startPoint y: 368, endPoint x: 1014, endPoint y: 364, distance: 9.2
click at [1010, 368] on td "sticky table" at bounding box center [1031, 372] width 86 height 134
click at [1014, 364] on icon "sticky table" at bounding box center [1023, 371] width 20 height 20
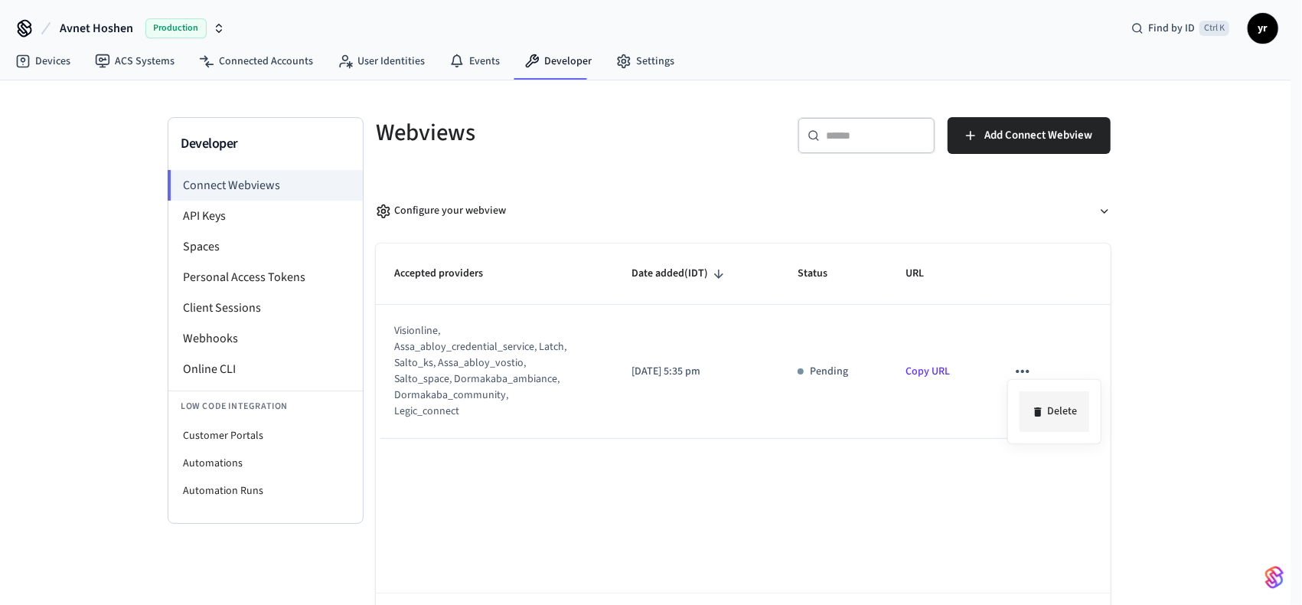
click at [1046, 405] on li "Delete" at bounding box center [1055, 411] width 70 height 41
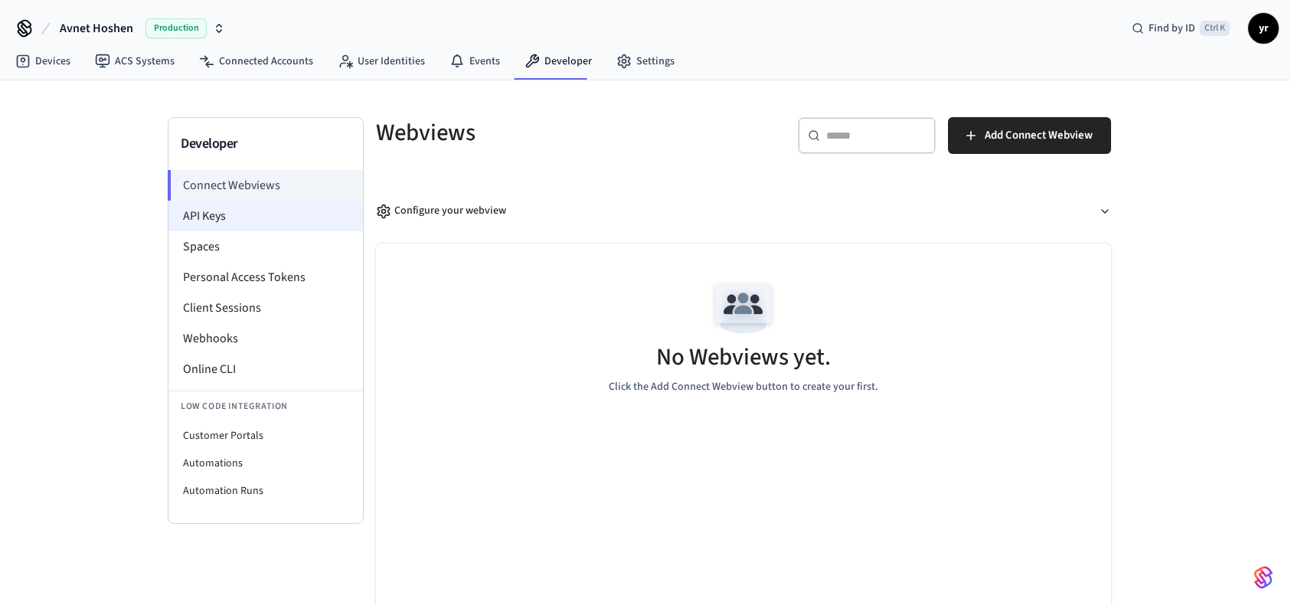
click at [277, 220] on li "API Keys" at bounding box center [265, 216] width 194 height 31
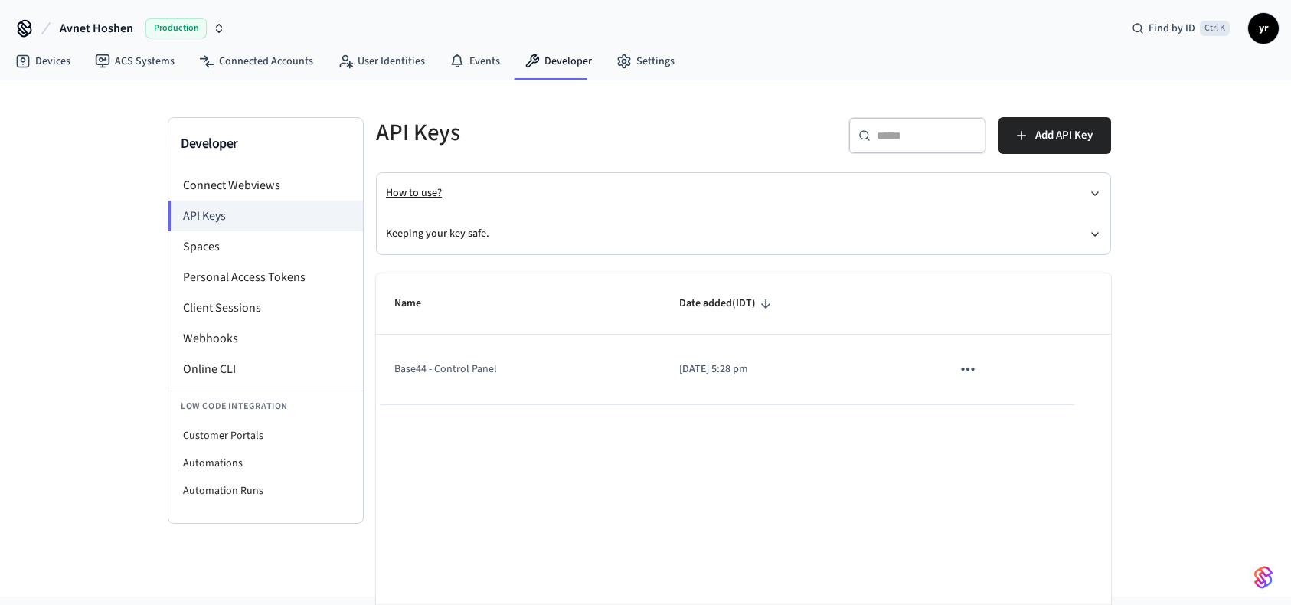
click at [428, 203] on button "How to use?" at bounding box center [743, 193] width 715 height 41
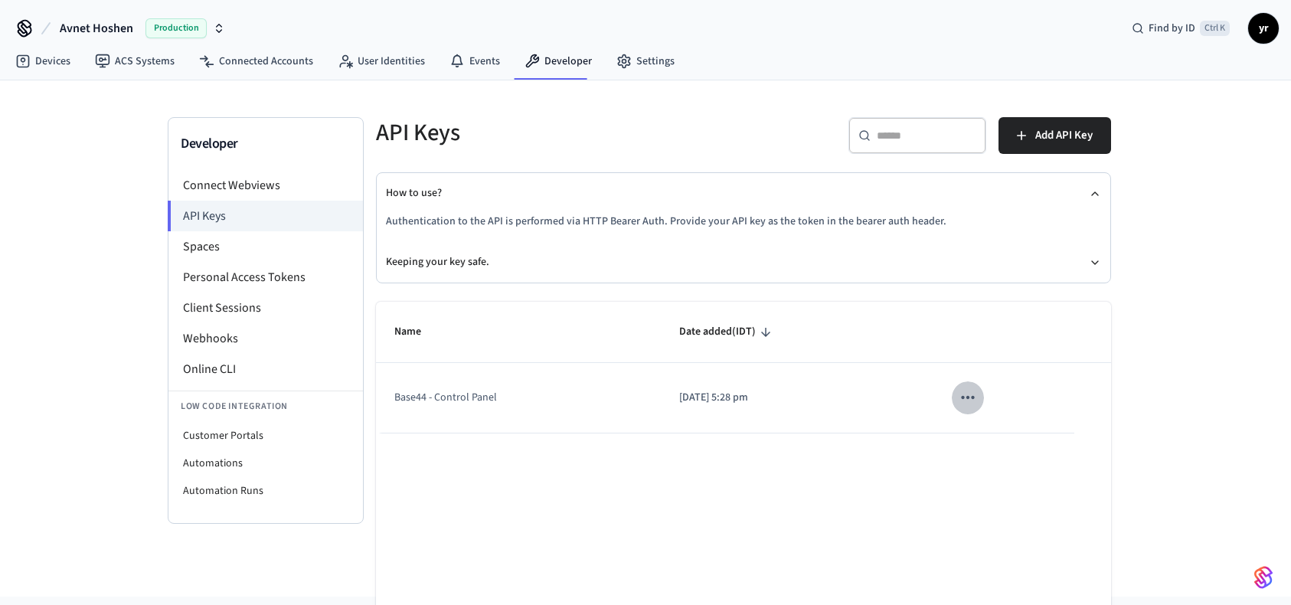
click at [964, 402] on icon "sticky table" at bounding box center [968, 397] width 20 height 20
click at [1195, 31] on div at bounding box center [651, 302] width 1302 height 605
click at [1255, 24] on span "yr" at bounding box center [1263, 29] width 28 height 28
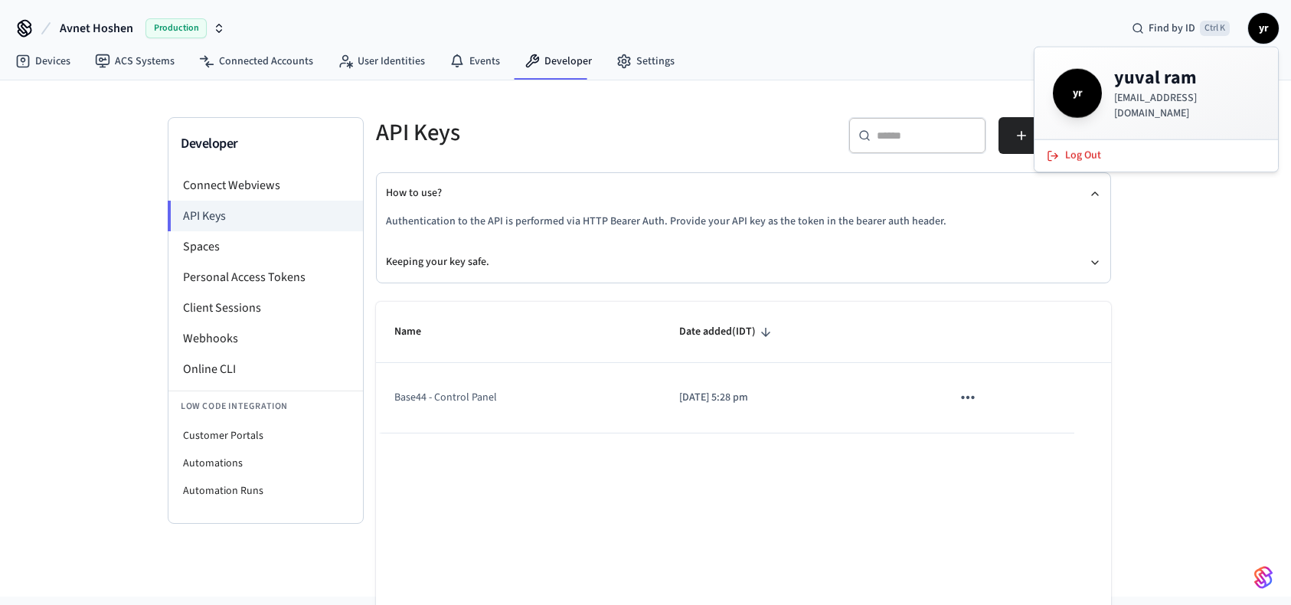
click at [1258, 24] on span "yr" at bounding box center [1263, 29] width 28 height 28
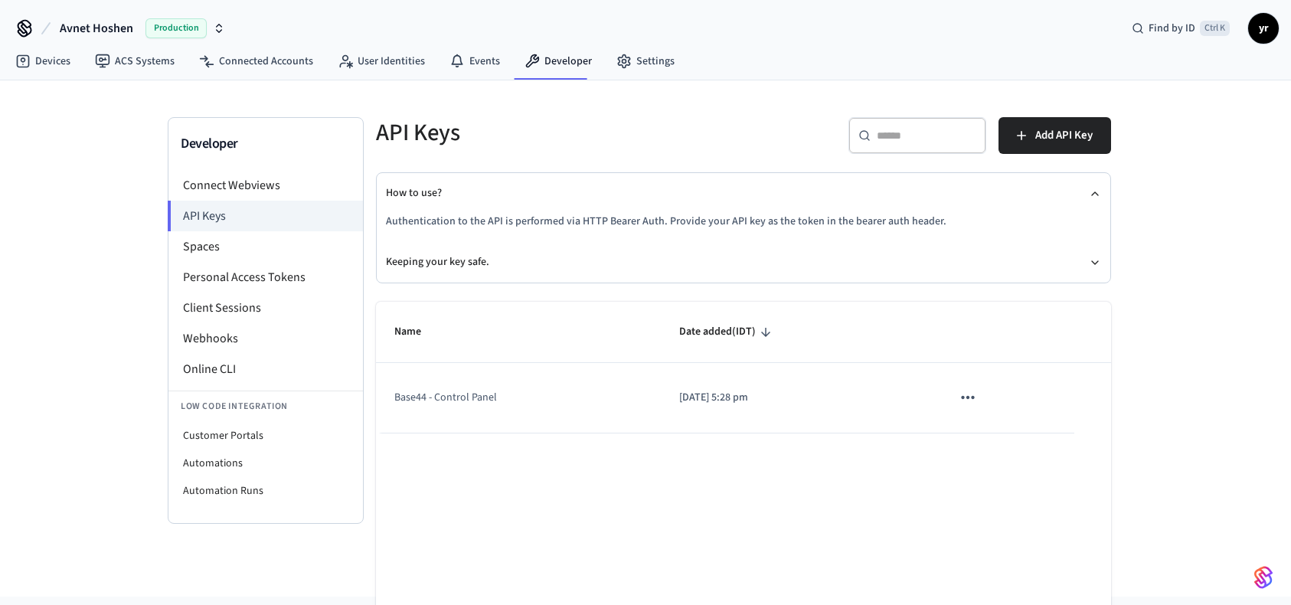
click at [1258, 24] on span "yr" at bounding box center [1263, 29] width 28 height 28
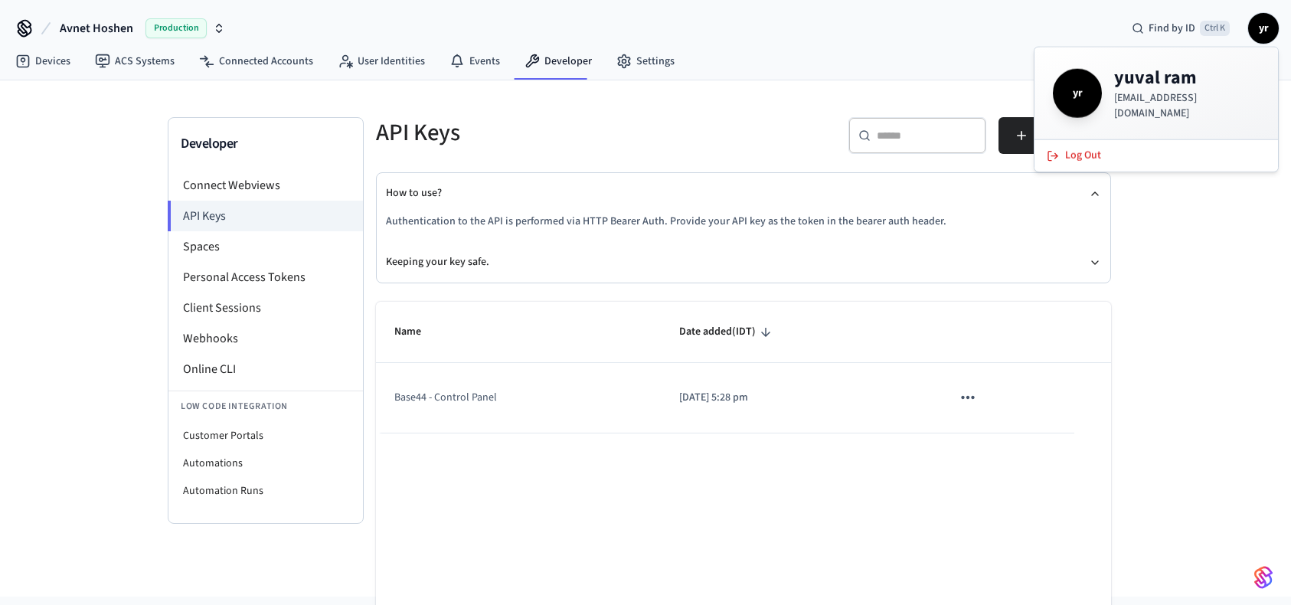
drag, startPoint x: 90, startPoint y: 20, endPoint x: 50, endPoint y: 23, distance: 39.9
click at [87, 21] on span "Avnet Hoshen" at bounding box center [96, 28] width 73 height 18
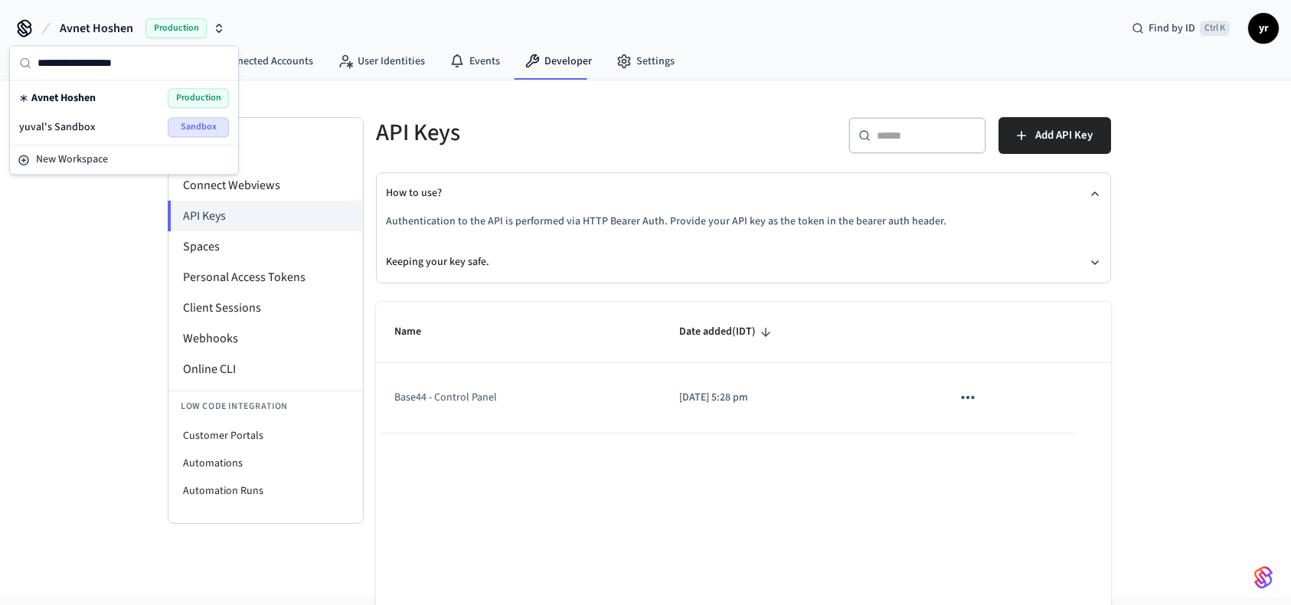
click at [34, 28] on icon at bounding box center [24, 28] width 24 height 24
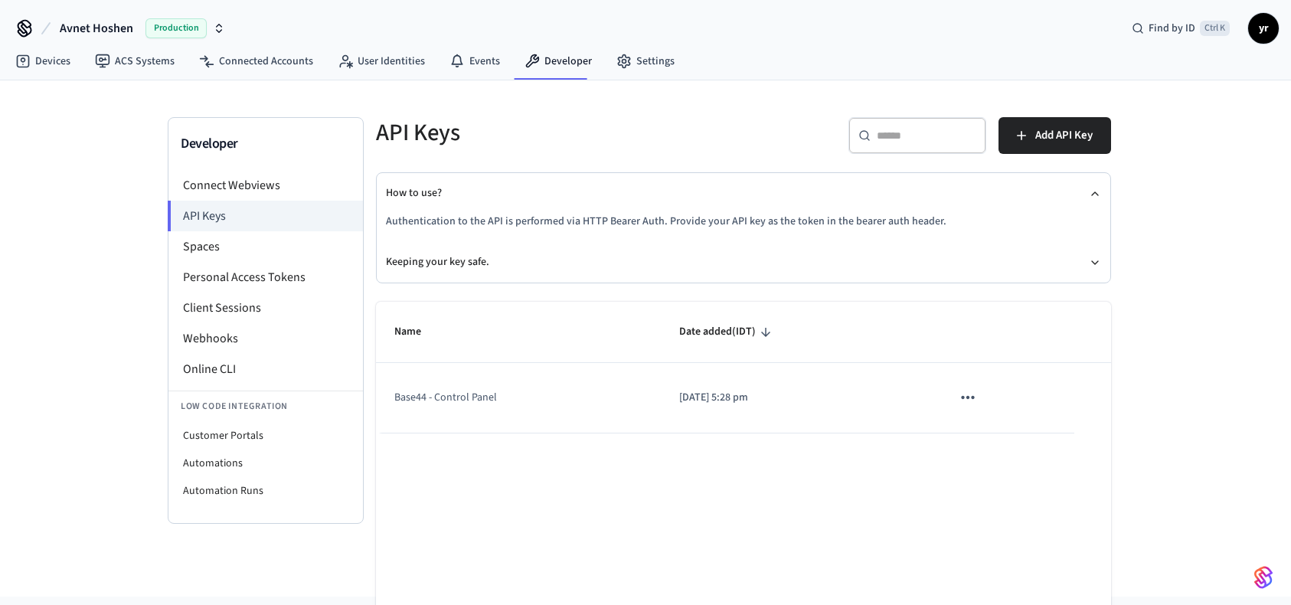
click at [23, 31] on icon at bounding box center [24, 28] width 24 height 24
click at [29, 55] on icon at bounding box center [22, 61] width 15 height 15
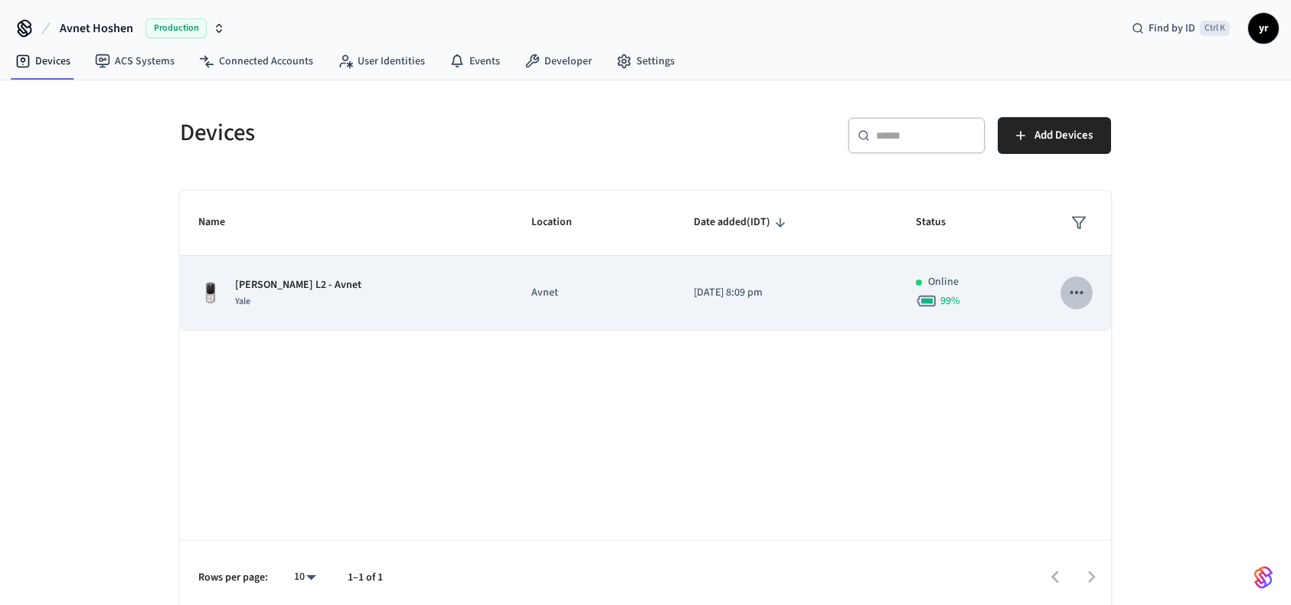
click at [1069, 292] on icon "sticky table" at bounding box center [1076, 292] width 20 height 20
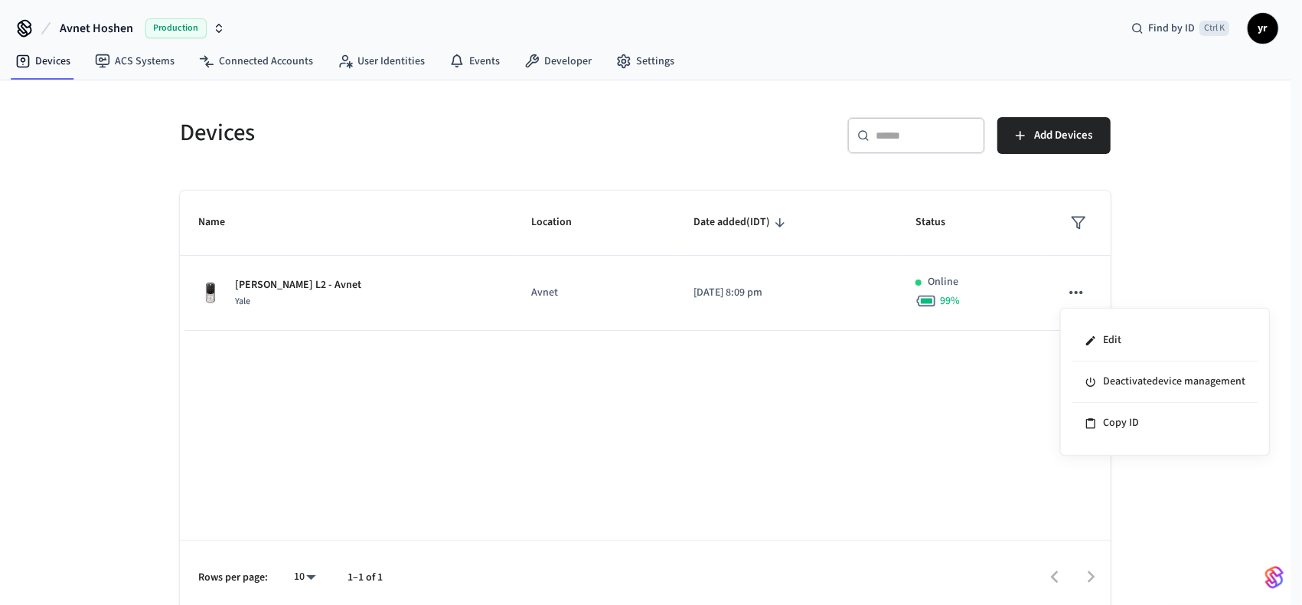
click at [1069, 143] on div at bounding box center [651, 302] width 1302 height 605
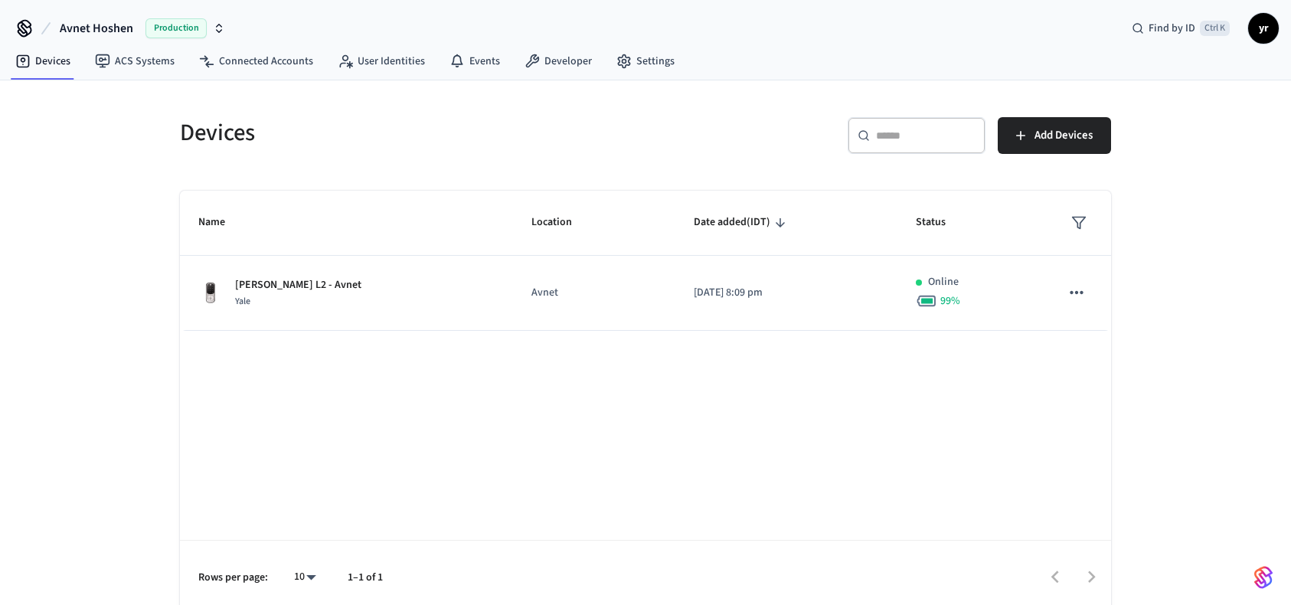
click at [1069, 140] on span "Add Devices" at bounding box center [1063, 136] width 58 height 20
click at [160, 55] on link "ACS Systems" at bounding box center [135, 61] width 104 height 28
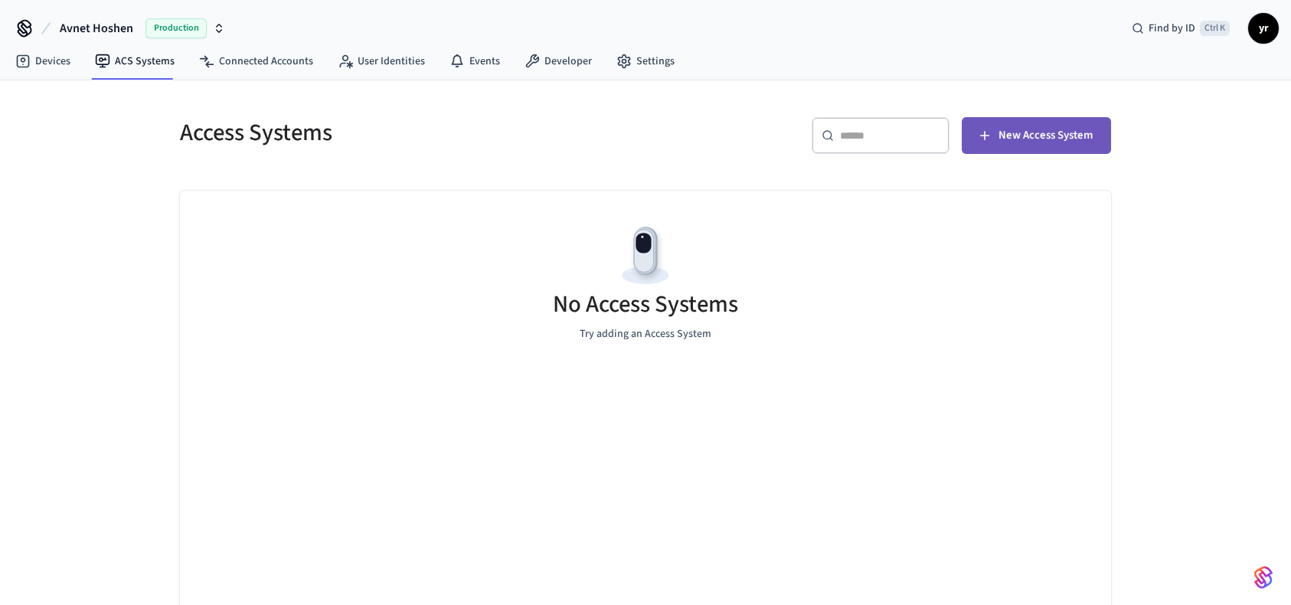
click at [1009, 152] on button "New Access System" at bounding box center [1035, 135] width 149 height 37
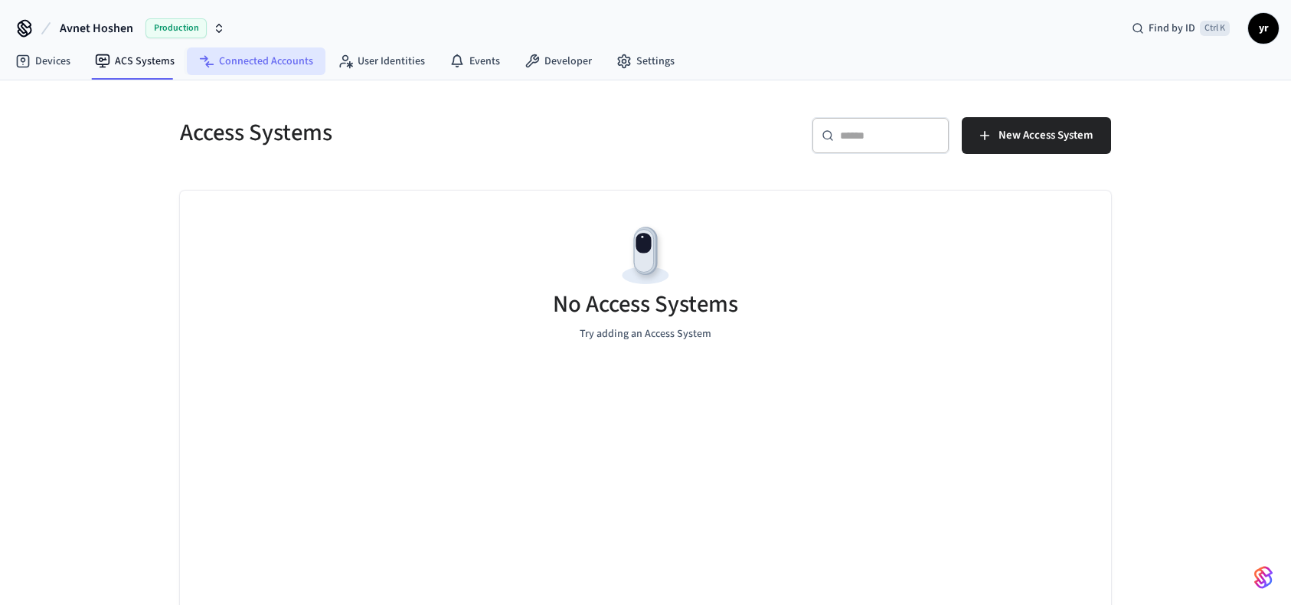
click at [240, 73] on link "Connected Accounts" at bounding box center [256, 61] width 139 height 28
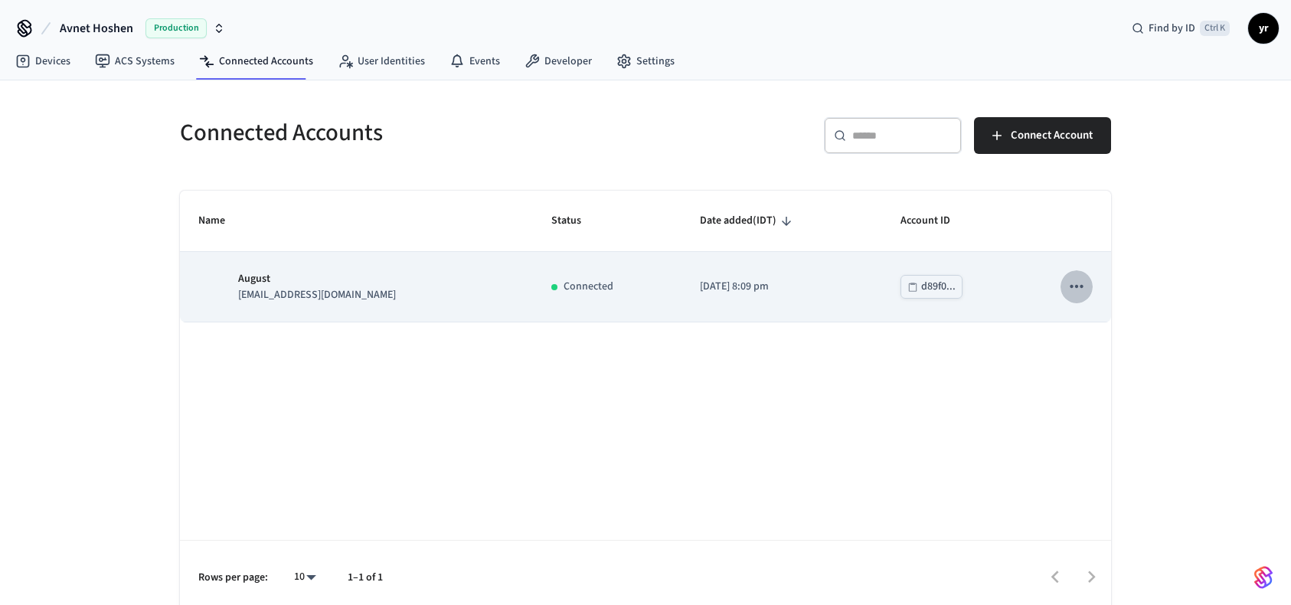
click at [1075, 285] on icon "sticky table" at bounding box center [1075, 286] width 13 height 3
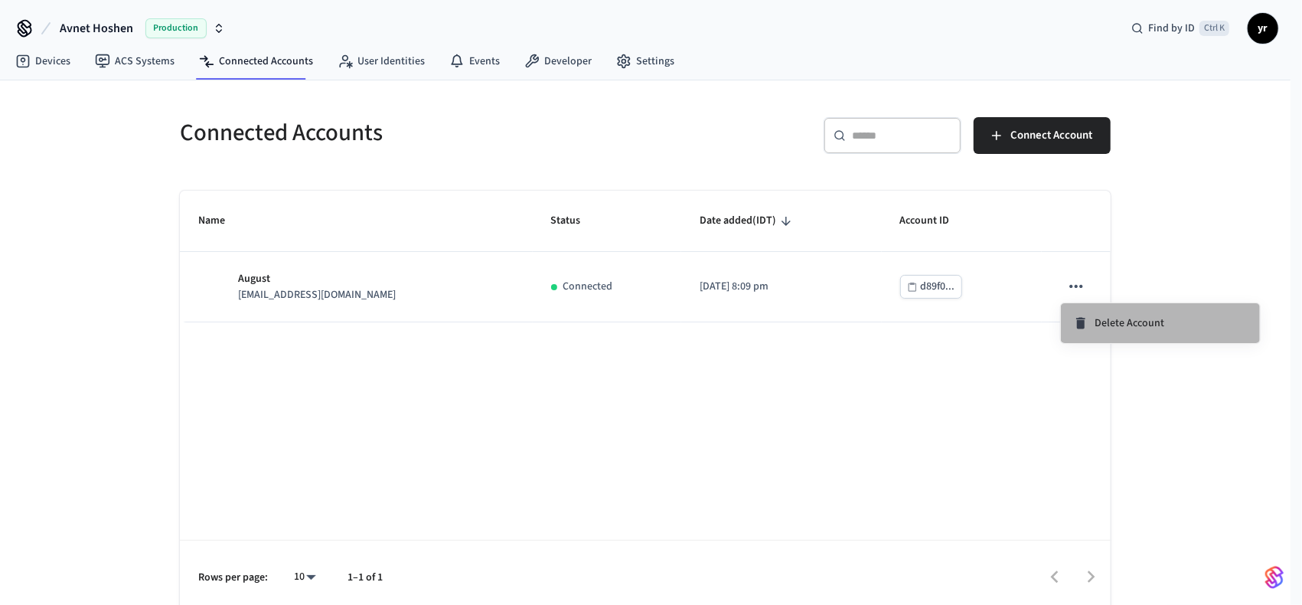
click at [1090, 308] on li "Delete Account" at bounding box center [1160, 323] width 199 height 40
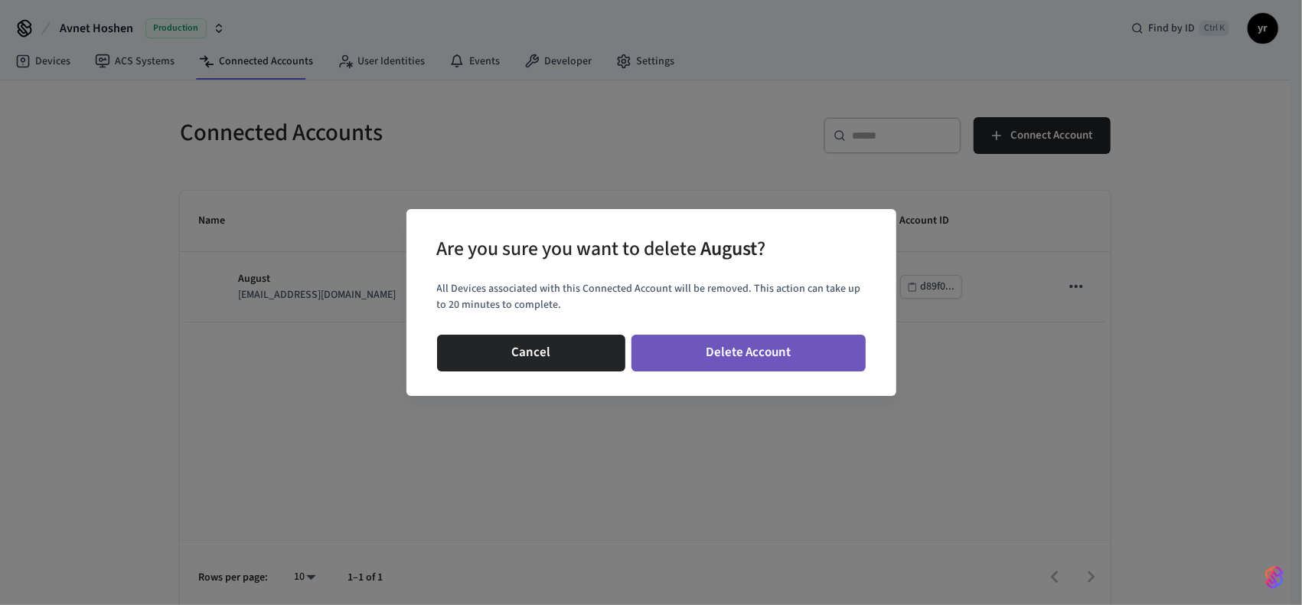
click at [809, 341] on button "Delete Account" at bounding box center [749, 353] width 234 height 37
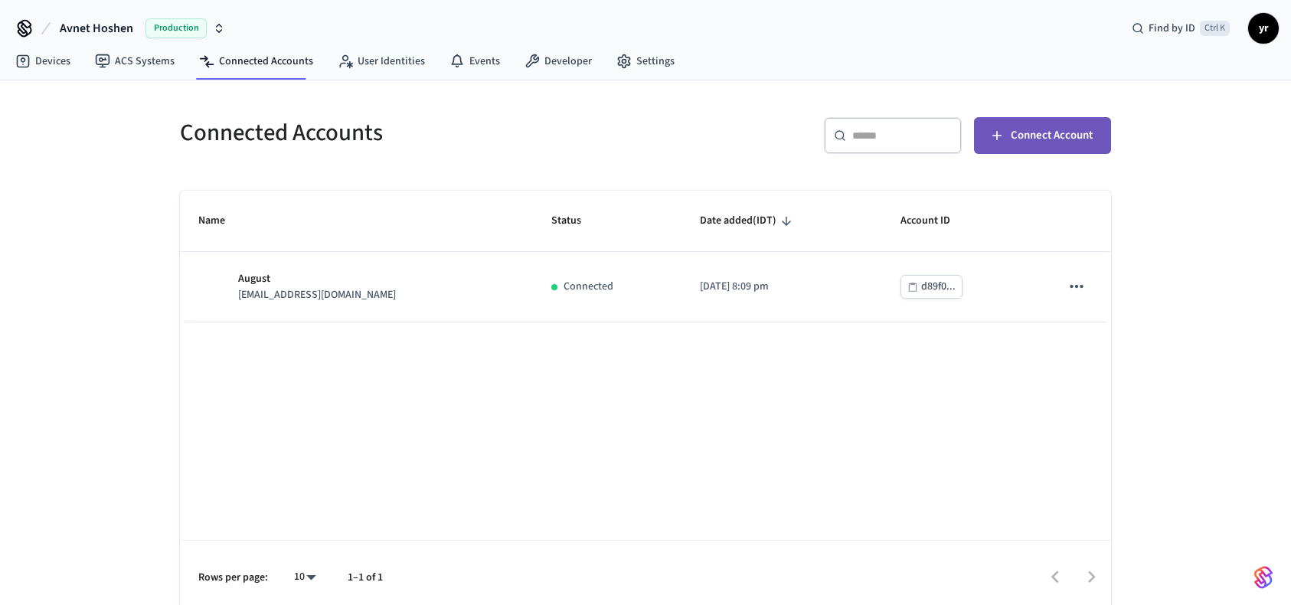
click at [1041, 136] on span "Connect Account" at bounding box center [1051, 136] width 82 height 20
click at [38, 58] on link "Devices" at bounding box center [43, 61] width 80 height 28
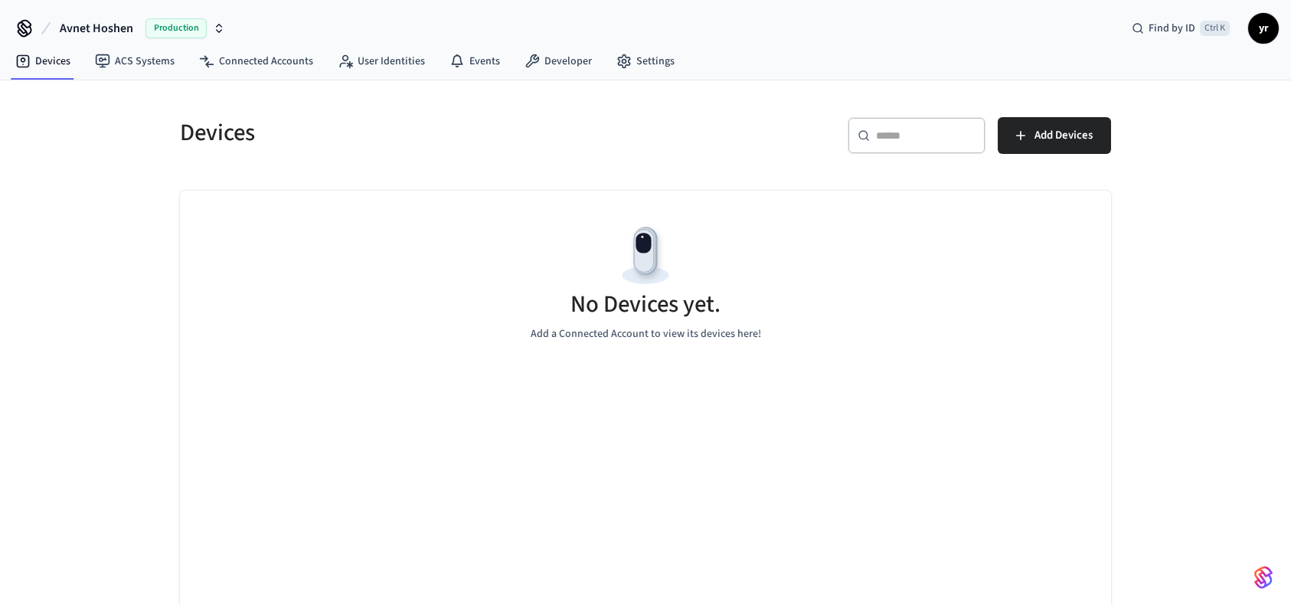
click at [131, 29] on span "Avnet Hoshen" at bounding box center [96, 28] width 73 height 18
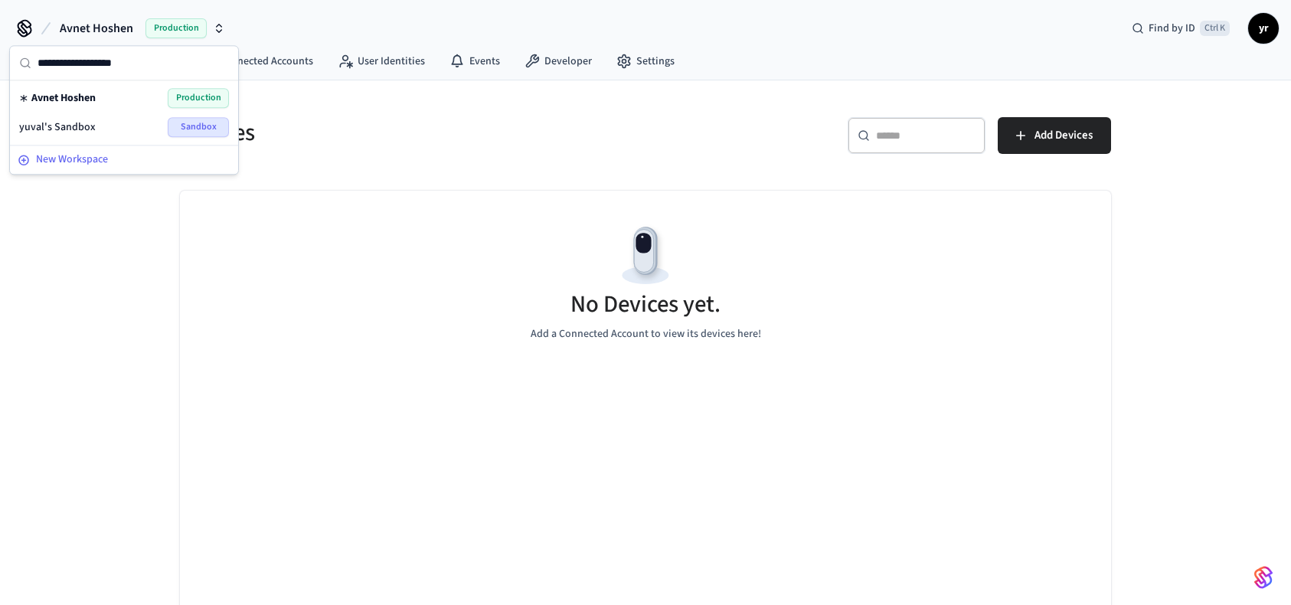
click at [100, 149] on button "New Workspace" at bounding box center [123, 159] width 225 height 25
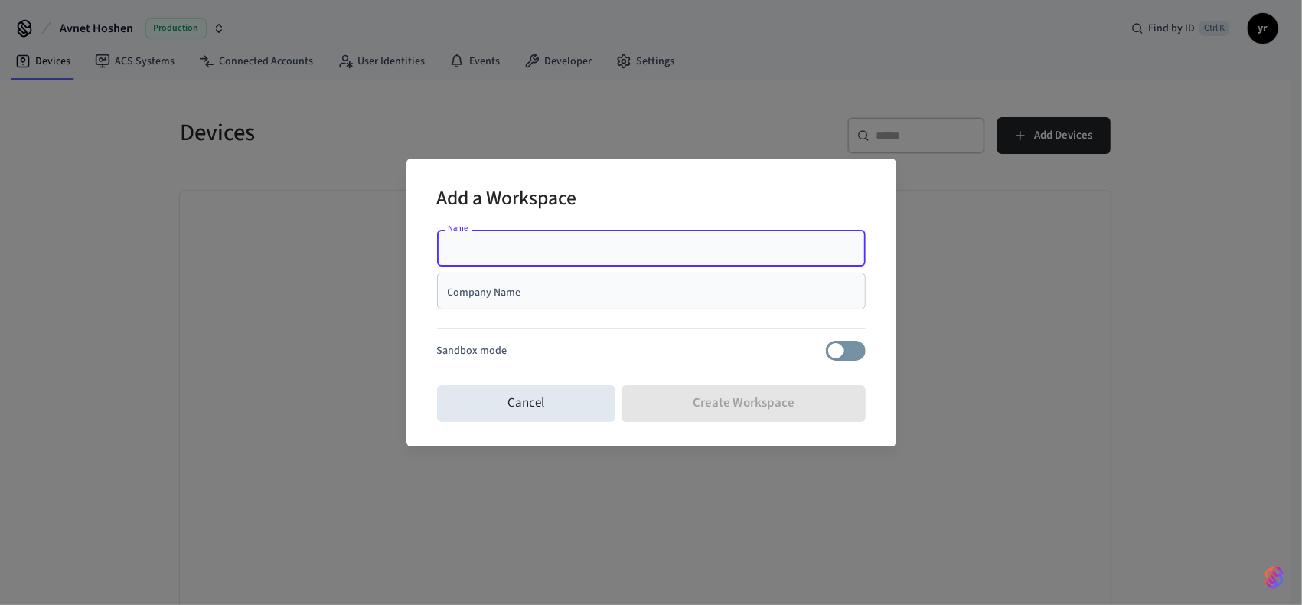
click at [609, 298] on input "Company Name" at bounding box center [651, 290] width 410 height 15
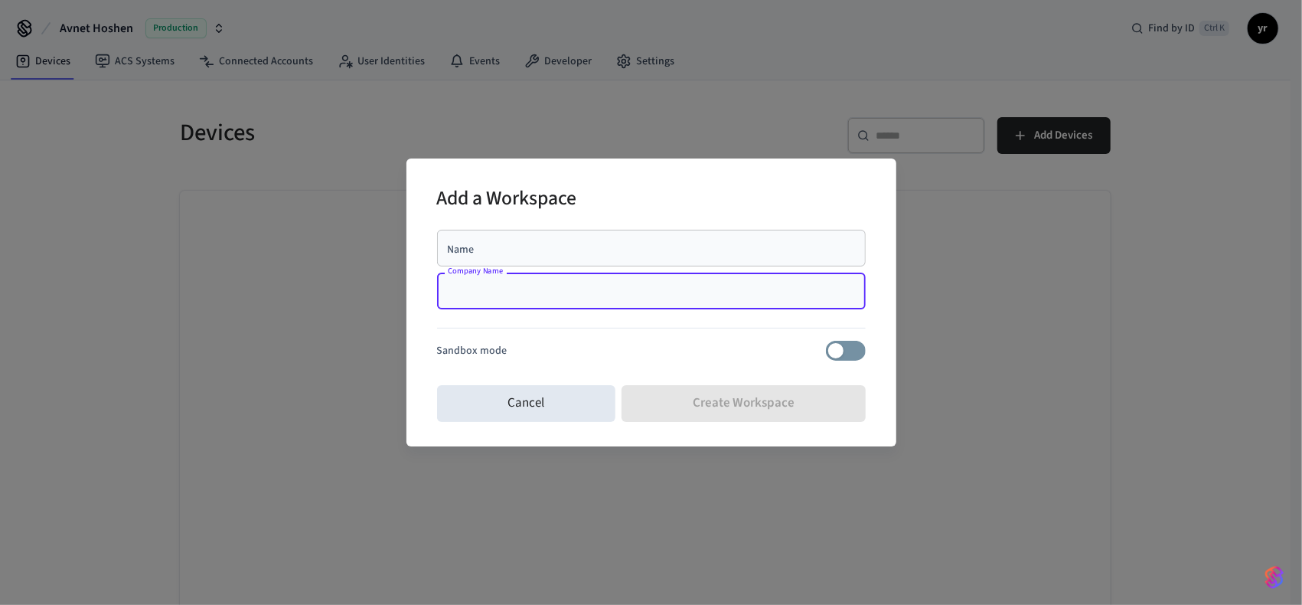
click at [621, 266] on div "Name" at bounding box center [651, 248] width 429 height 37
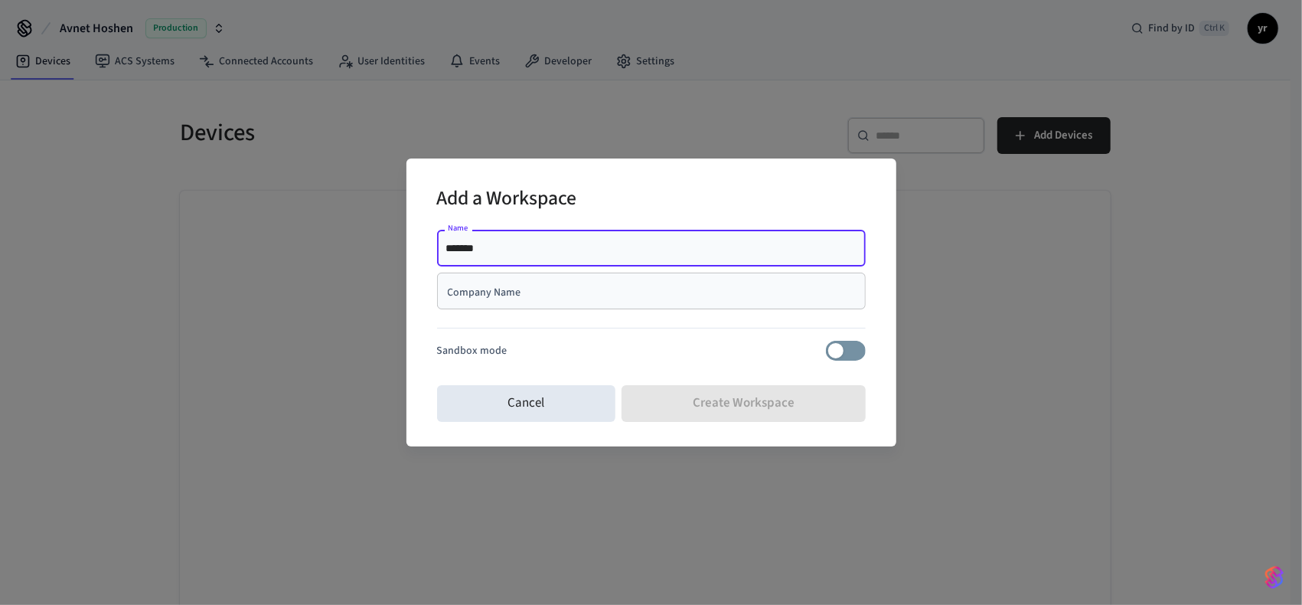
type input "*******"
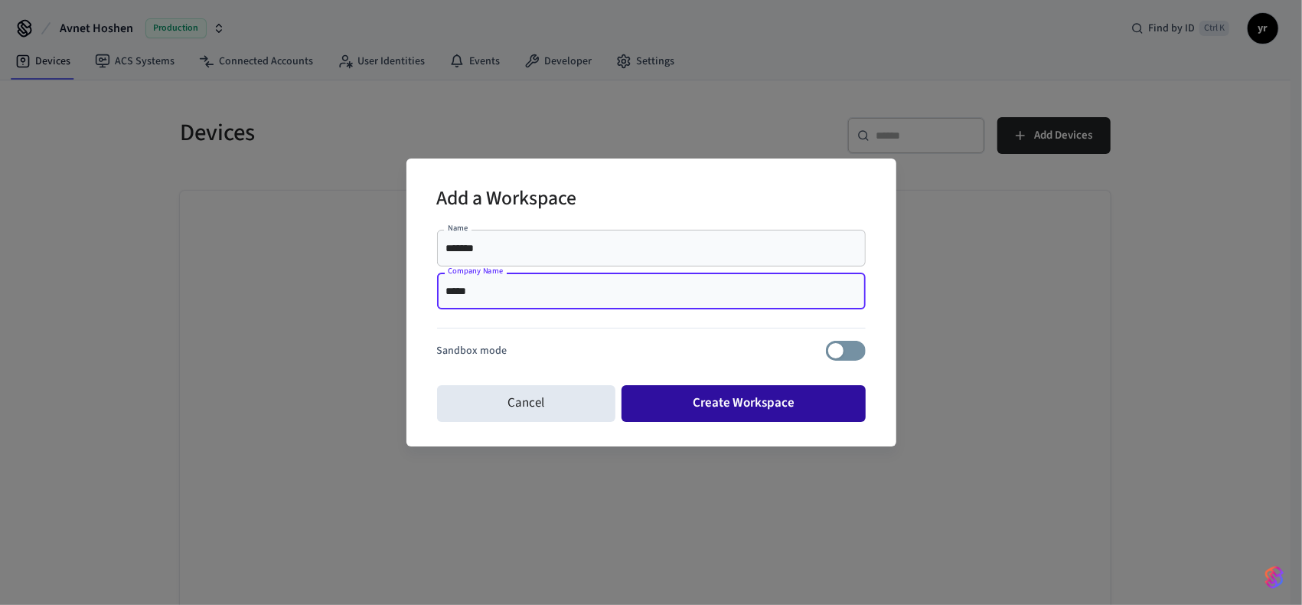
type input "*****"
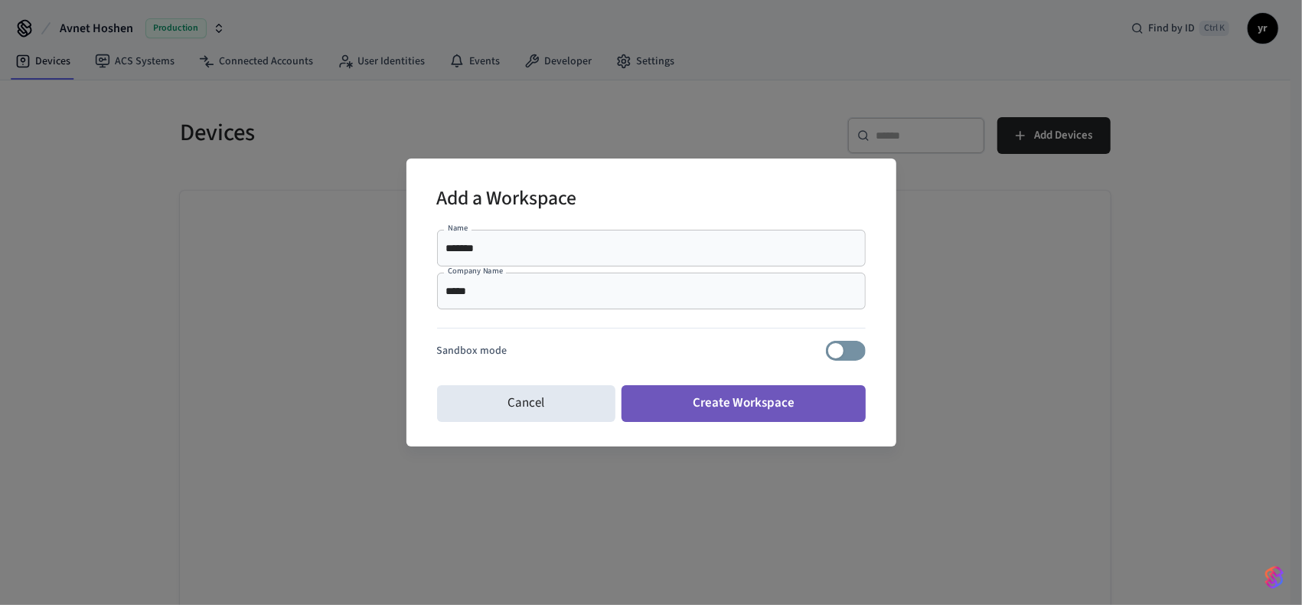
click at [753, 403] on button "Create Workspace" at bounding box center [744, 403] width 244 height 37
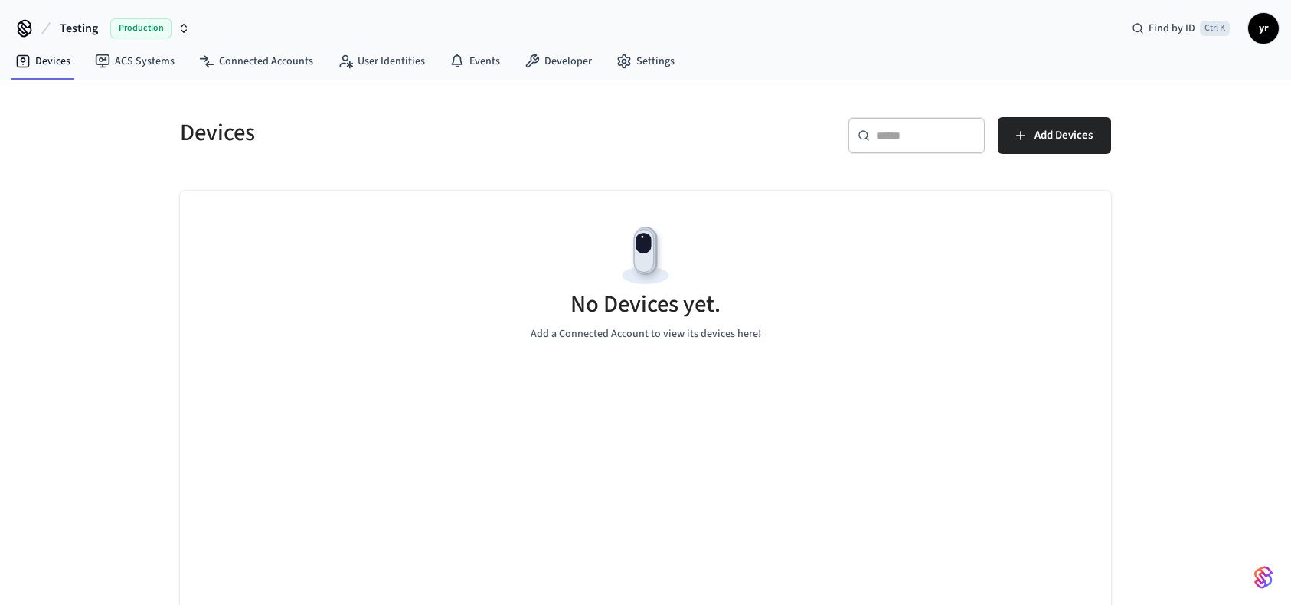
click at [75, 36] on span "Testing" at bounding box center [79, 28] width 38 height 18
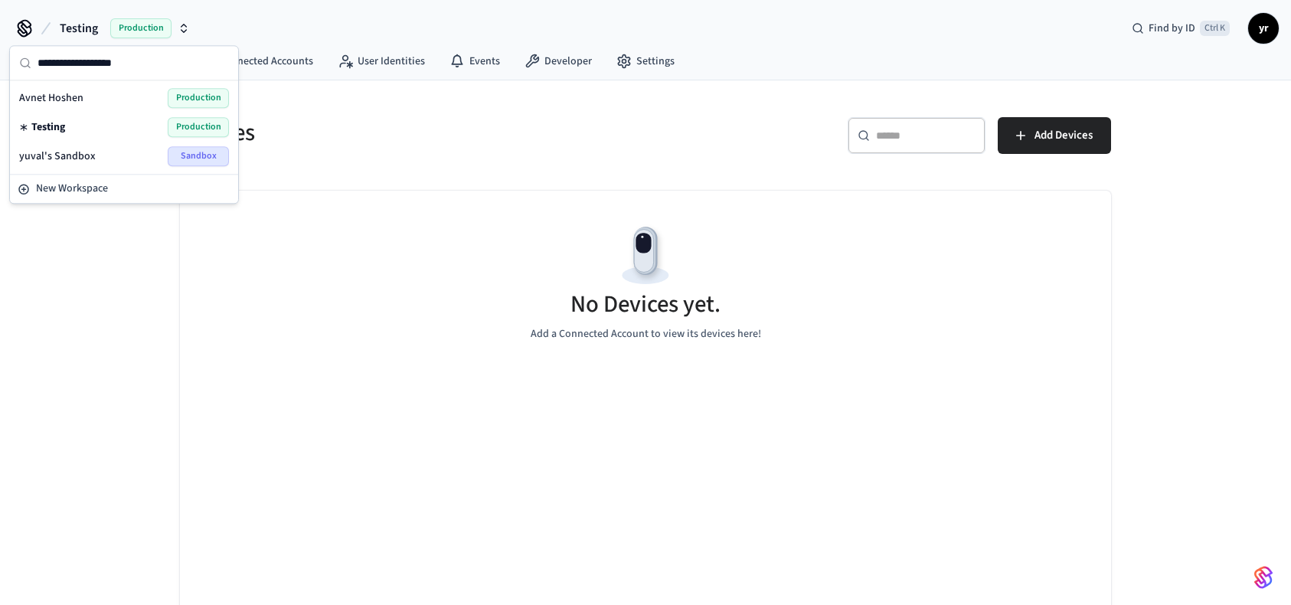
click at [77, 148] on span "yuval's Sandbox" at bounding box center [57, 155] width 77 height 15
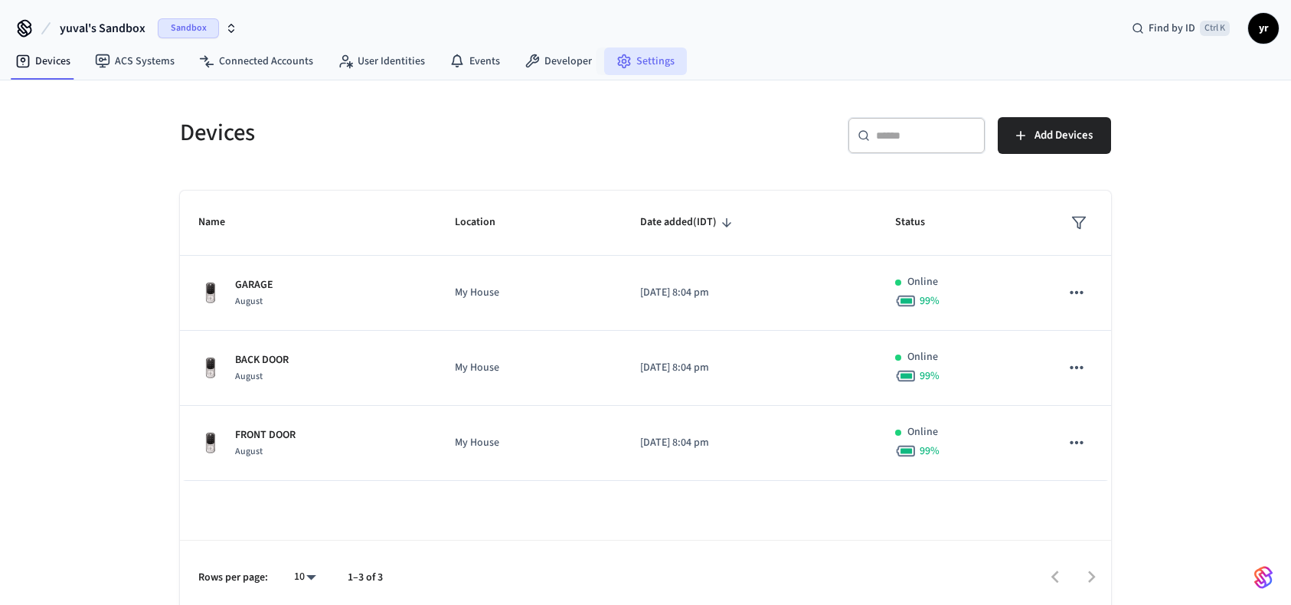
click at [619, 57] on icon at bounding box center [623, 61] width 15 height 15
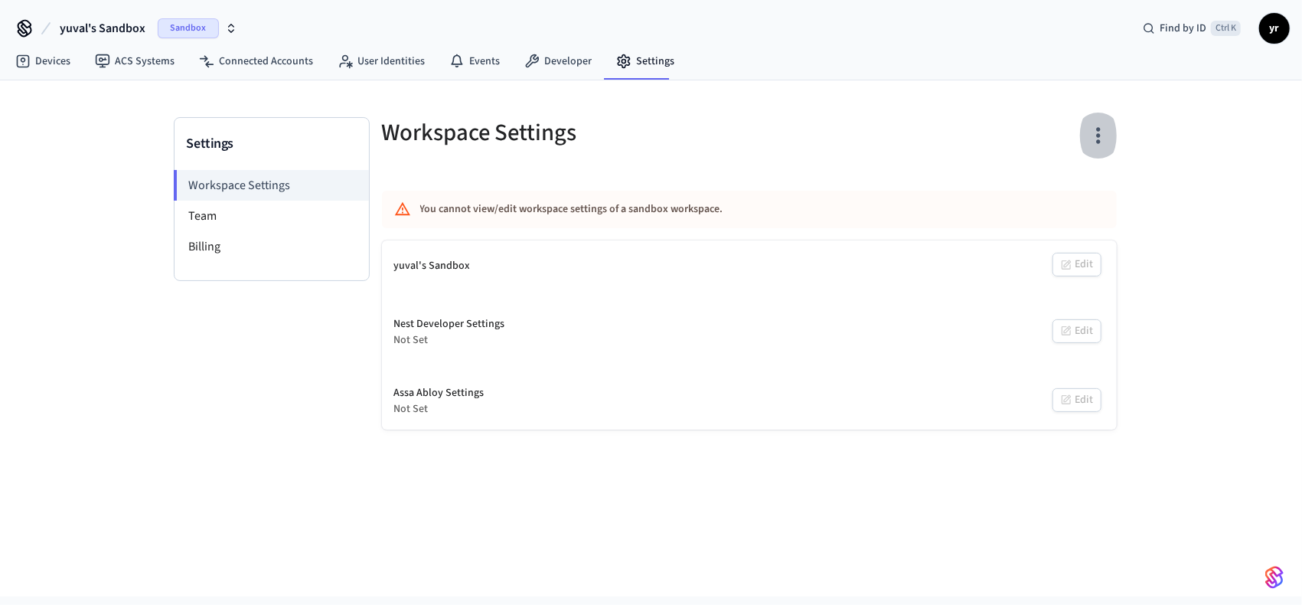
click at [1098, 140] on icon "button" at bounding box center [1098, 136] width 4 height 16
click at [1043, 273] on div "Delete Workspace" at bounding box center [1040, 281] width 106 height 16
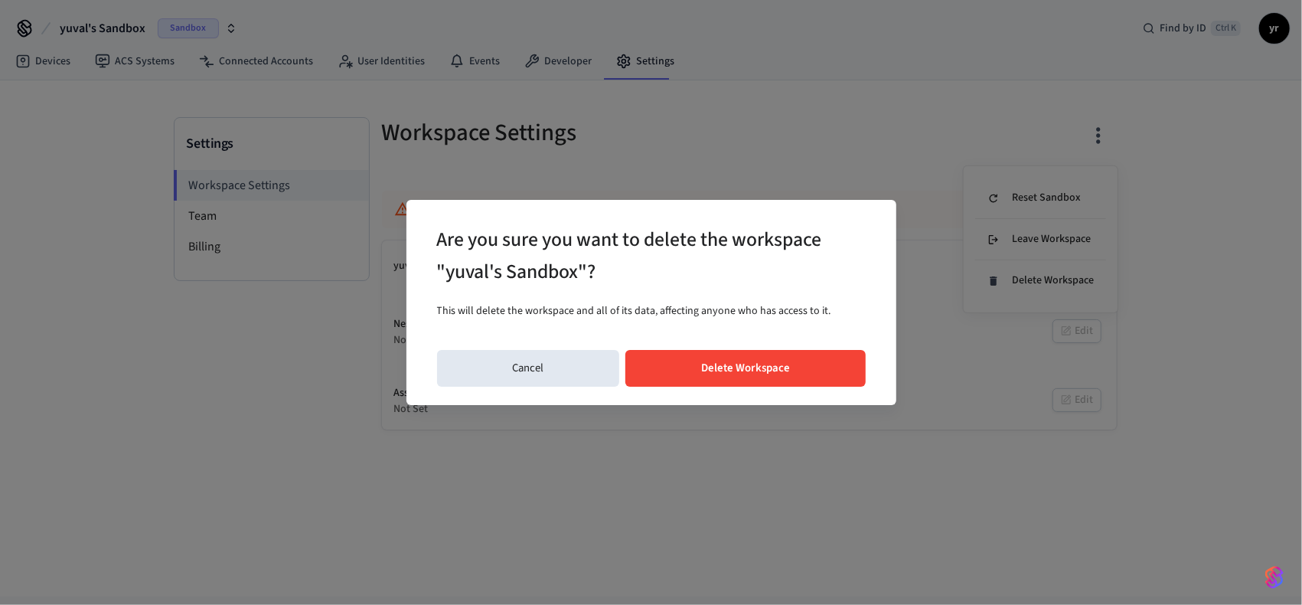
click at [827, 354] on button "Delete Workspace" at bounding box center [745, 368] width 240 height 37
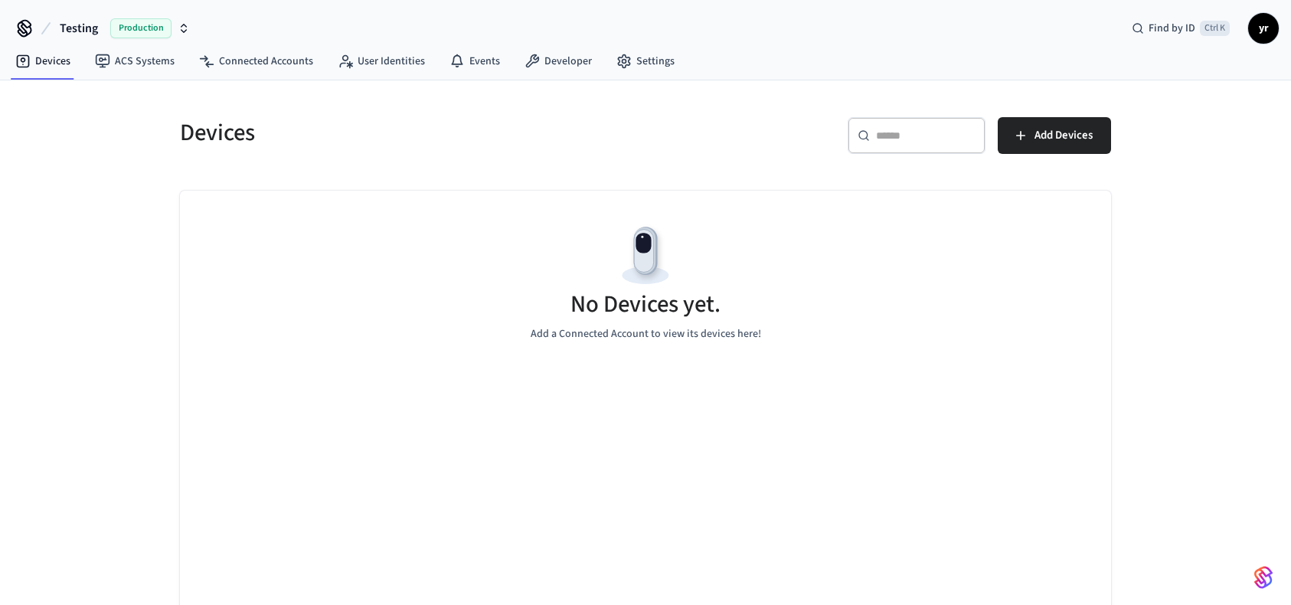
click at [106, 24] on button "Testing Production" at bounding box center [124, 28] width 139 height 32
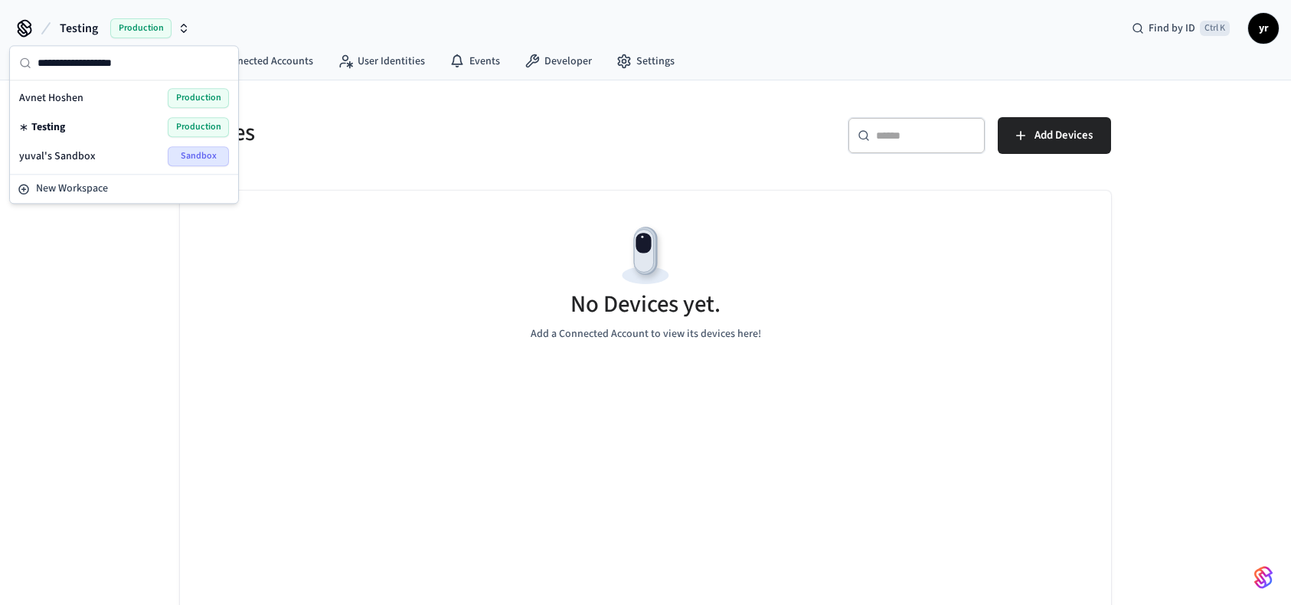
drag, startPoint x: 100, startPoint y: 162, endPoint x: 70, endPoint y: 94, distance: 74.4
click at [70, 94] on div "Avnet Hoshen Production Testing Production yuval's Sandbox Sandbox" at bounding box center [124, 126] width 222 height 87
click at [70, 94] on span "Avnet Hoshen" at bounding box center [51, 97] width 64 height 15
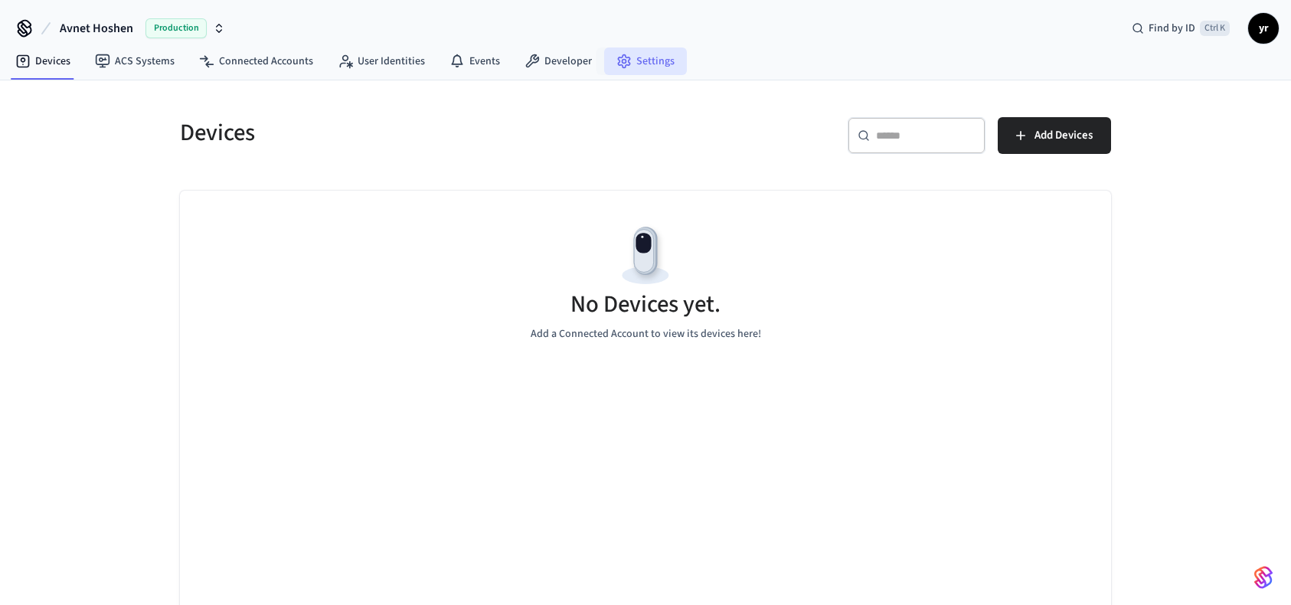
click at [609, 52] on link "Settings" at bounding box center [645, 61] width 83 height 28
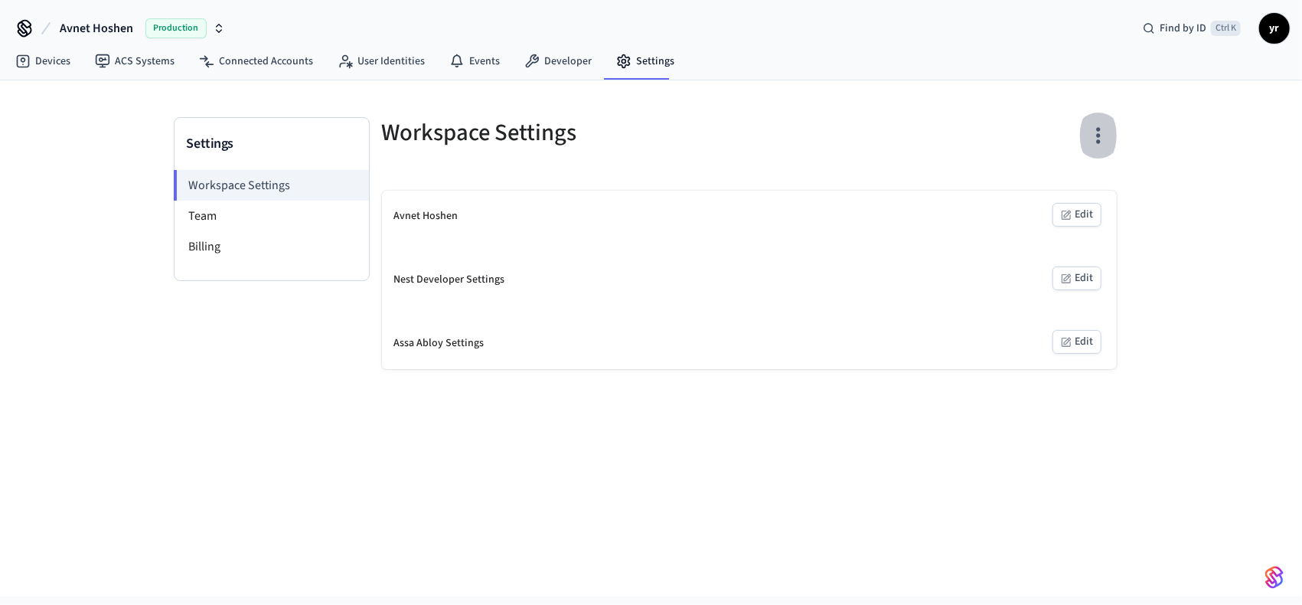
click at [1098, 129] on icon "button" at bounding box center [1098, 136] width 4 height 16
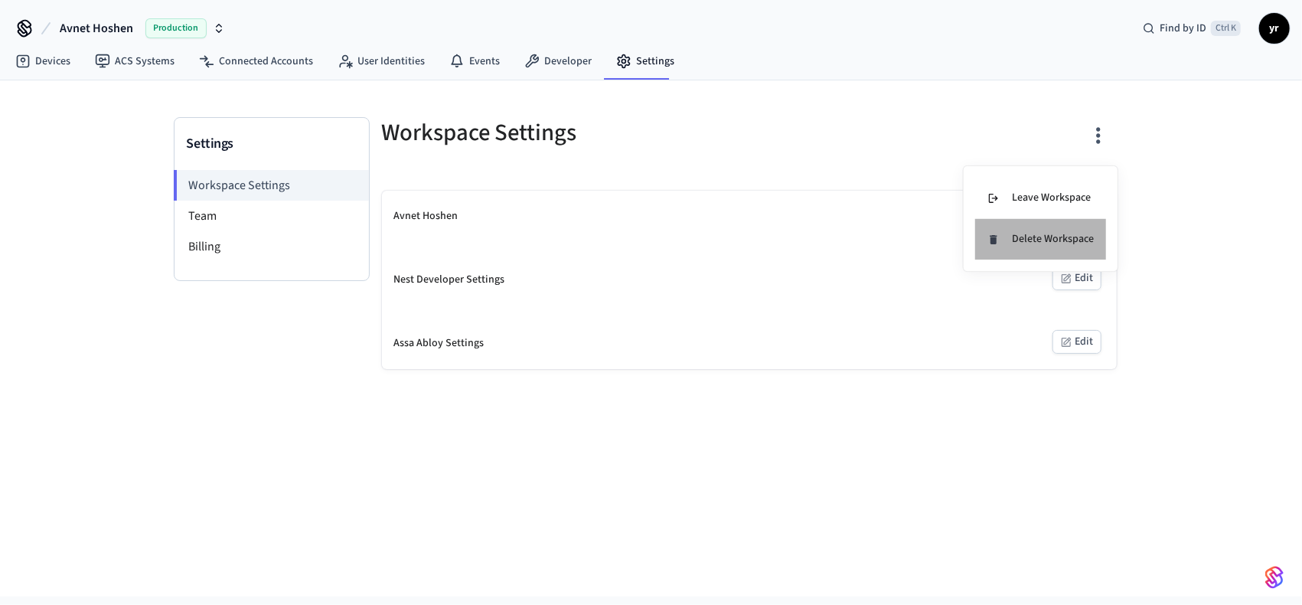
click at [1071, 237] on div "Delete Workspace" at bounding box center [1040, 239] width 106 height 16
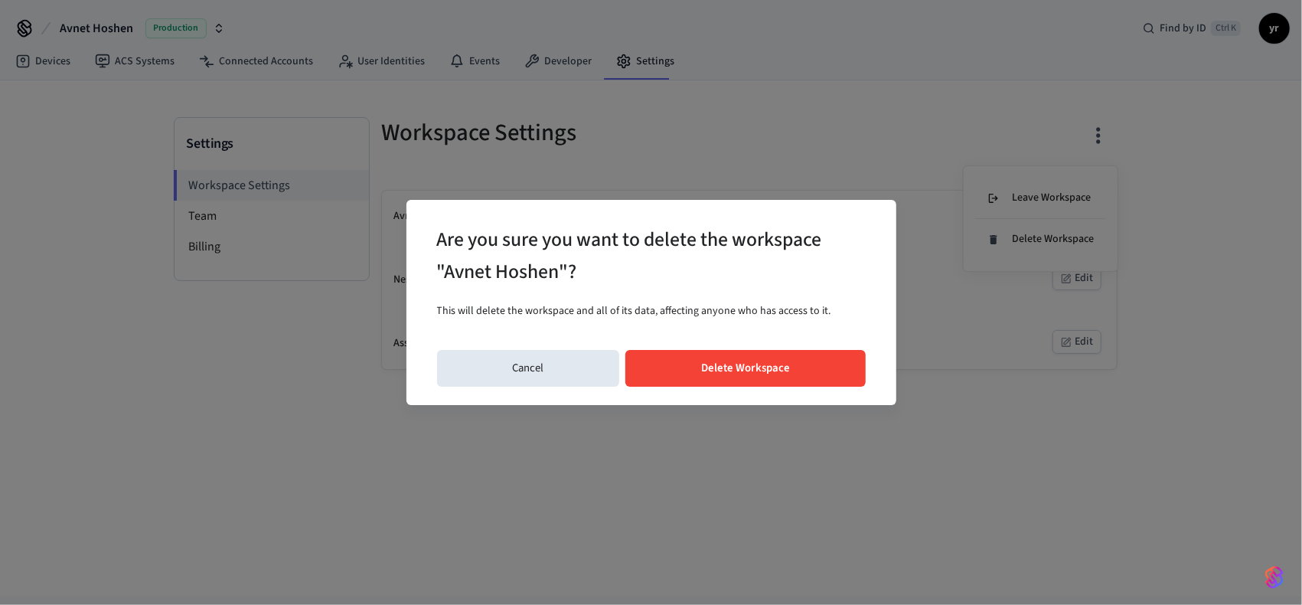
click at [844, 367] on button "Delete Workspace" at bounding box center [745, 368] width 240 height 37
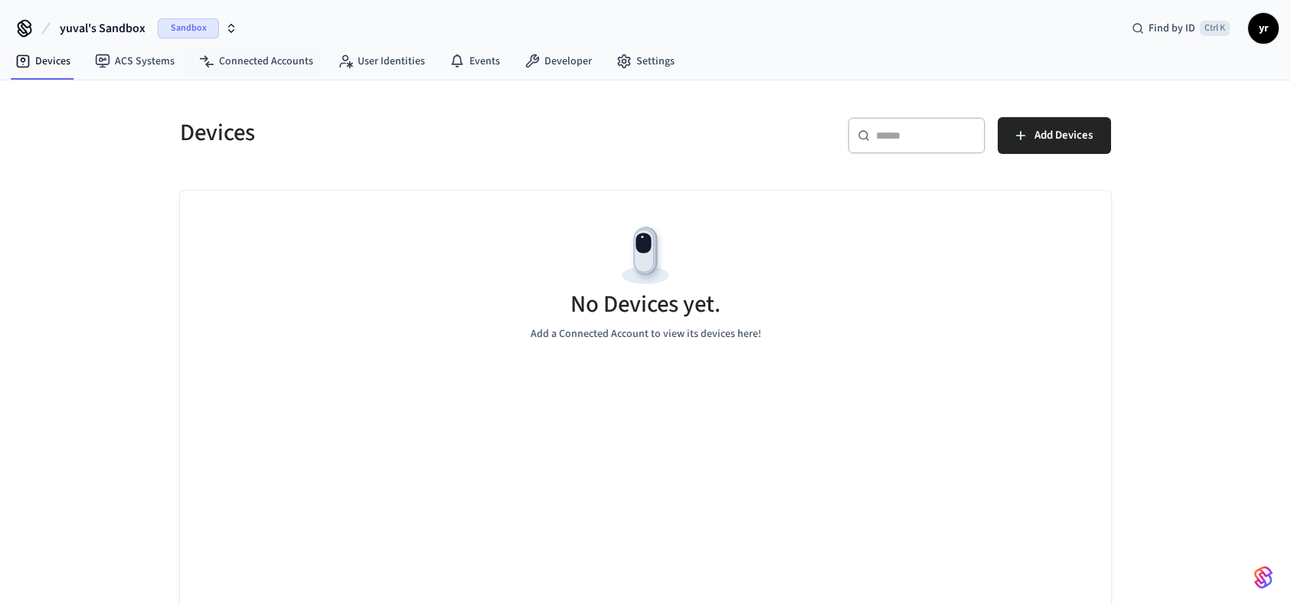
click at [120, 31] on span "yuval's Sandbox" at bounding box center [103, 28] width 86 height 18
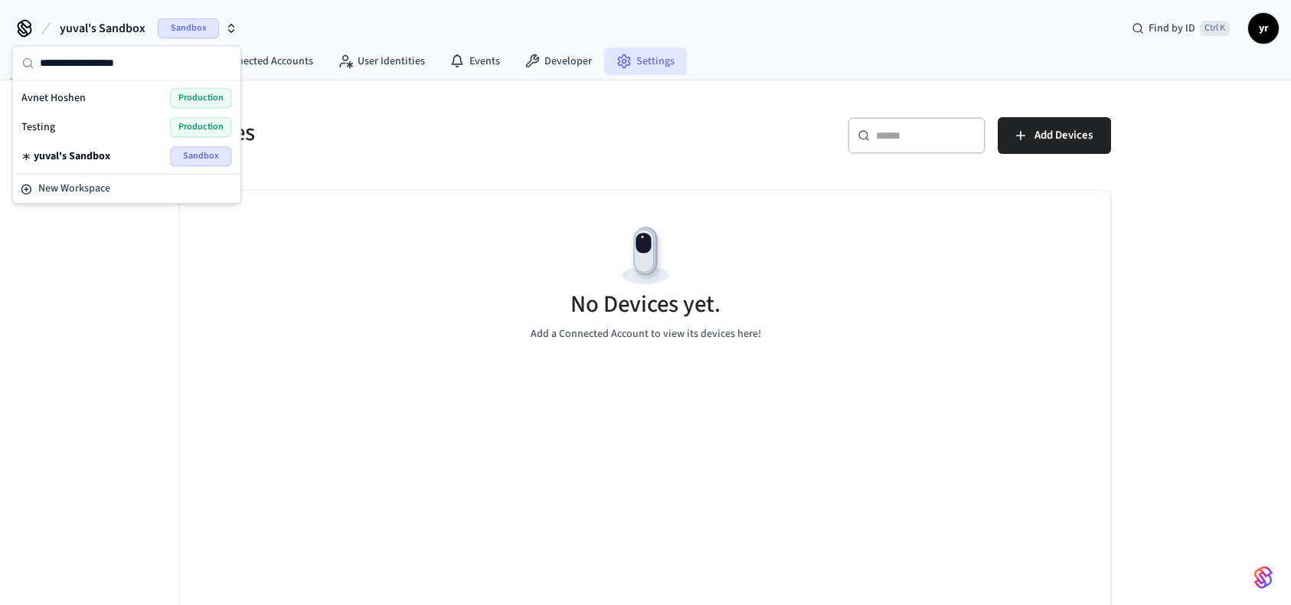
click at [666, 62] on link "Settings" at bounding box center [645, 61] width 83 height 28
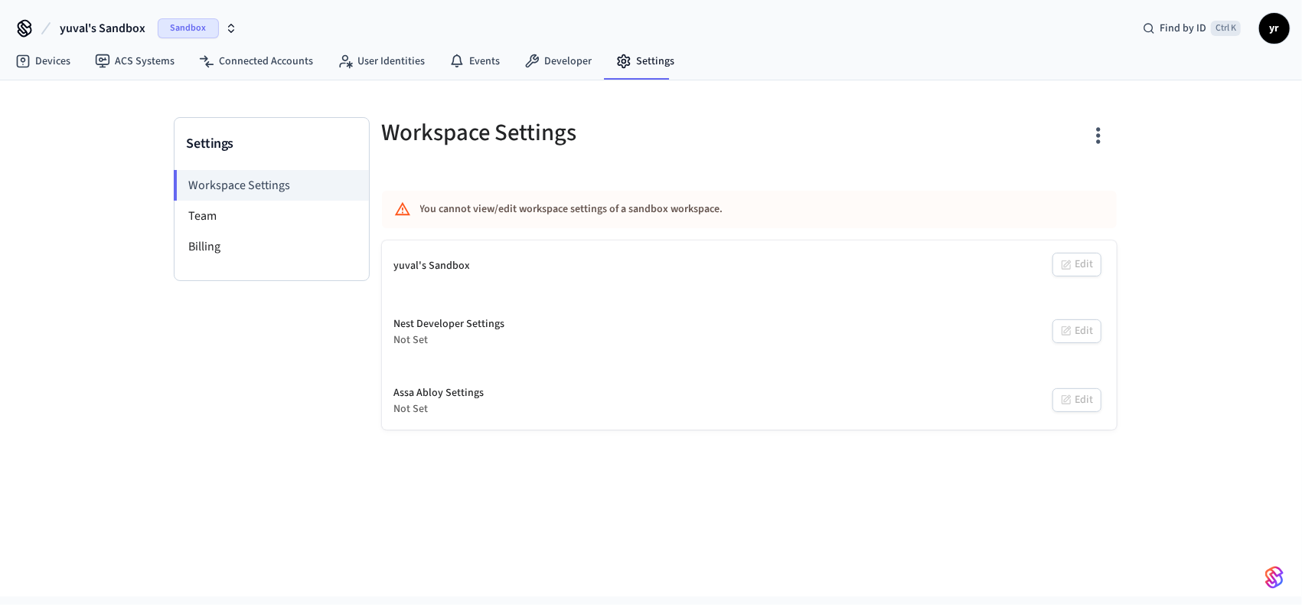
click at [1099, 120] on button "button" at bounding box center [1098, 135] width 36 height 61
click at [1059, 277] on div "Delete Workspace" at bounding box center [1040, 281] width 106 height 16
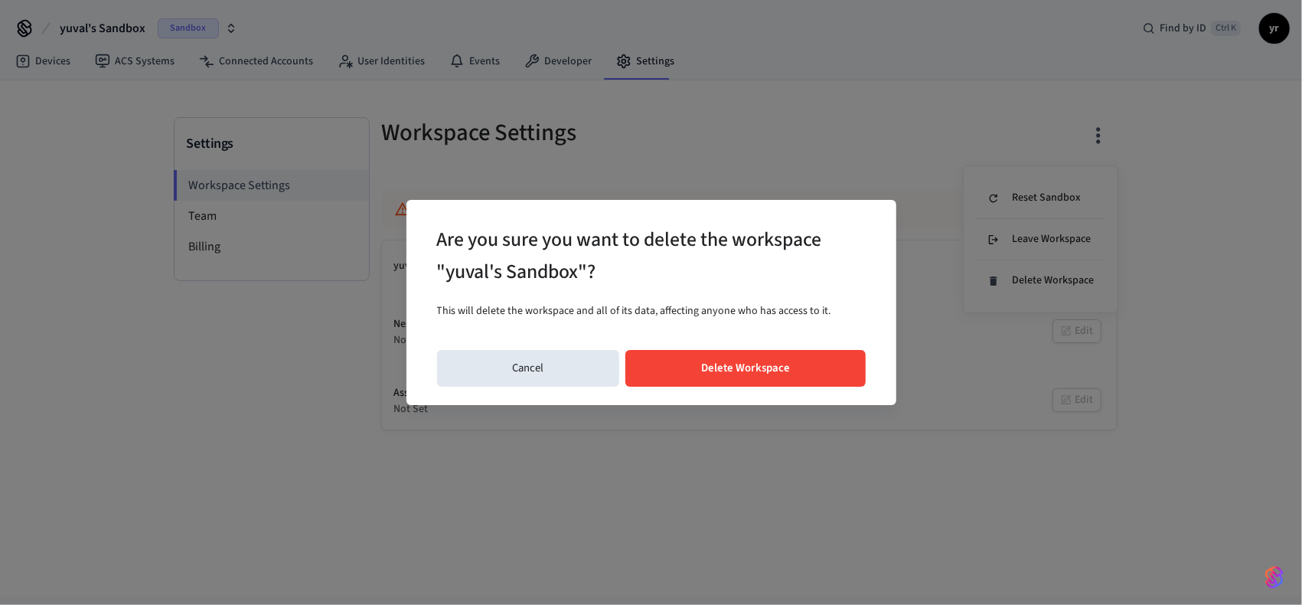
click at [739, 367] on button "Delete Workspace" at bounding box center [745, 368] width 240 height 37
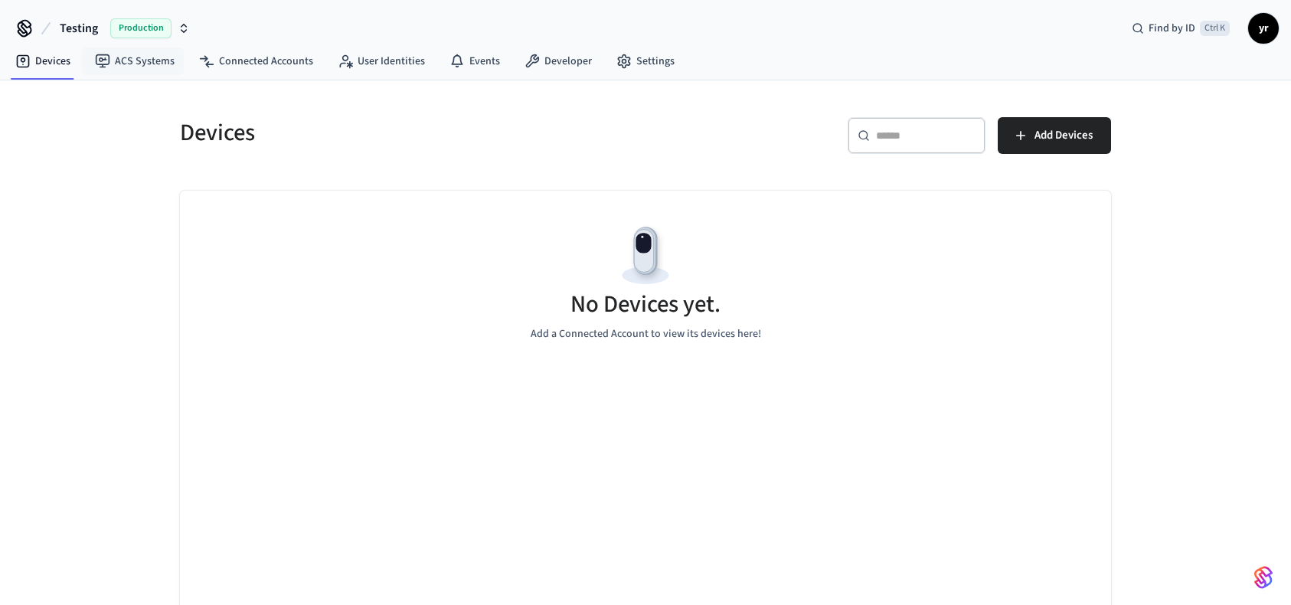
click at [81, 33] on span "Testing" at bounding box center [79, 28] width 38 height 18
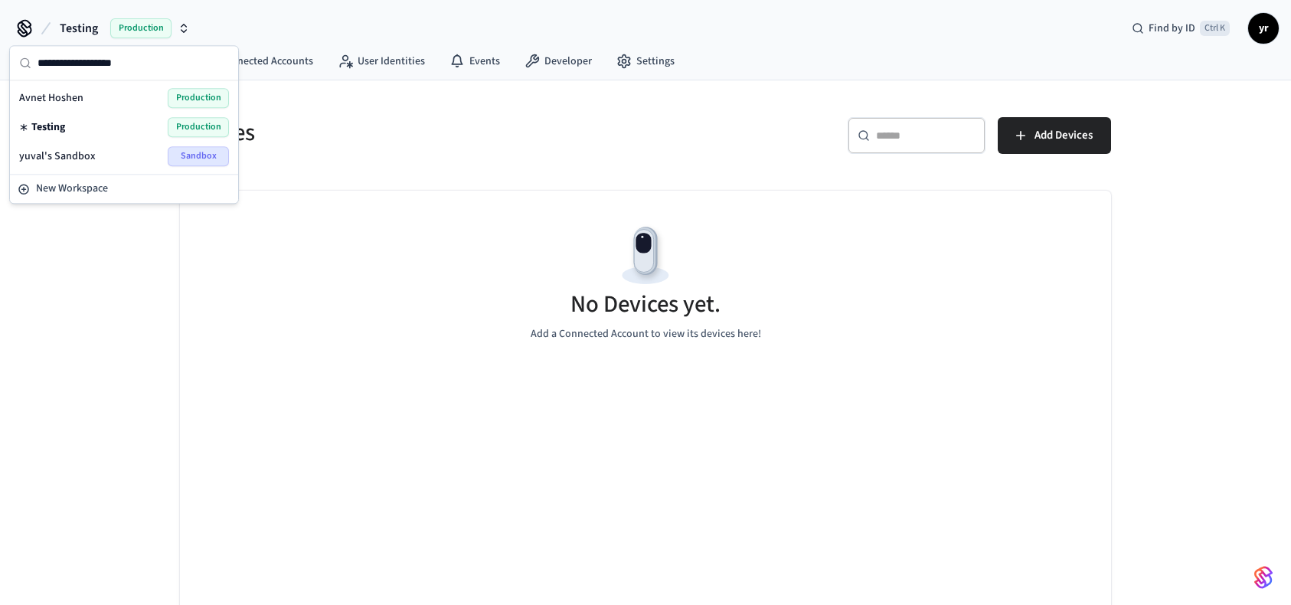
click at [50, 83] on div "Avnet Hoshen Production" at bounding box center [124, 97] width 222 height 29
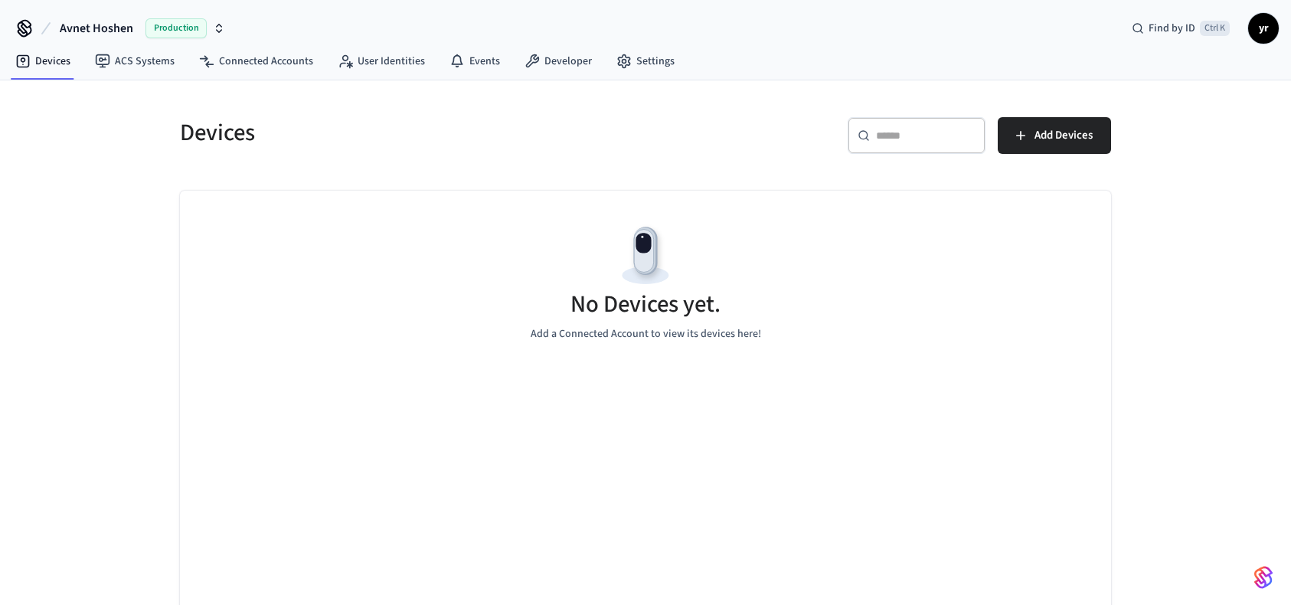
click at [80, 21] on span "Avnet Hoshen" at bounding box center [96, 28] width 73 height 18
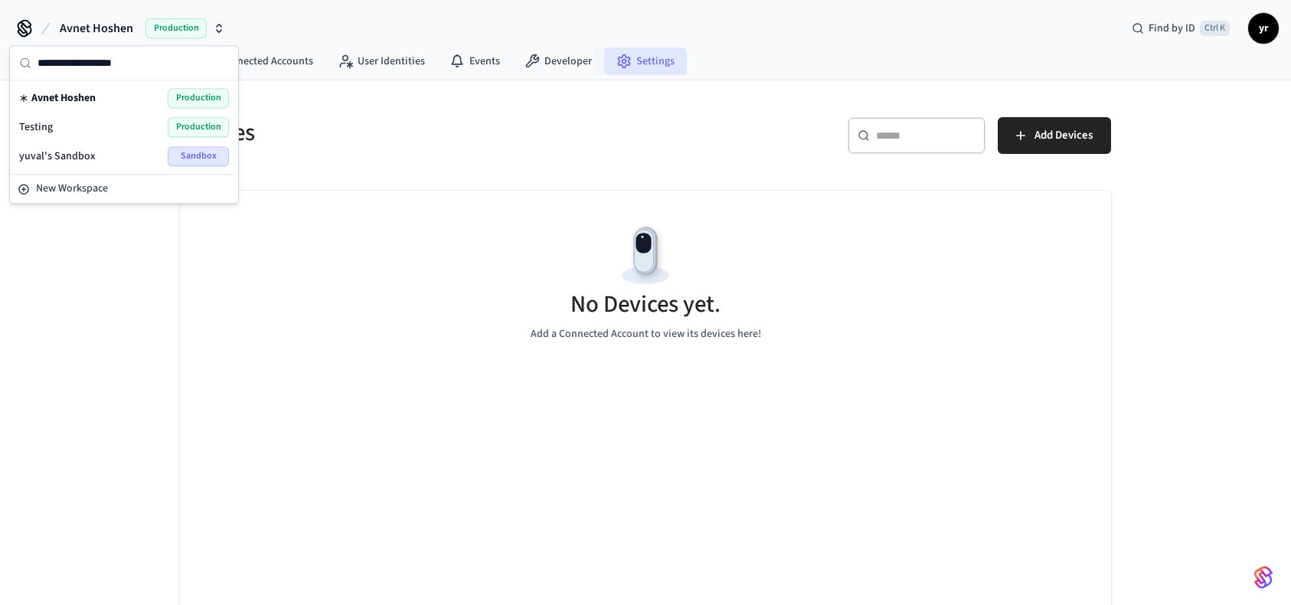
click at [619, 56] on icon at bounding box center [623, 61] width 11 height 13
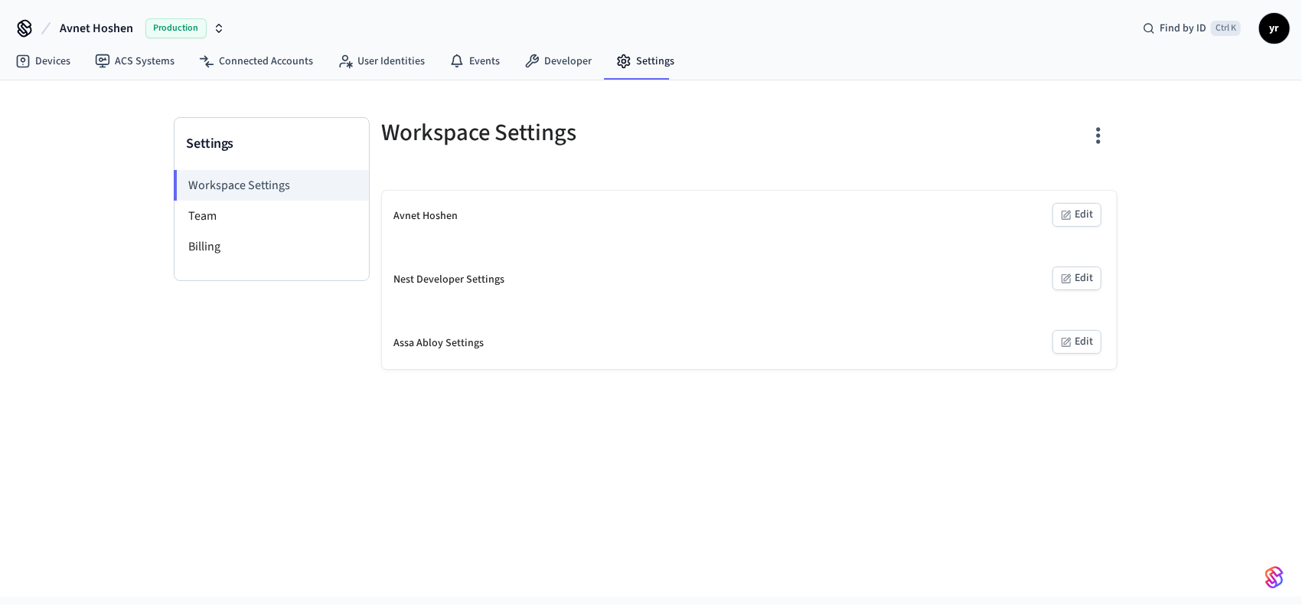
click at [1092, 142] on icon "button" at bounding box center [1098, 135] width 24 height 24
click at [1044, 198] on div "Leave Workspace" at bounding box center [1038, 198] width 103 height 16
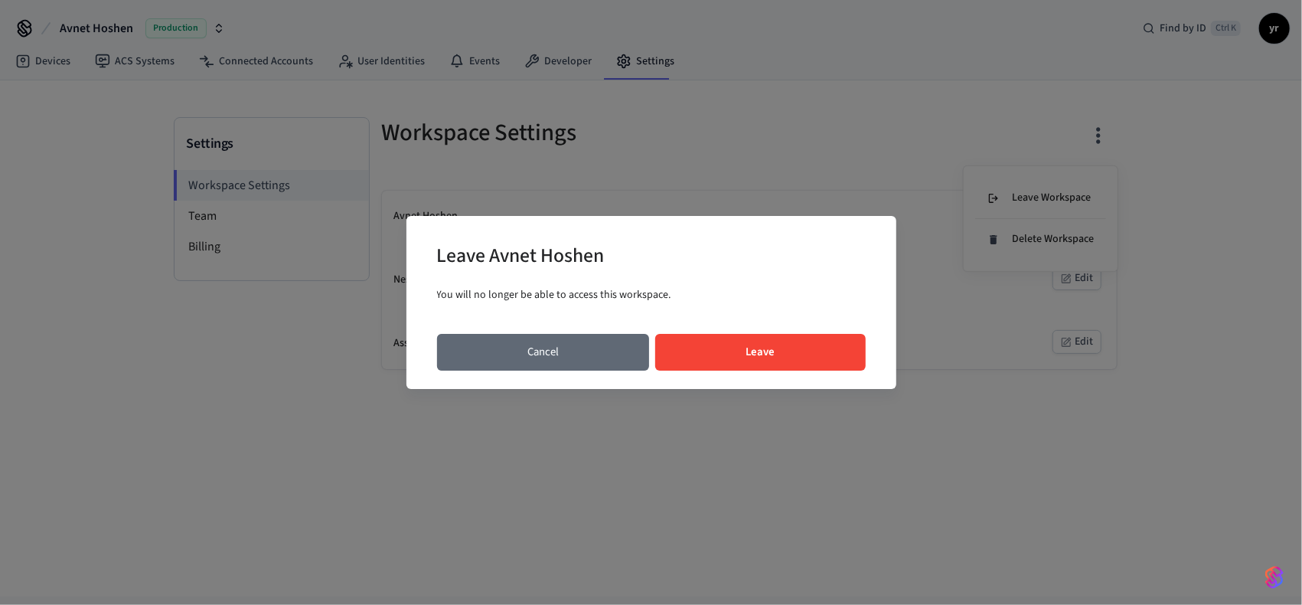
drag, startPoint x: 602, startPoint y: 342, endPoint x: 232, endPoint y: 144, distance: 419.5
click at [601, 342] on button "Cancel" at bounding box center [543, 352] width 213 height 37
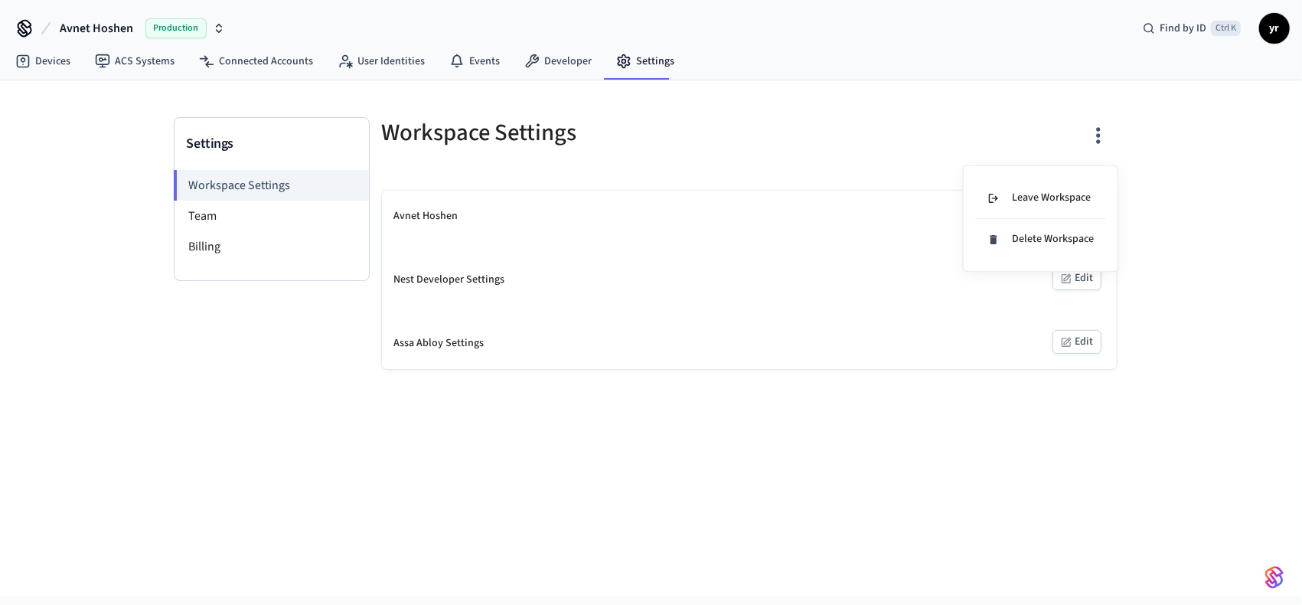
click at [130, 74] on div at bounding box center [651, 302] width 1302 height 605
click at [38, 64] on link "Devices" at bounding box center [43, 61] width 80 height 28
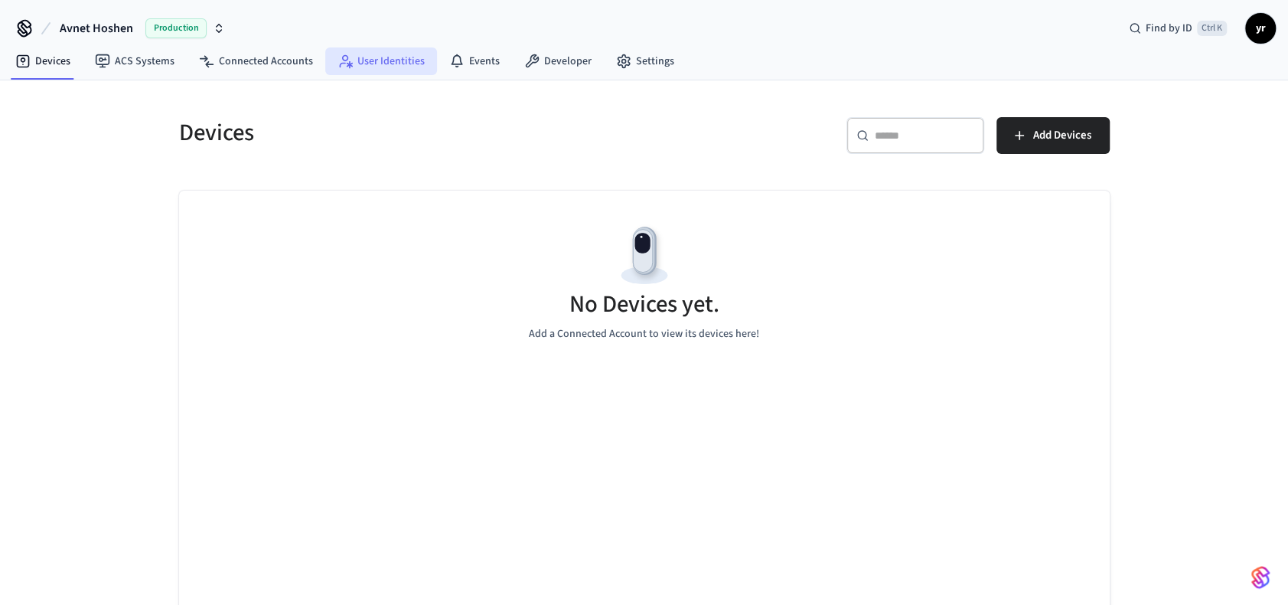
click at [389, 66] on link "User Identities" at bounding box center [381, 61] width 112 height 28
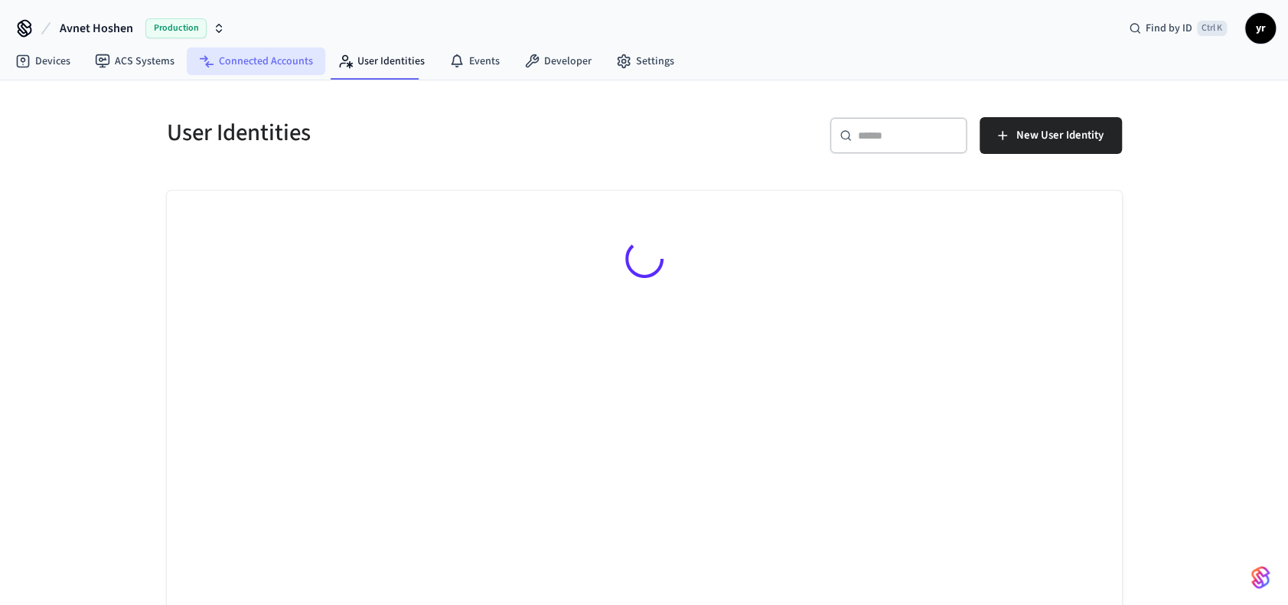
click at [282, 65] on link "Connected Accounts" at bounding box center [256, 61] width 139 height 28
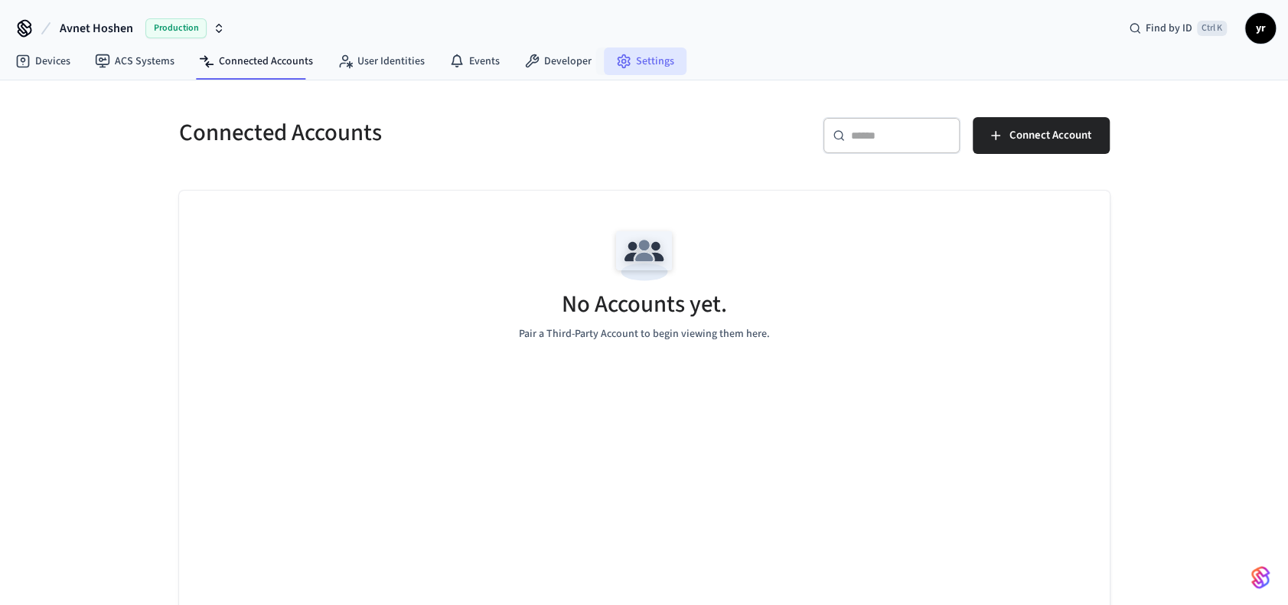
click at [651, 64] on link "Settings" at bounding box center [645, 61] width 83 height 28
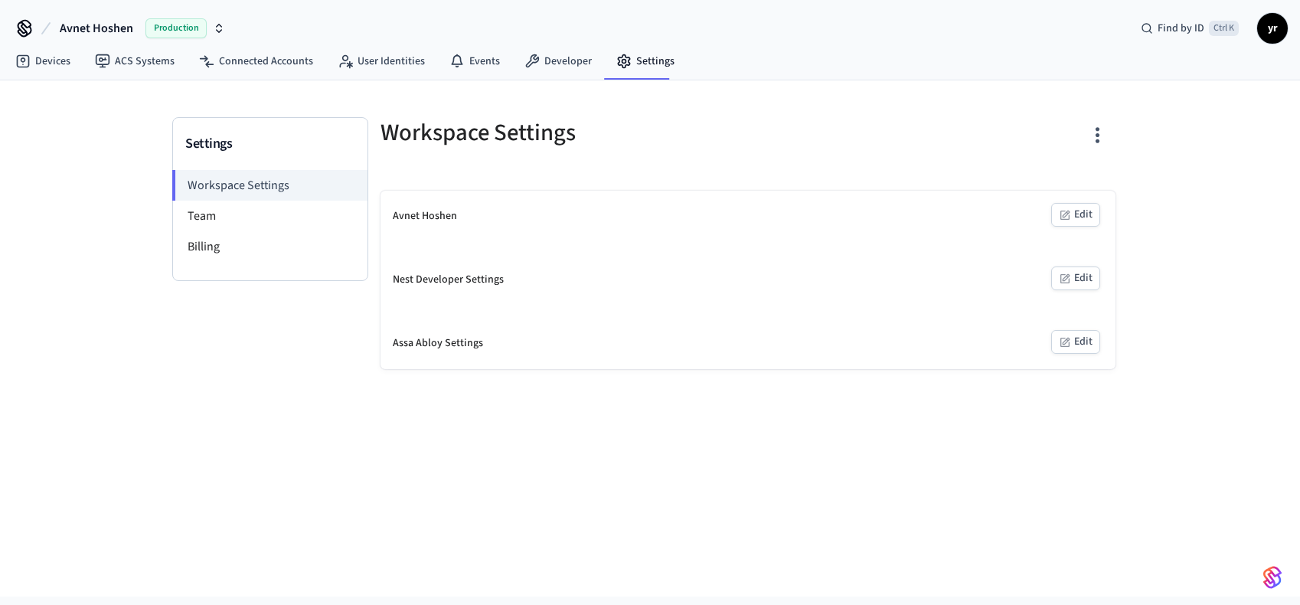
click at [1102, 138] on icon "button" at bounding box center [1097, 135] width 24 height 24
click at [1060, 206] on li "Leave Workspace" at bounding box center [1039, 198] width 131 height 41
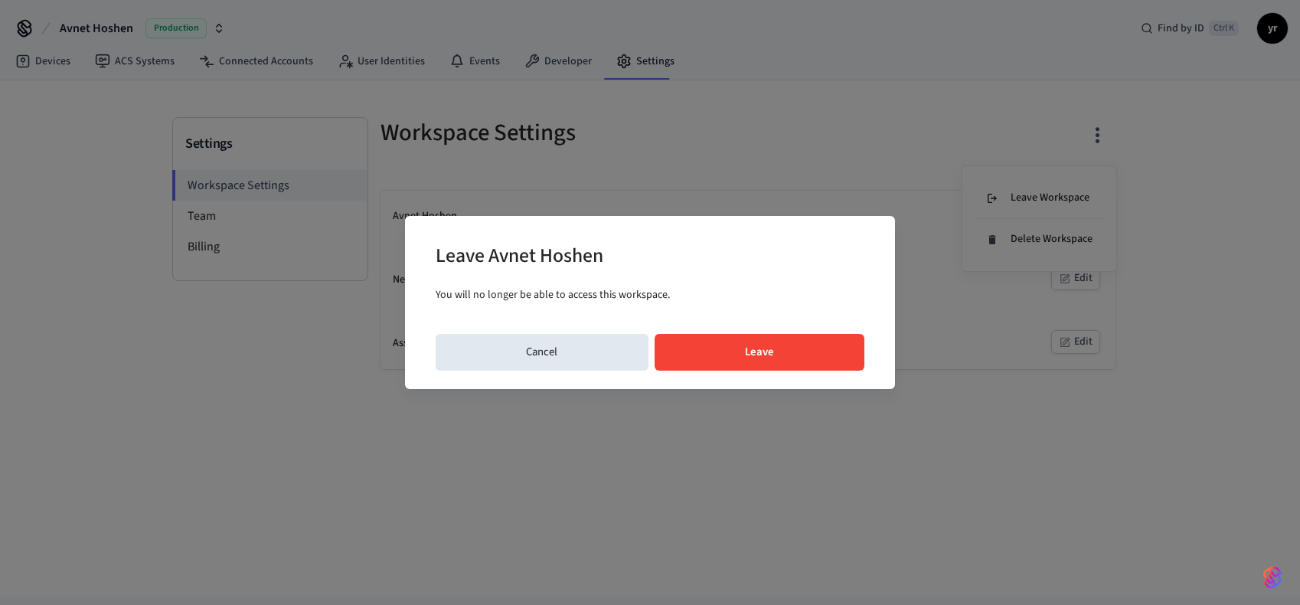
click at [818, 348] on button "Leave" at bounding box center [759, 352] width 211 height 37
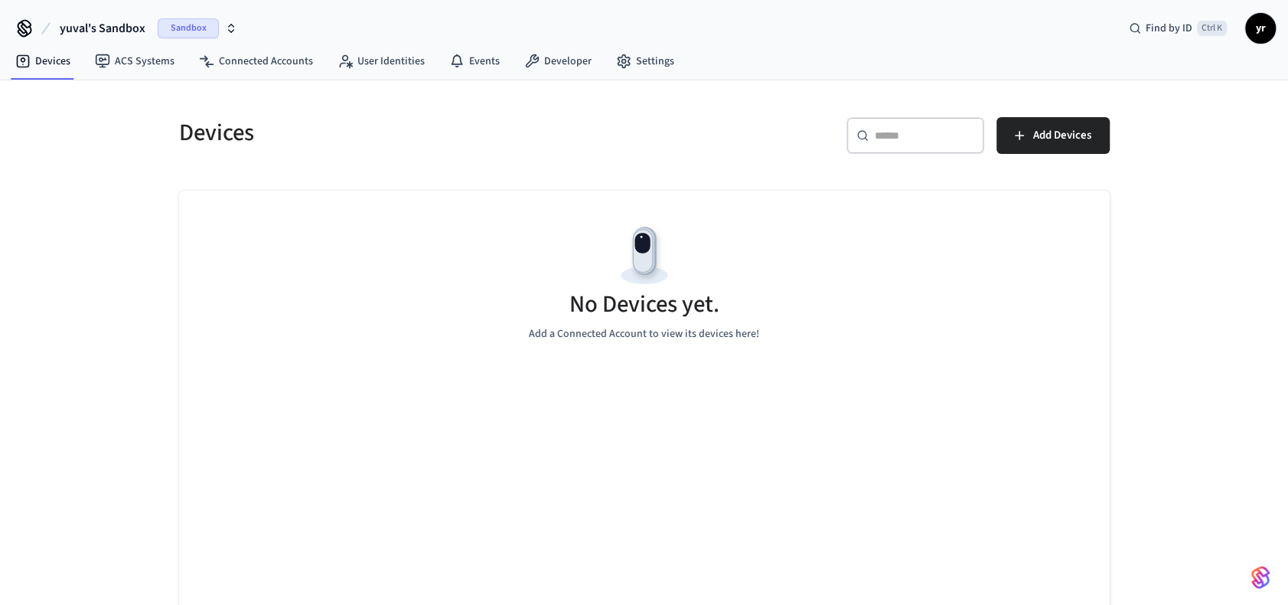
click at [73, 26] on span "yuval's Sandbox" at bounding box center [103, 28] width 86 height 18
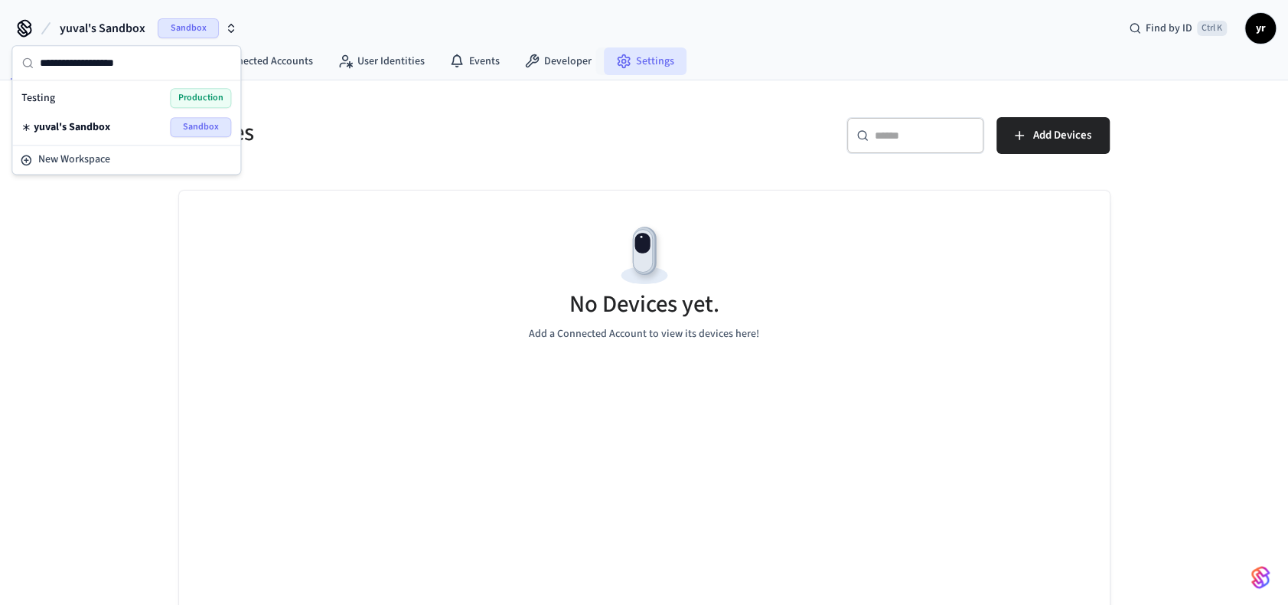
click at [632, 57] on link "Settings" at bounding box center [645, 61] width 83 height 28
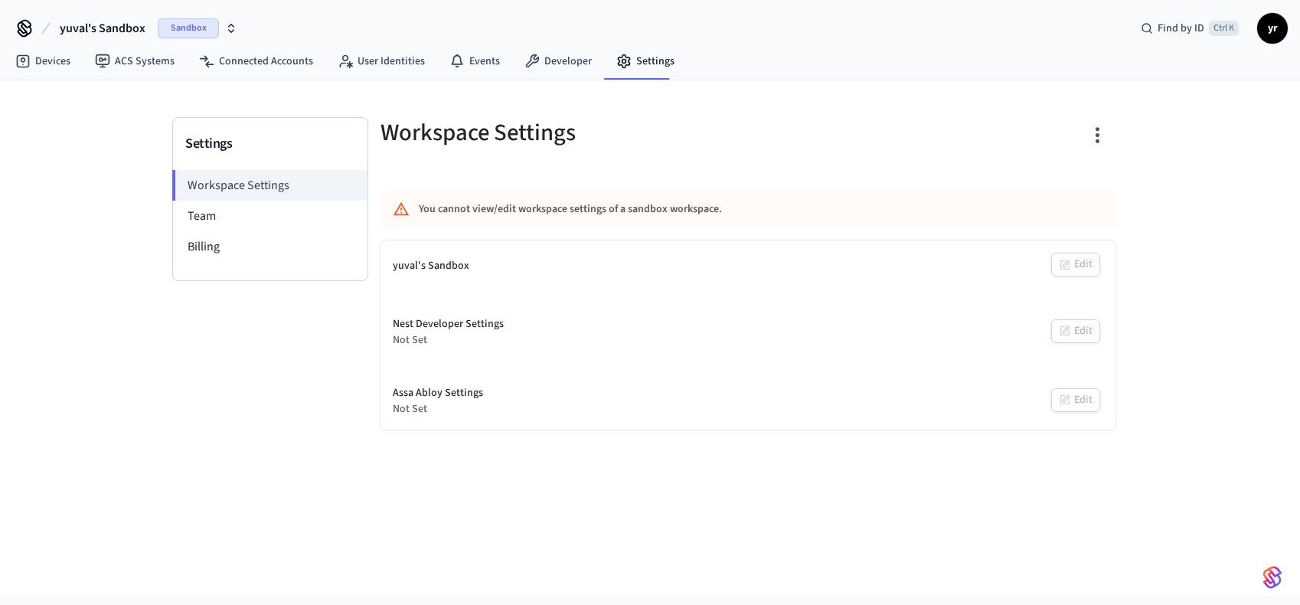
click at [1102, 134] on icon "button" at bounding box center [1097, 135] width 24 height 24
click at [1079, 202] on li "Reset Sandbox" at bounding box center [1039, 198] width 131 height 41
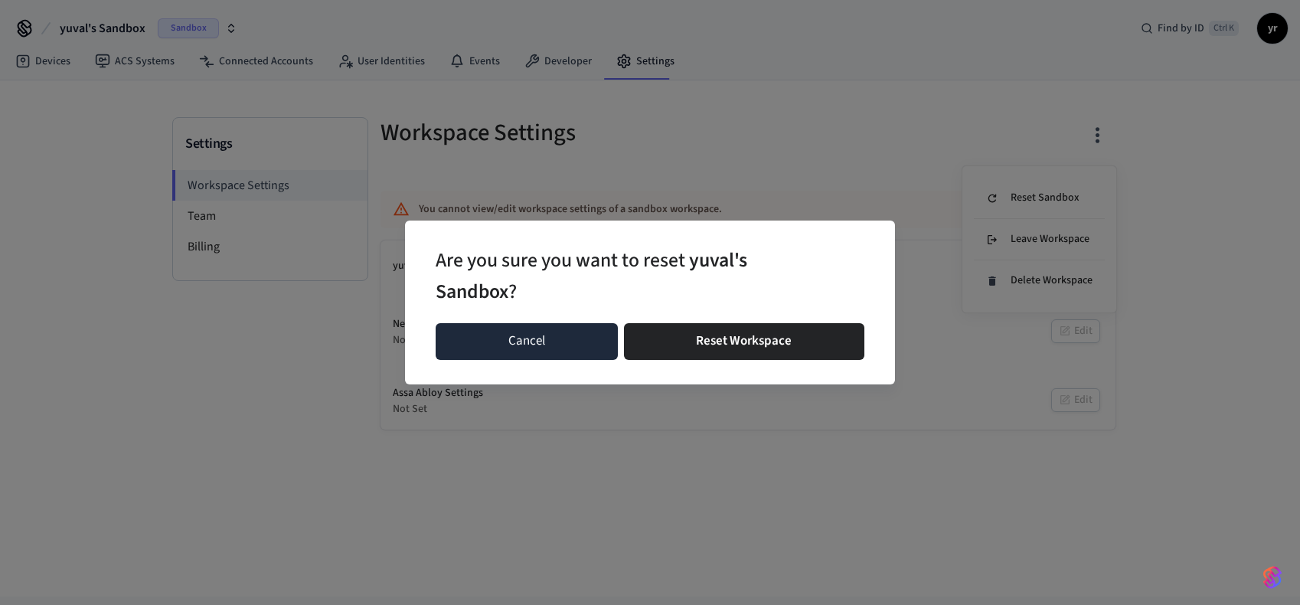
click at [527, 344] on button "Cancel" at bounding box center [527, 341] width 182 height 37
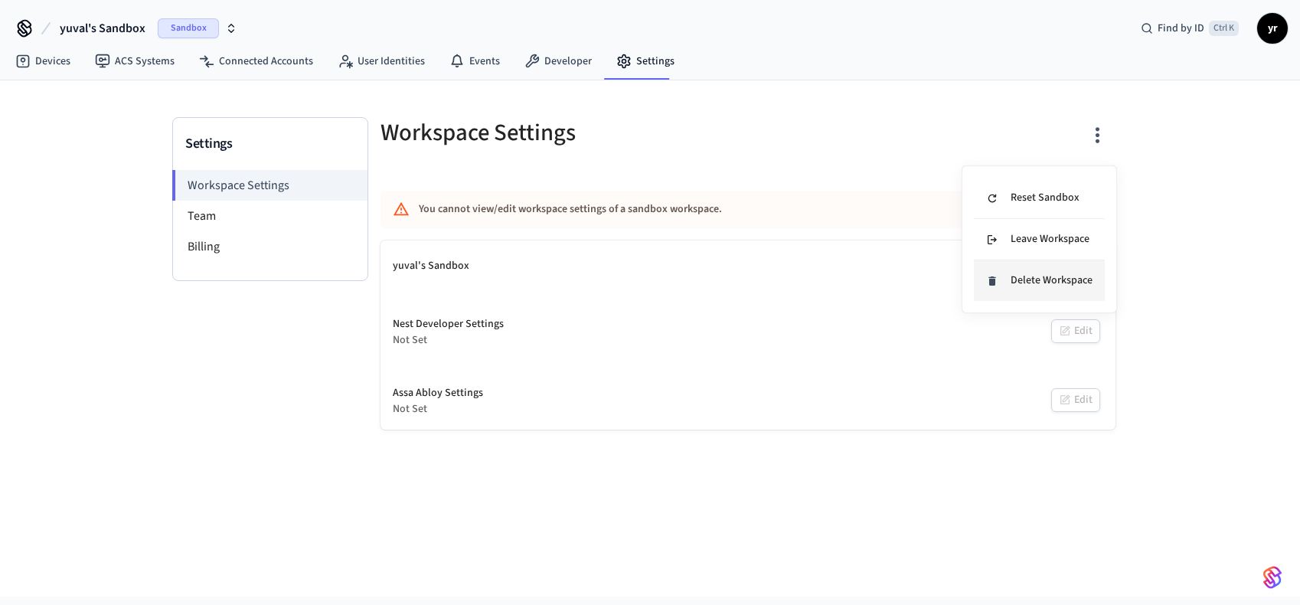
click at [1066, 282] on div "Delete Workspace" at bounding box center [1039, 281] width 106 height 16
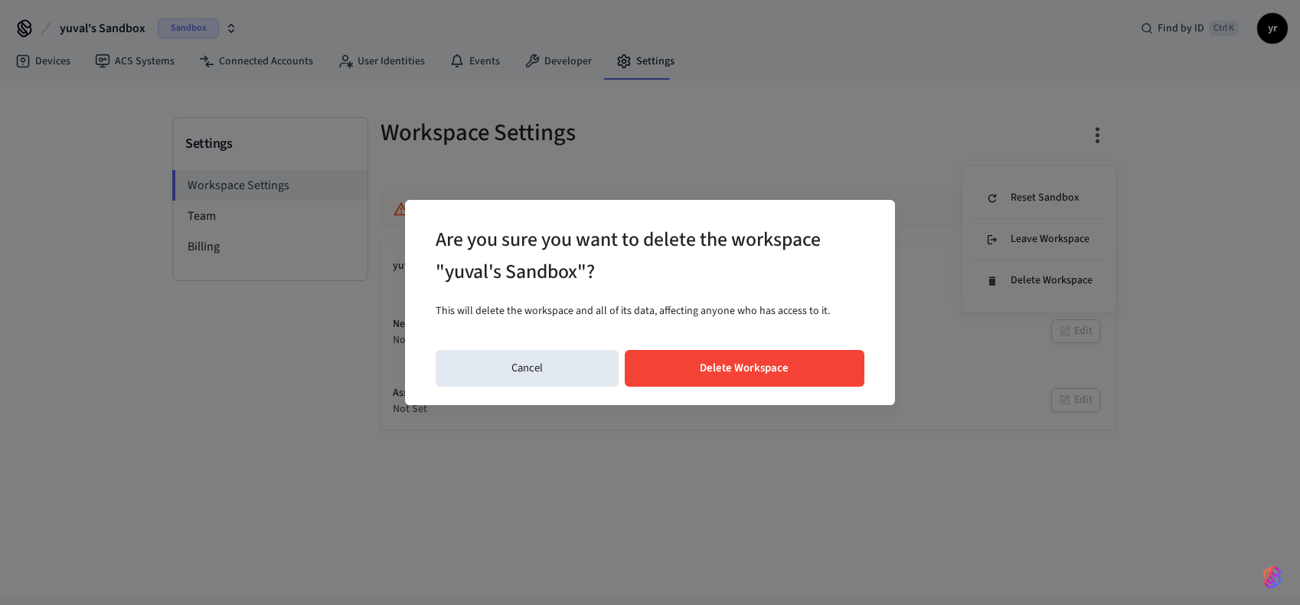
click at [775, 370] on button "Delete Workspace" at bounding box center [745, 368] width 240 height 37
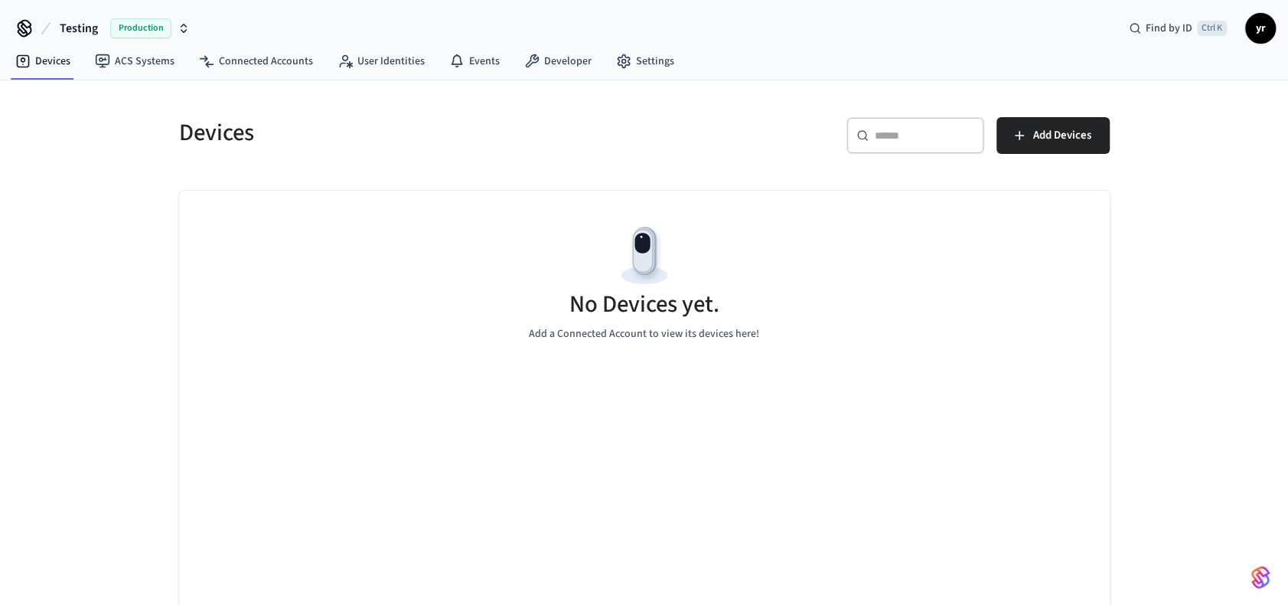
click at [77, 30] on span "Testing" at bounding box center [79, 28] width 38 height 18
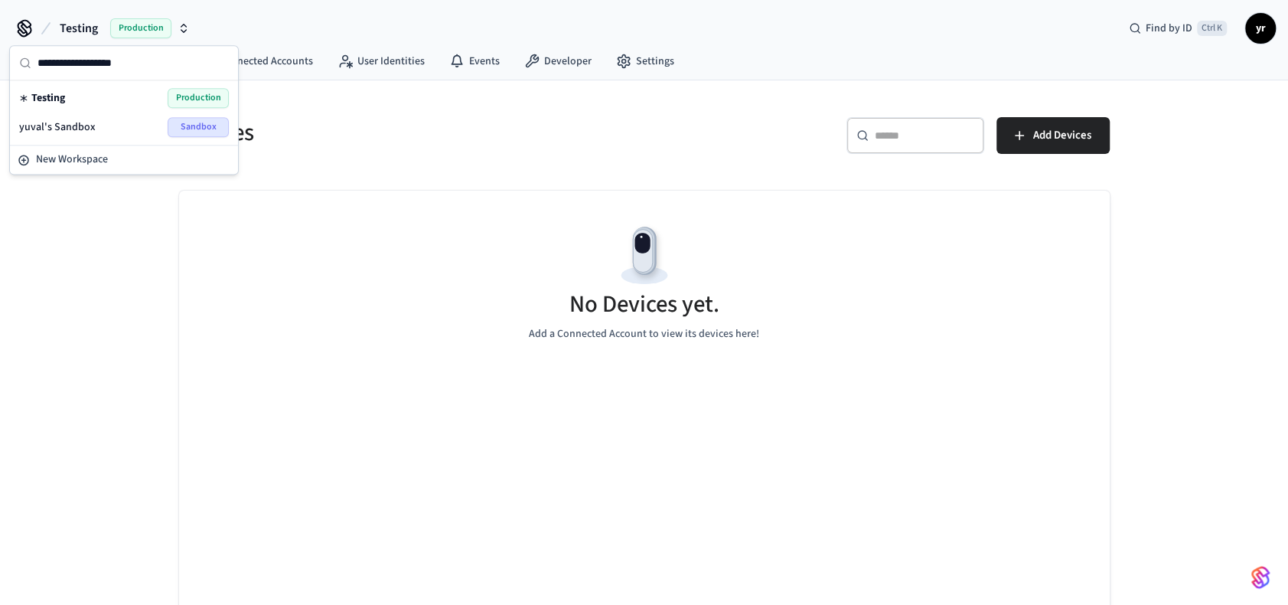
click at [75, 120] on span "yuval's Sandbox" at bounding box center [57, 126] width 77 height 15
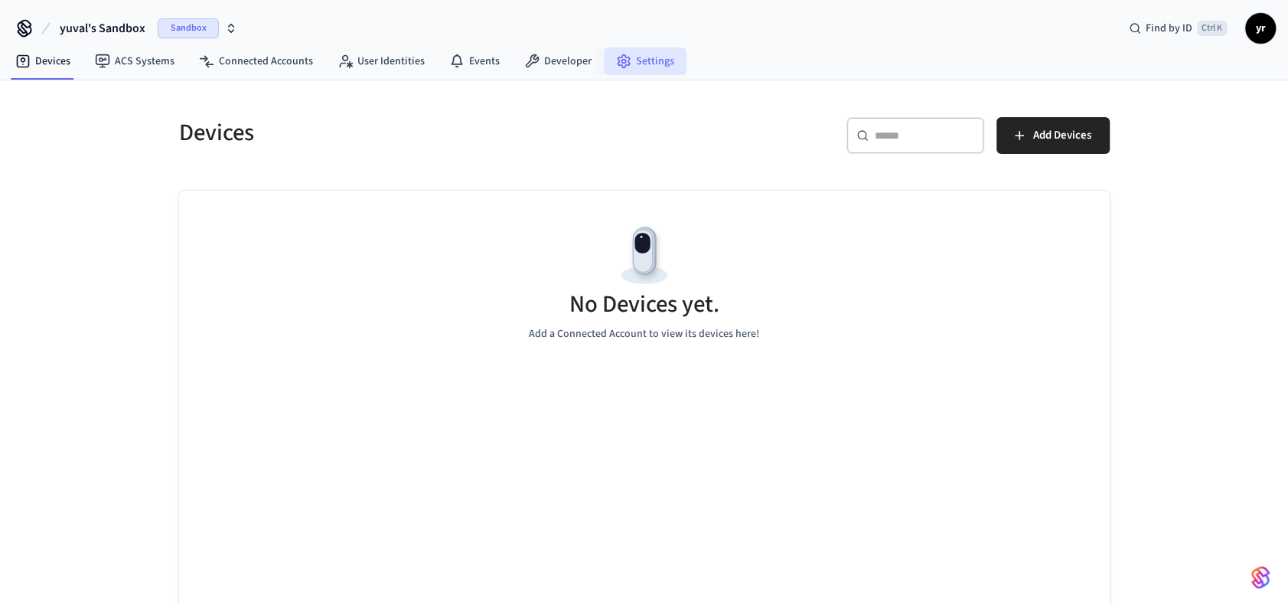
click at [622, 55] on icon at bounding box center [623, 61] width 15 height 15
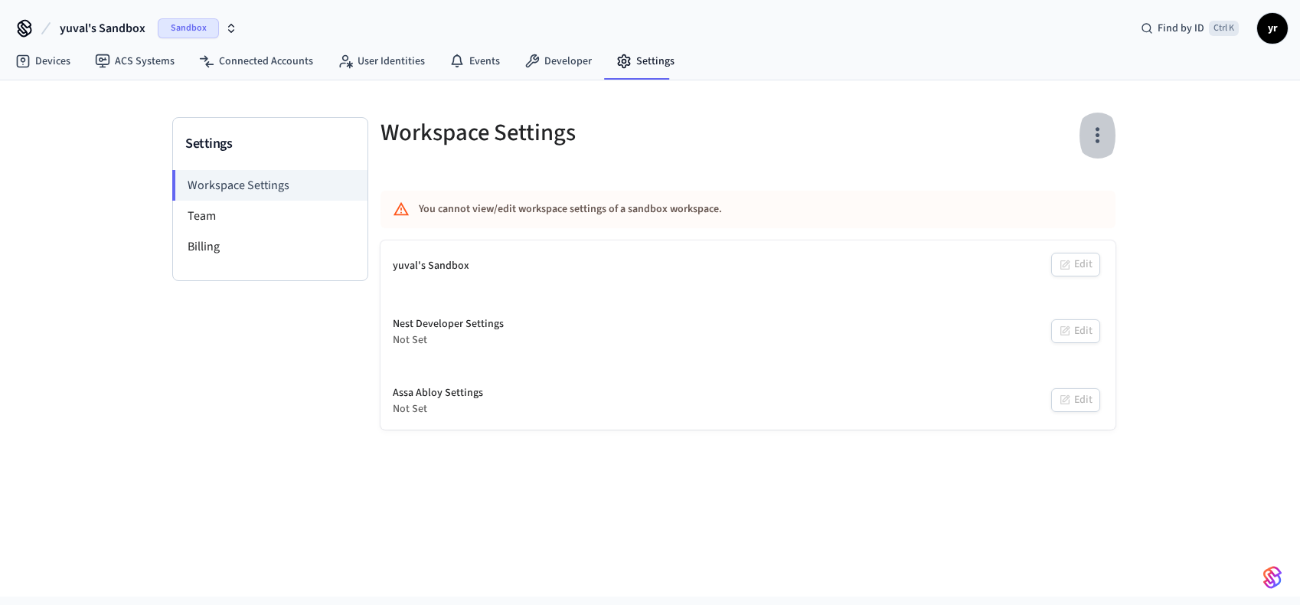
click at [1079, 129] on button "button" at bounding box center [1097, 135] width 36 height 61
click at [1056, 227] on li "Leave Workspace" at bounding box center [1039, 239] width 131 height 41
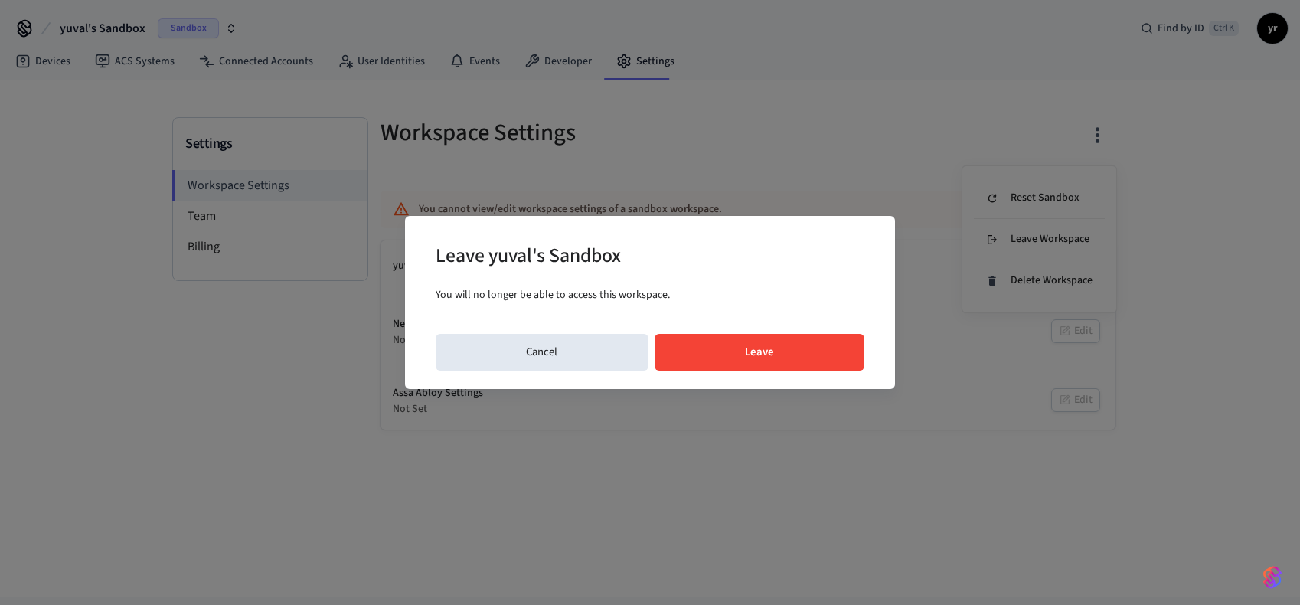
click at [791, 360] on button "Leave" at bounding box center [759, 352] width 211 height 37
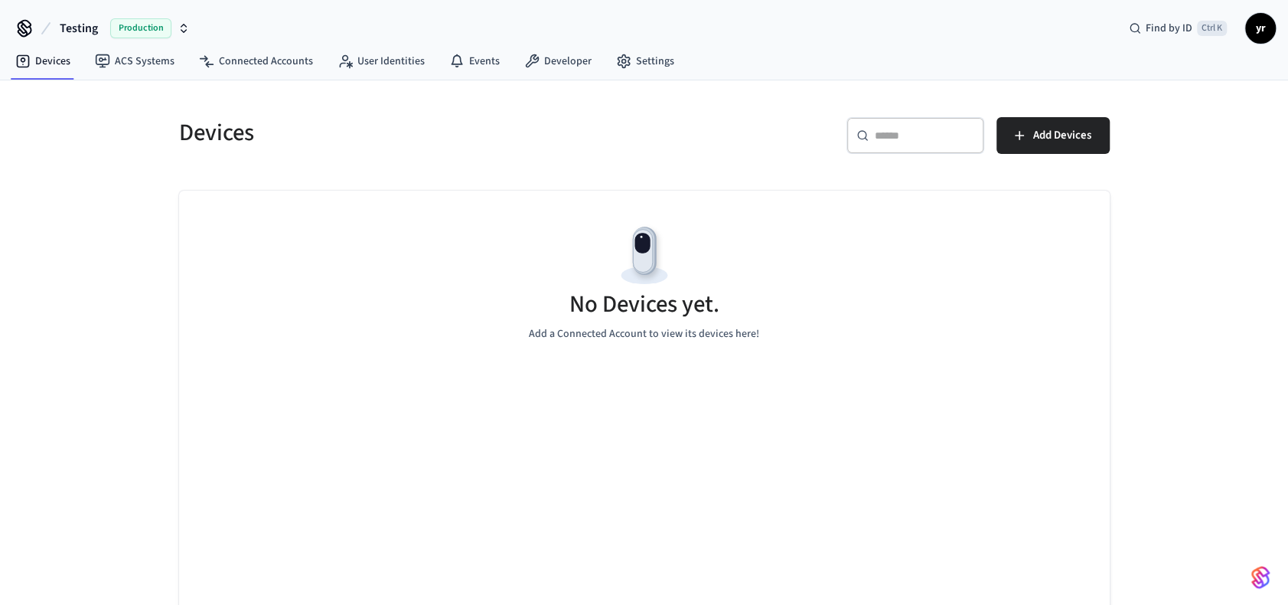
click at [63, 26] on span "Testing" at bounding box center [79, 28] width 38 height 18
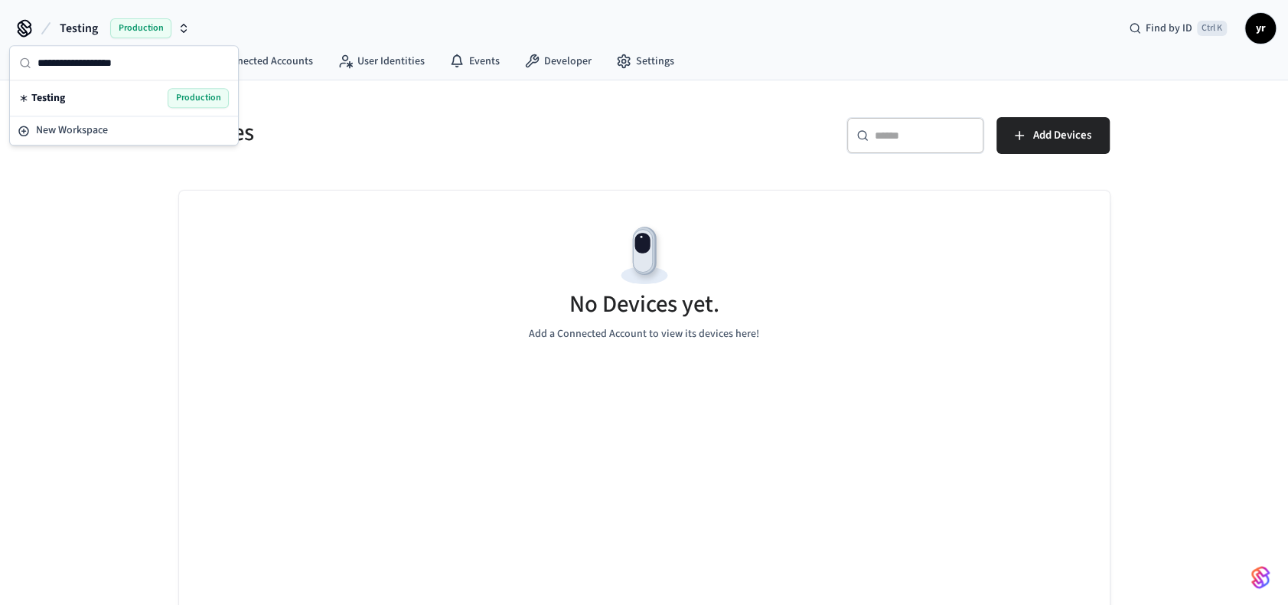
click at [423, 147] on h5 "Devices" at bounding box center [407, 132] width 456 height 31
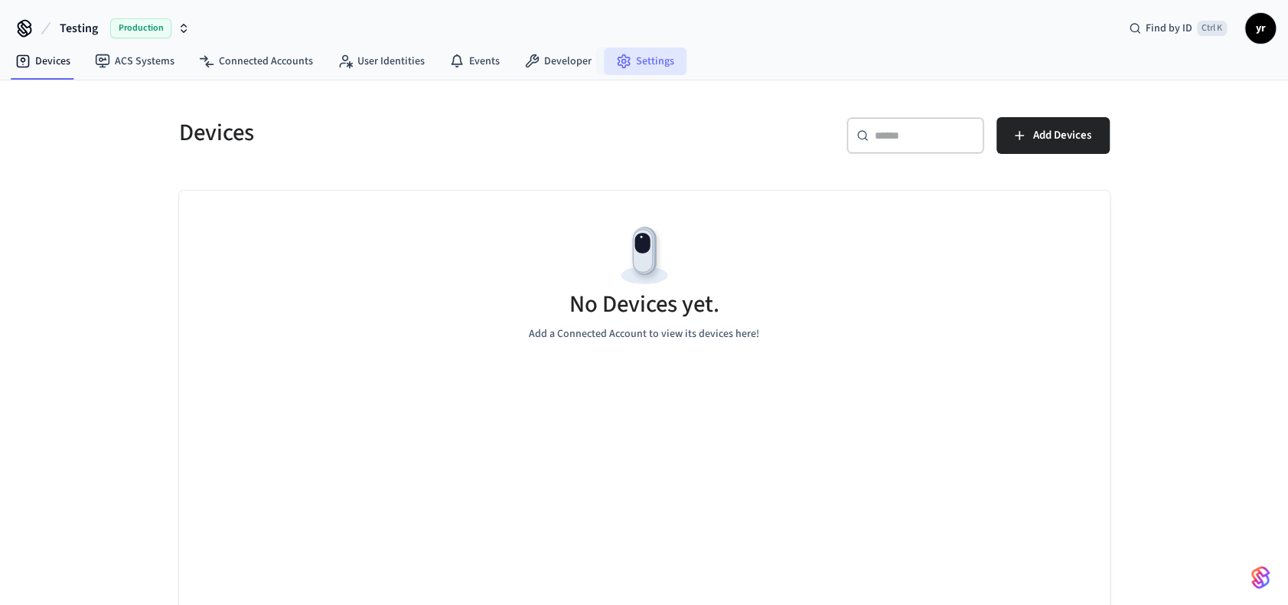
click at [638, 73] on link "Settings" at bounding box center [645, 61] width 83 height 28
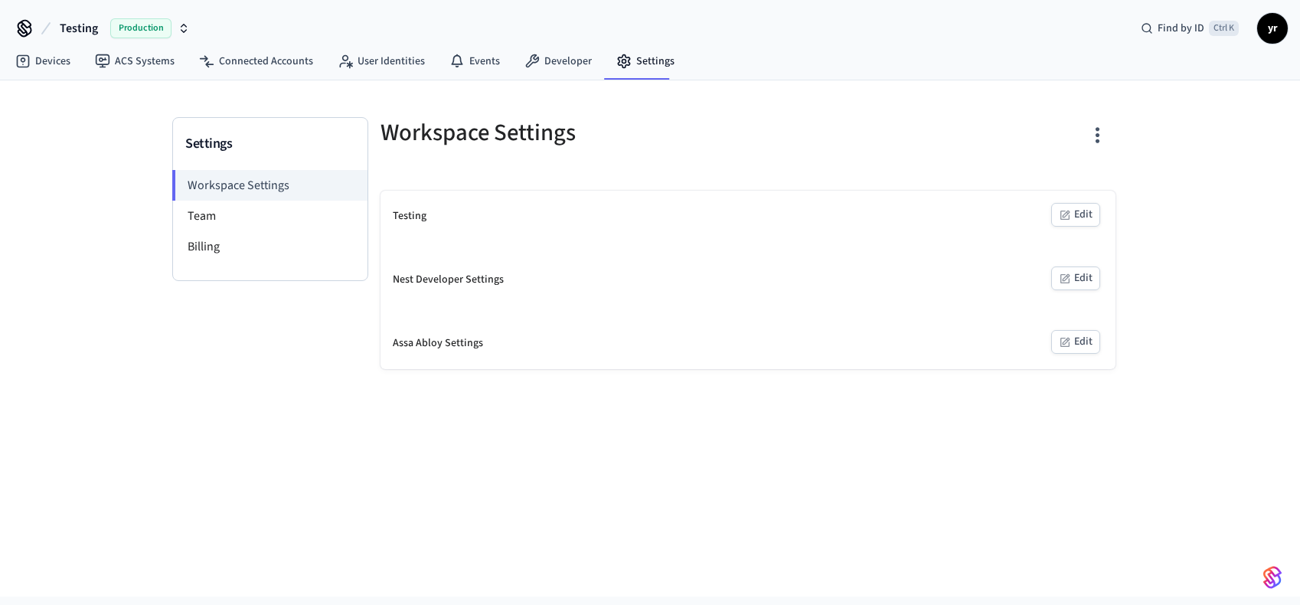
click at [1073, 217] on button "Edit" at bounding box center [1075, 215] width 49 height 24
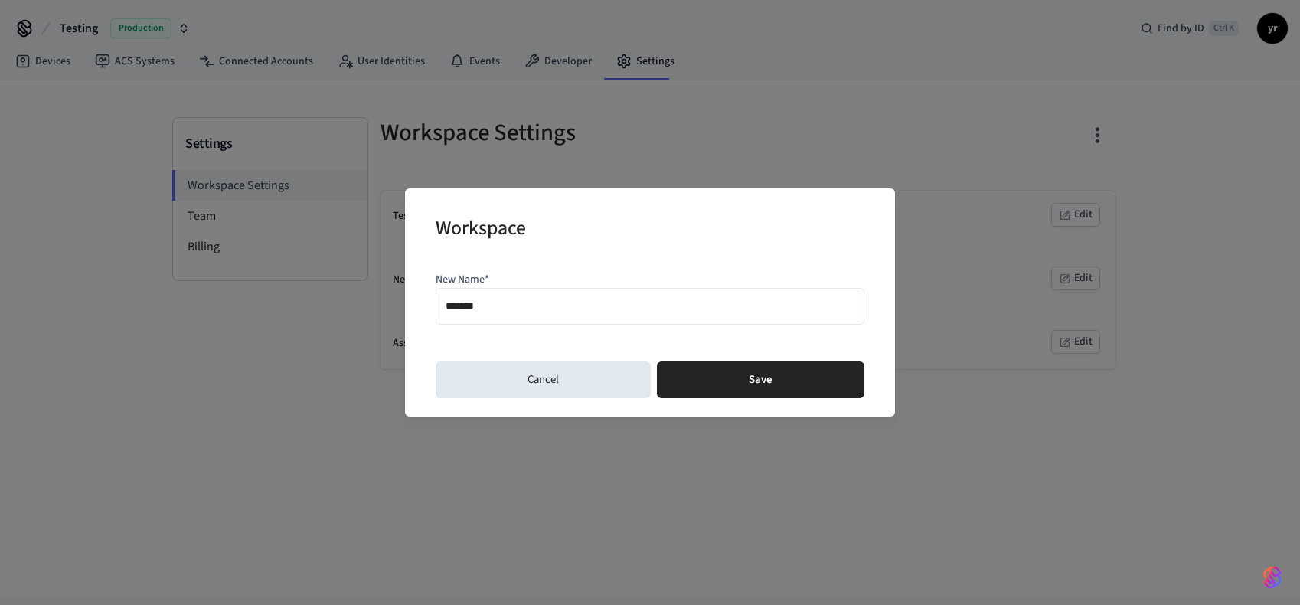
click at [526, 307] on input "*******" at bounding box center [649, 306] width 409 height 22
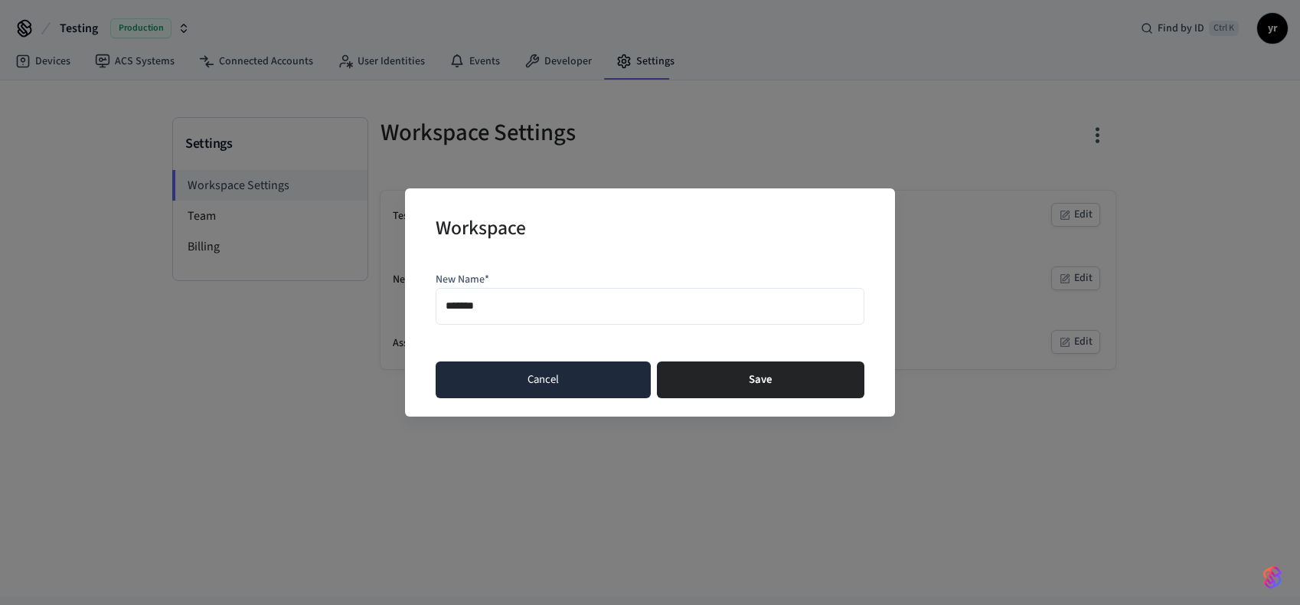
click at [517, 396] on button "Cancel" at bounding box center [543, 379] width 215 height 37
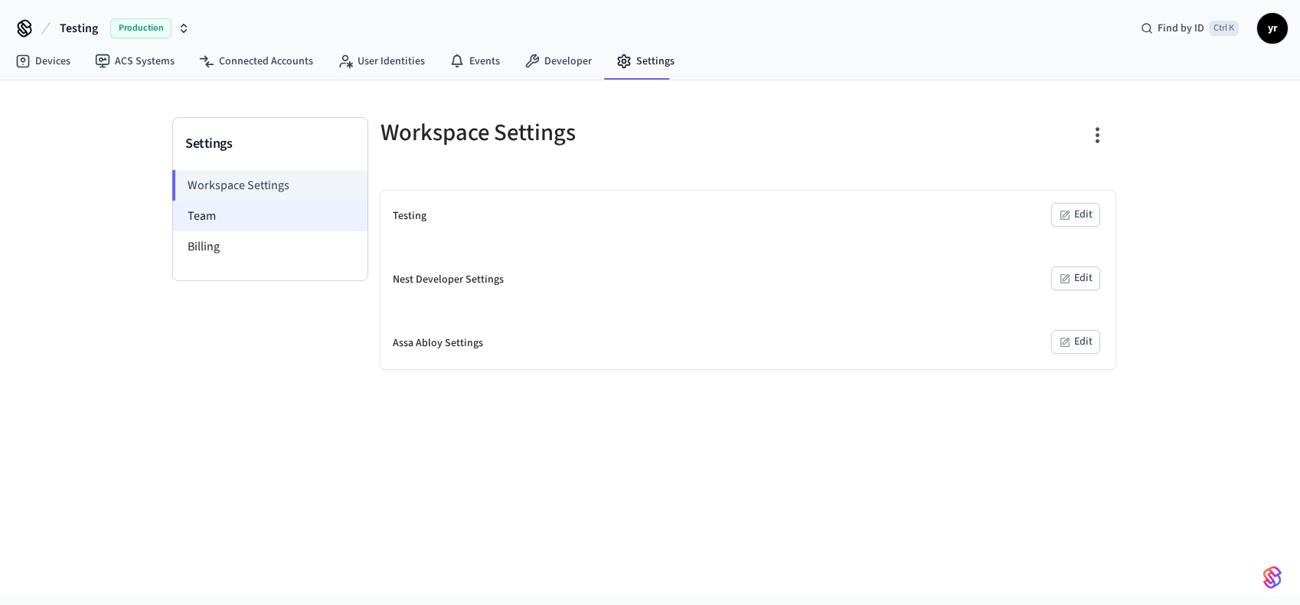
click at [292, 214] on li "Team" at bounding box center [270, 216] width 194 height 31
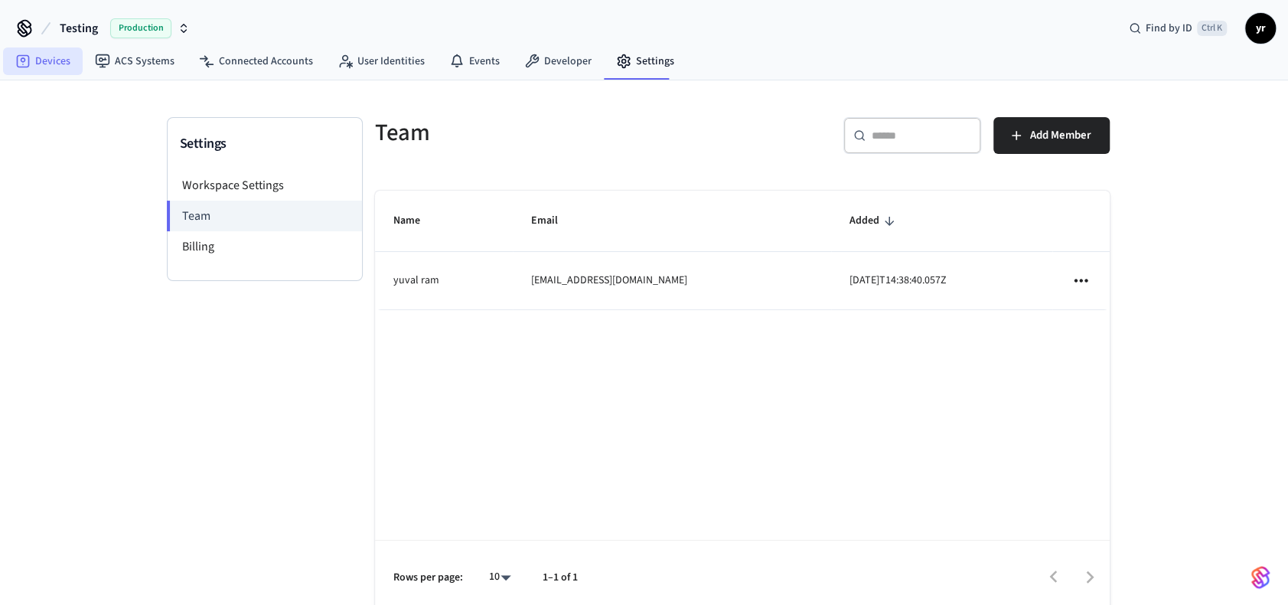
click at [64, 68] on link "Devices" at bounding box center [43, 61] width 80 height 28
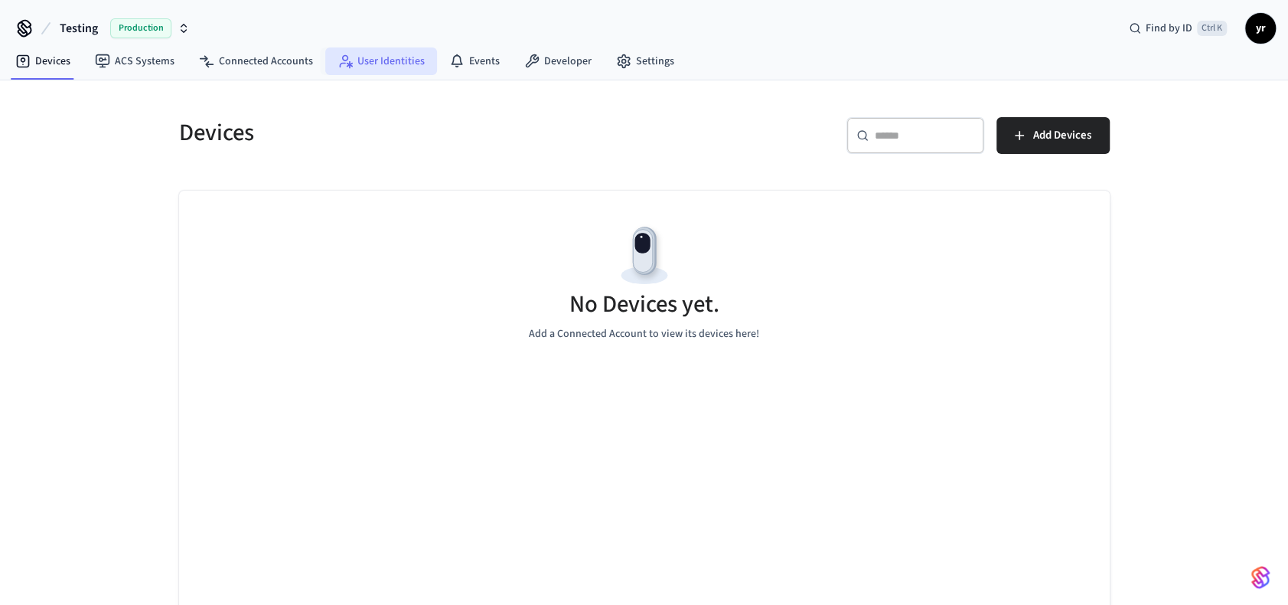
click at [361, 71] on link "User Identities" at bounding box center [381, 61] width 112 height 28
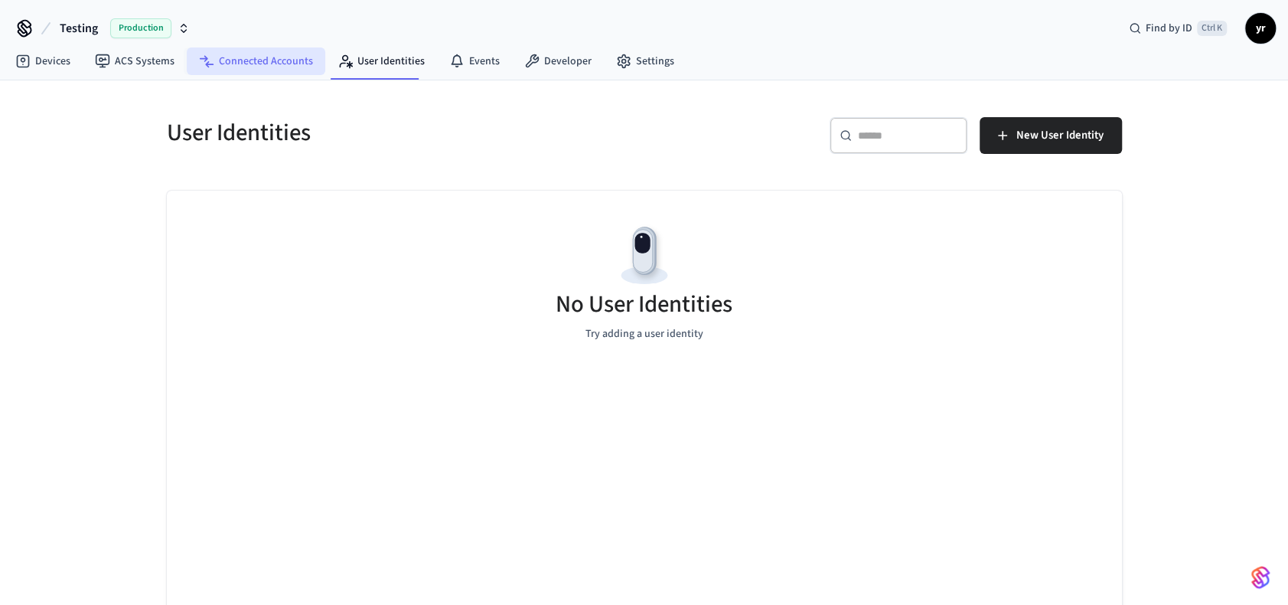
click at [273, 62] on link "Connected Accounts" at bounding box center [256, 61] width 139 height 28
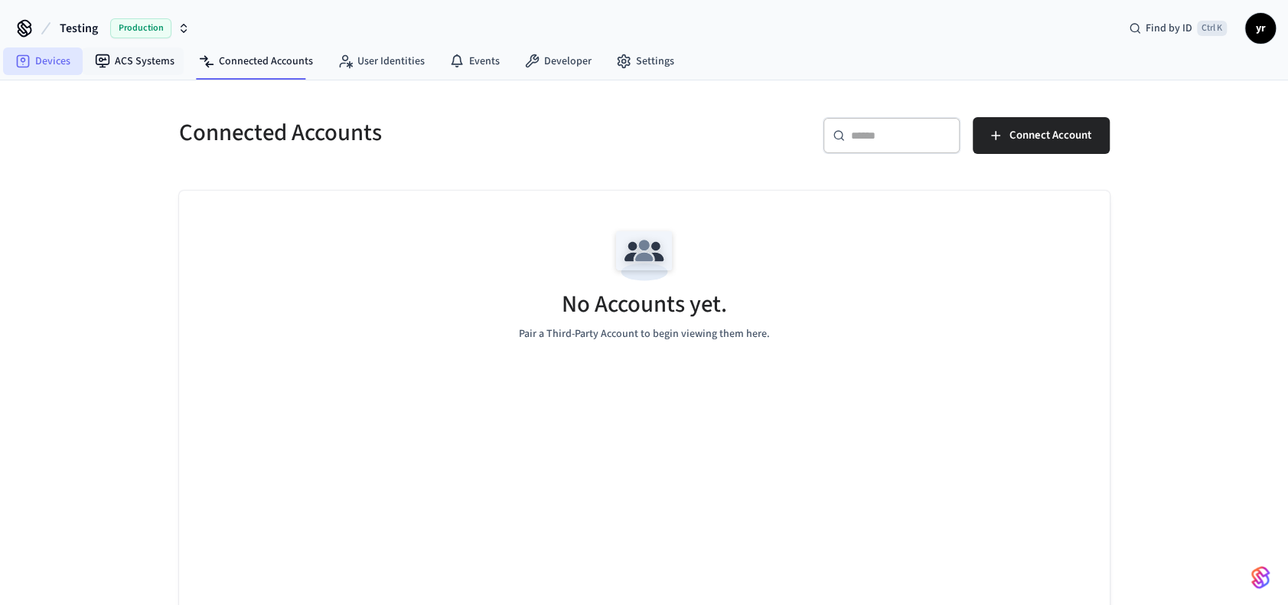
click at [49, 67] on link "Devices" at bounding box center [43, 61] width 80 height 28
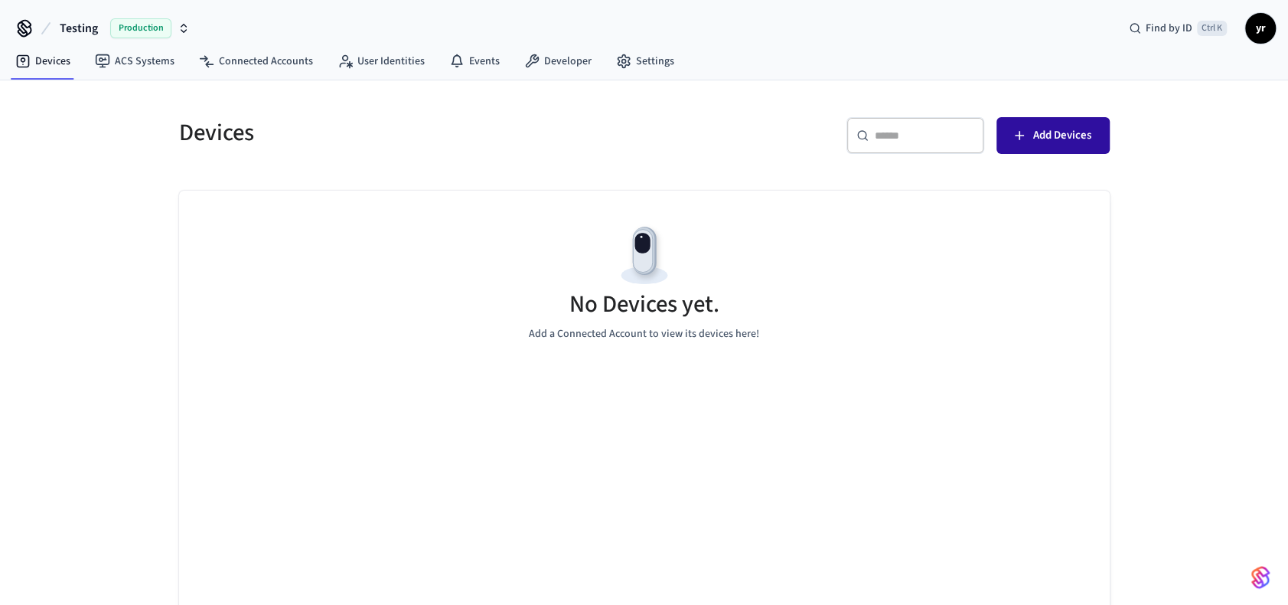
click at [1049, 144] on span "Add Devices" at bounding box center [1062, 136] width 58 height 20
click at [1265, 30] on span "yr" at bounding box center [1261, 29] width 28 height 28
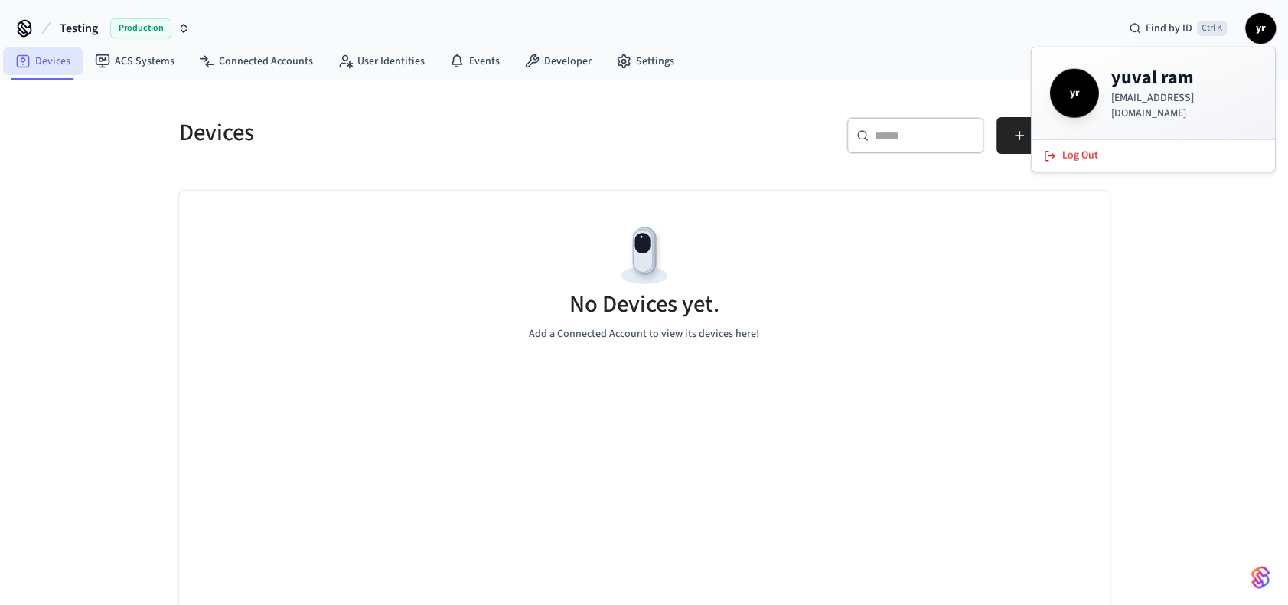
click at [60, 62] on link "Devices" at bounding box center [43, 61] width 80 height 28
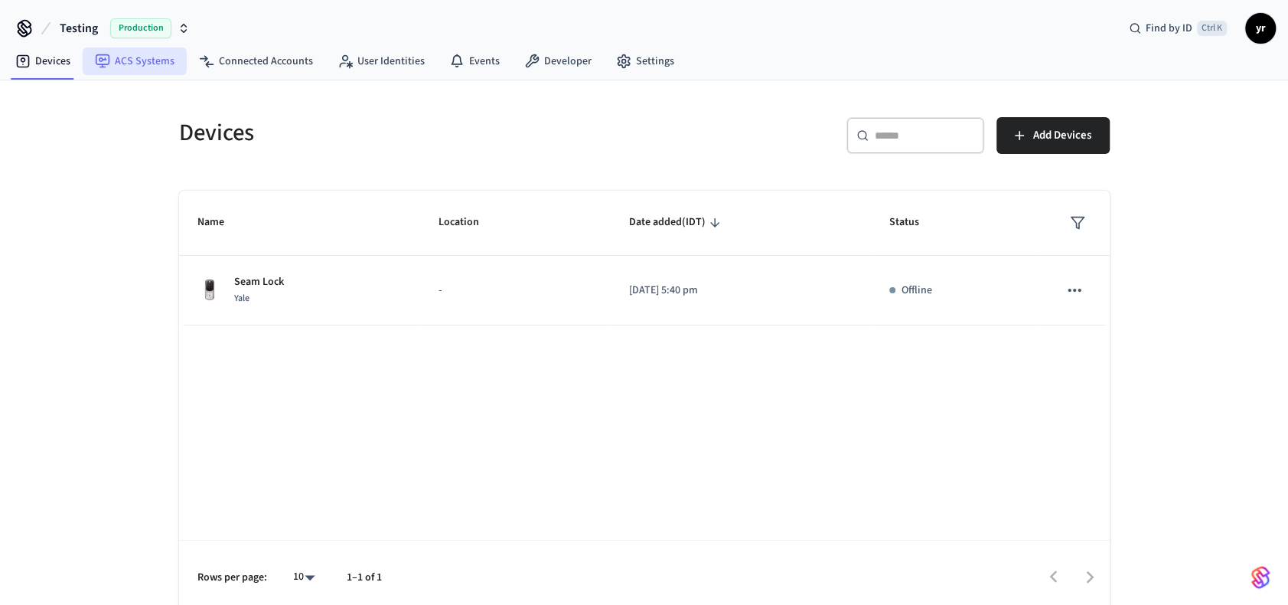
click at [116, 60] on link "ACS Systems" at bounding box center [135, 61] width 104 height 28
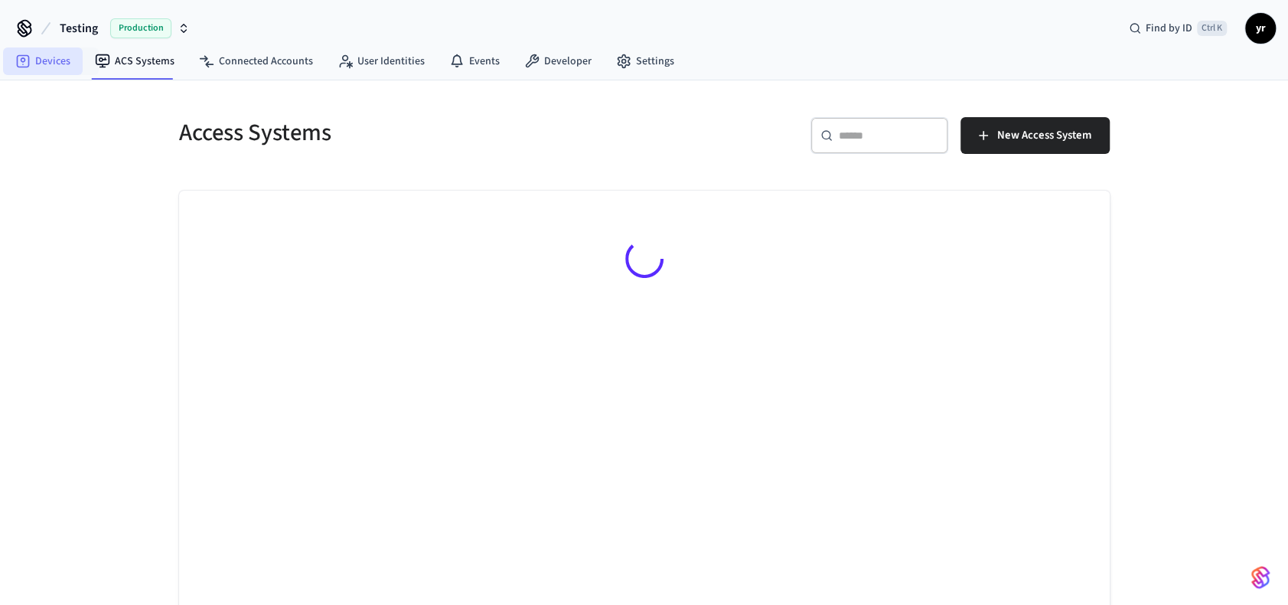
click at [47, 64] on link "Devices" at bounding box center [43, 61] width 80 height 28
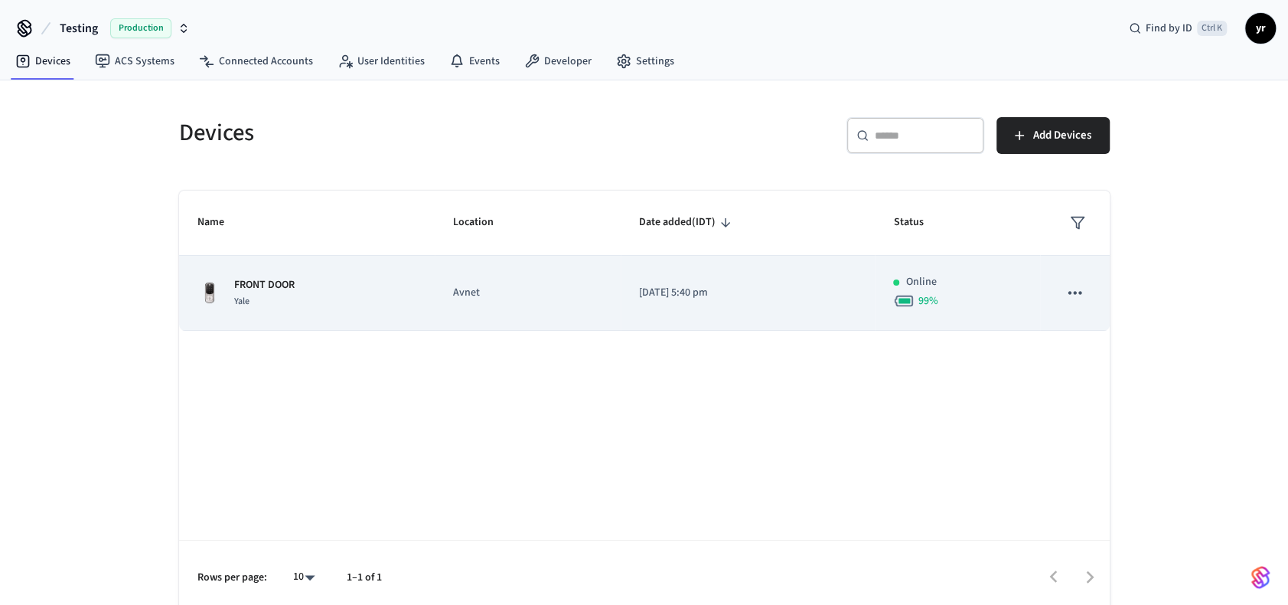
click at [536, 305] on td "Avnet" at bounding box center [528, 293] width 186 height 75
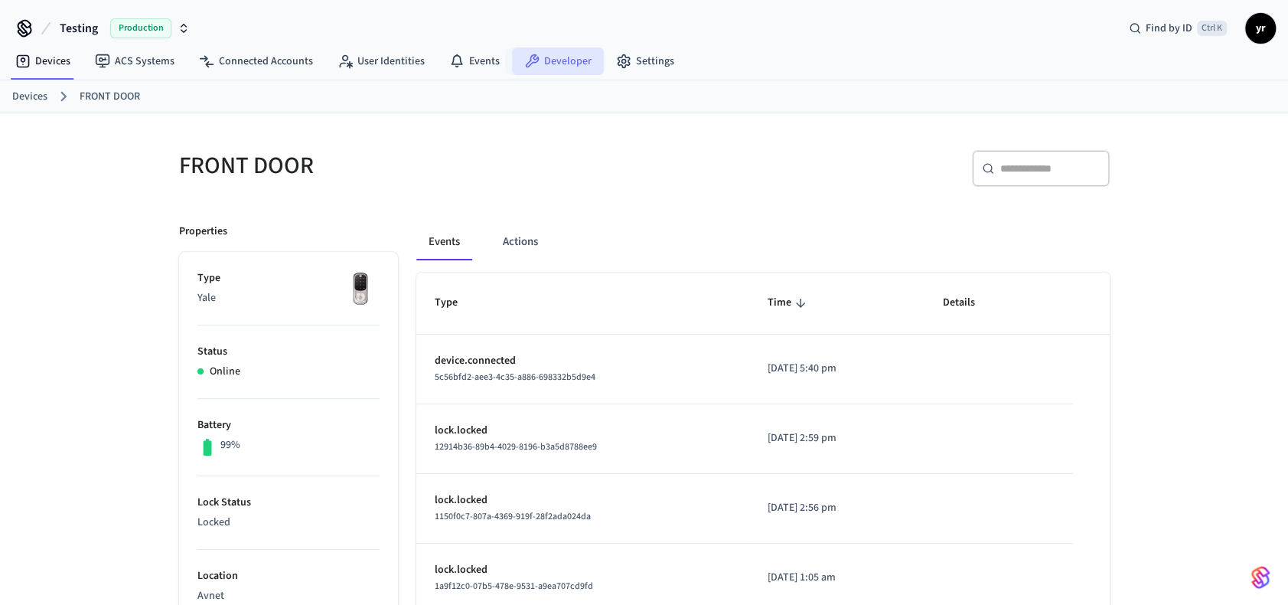
click at [560, 67] on link "Developer" at bounding box center [558, 61] width 92 height 28
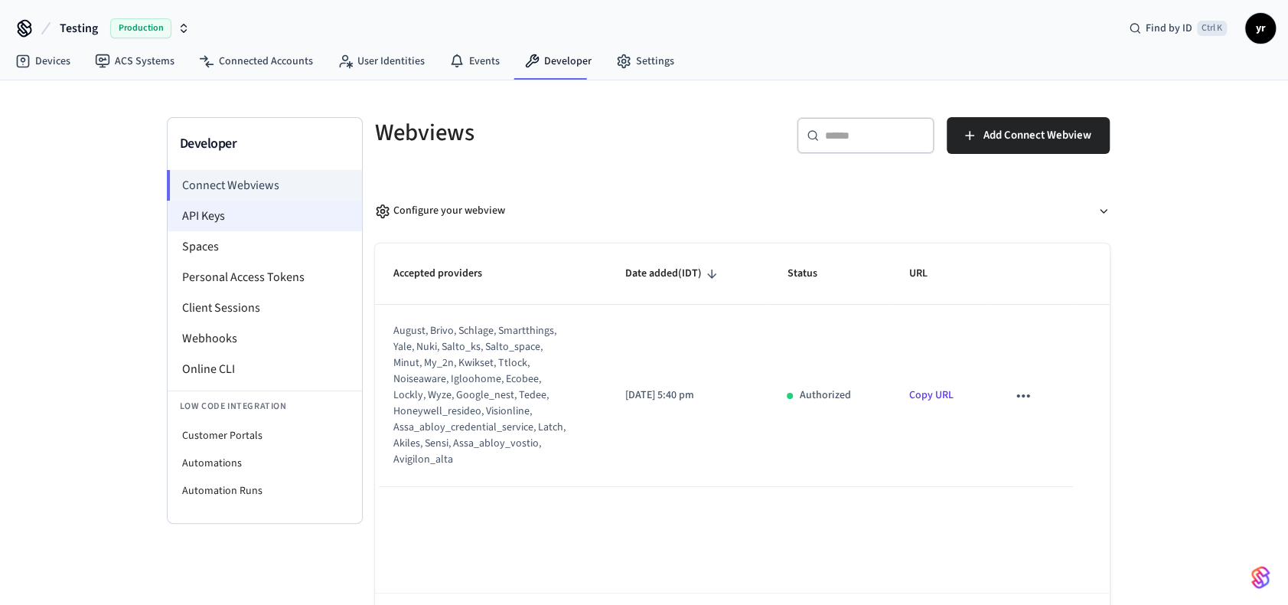
click at [277, 213] on li "API Keys" at bounding box center [265, 216] width 194 height 31
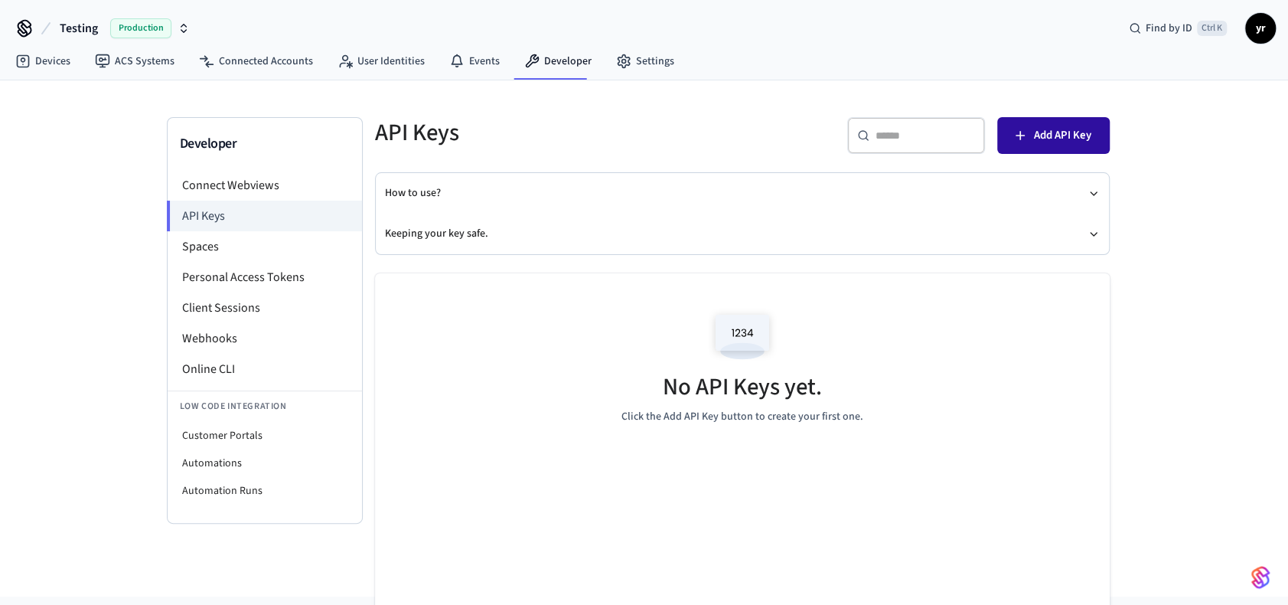
click at [1056, 134] on span "Add API Key" at bounding box center [1062, 136] width 57 height 20
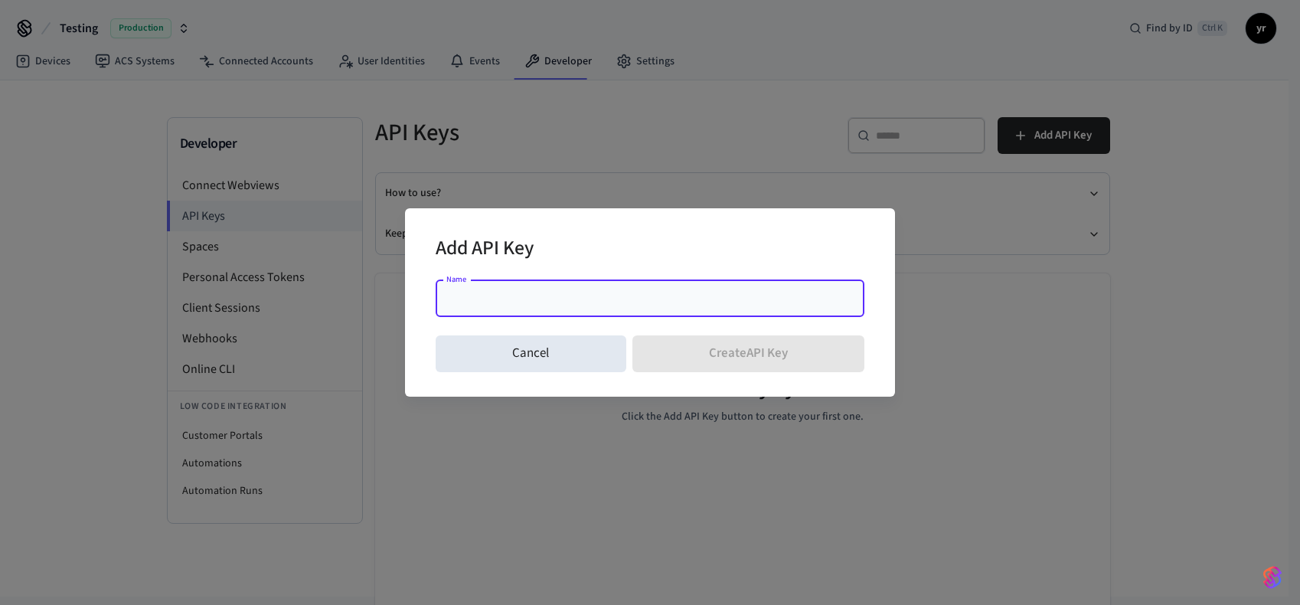
click at [654, 299] on input "Name" at bounding box center [650, 298] width 410 height 15
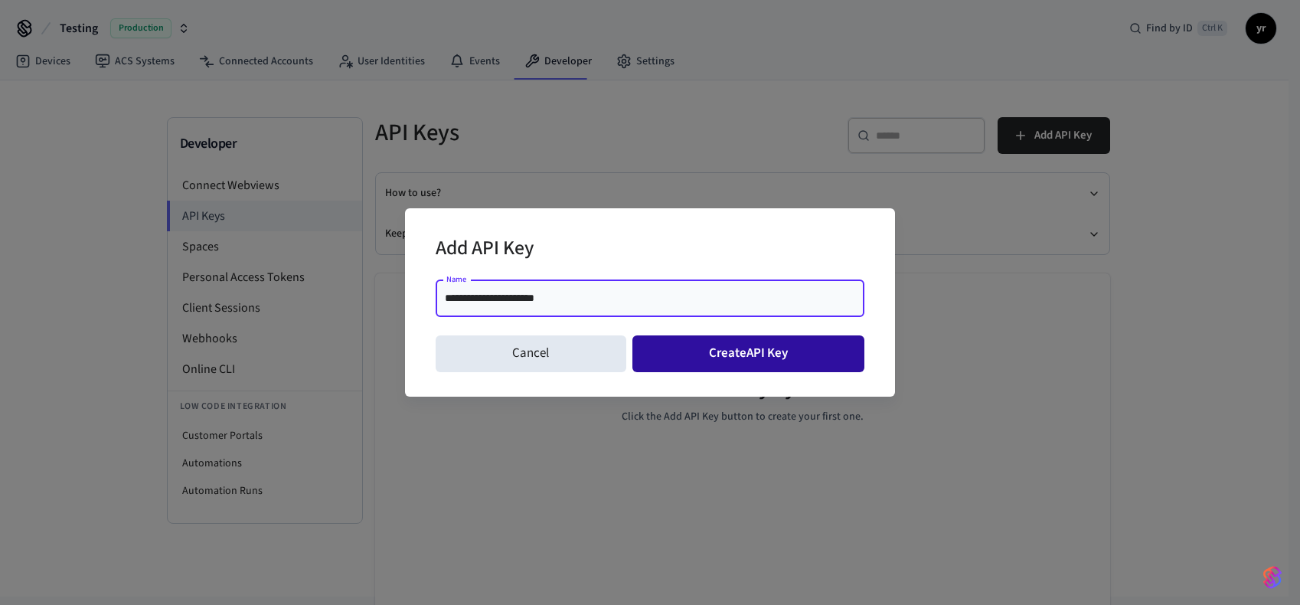
type input "**********"
click at [782, 352] on button "Create API Key" at bounding box center [748, 353] width 233 height 37
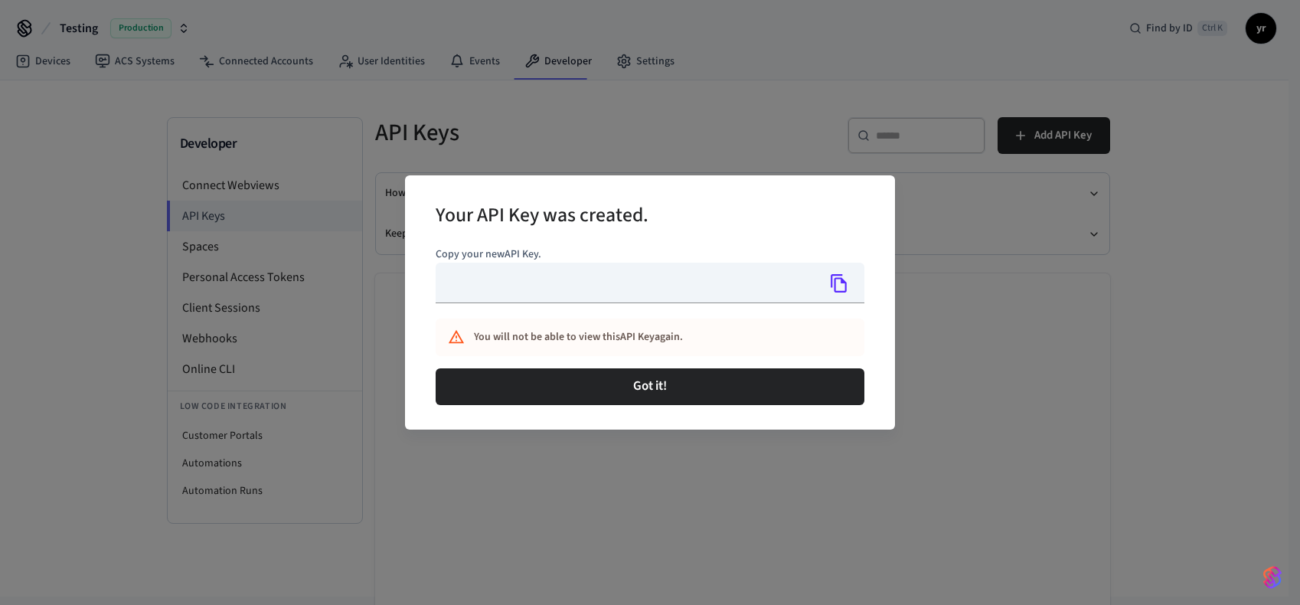
type input "**********"
click at [838, 284] on icon "Copy" at bounding box center [839, 283] width 20 height 20
